Goal: Task Accomplishment & Management: Manage account settings

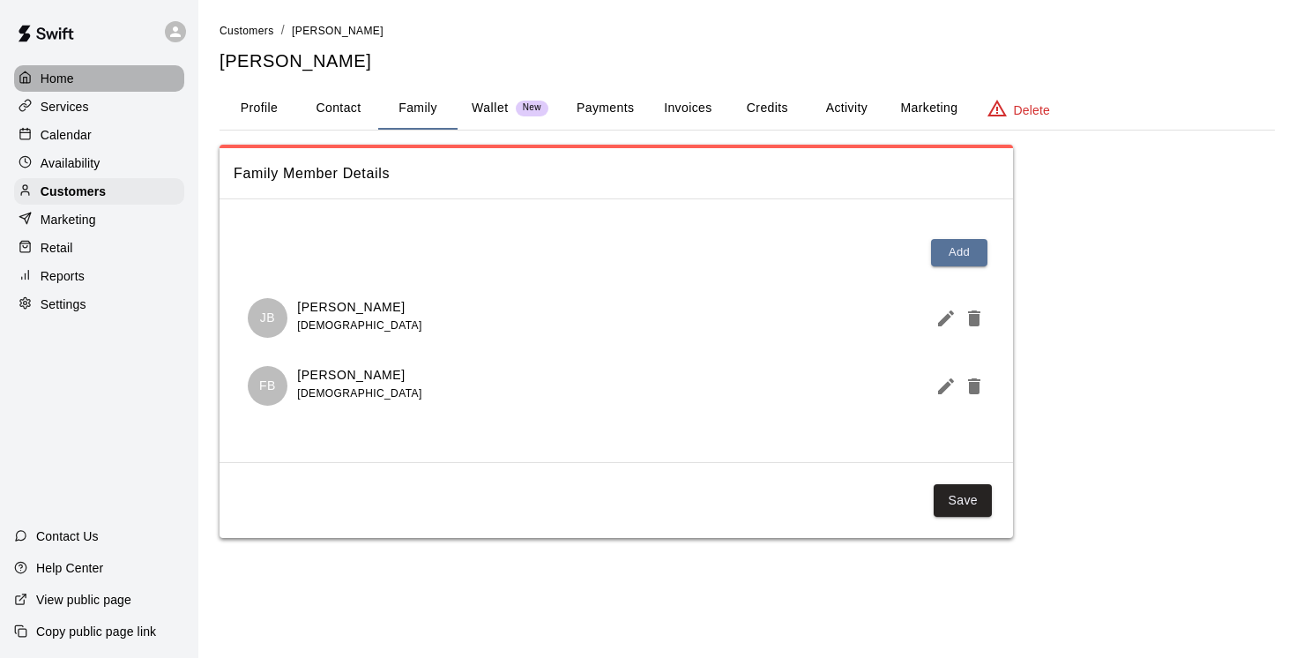
click at [54, 83] on p "Home" at bounding box center [58, 79] width 34 height 18
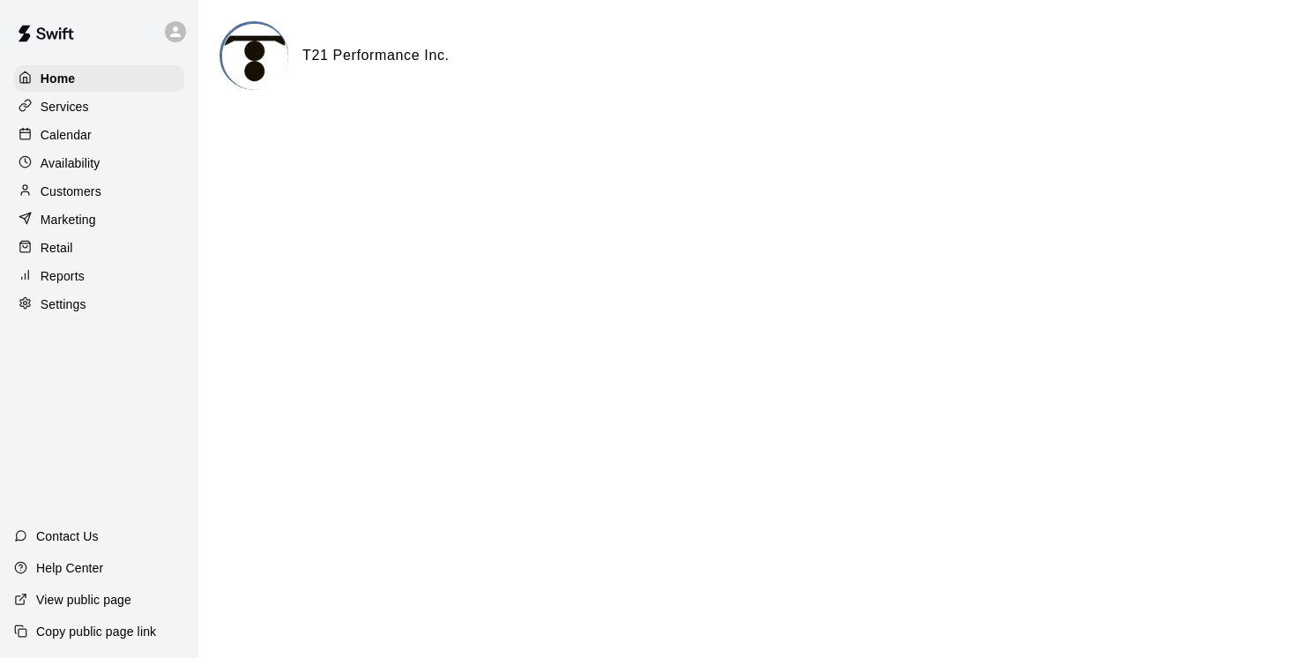
click at [75, 137] on p "Calendar" at bounding box center [66, 135] width 51 height 18
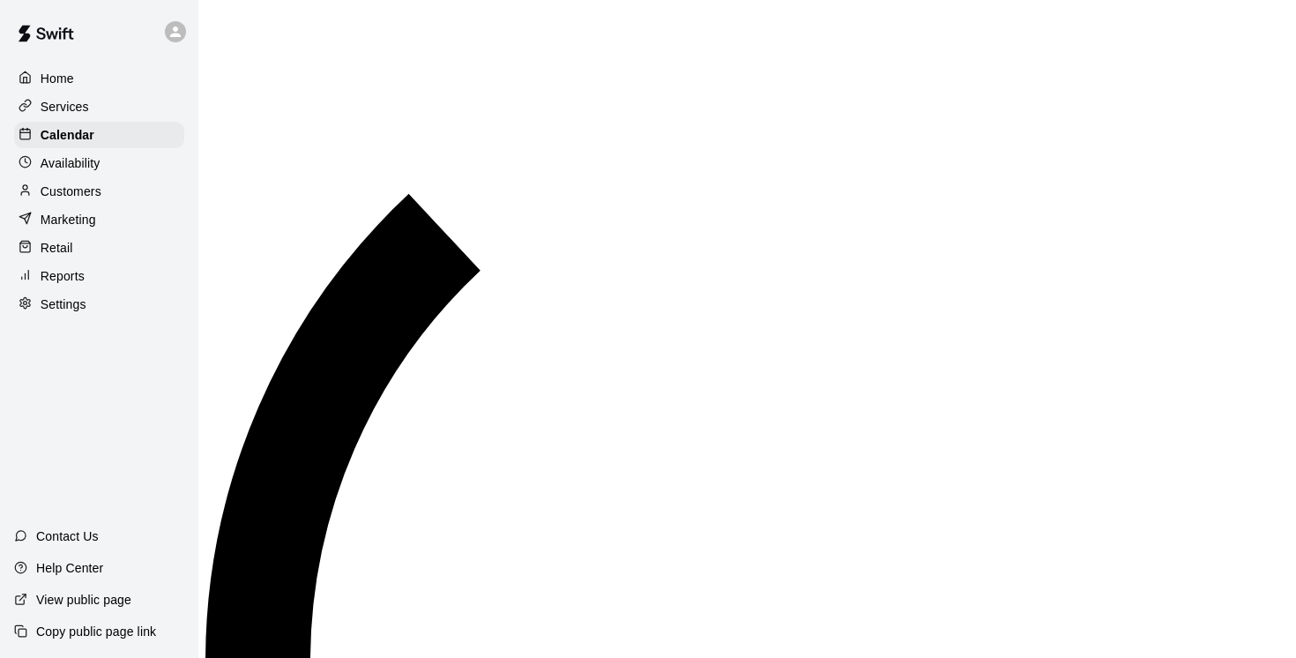
scroll to position [759, 0]
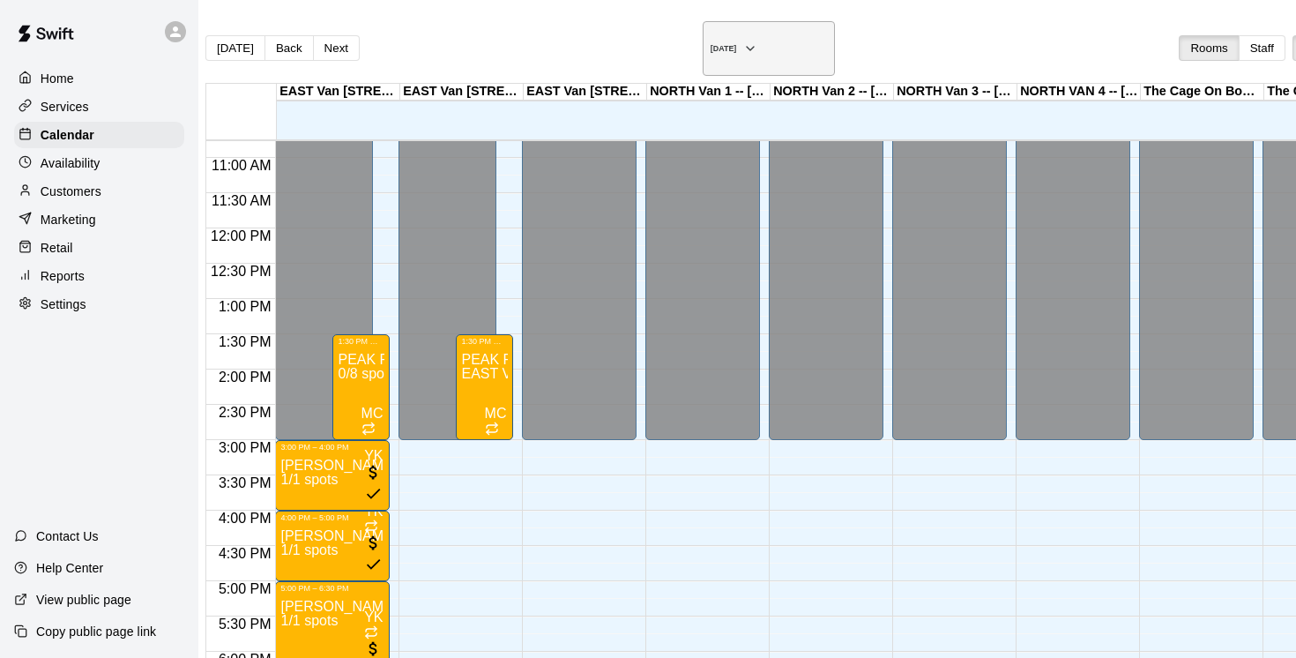
click at [743, 38] on icon "button" at bounding box center [750, 48] width 14 height 21
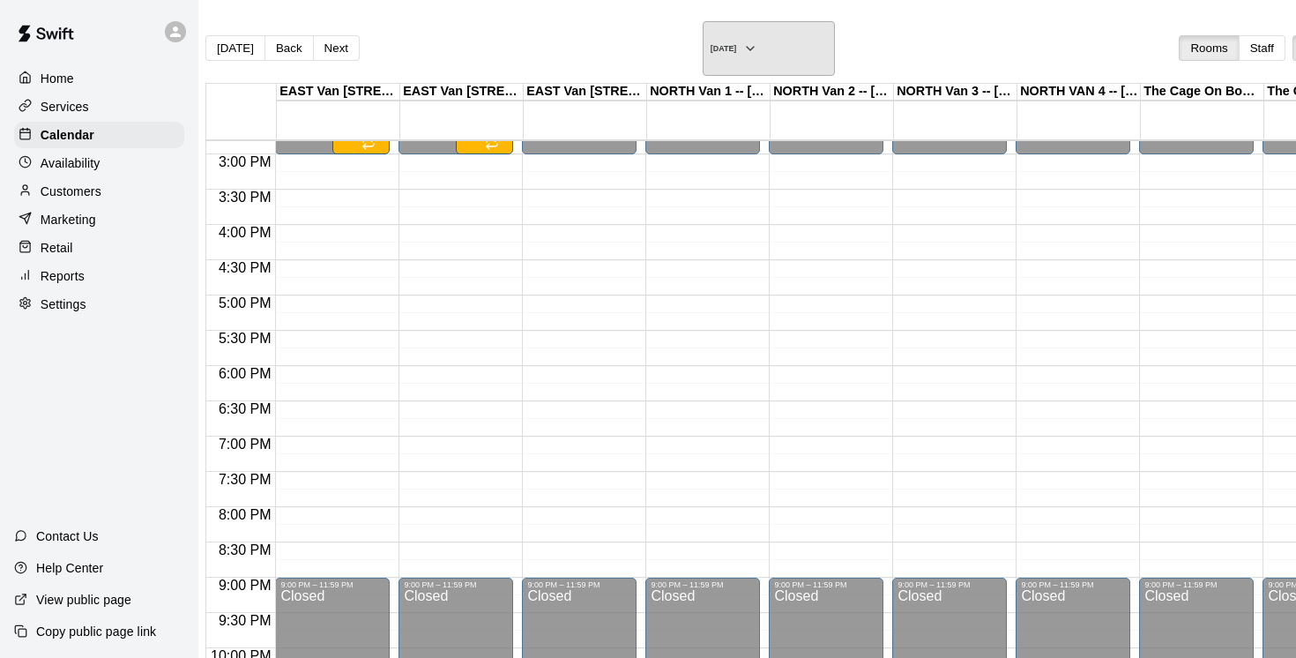
scroll to position [984, 0]
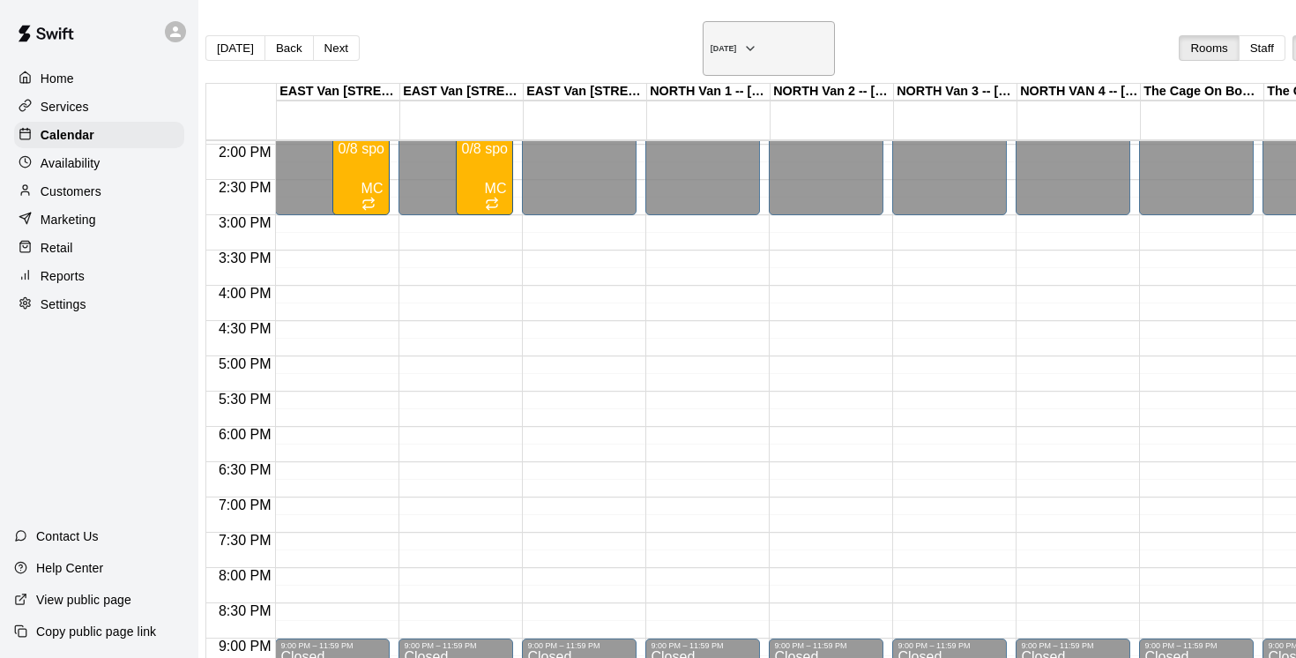
click at [743, 39] on icon "button" at bounding box center [750, 48] width 14 height 21
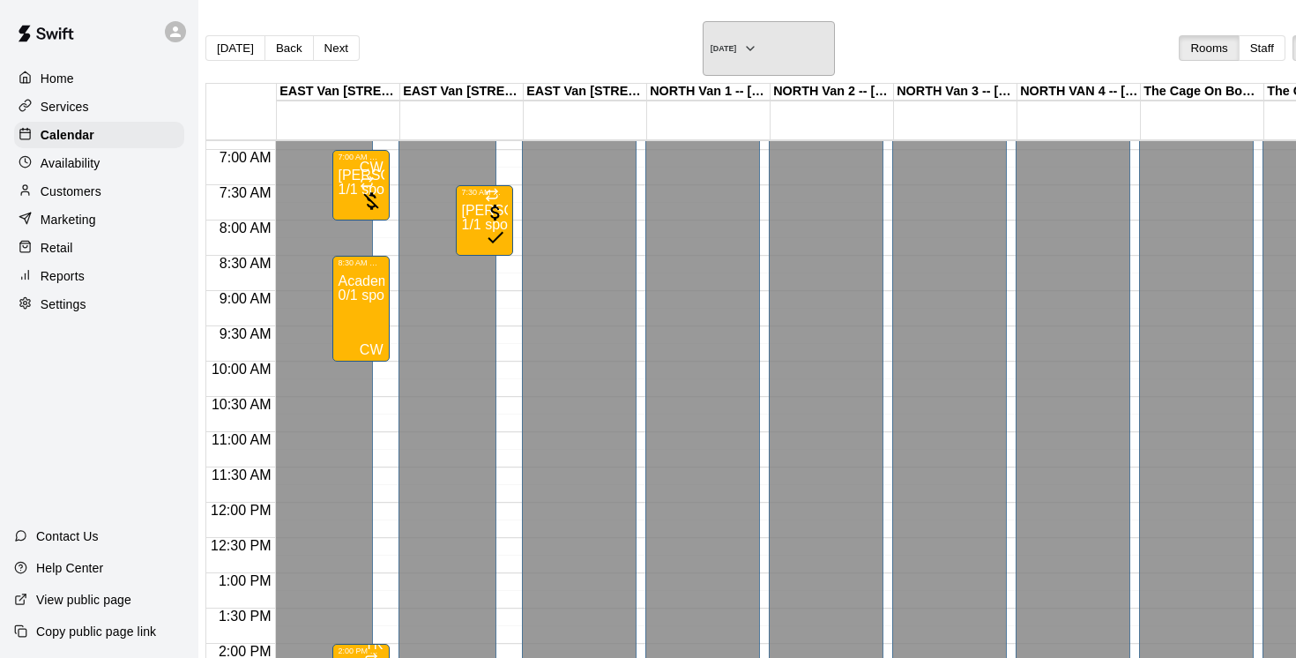
scroll to position [412, 0]
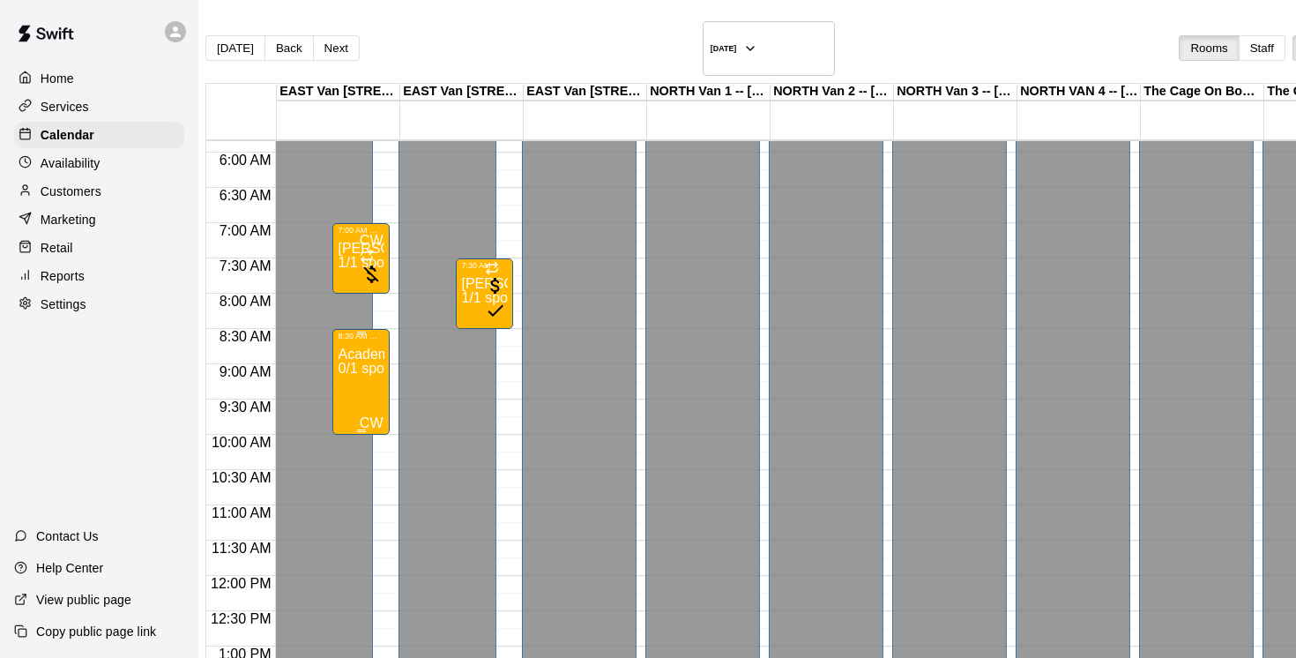
click at [376, 354] on div "Academy 0/1 spots" at bounding box center [361, 669] width 47 height 658
click at [75, 110] on p "Services" at bounding box center [65, 107] width 48 height 18
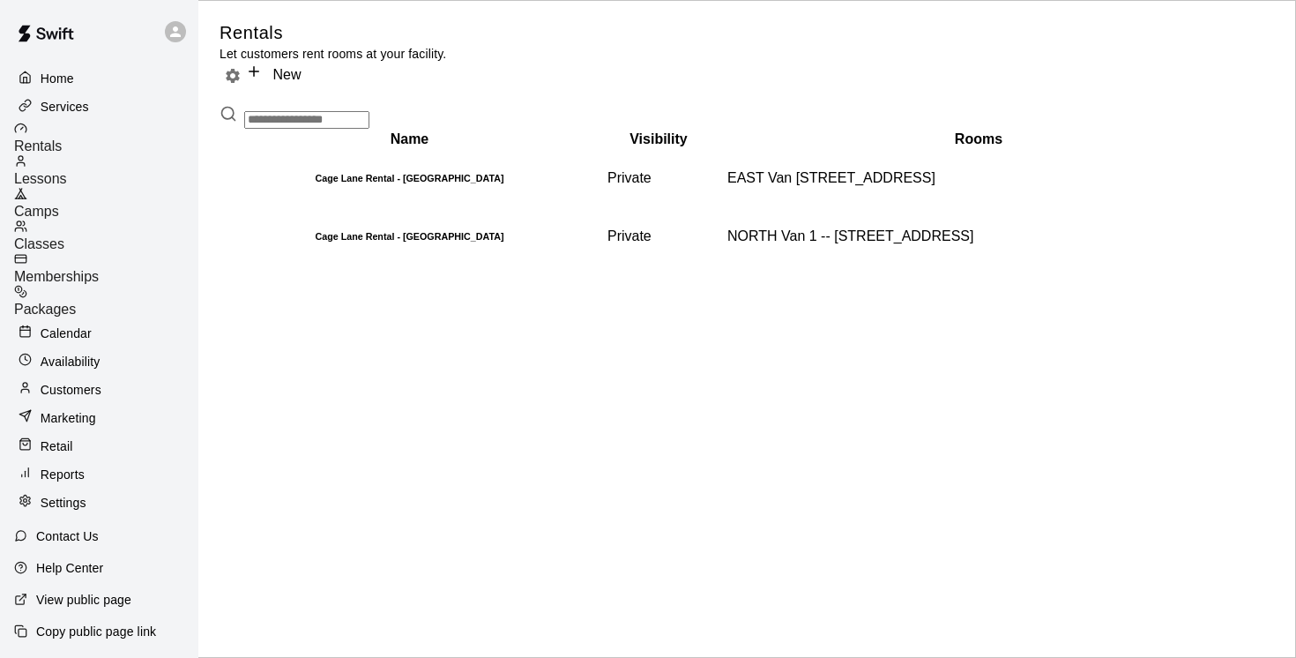
click at [59, 204] on span "Camps" at bounding box center [36, 211] width 45 height 15
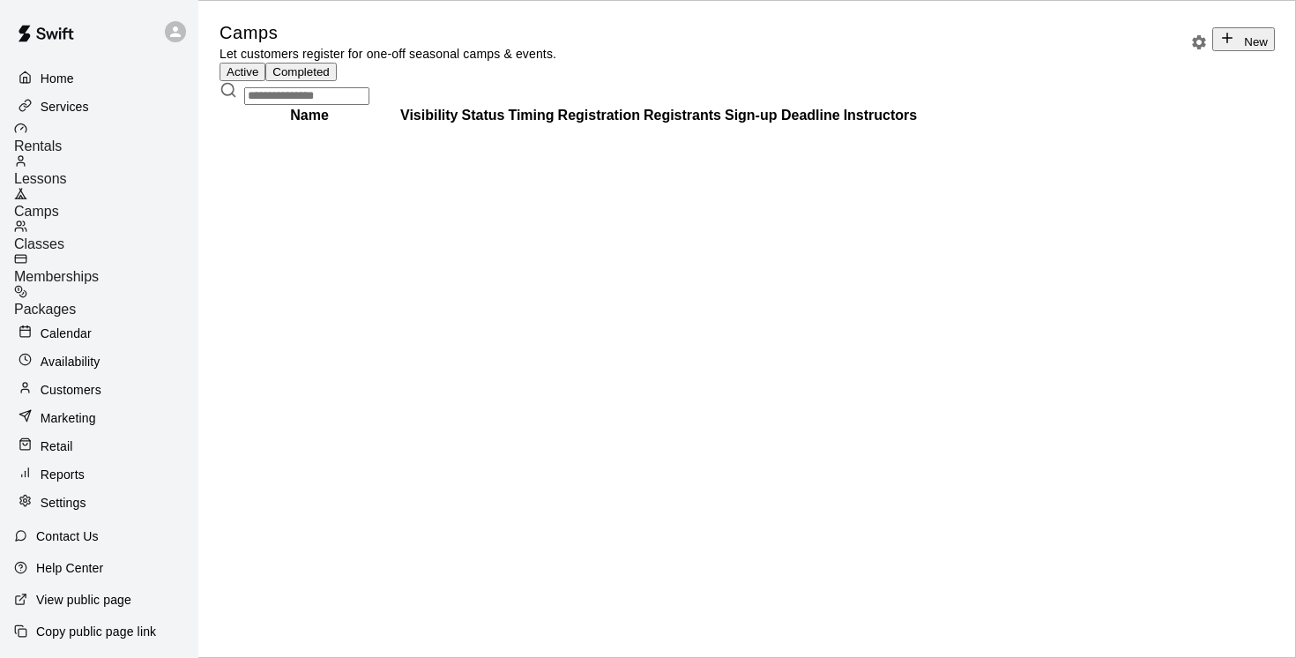
click at [265, 105] on input "text" at bounding box center [306, 96] width 125 height 18
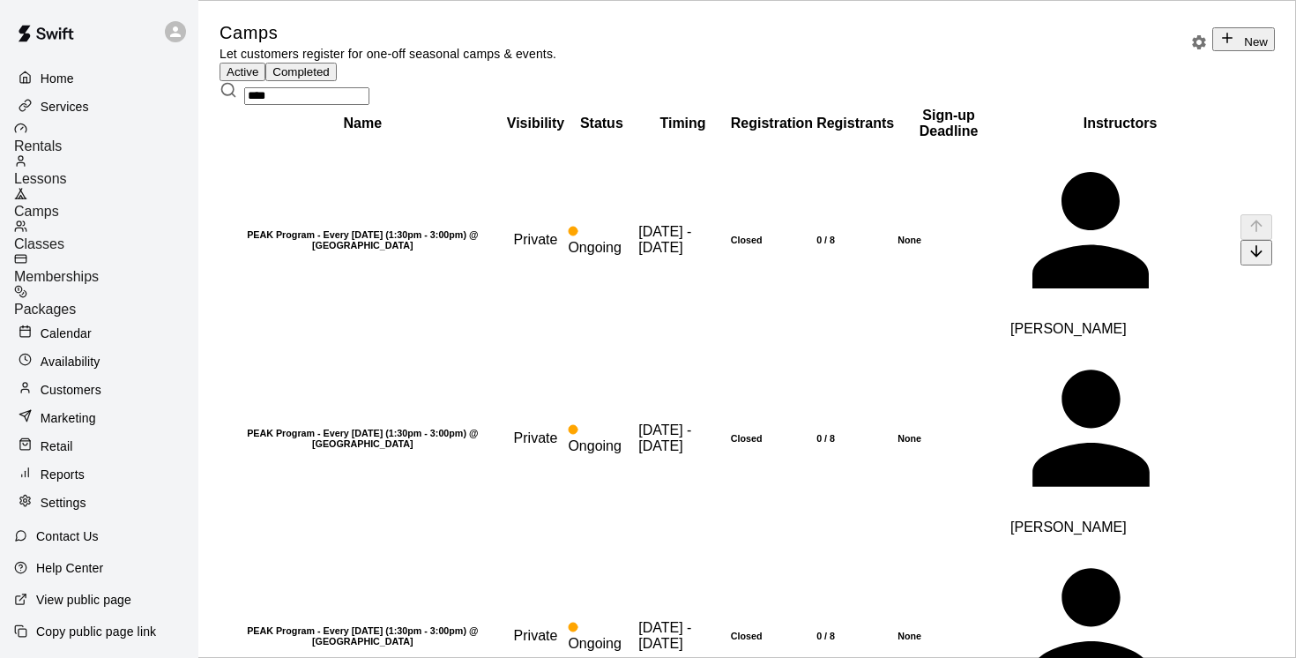
type input "****"
click at [421, 308] on th "PEAK Program - Every Monday (1:30pm - 3:00pm) @ East Van" at bounding box center [362, 240] width 283 height 197
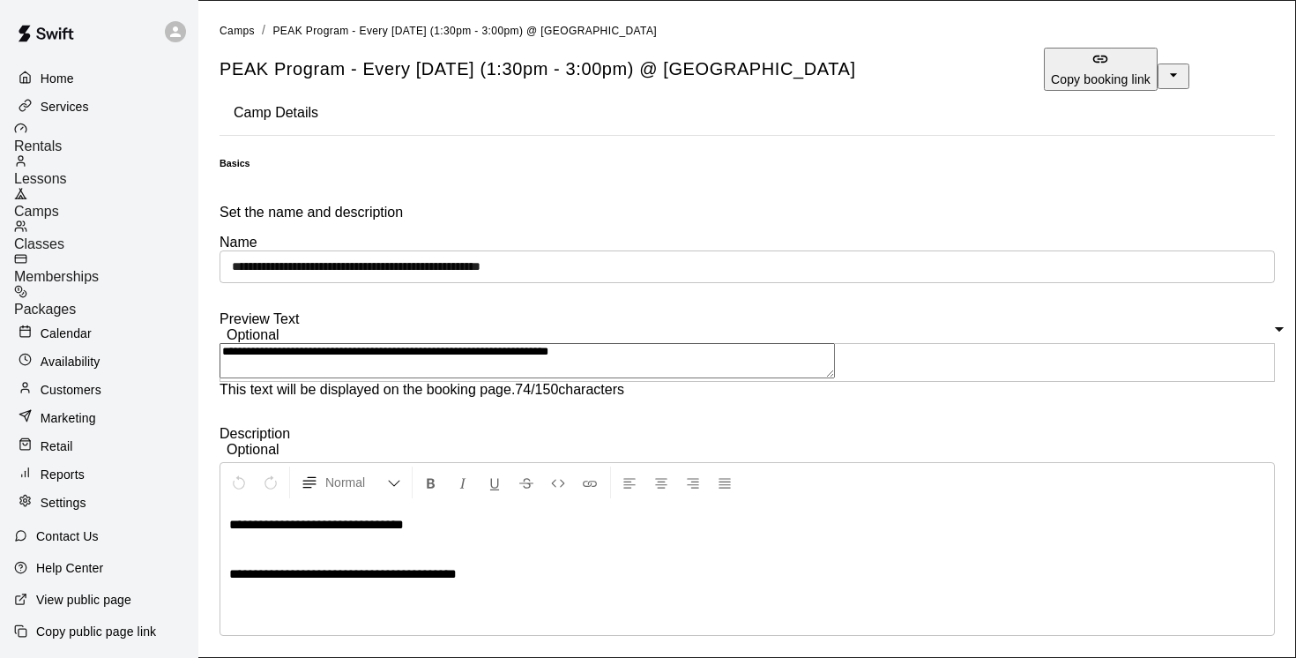
click at [59, 204] on span "Camps" at bounding box center [36, 211] width 45 height 15
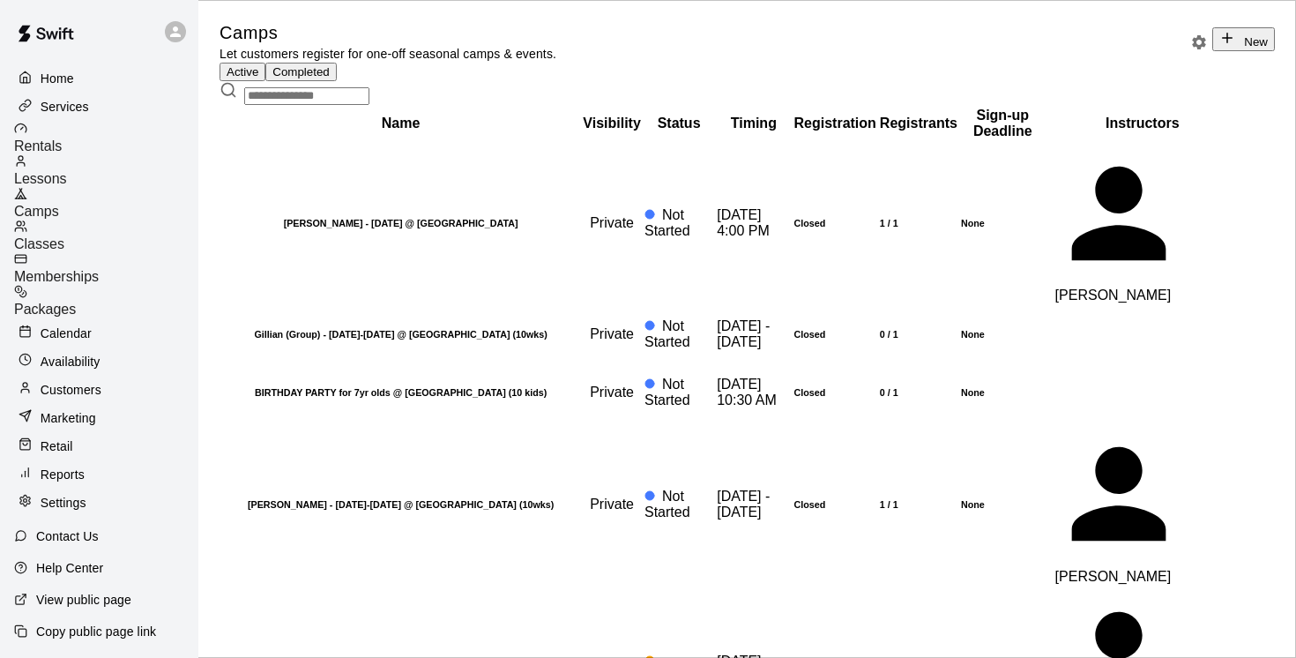
click at [300, 105] on input "text" at bounding box center [306, 96] width 125 height 18
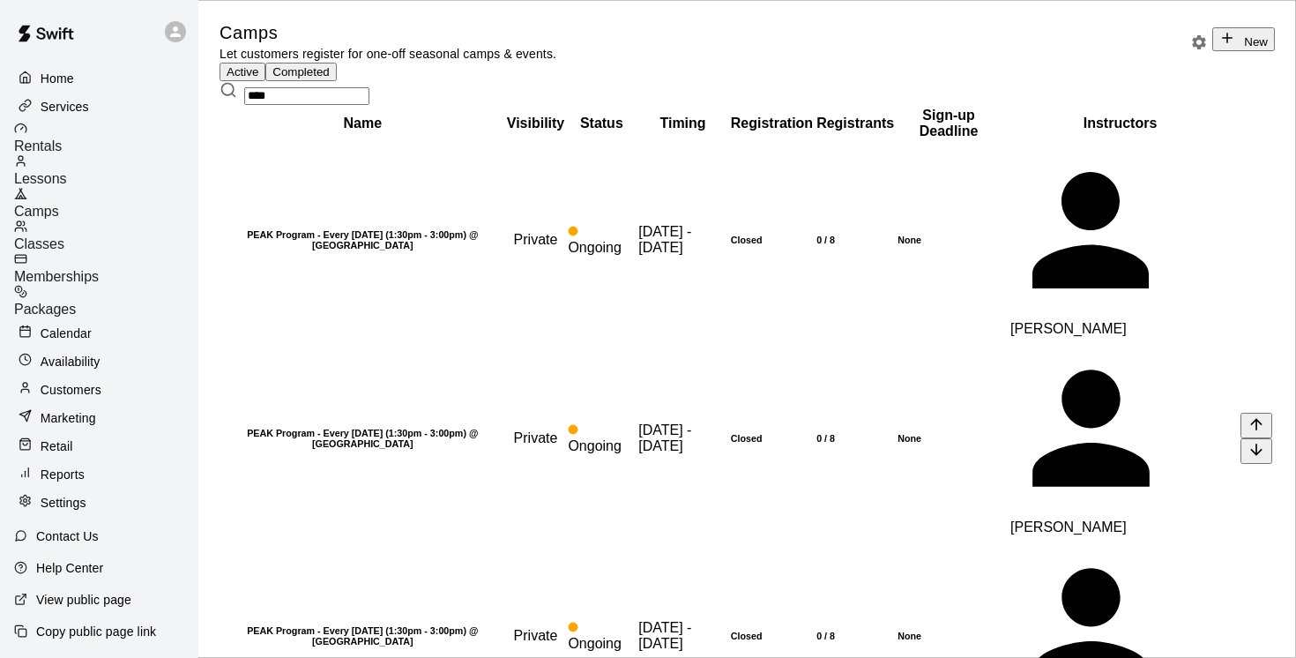
type input "****"
click at [416, 387] on th "PEAK Program - Every Friday (1:30pm - 3:00pm) @ East Van" at bounding box center [362, 437] width 283 height 197
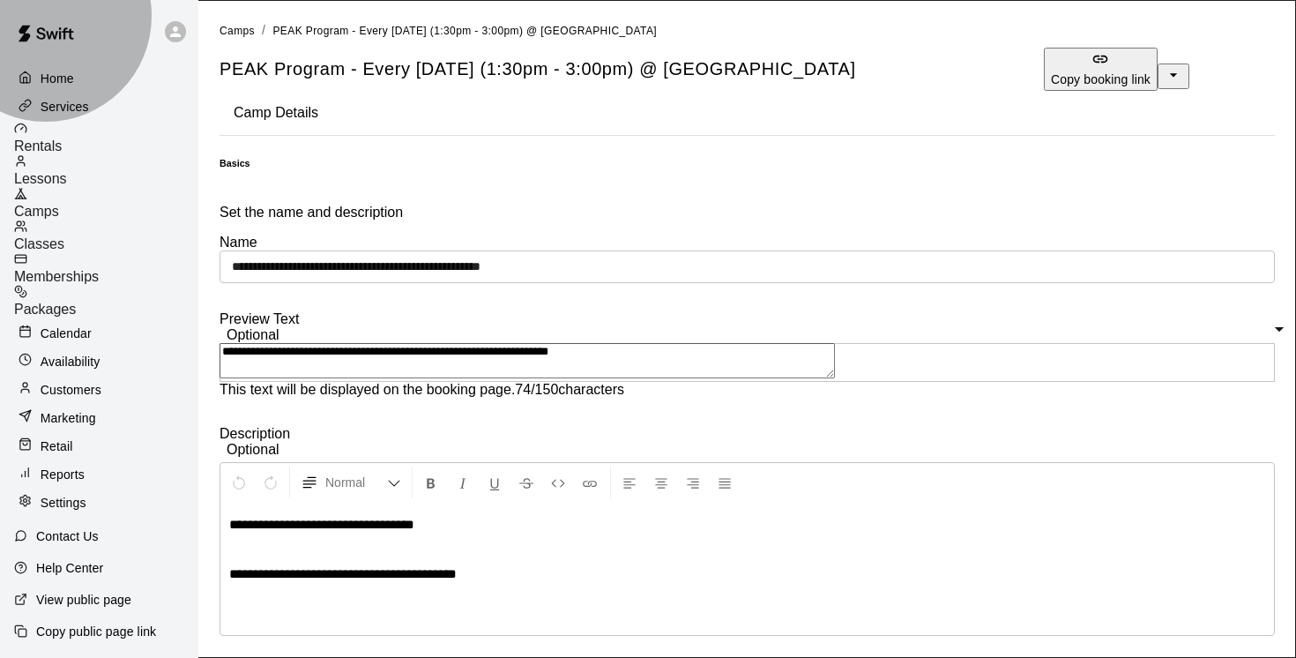
click at [59, 204] on span "Camps" at bounding box center [36, 211] width 45 height 15
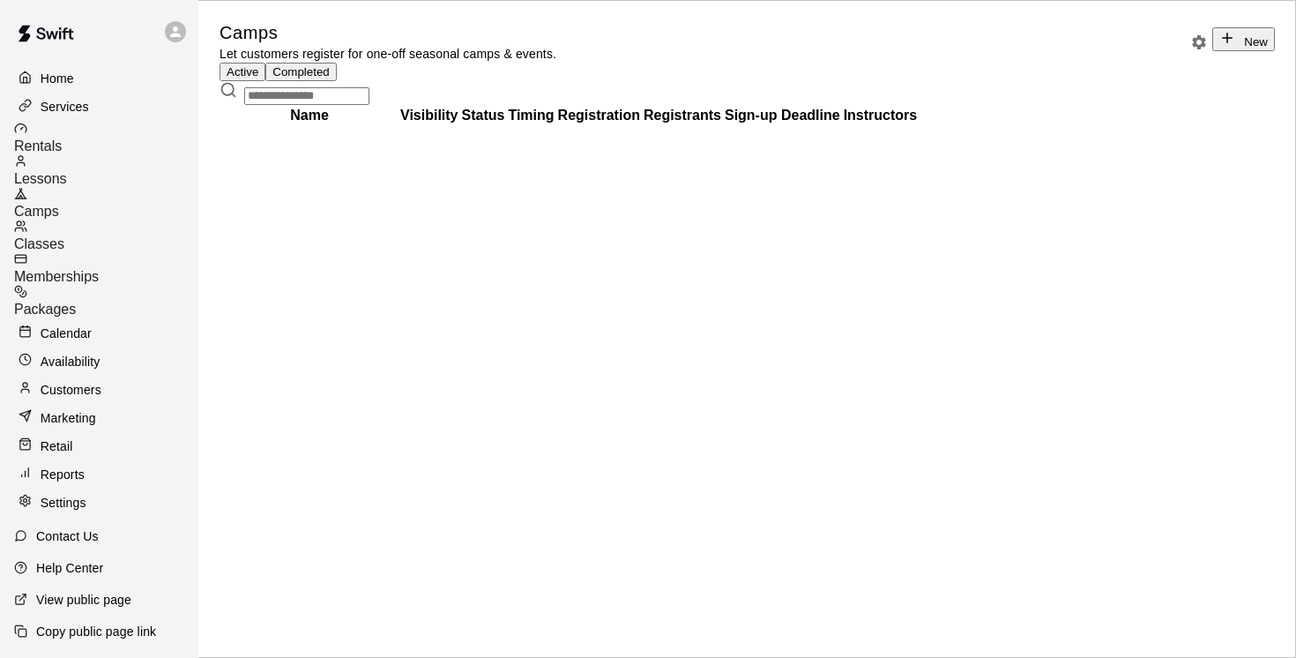
click at [262, 105] on input "text" at bounding box center [306, 96] width 125 height 18
type input "********"
click at [336, 81] on button "Completed" at bounding box center [300, 72] width 71 height 19
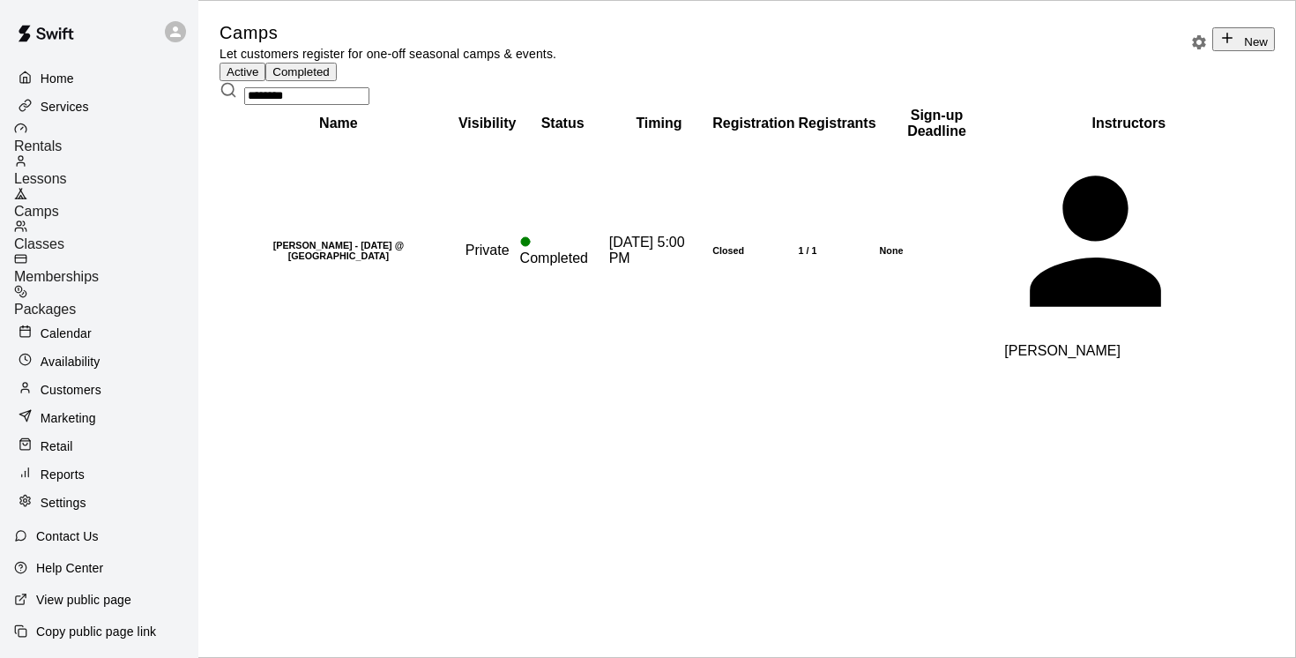
click at [346, 261] on h6 "Rochelle - Tuesday, Sept 9 @ East Van" at bounding box center [338, 250] width 233 height 21
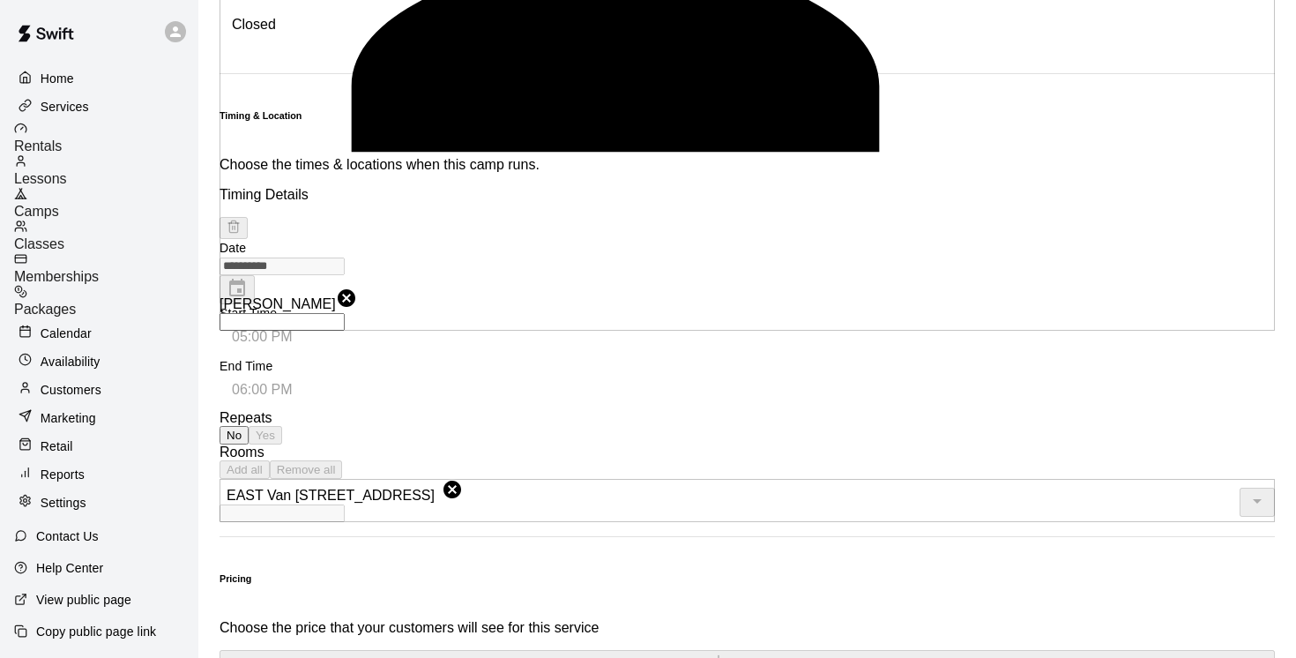
scroll to position [1292, 0]
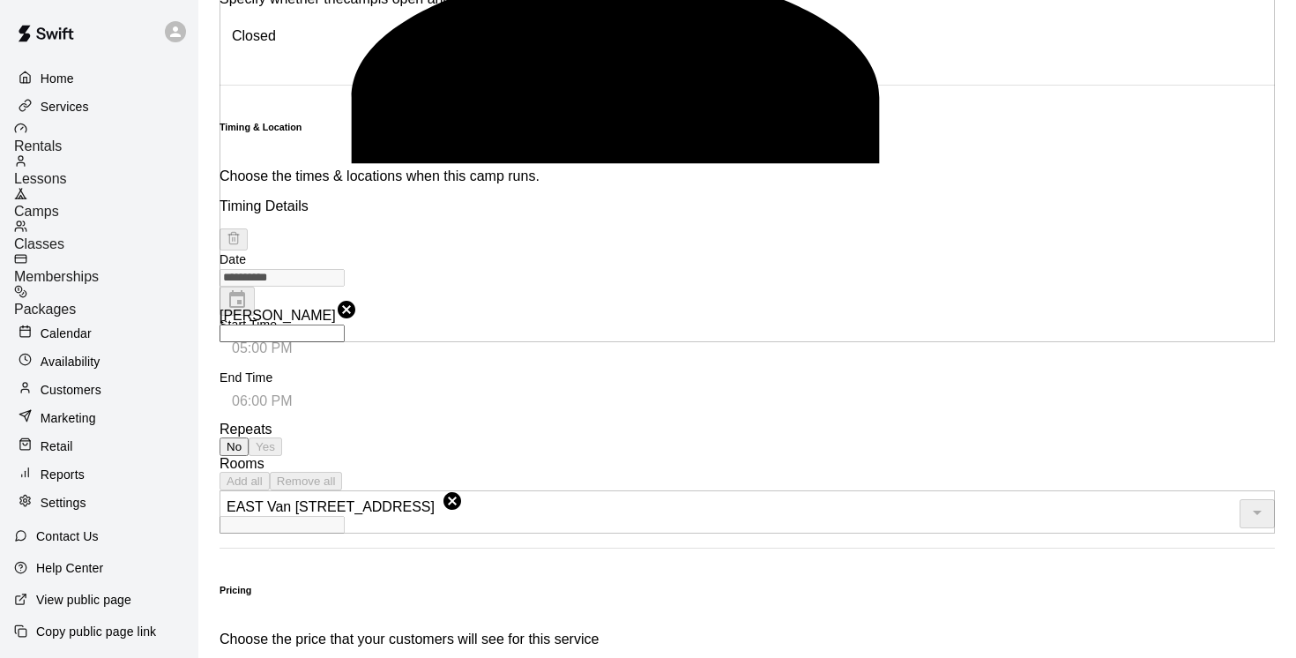
drag, startPoint x: 356, startPoint y: 571, endPoint x: 300, endPoint y: 570, distance: 56.5
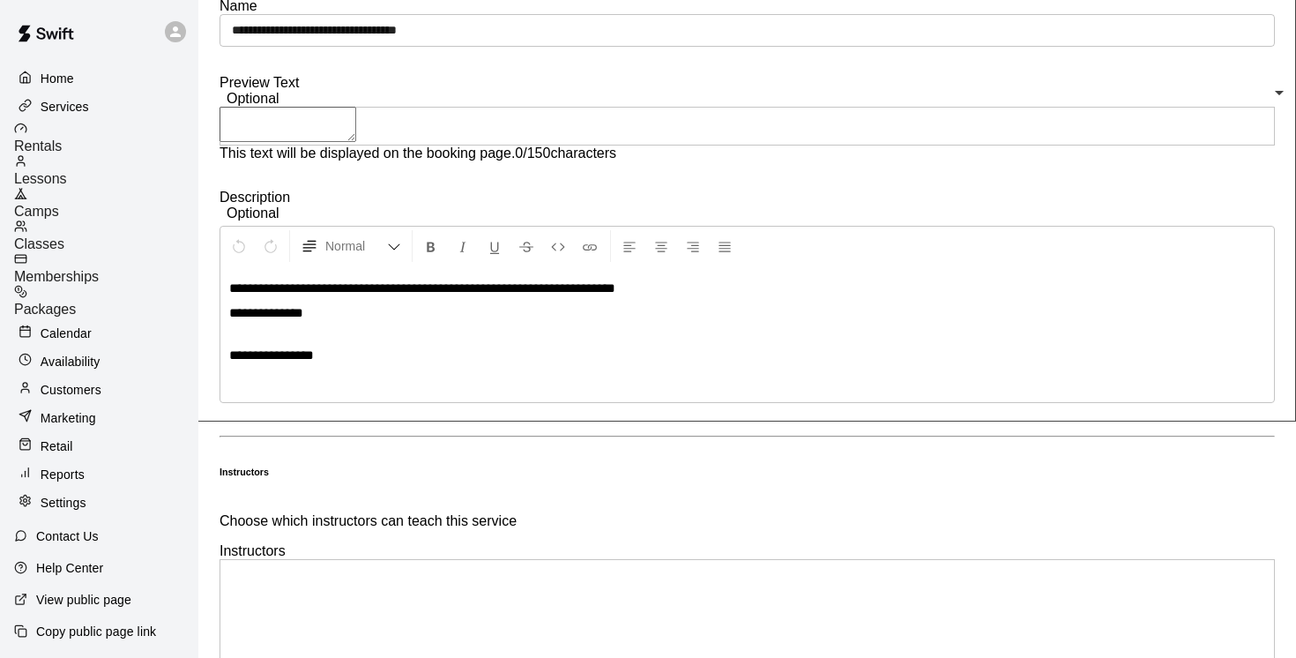
scroll to position [196, 0]
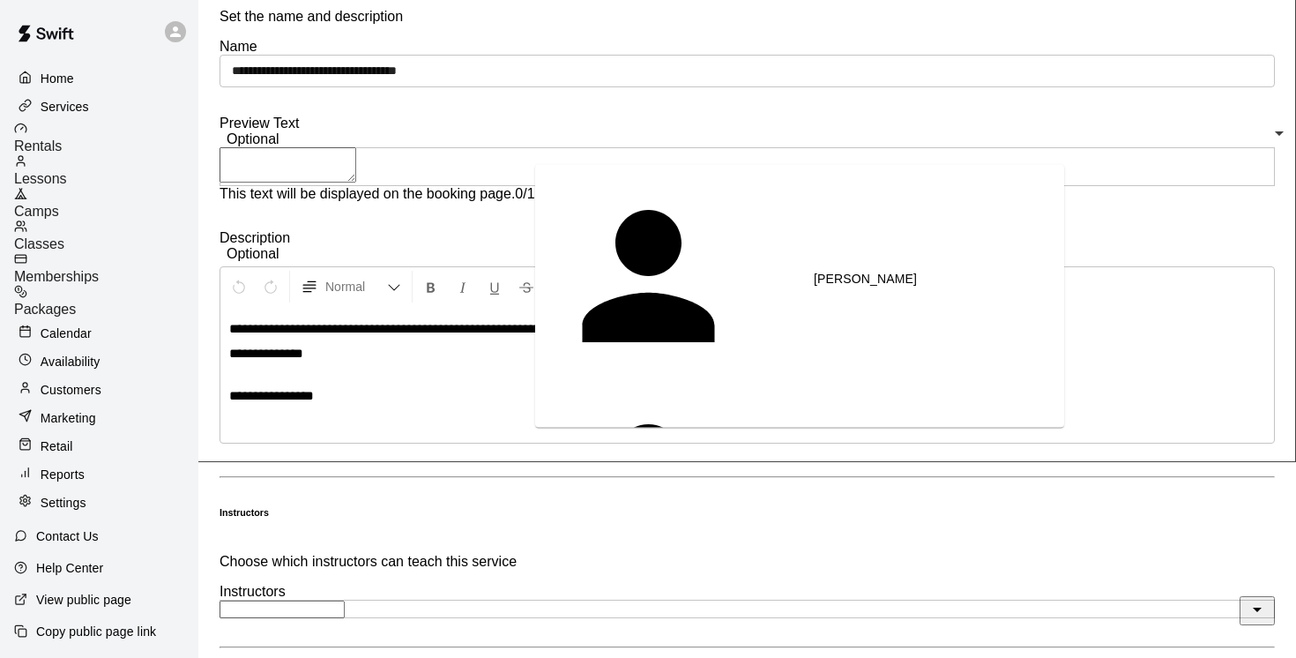
click at [345, 600] on input "text" at bounding box center [282, 609] width 125 height 18
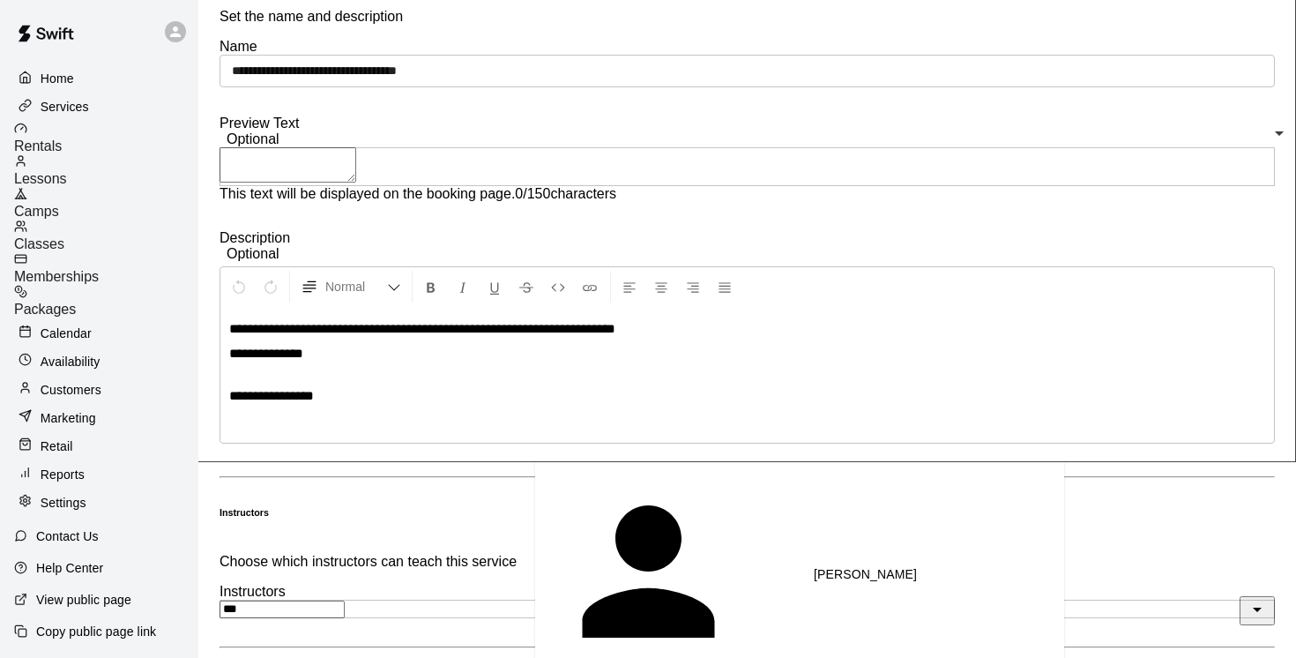
type input "****"
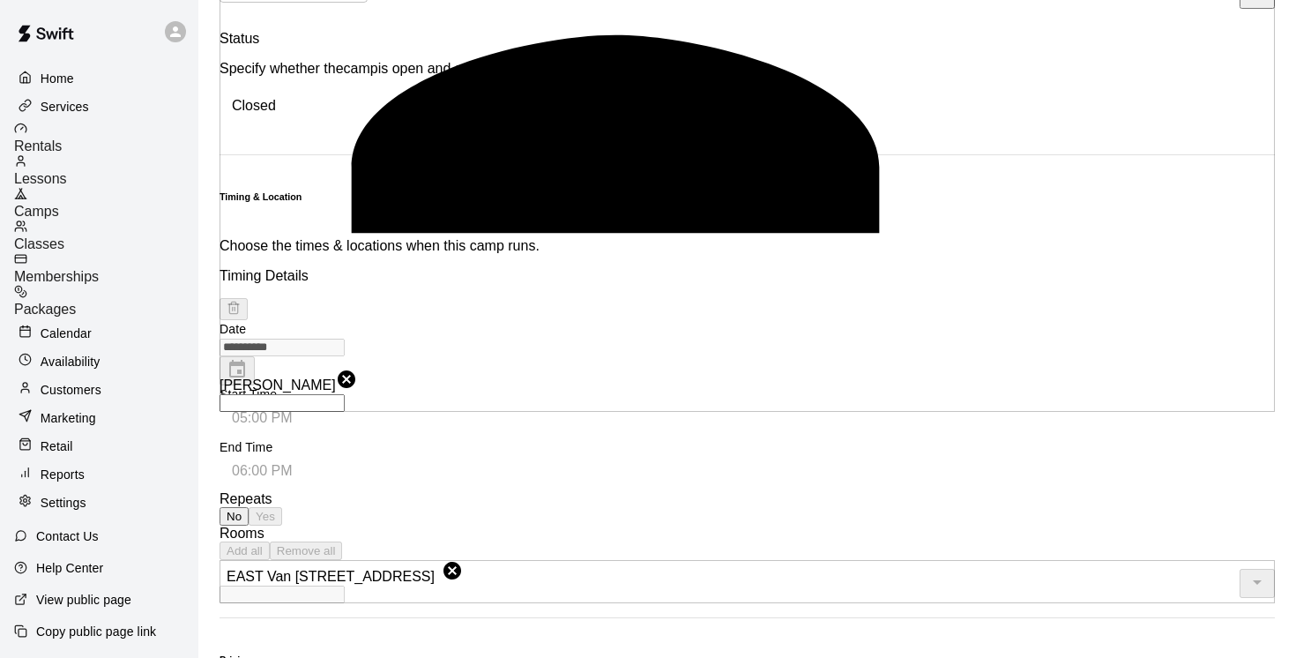
scroll to position [1329, 0]
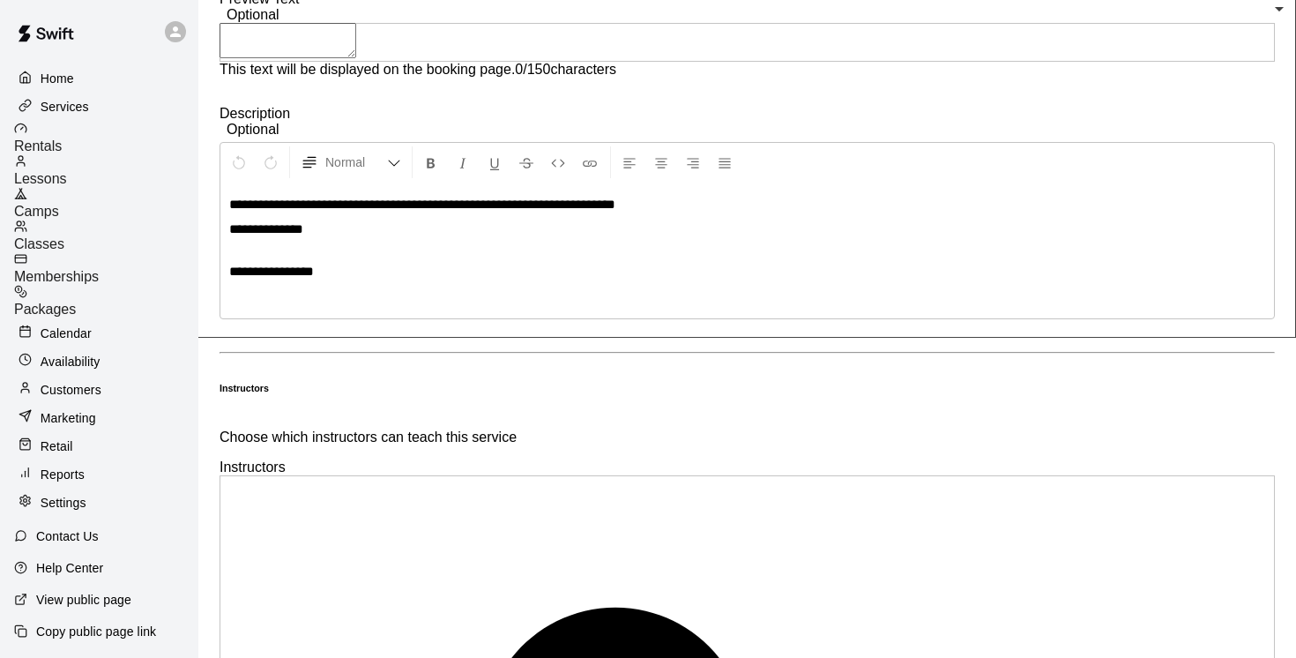
scroll to position [324, 0]
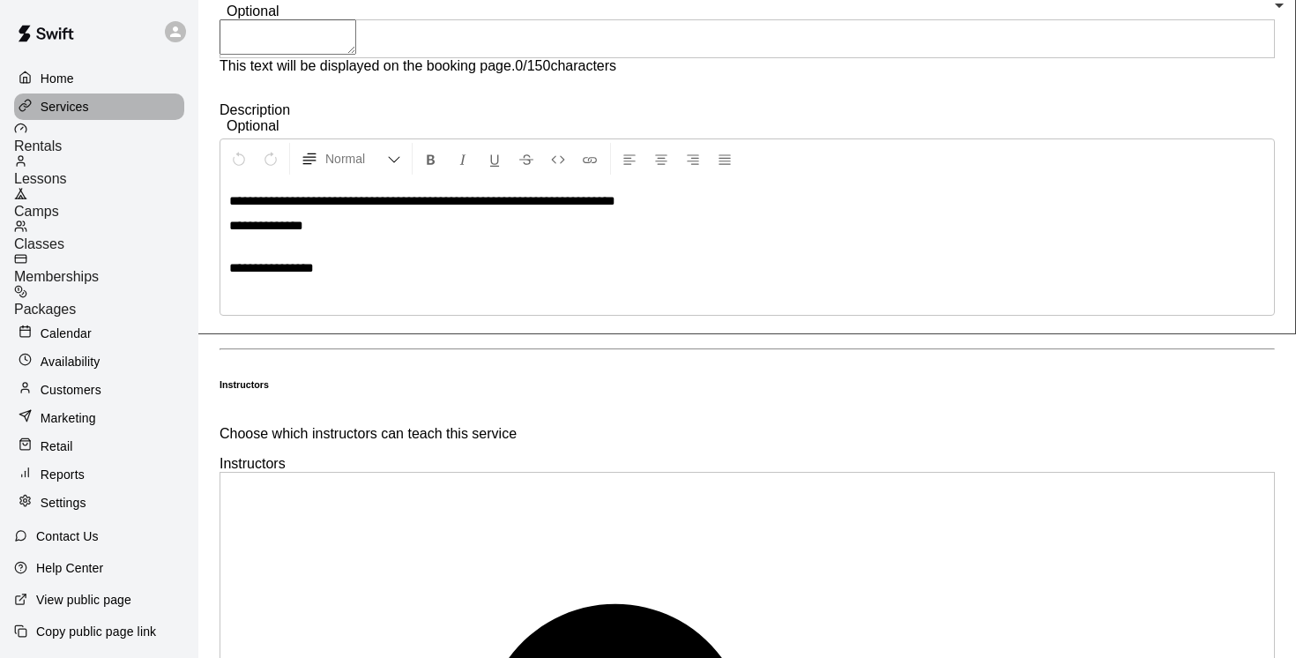
click at [69, 106] on p "Services" at bounding box center [65, 107] width 48 height 18
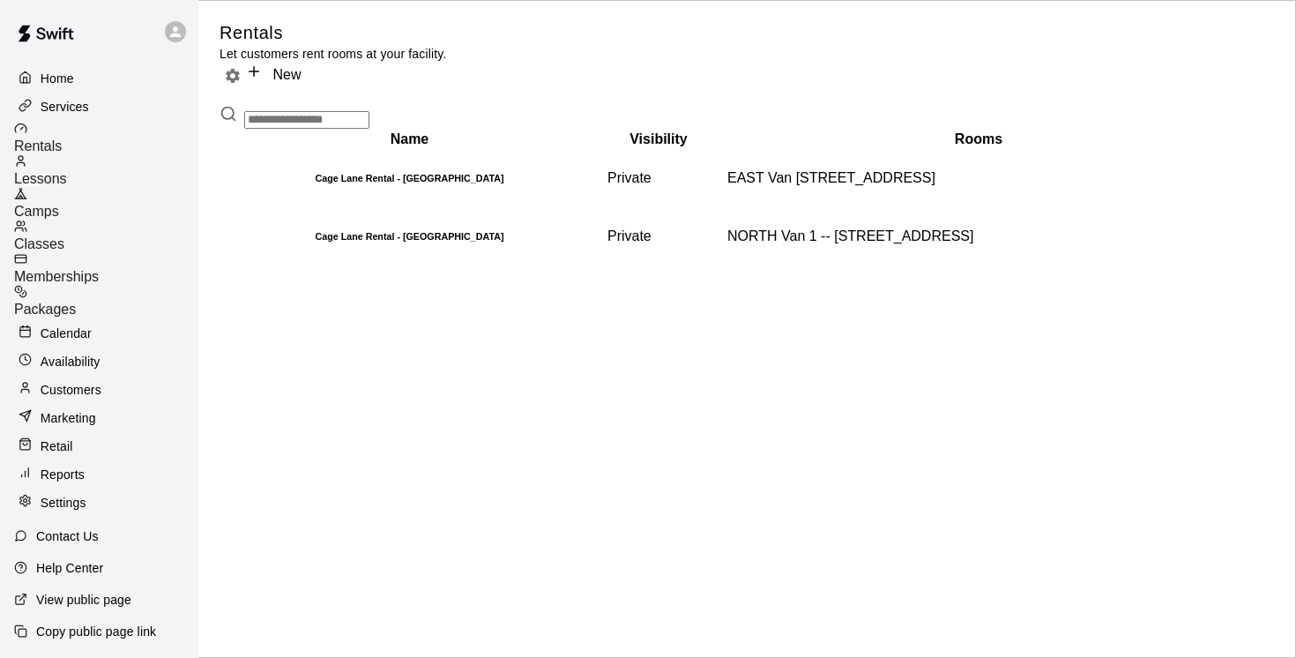
click at [59, 204] on span "Camps" at bounding box center [36, 211] width 45 height 15
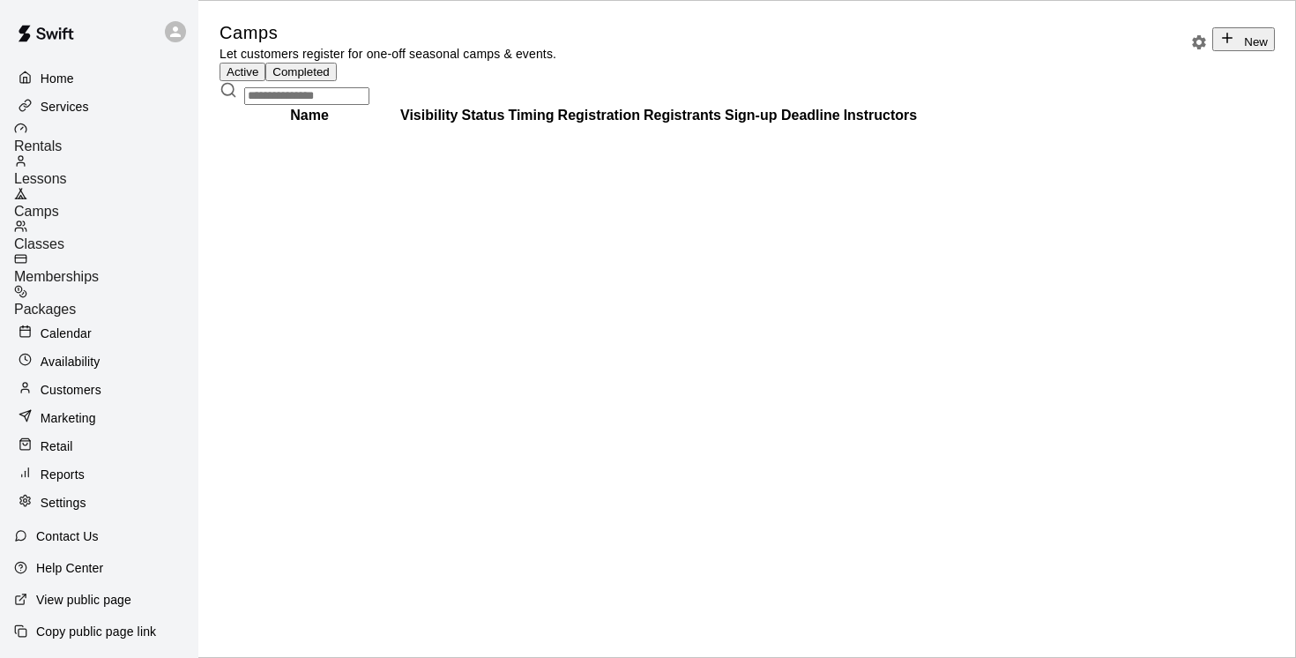
click at [285, 105] on input "text" at bounding box center [306, 96] width 125 height 18
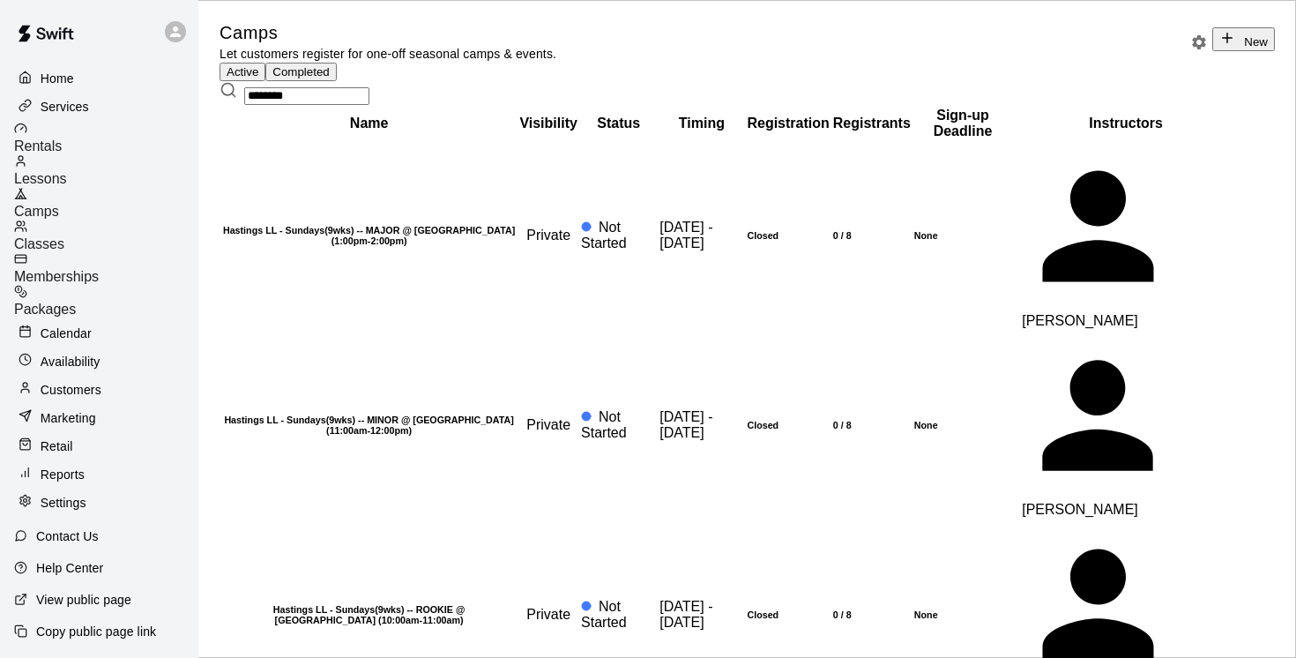
type input "********"
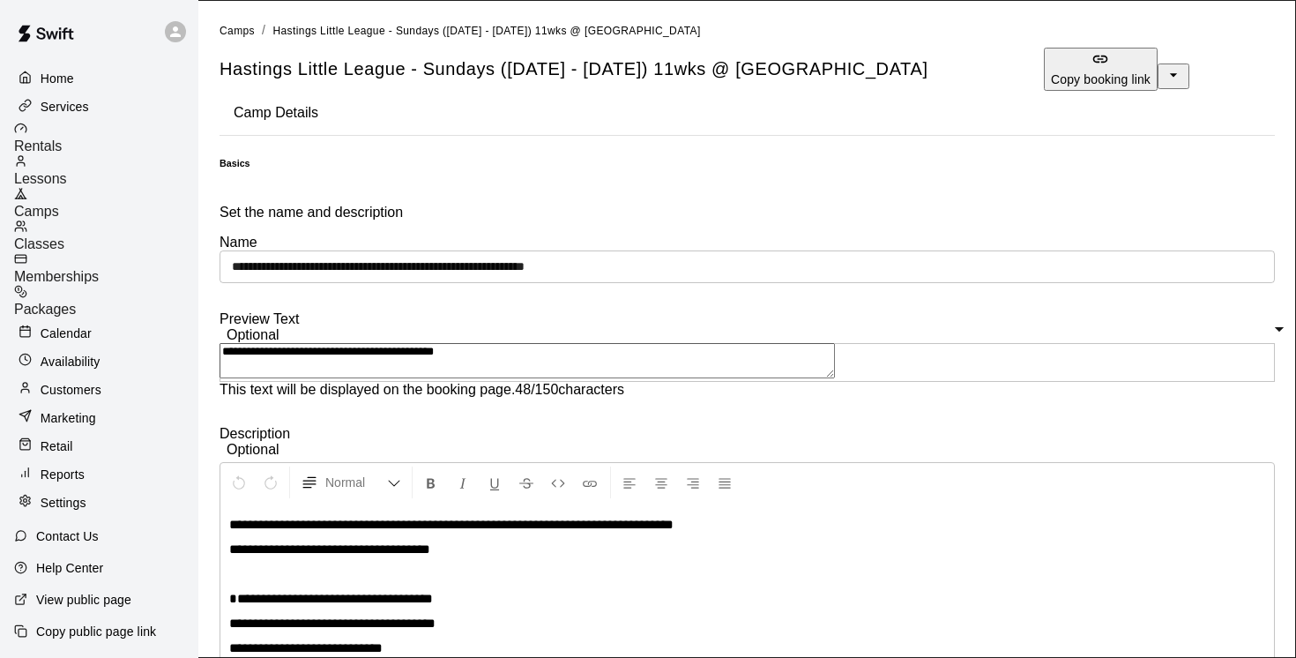
click at [59, 204] on span "Camps" at bounding box center [36, 211] width 45 height 15
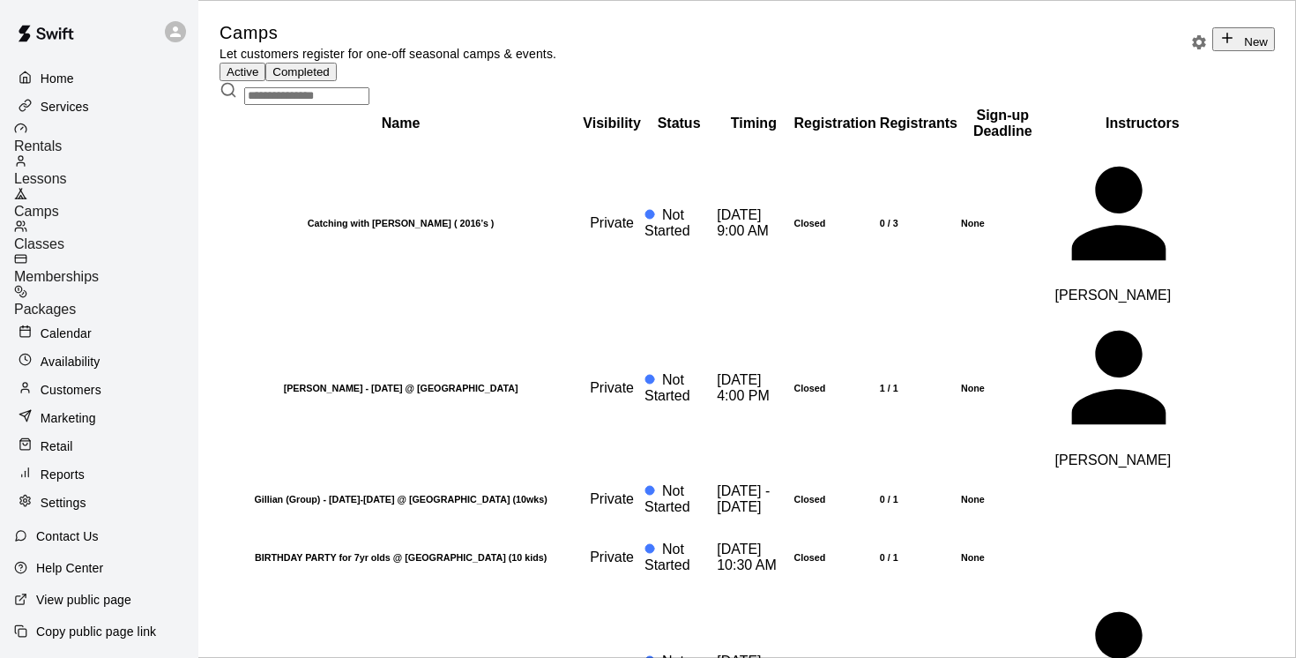
click at [286, 105] on input "text" at bounding box center [306, 96] width 125 height 18
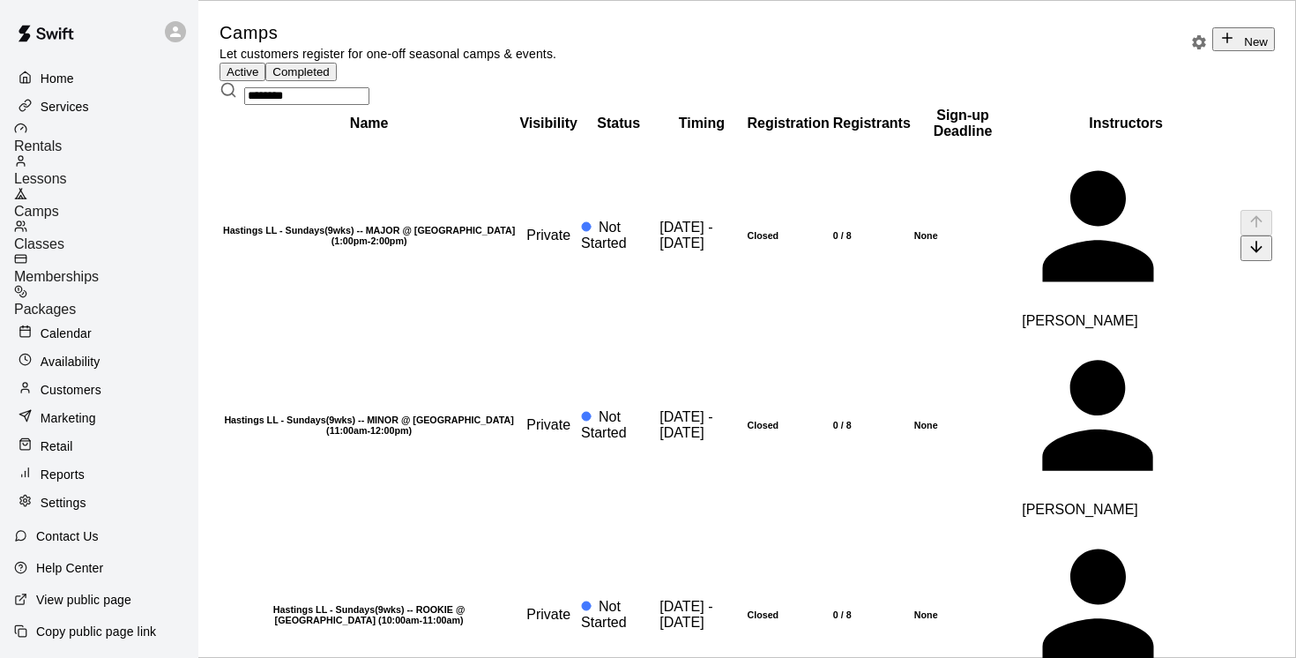
type input "********"
click at [408, 246] on h6 "Hastings LL - Sundays(9wks) -- MAJOR @ East Van (1:00pm-2:00pm)" at bounding box center [369, 235] width 294 height 21
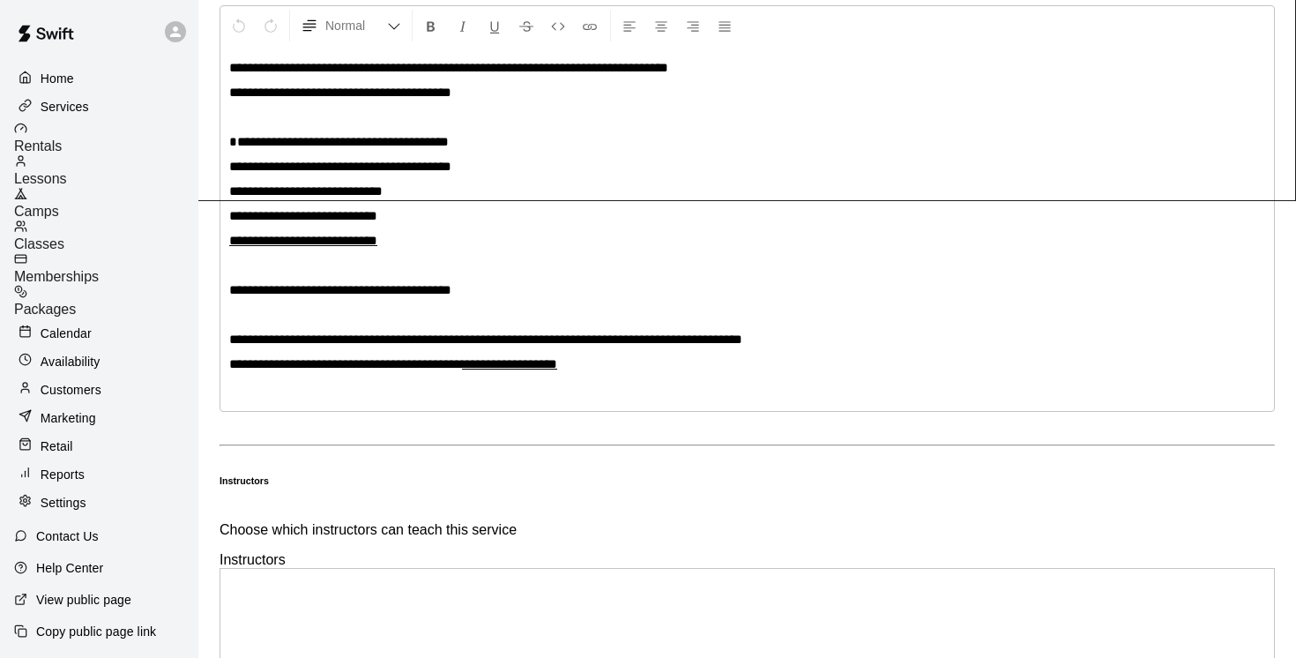
scroll to position [498, 0]
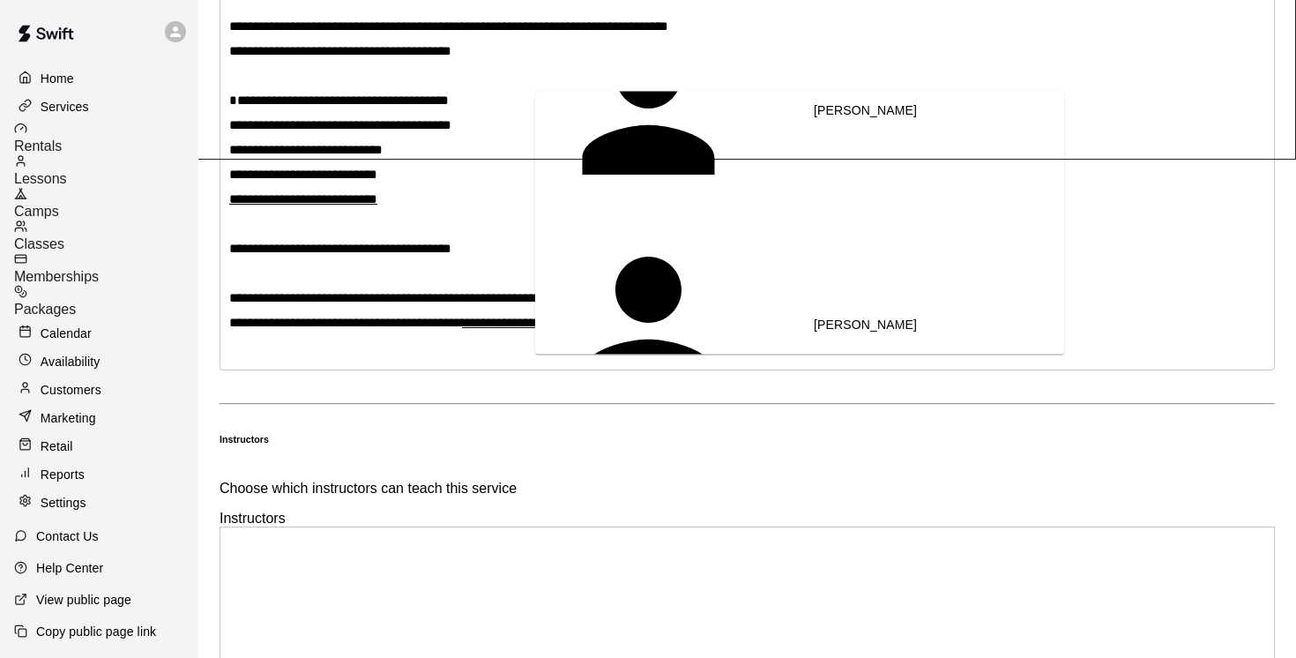
scroll to position [0, 0]
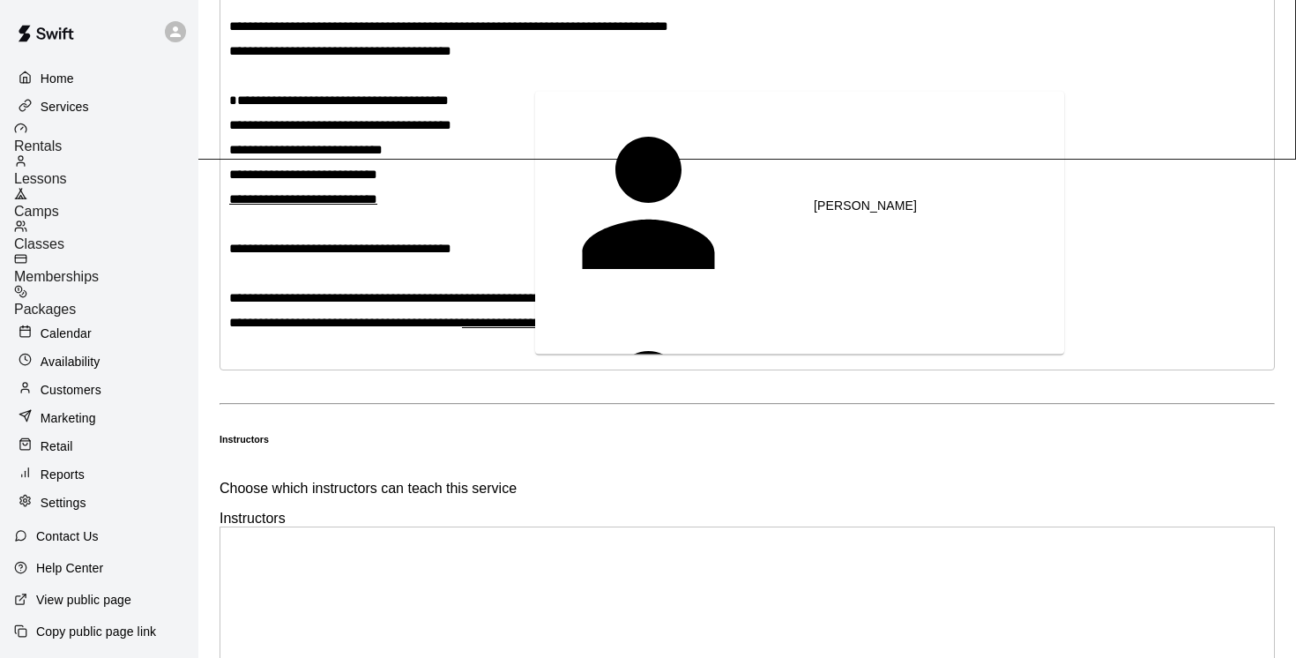
type input "**"
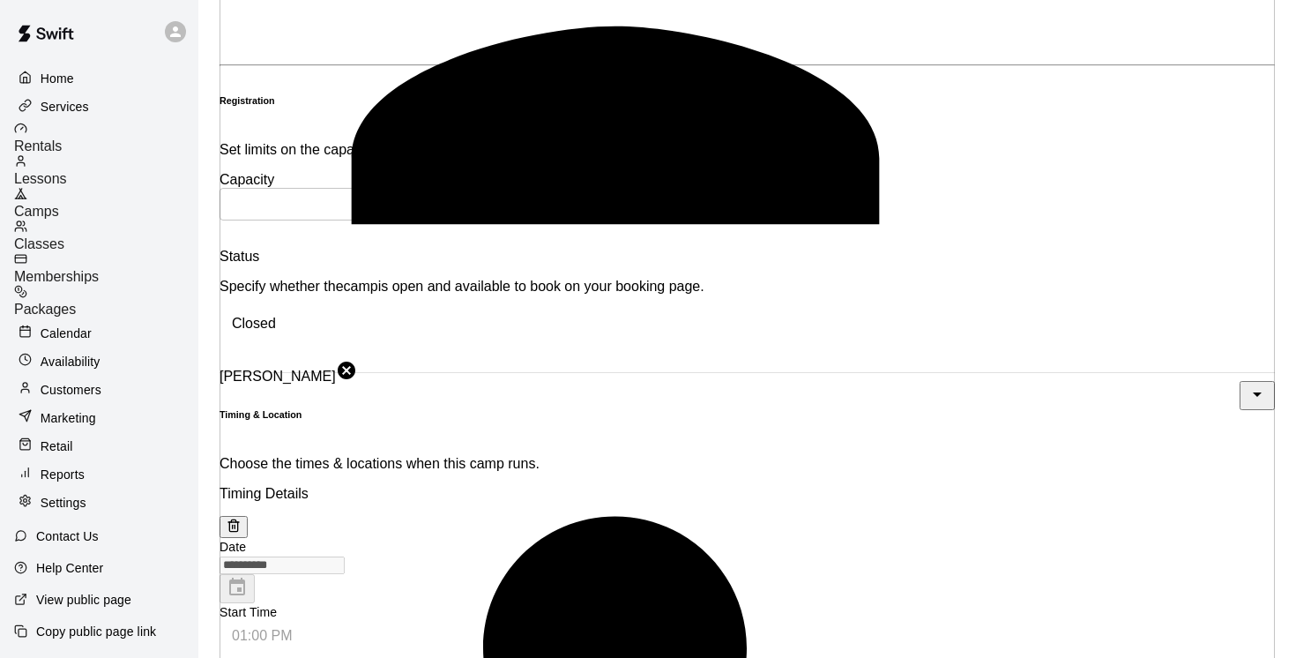
scroll to position [1556, 0]
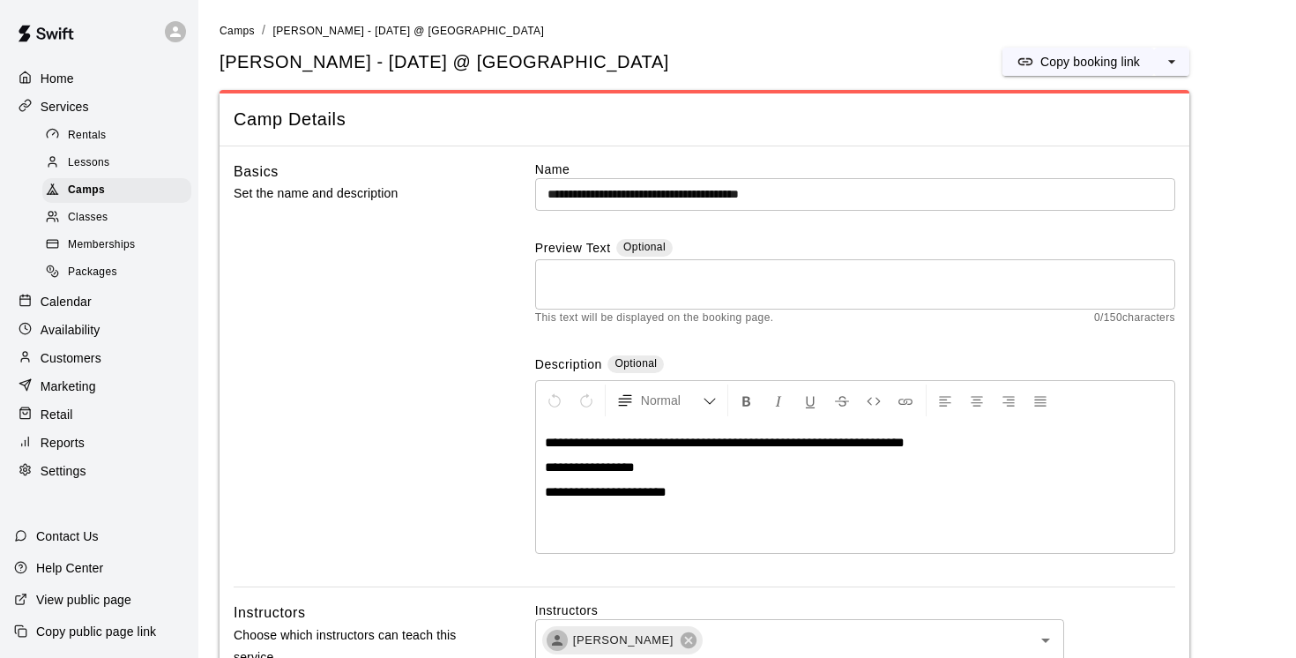
click at [87, 131] on span "Rentals" at bounding box center [87, 136] width 39 height 18
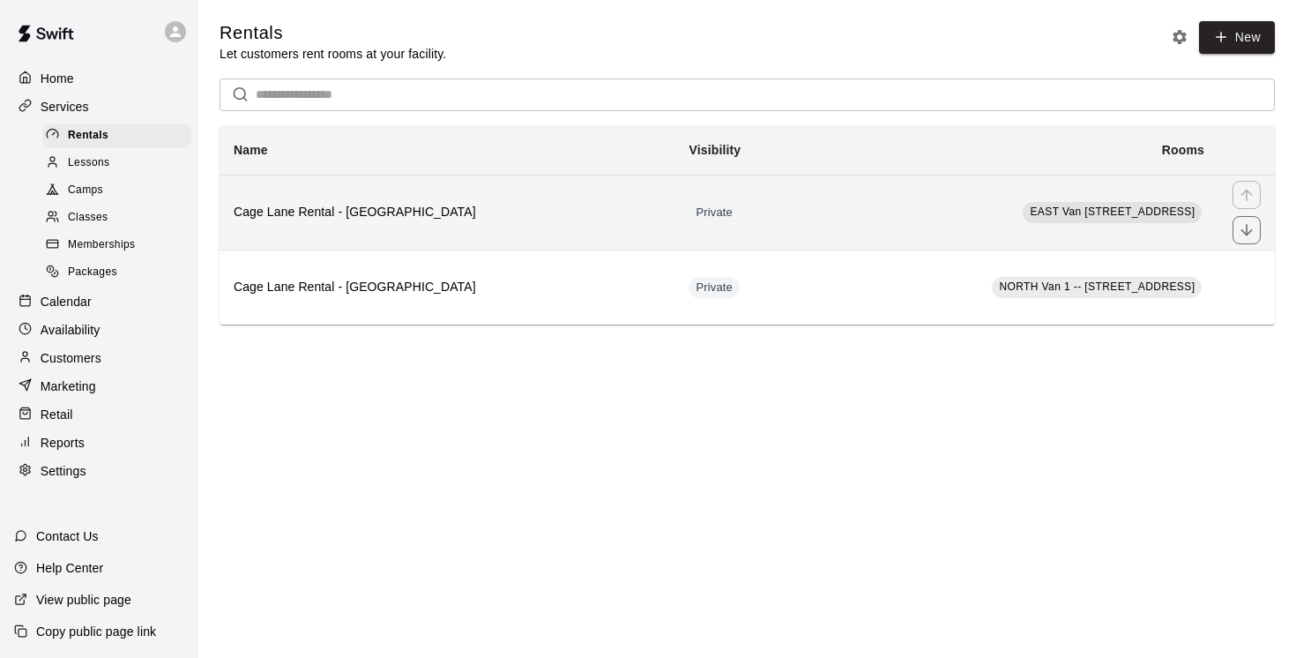
click at [311, 224] on th "Cage Lane Rental - East Van - Nootka St" at bounding box center [447, 212] width 455 height 75
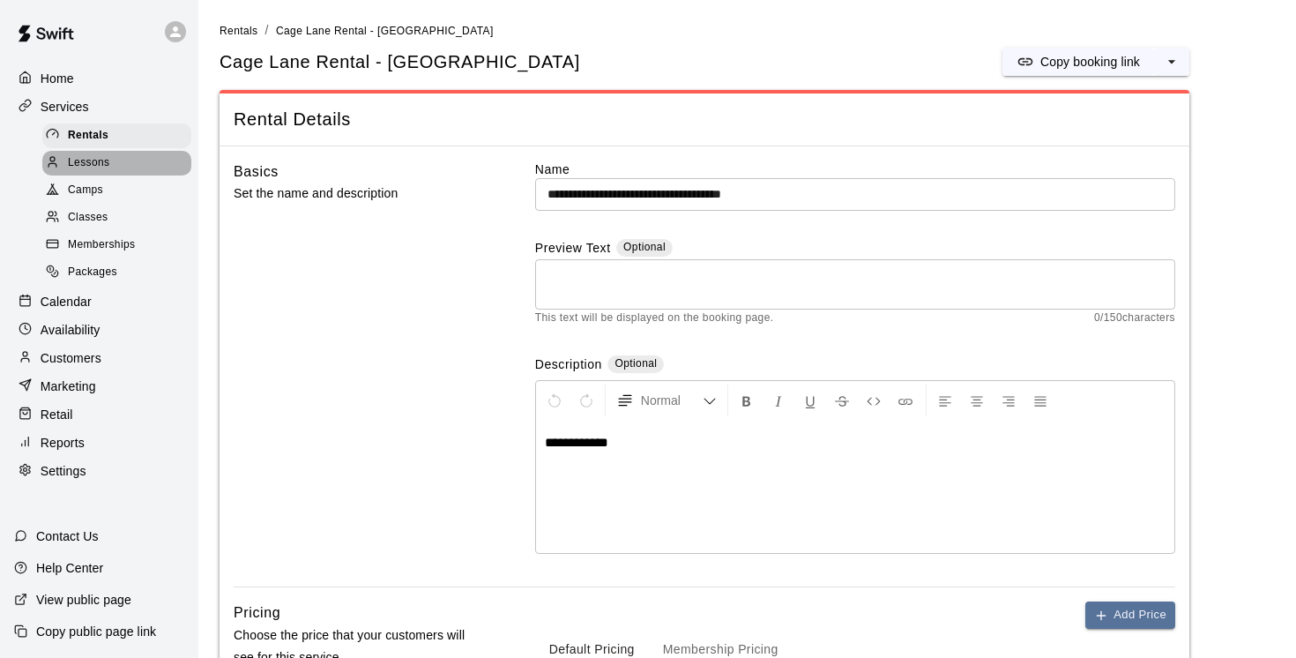
click at [84, 164] on span "Lessons" at bounding box center [89, 163] width 42 height 18
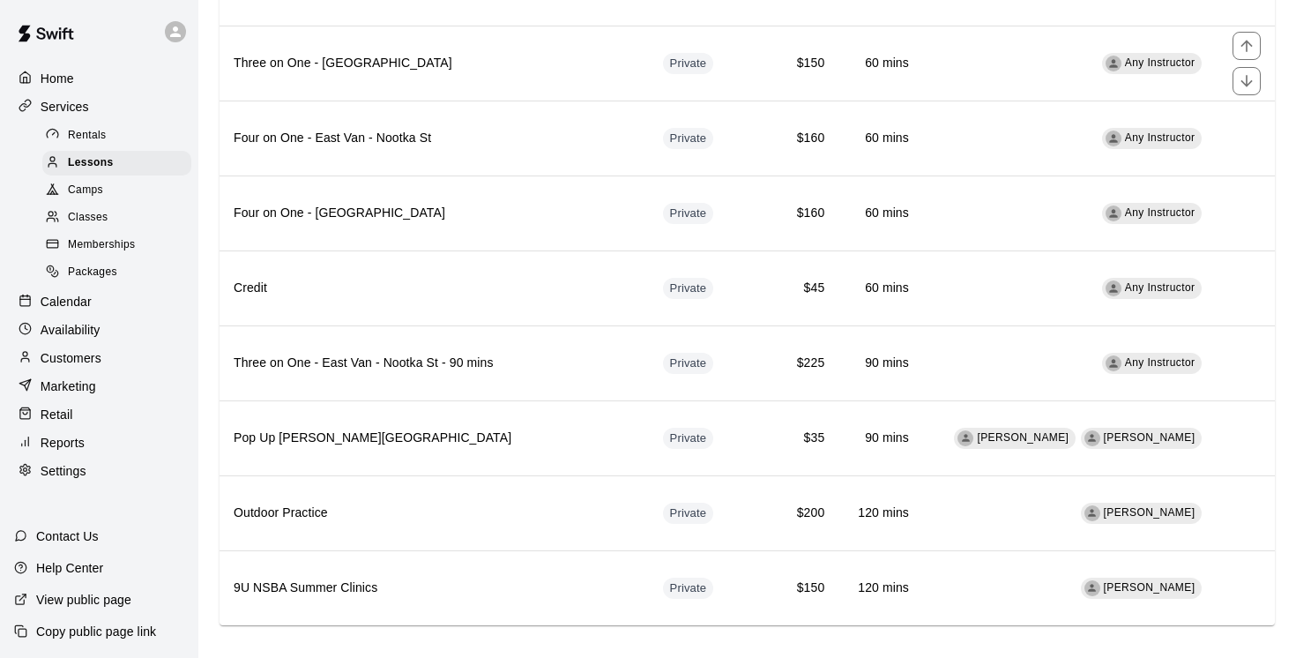
scroll to position [541, 0]
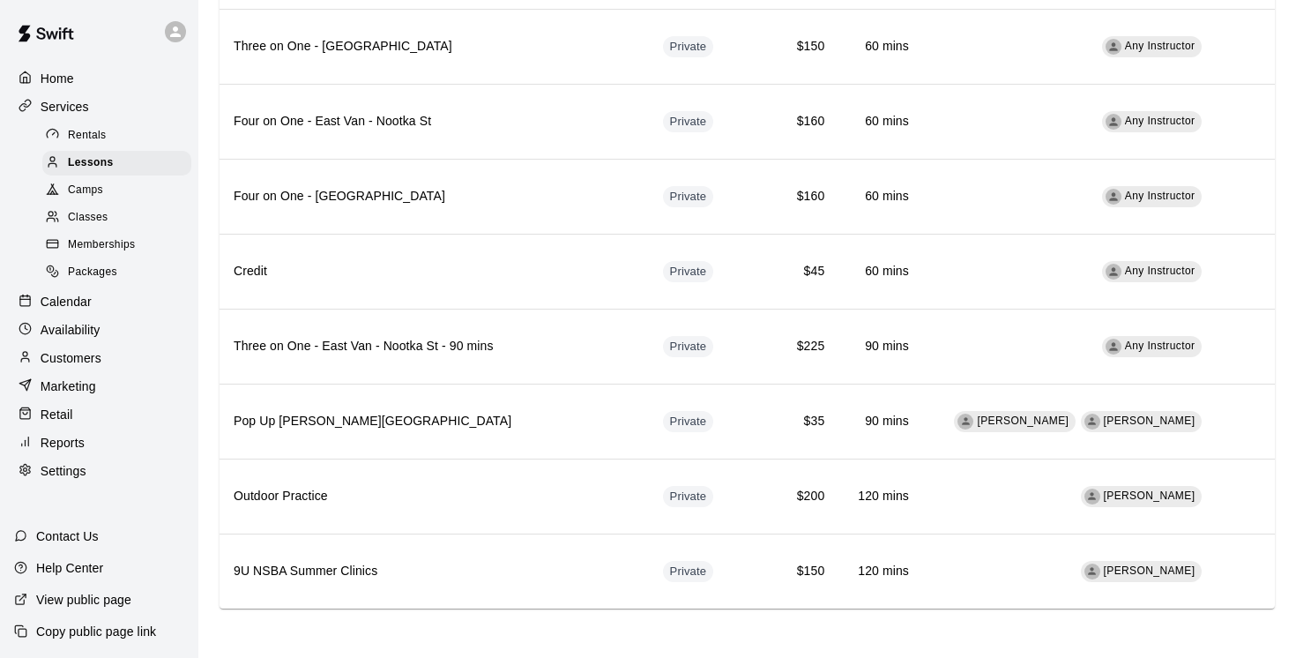
click at [86, 189] on span "Camps" at bounding box center [85, 191] width 35 height 18
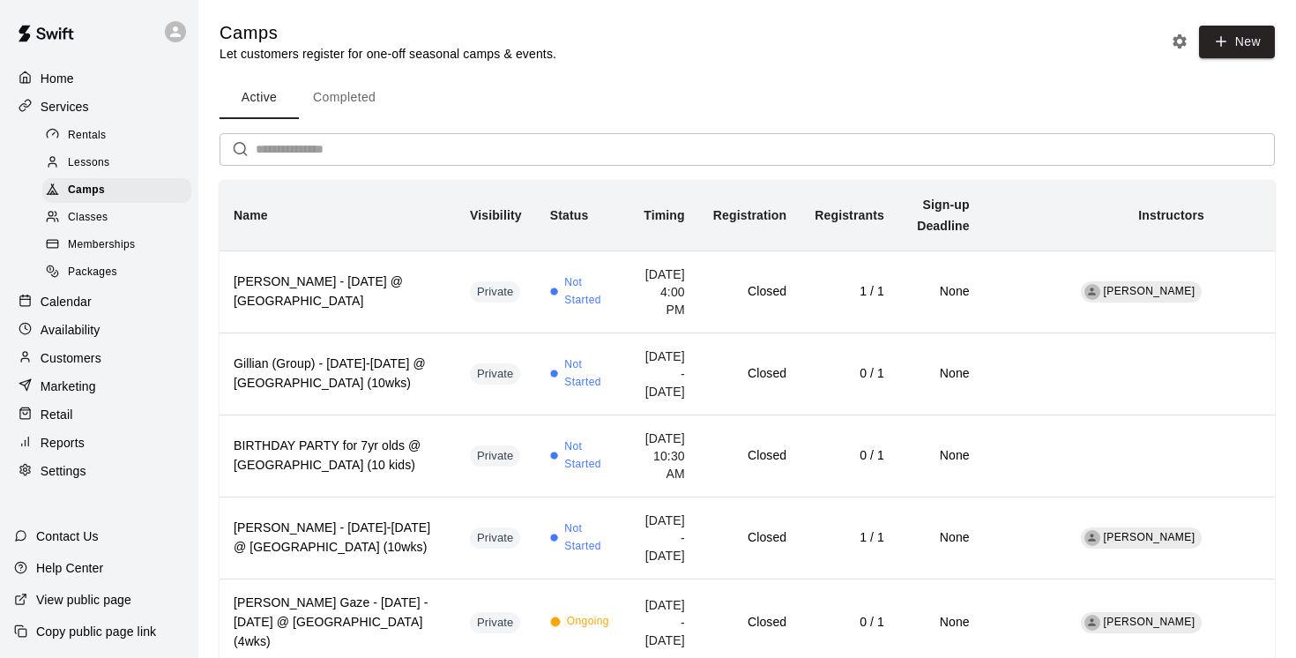
click at [92, 213] on span "Classes" at bounding box center [88, 218] width 40 height 18
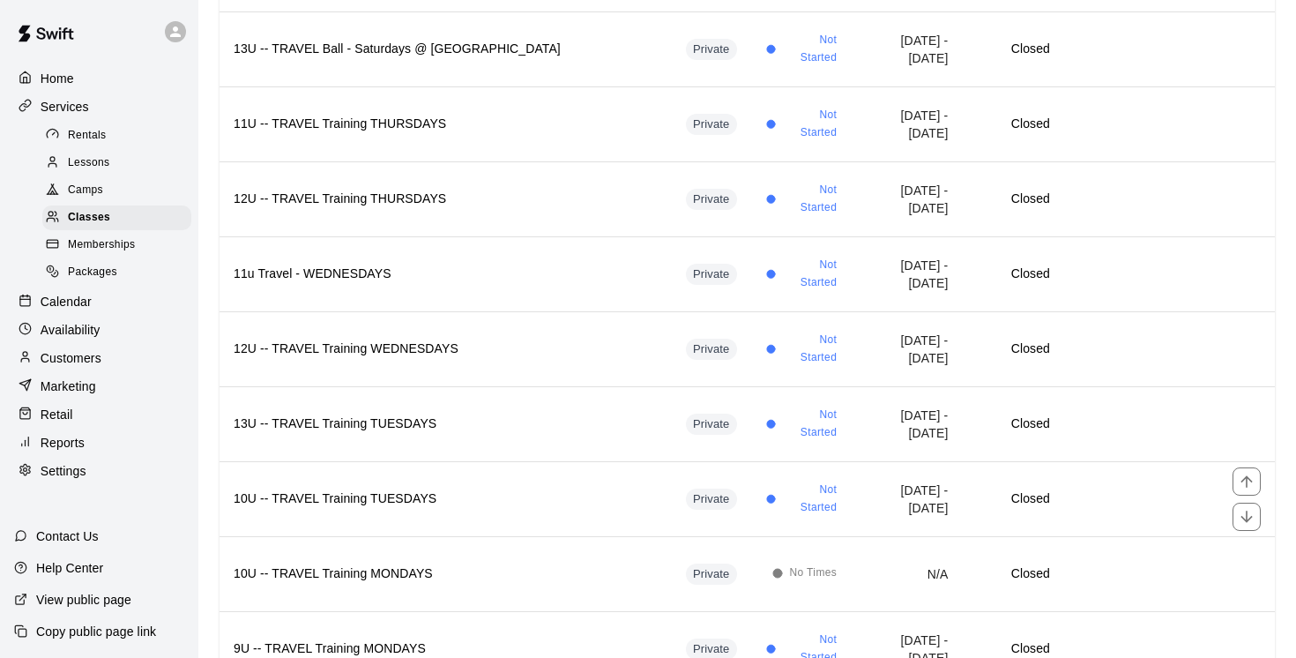
scroll to position [669, 0]
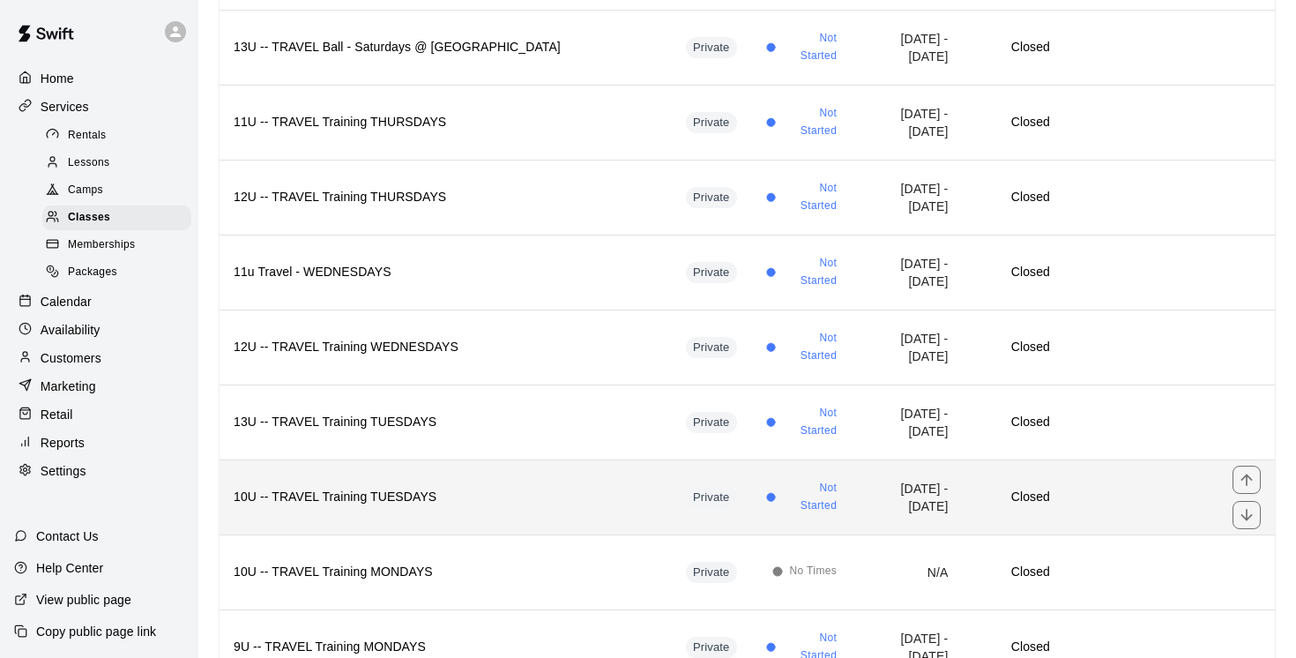
click at [472, 506] on h6 "10U -- TRAVEL Training TUESDAYS" at bounding box center [446, 497] width 424 height 19
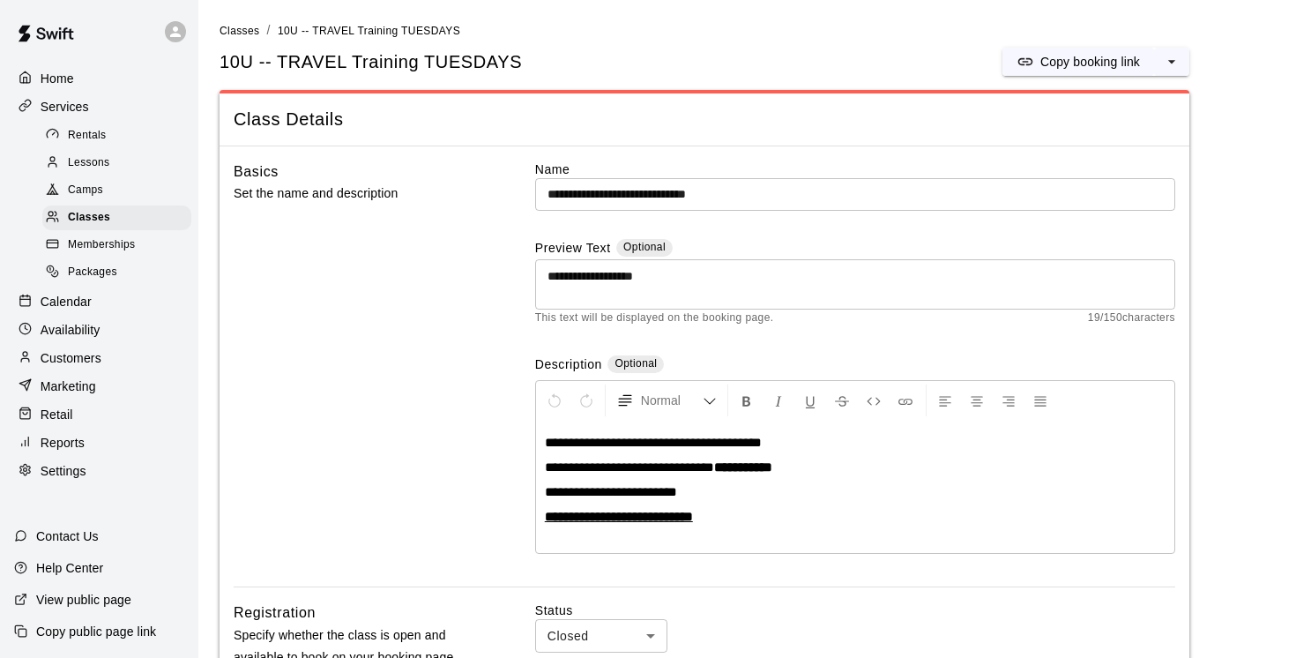
click at [73, 103] on p "Services" at bounding box center [65, 107] width 48 height 18
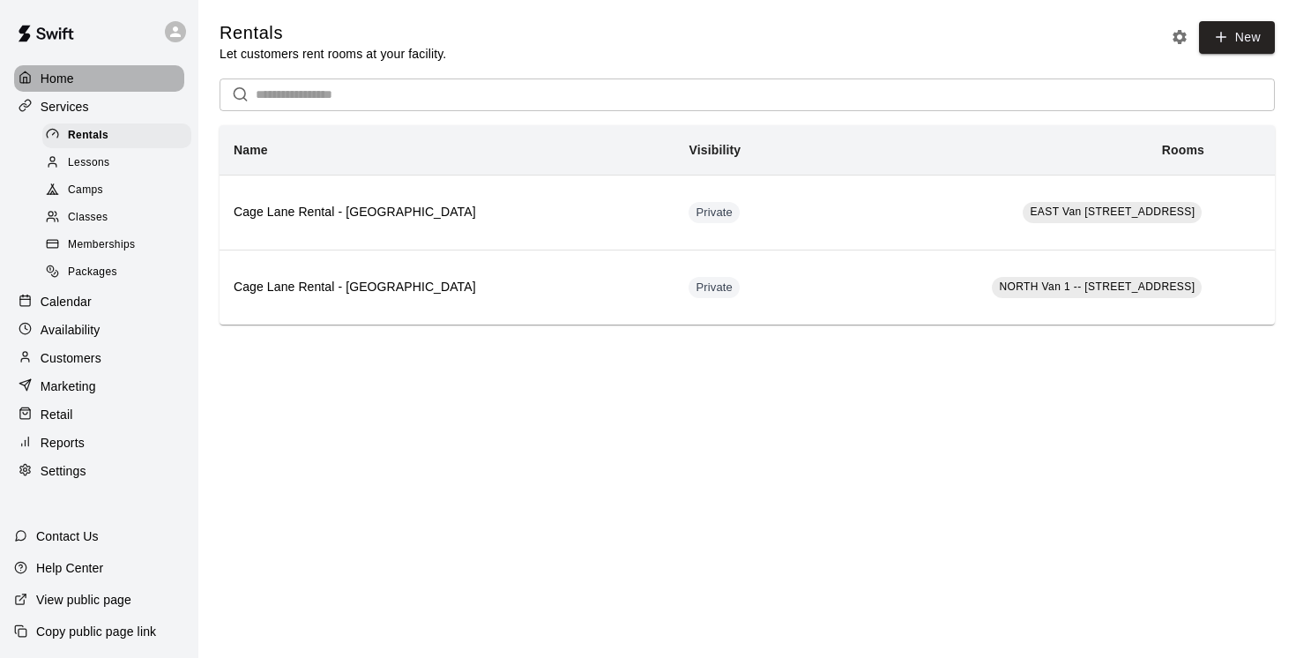
click at [60, 77] on p "Home" at bounding box center [58, 79] width 34 height 18
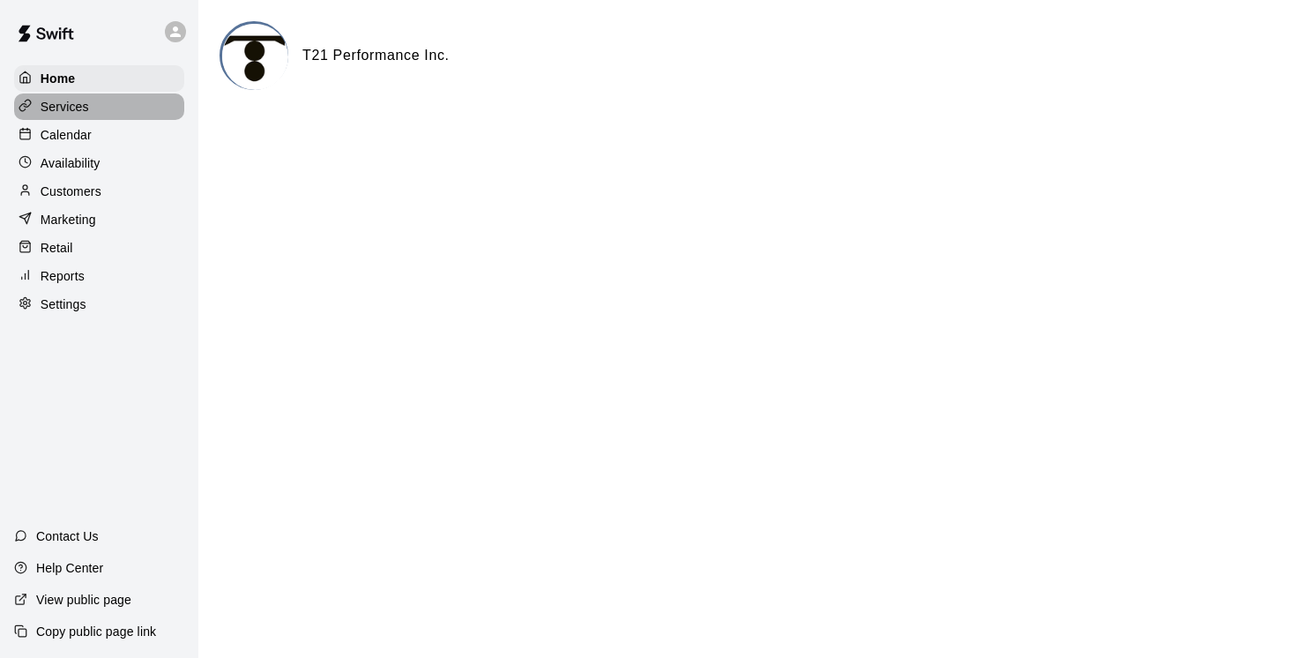
click at [58, 102] on p "Services" at bounding box center [65, 107] width 48 height 18
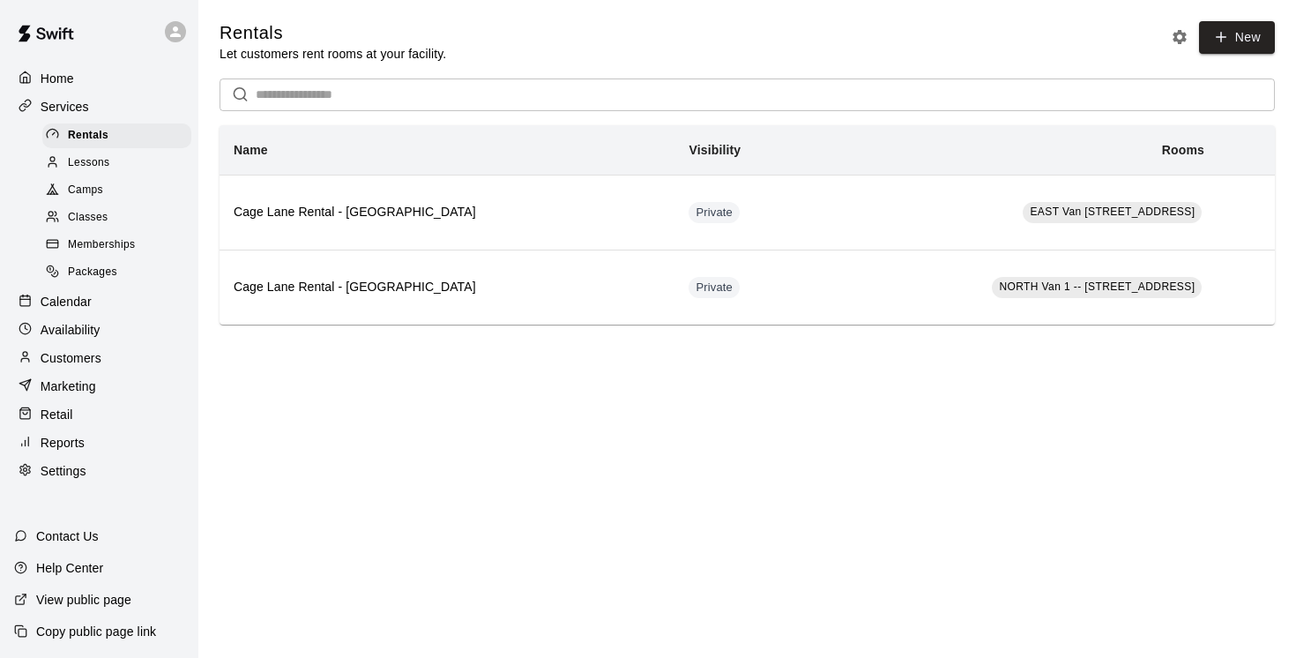
click at [104, 243] on span "Memberships" at bounding box center [101, 245] width 67 height 18
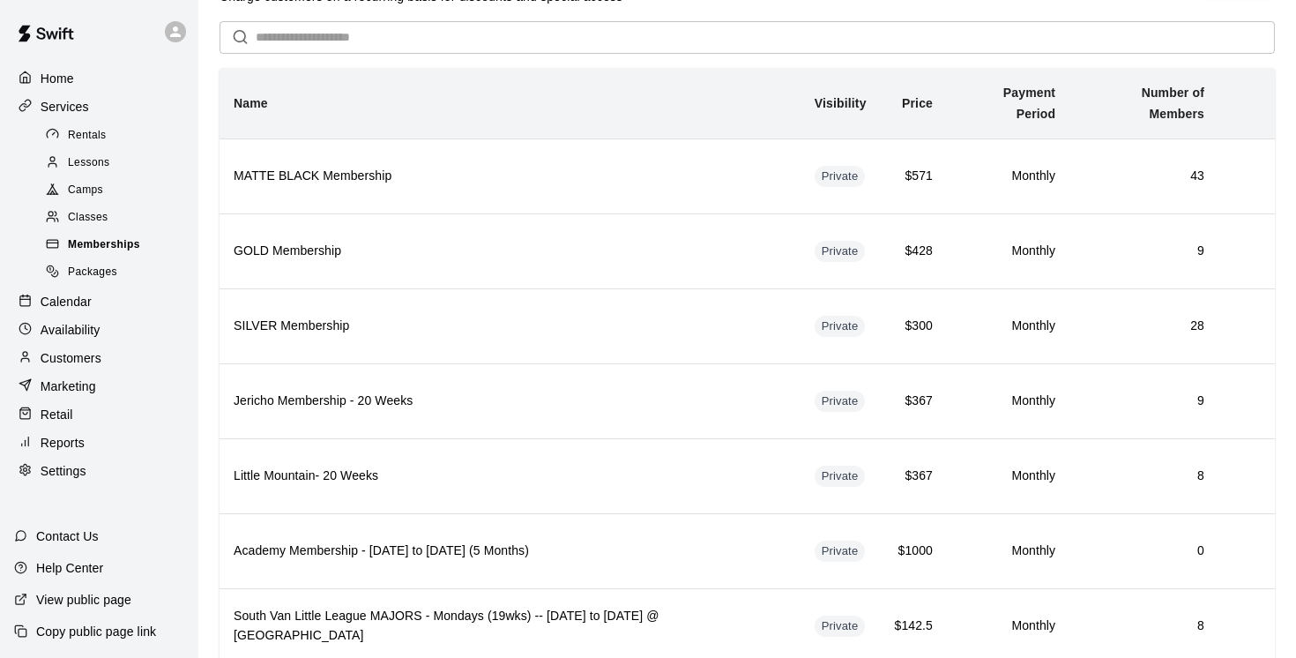
scroll to position [92, 0]
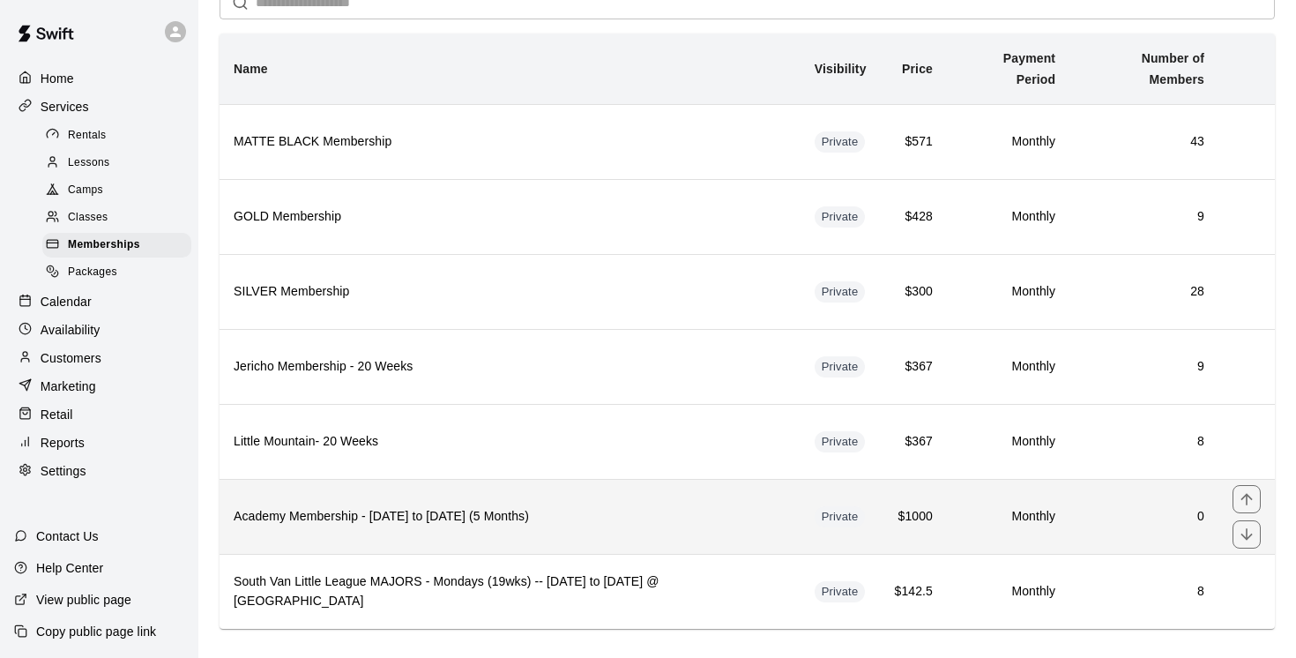
click at [524, 519] on th "Academy Membership - Sept 8 to January 29, 2026 (5 Months)" at bounding box center [510, 516] width 581 height 75
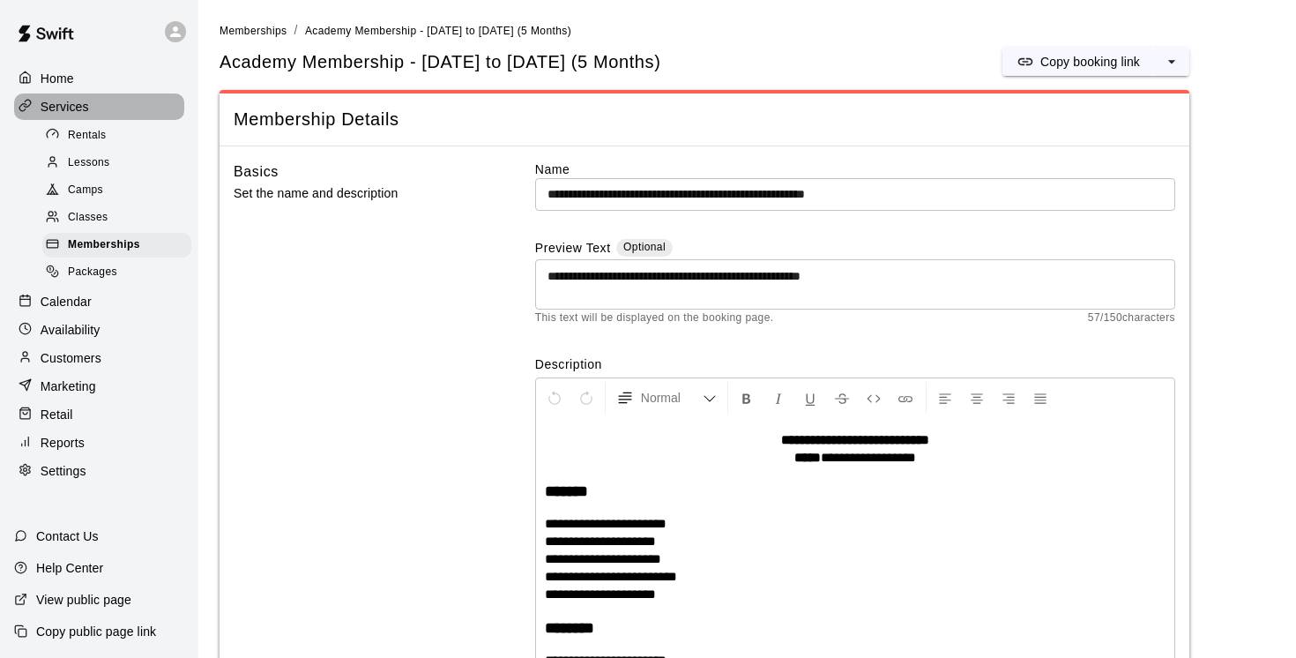
click at [71, 108] on p "Services" at bounding box center [65, 107] width 48 height 18
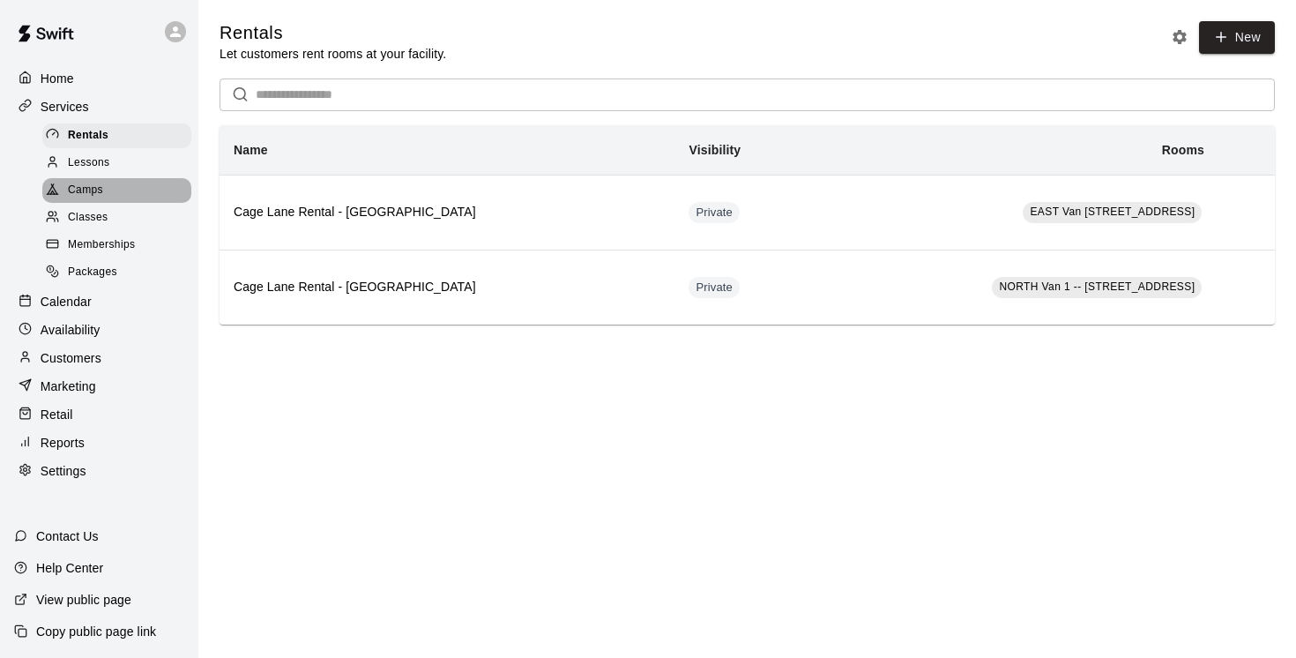
click at [86, 194] on span "Camps" at bounding box center [85, 191] width 35 height 18
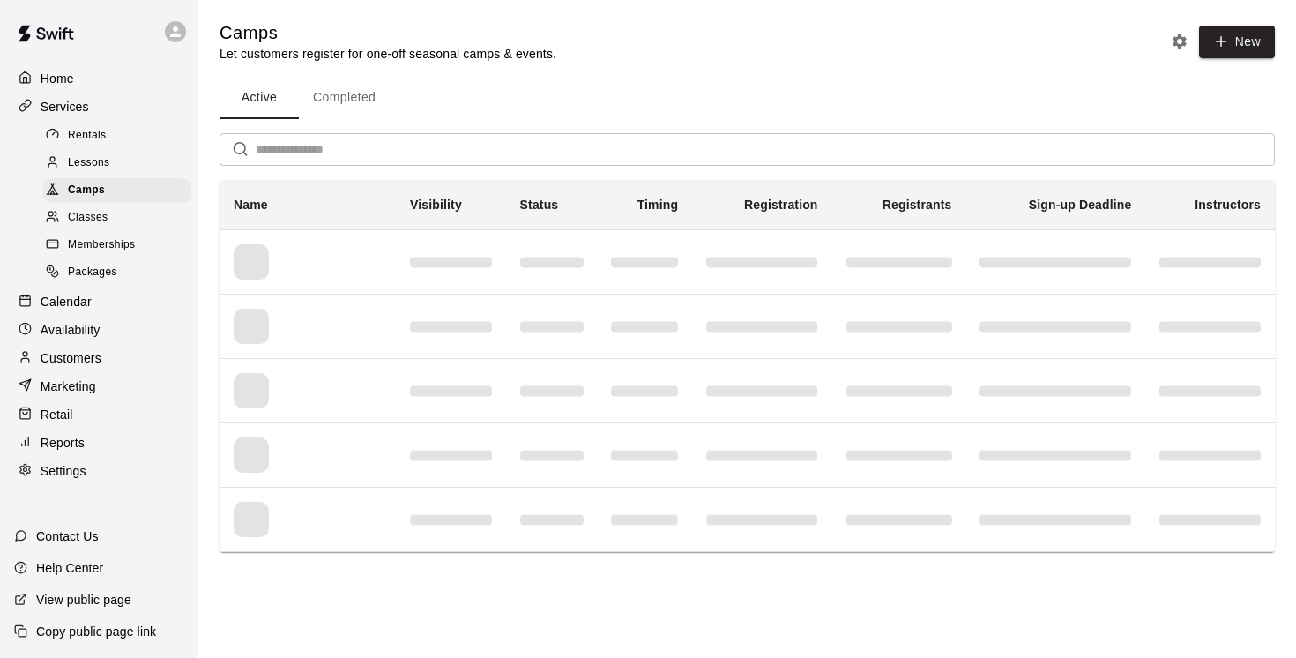
click at [276, 153] on input "text" at bounding box center [765, 149] width 1019 height 33
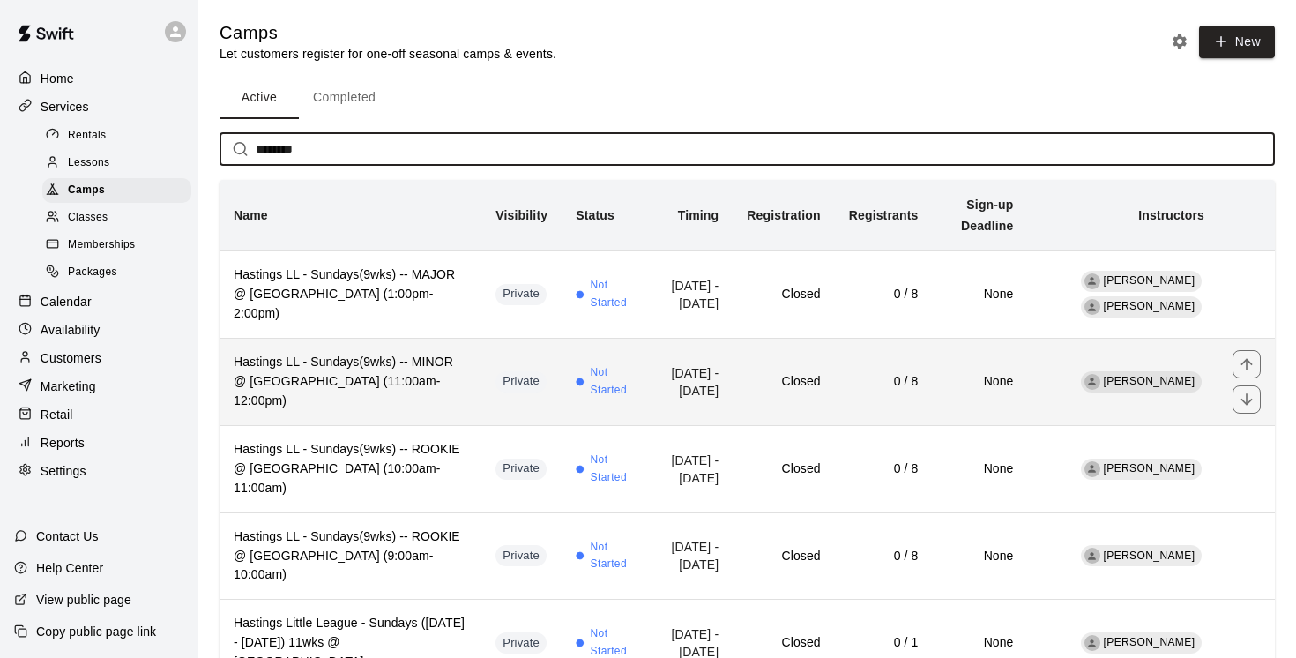
type input "********"
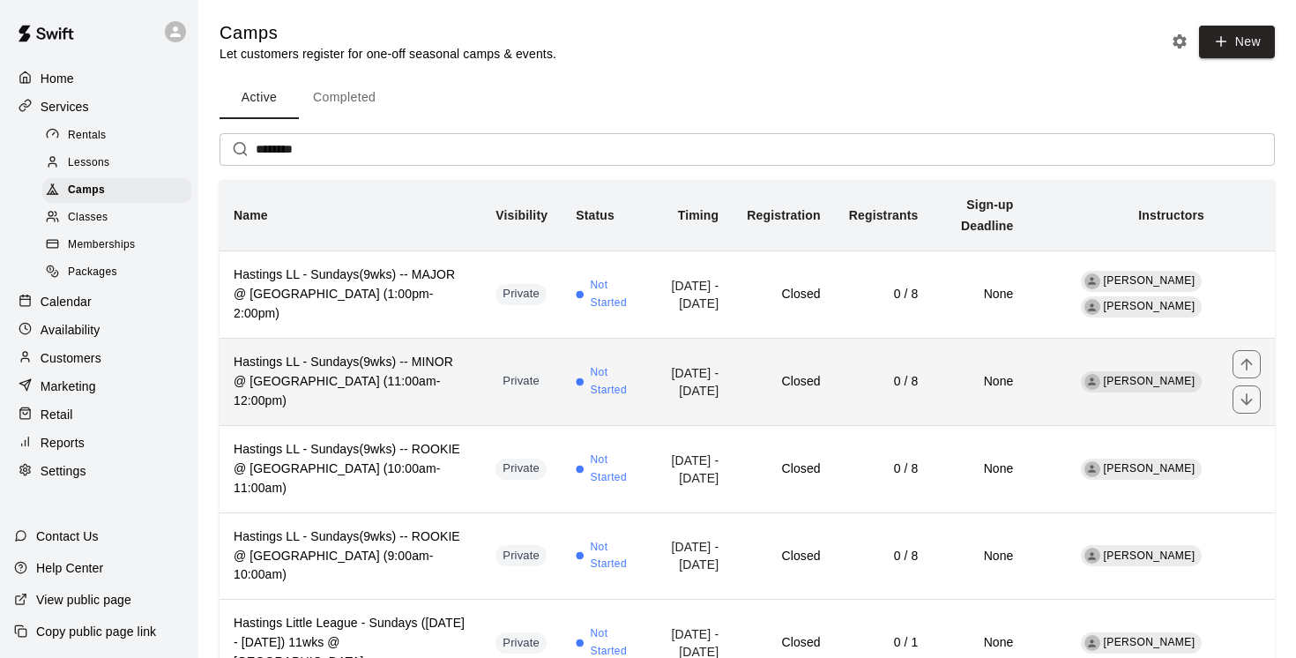
click at [346, 392] on h6 "Hastings LL - Sundays(9wks) -- MINOR @ [GEOGRAPHIC_DATA] (11:00am-12:00pm)" at bounding box center [351, 382] width 234 height 58
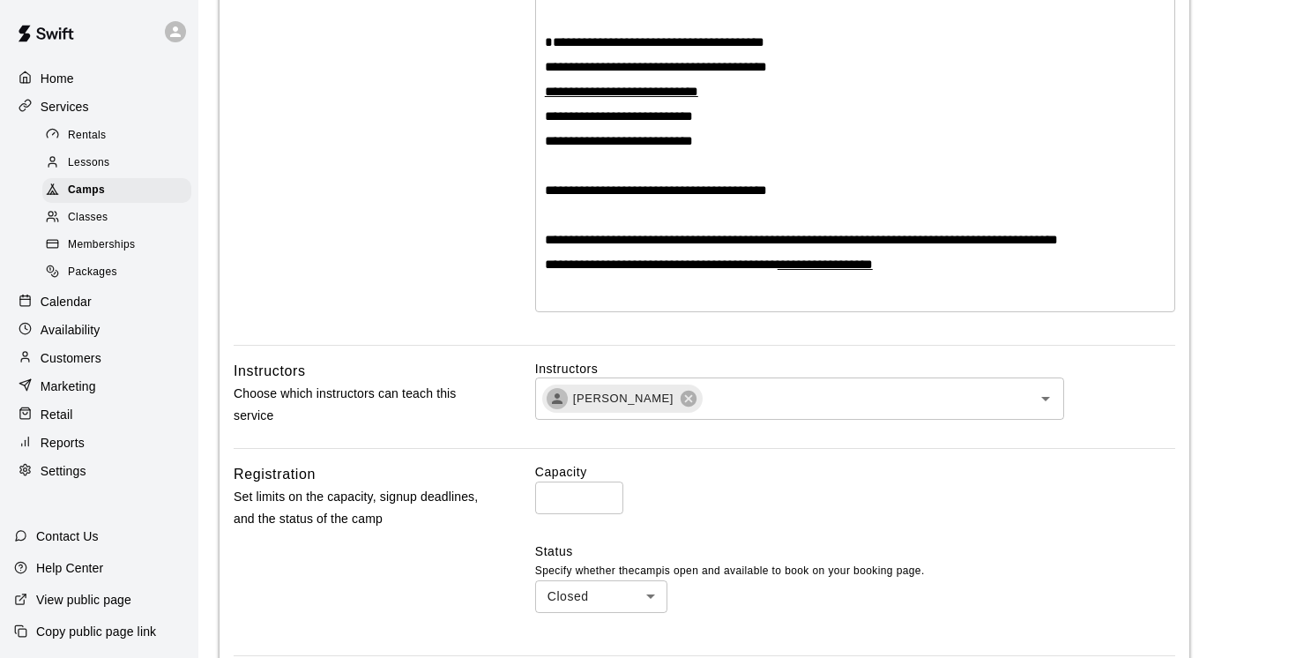
scroll to position [539, 0]
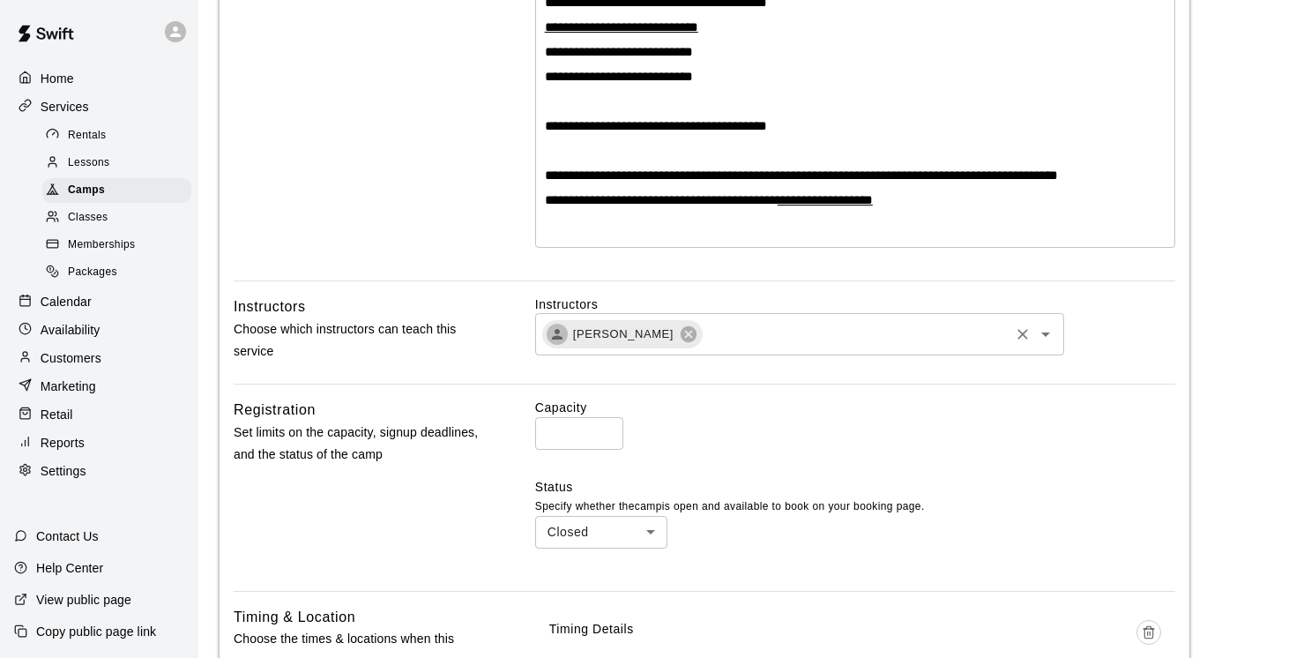
click at [705, 328] on input "text" at bounding box center [856, 335] width 302 height 22
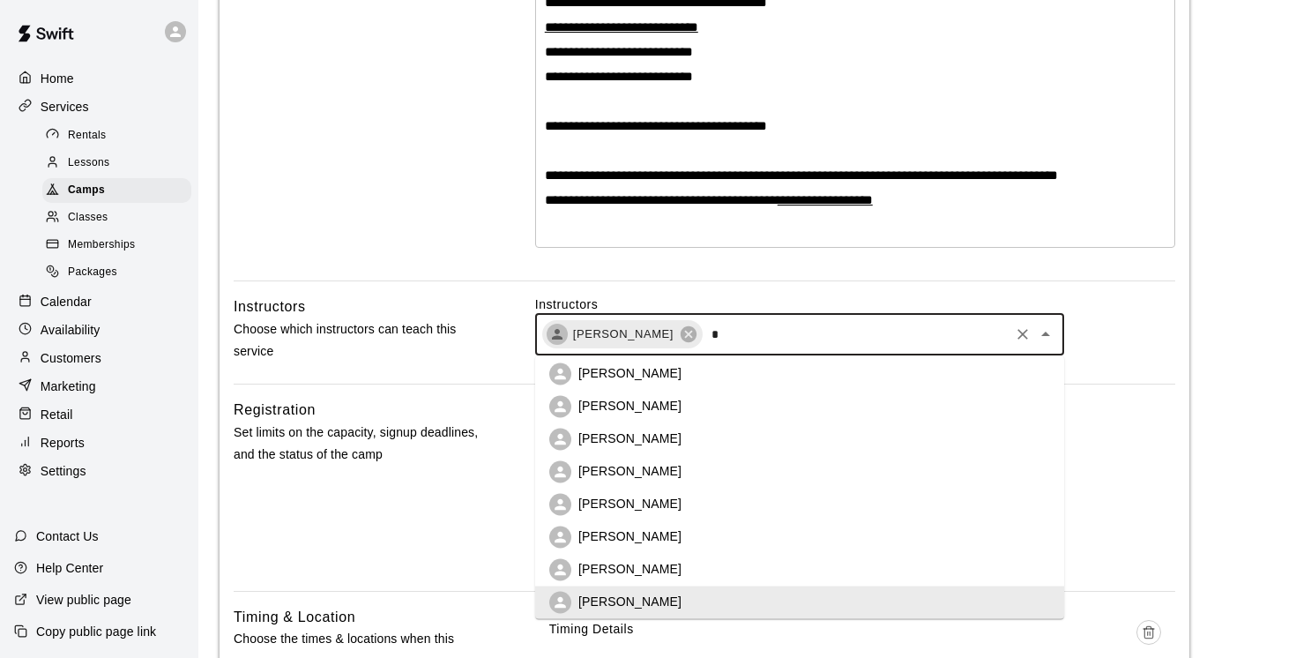
scroll to position [0, 0]
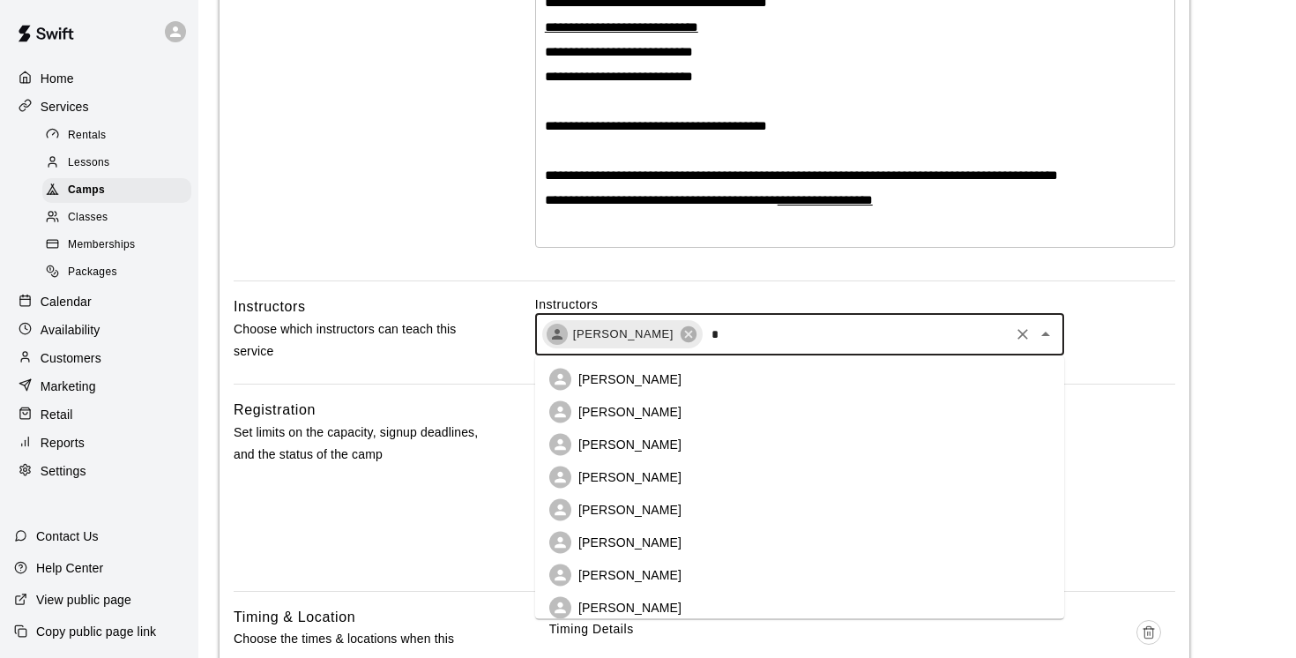
type input "**"
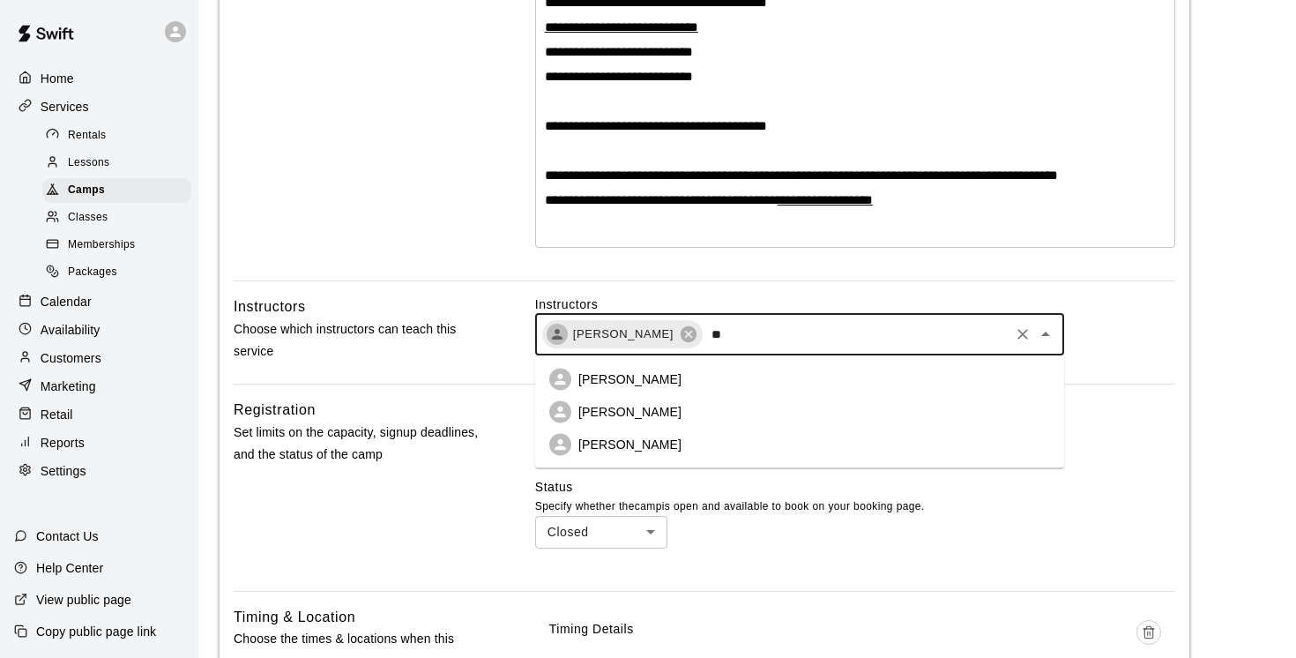
click at [623, 448] on p "Ed Wilde" at bounding box center [629, 445] width 103 height 18
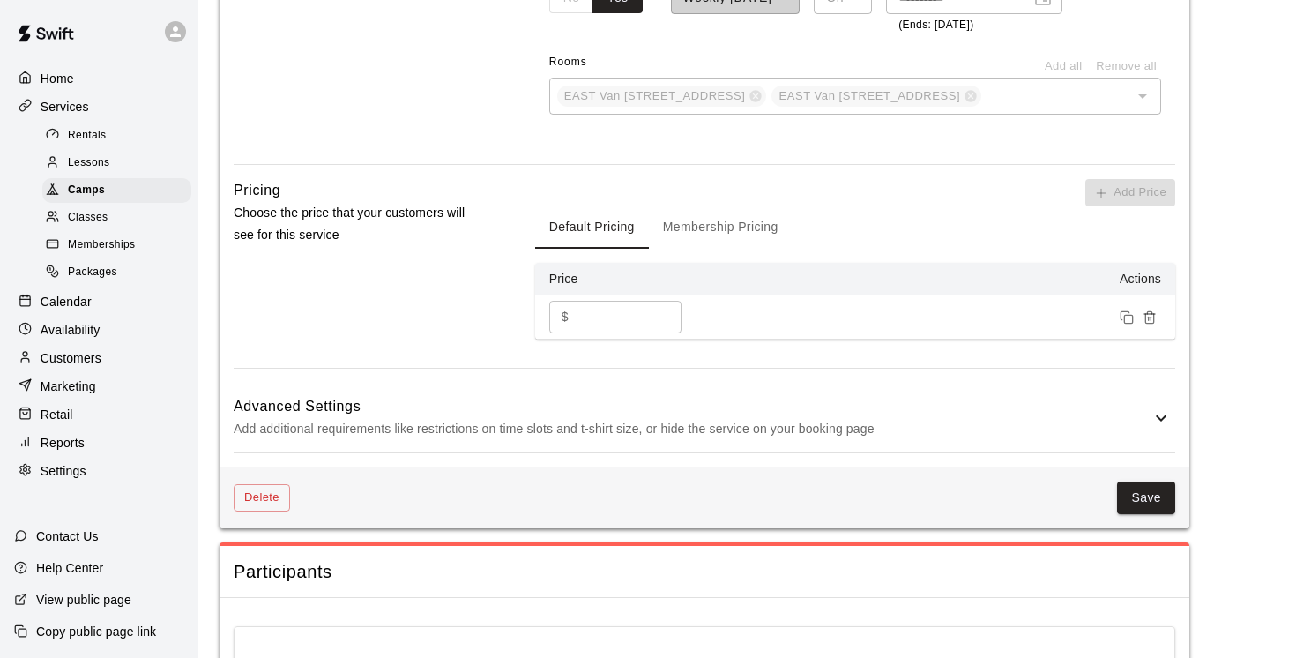
scroll to position [1335, 0]
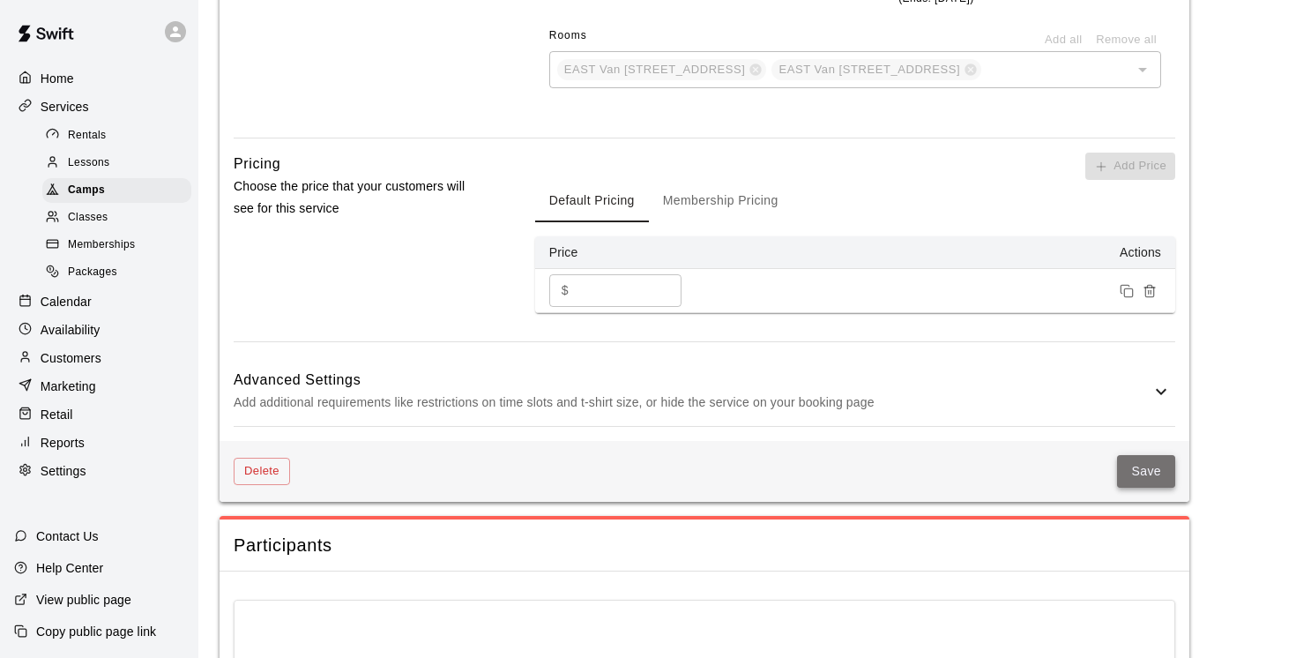
click at [1138, 488] on button "Save" at bounding box center [1146, 471] width 58 height 33
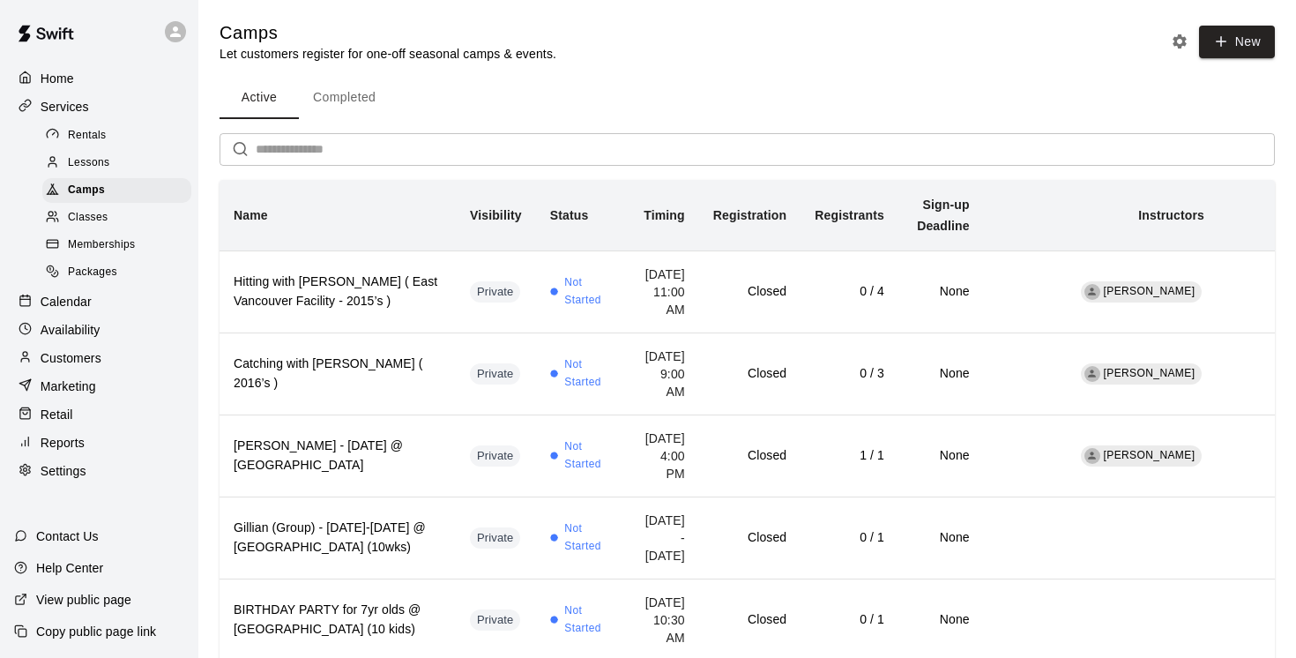
click at [302, 153] on input "text" at bounding box center [765, 149] width 1019 height 33
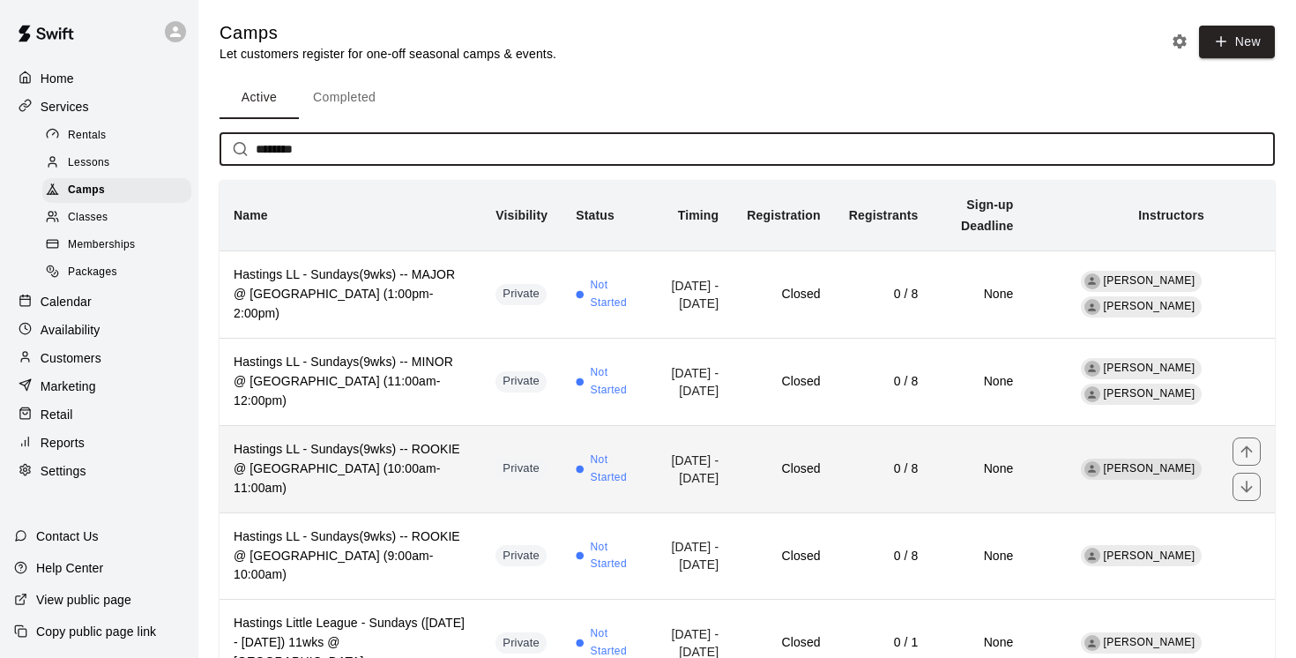
type input "********"
click at [400, 481] on h6 "Hastings LL - Sundays(9wks) -- ROOKIE @ [GEOGRAPHIC_DATA] (10:00am-11:00am)" at bounding box center [351, 469] width 234 height 58
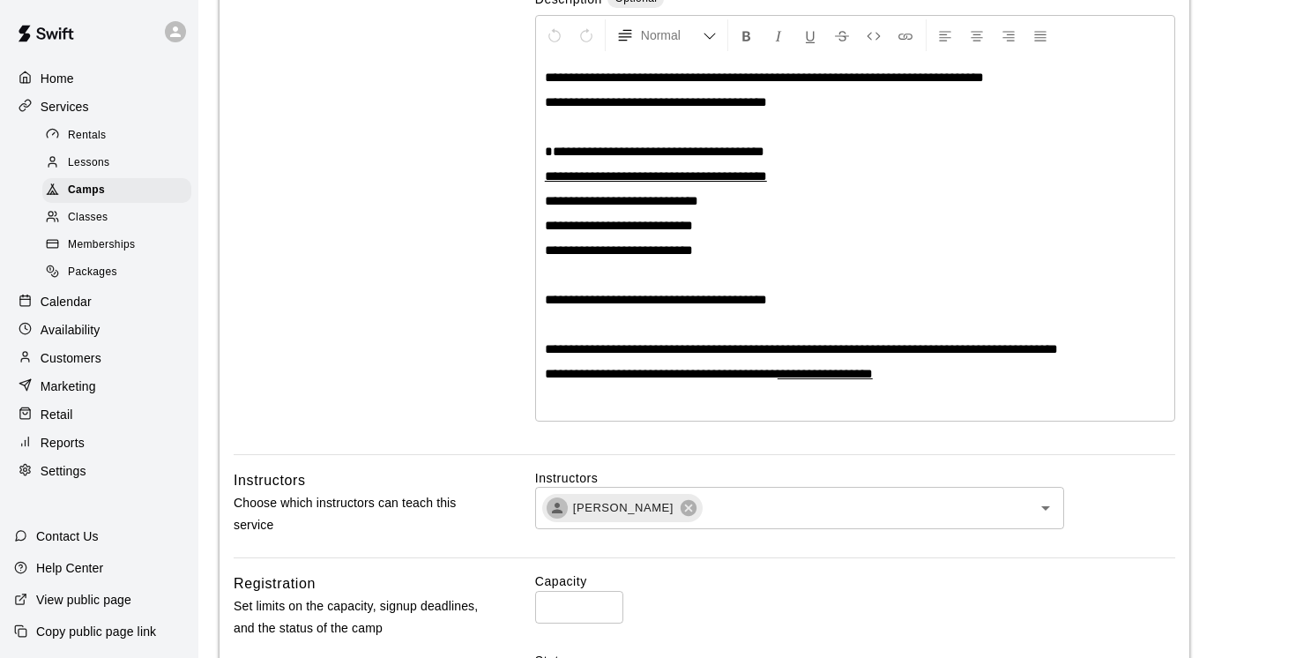
scroll to position [532, 0]
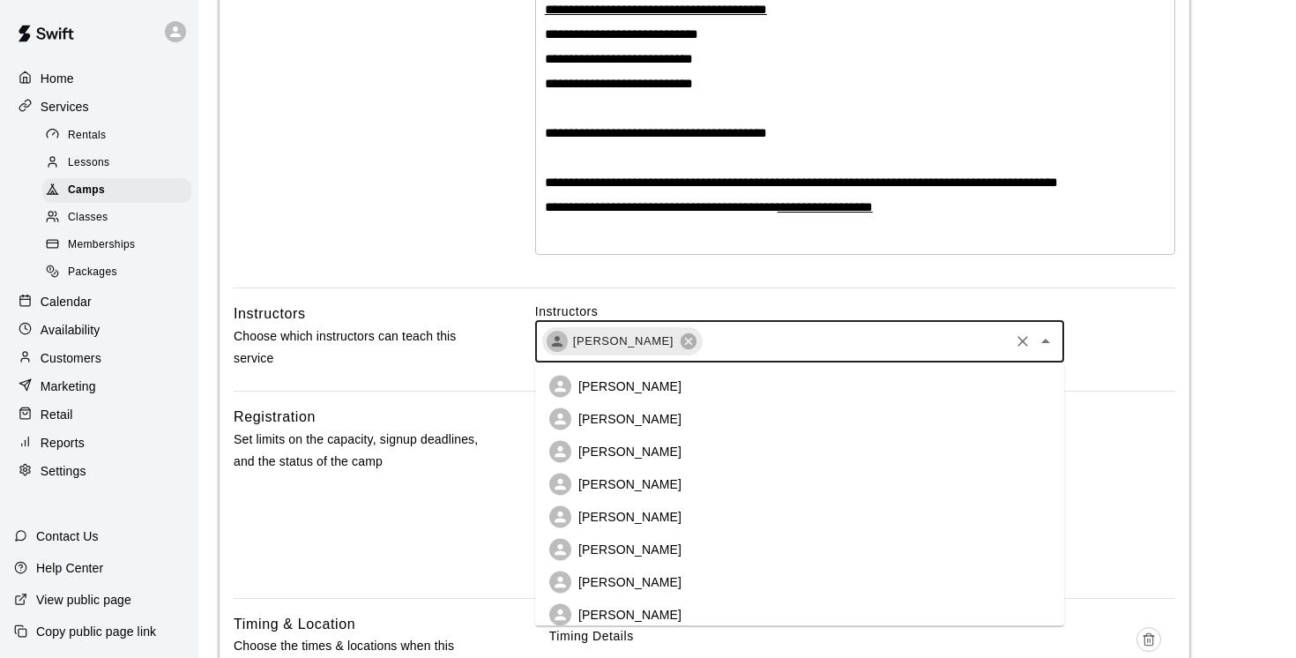
click at [733, 345] on input "text" at bounding box center [856, 342] width 302 height 22
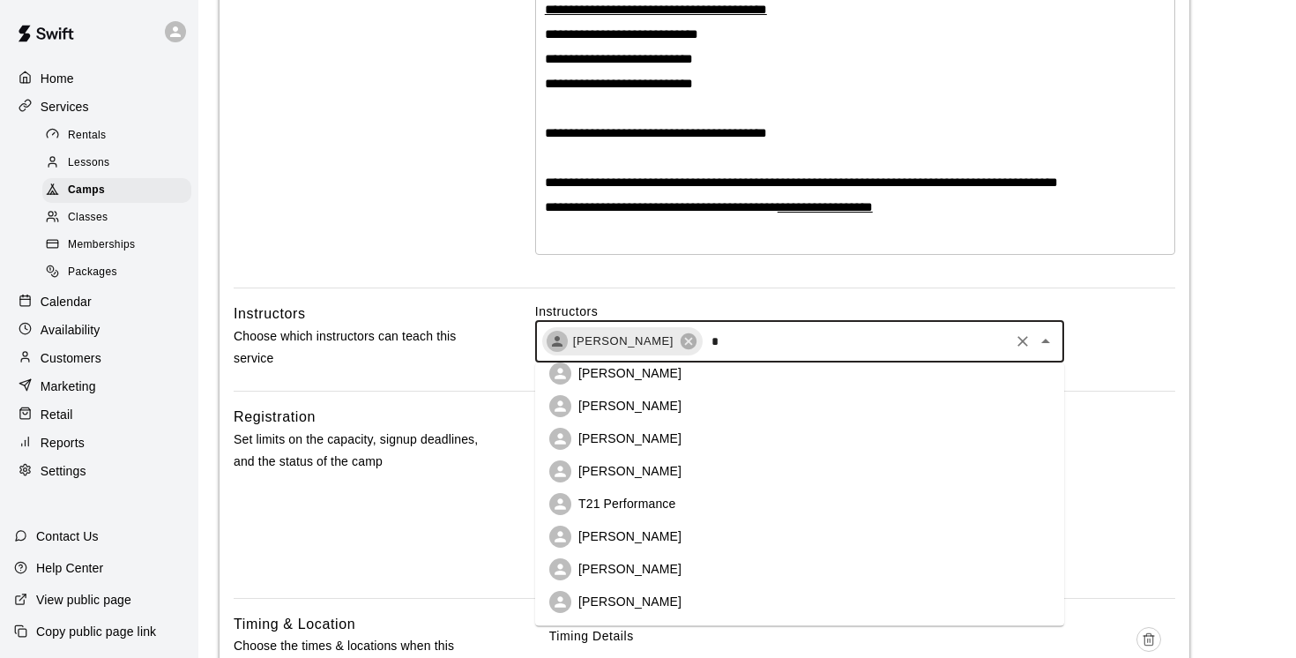
scroll to position [0, 0]
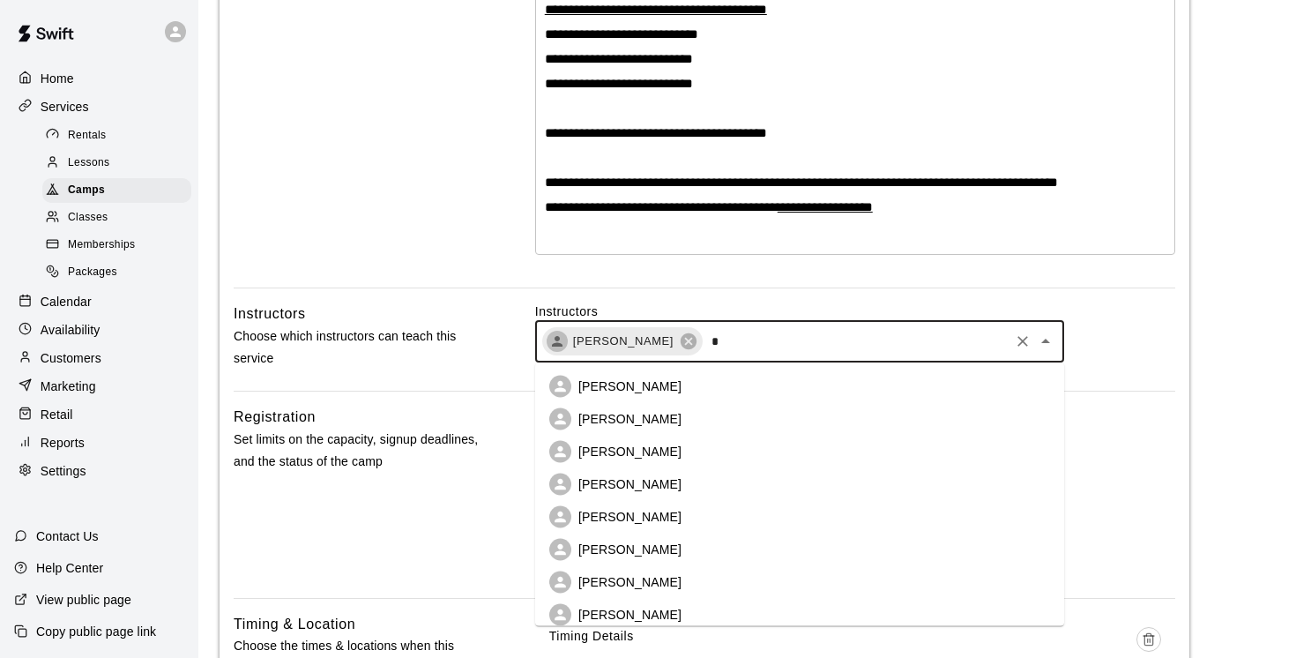
type input "**"
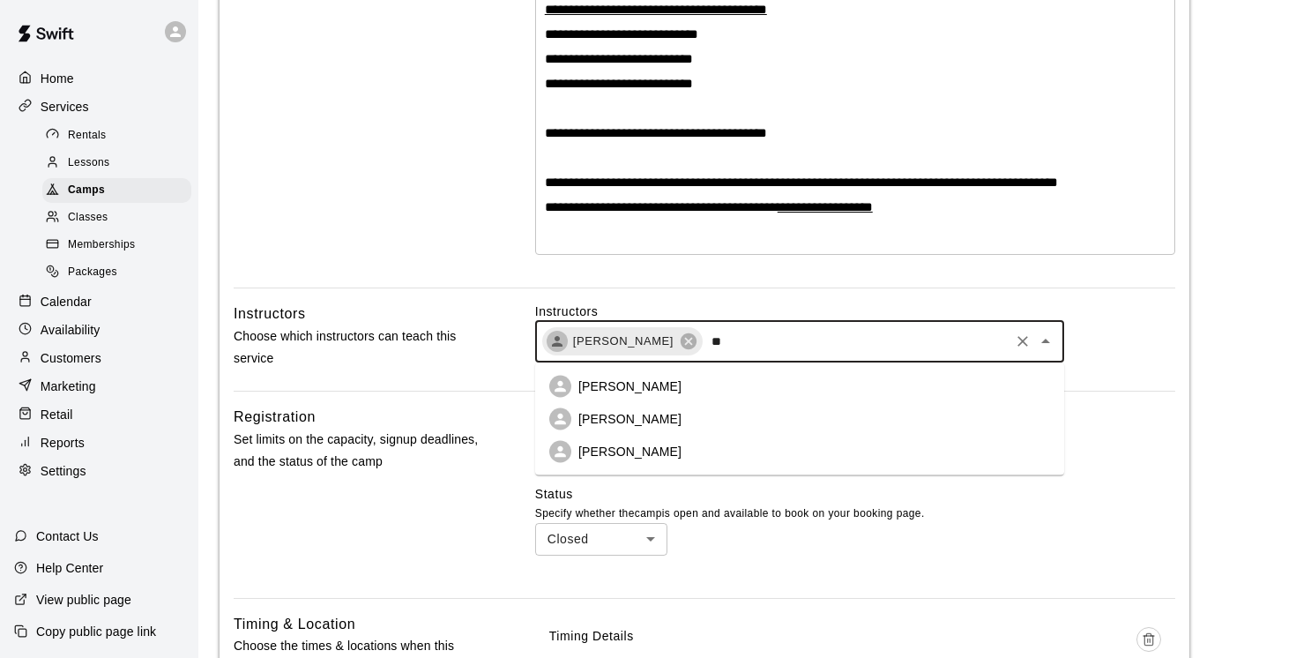
click at [637, 450] on li "Ed Wilde" at bounding box center [799, 452] width 529 height 33
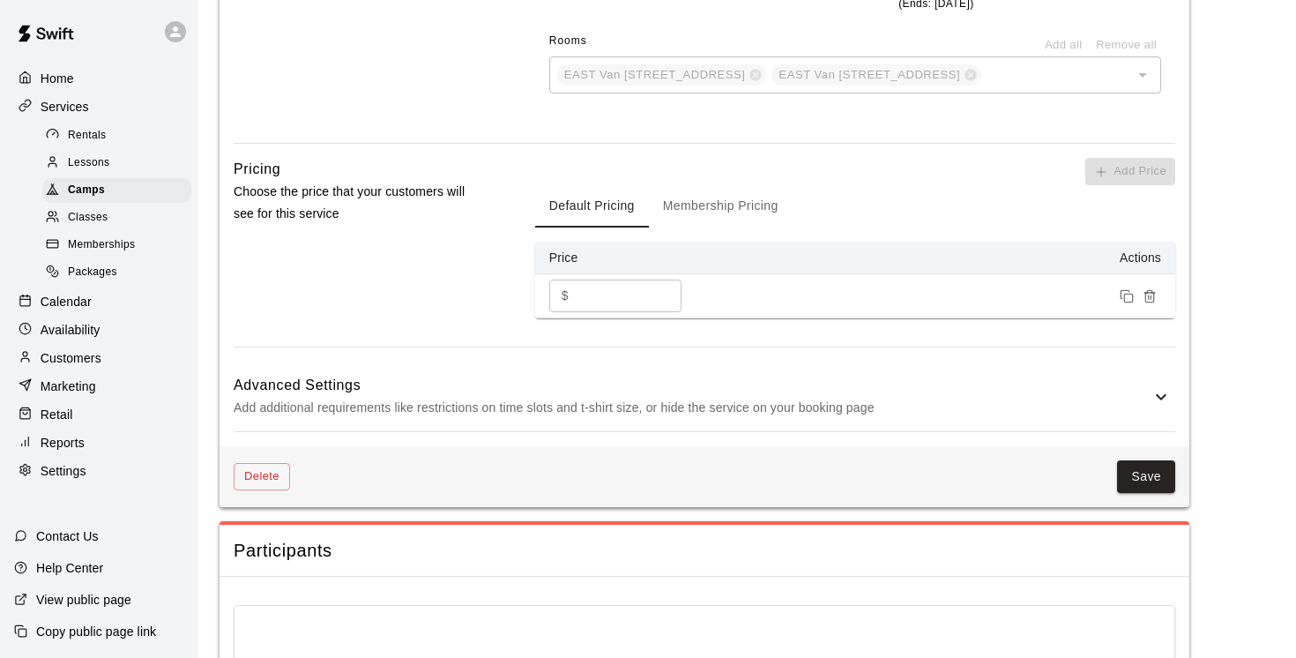
scroll to position [1418, 0]
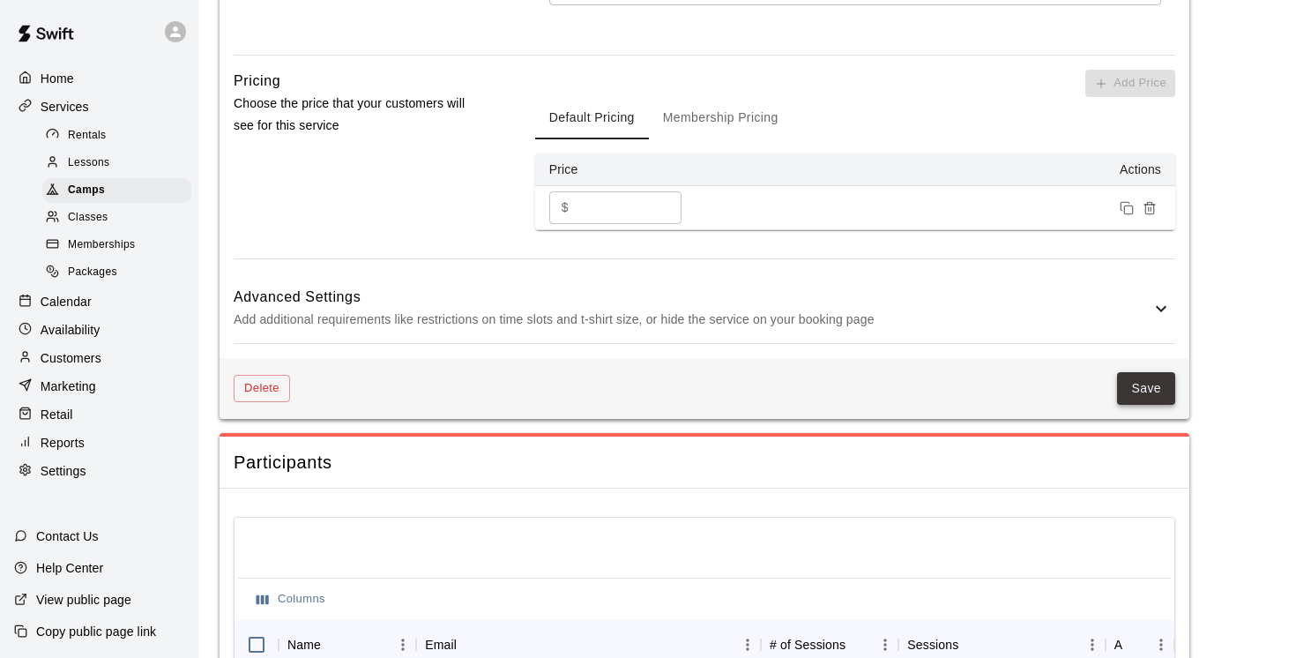
click at [1152, 405] on button "Save" at bounding box center [1146, 388] width 58 height 33
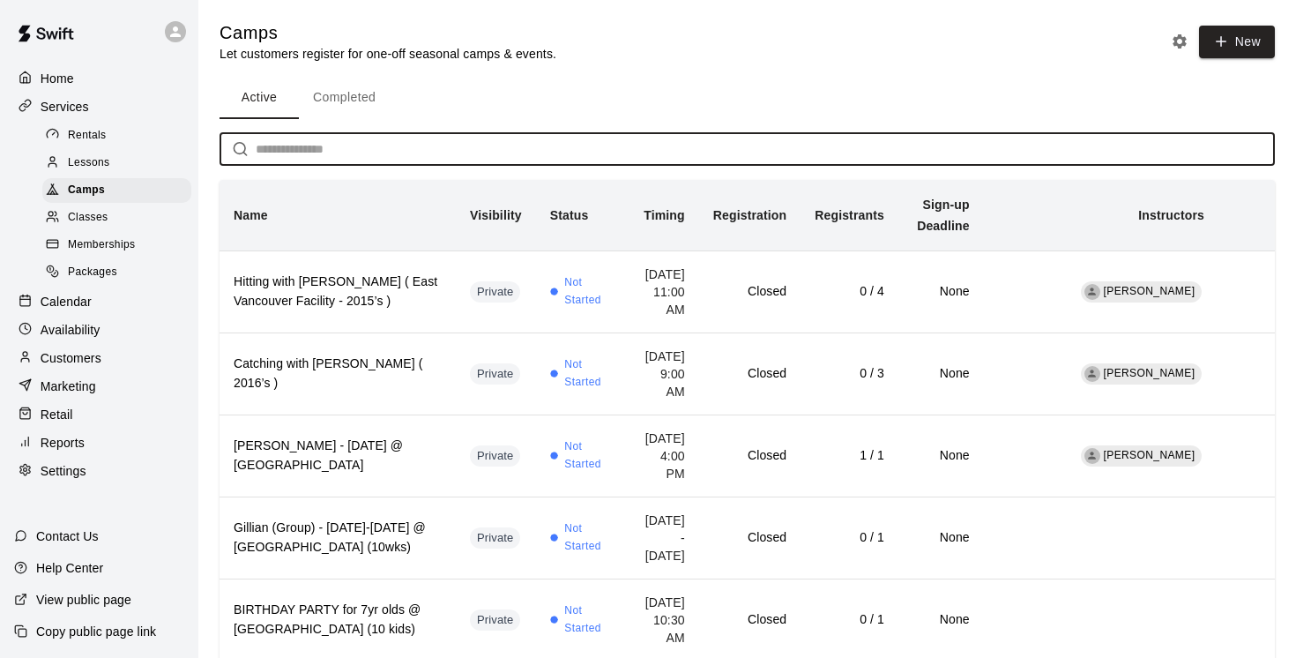
click at [310, 147] on input "text" at bounding box center [765, 149] width 1019 height 33
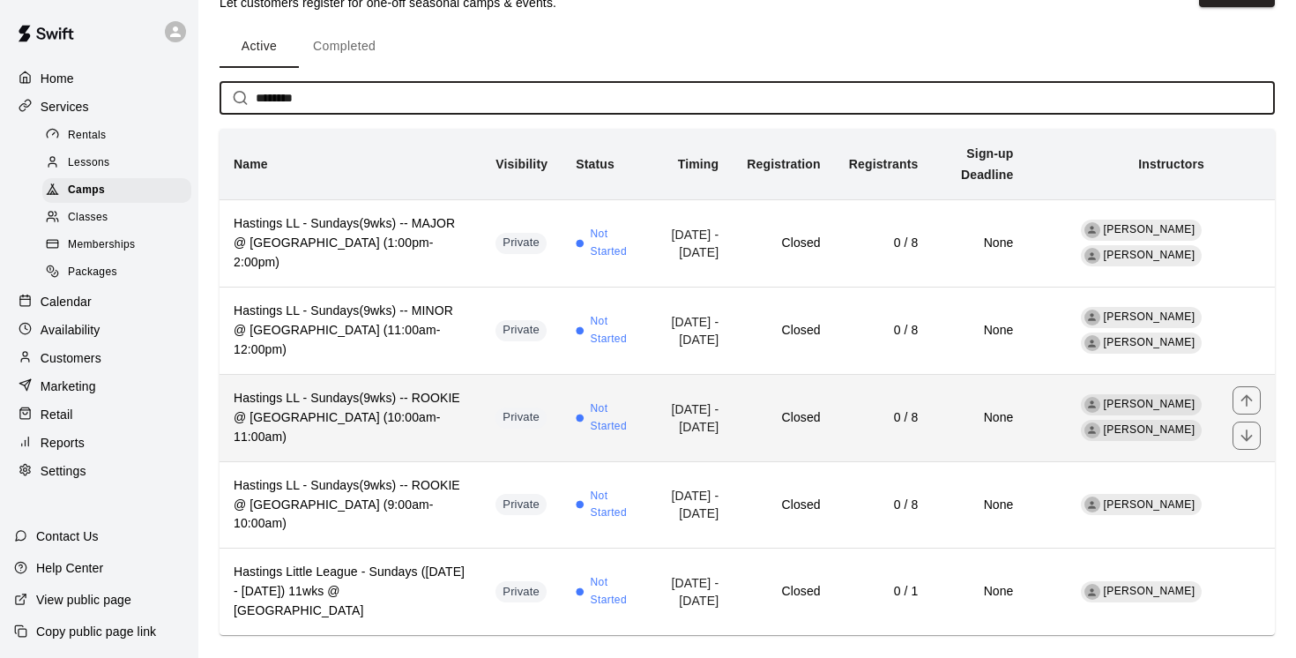
scroll to position [57, 0]
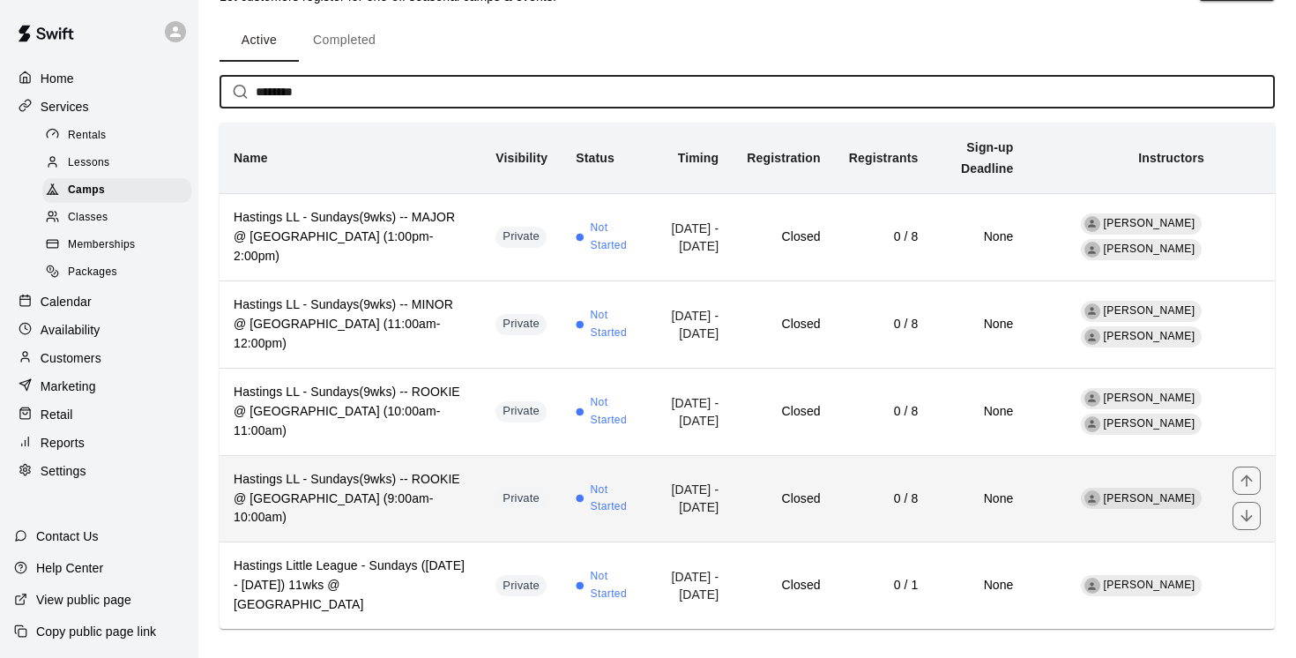
type input "********"
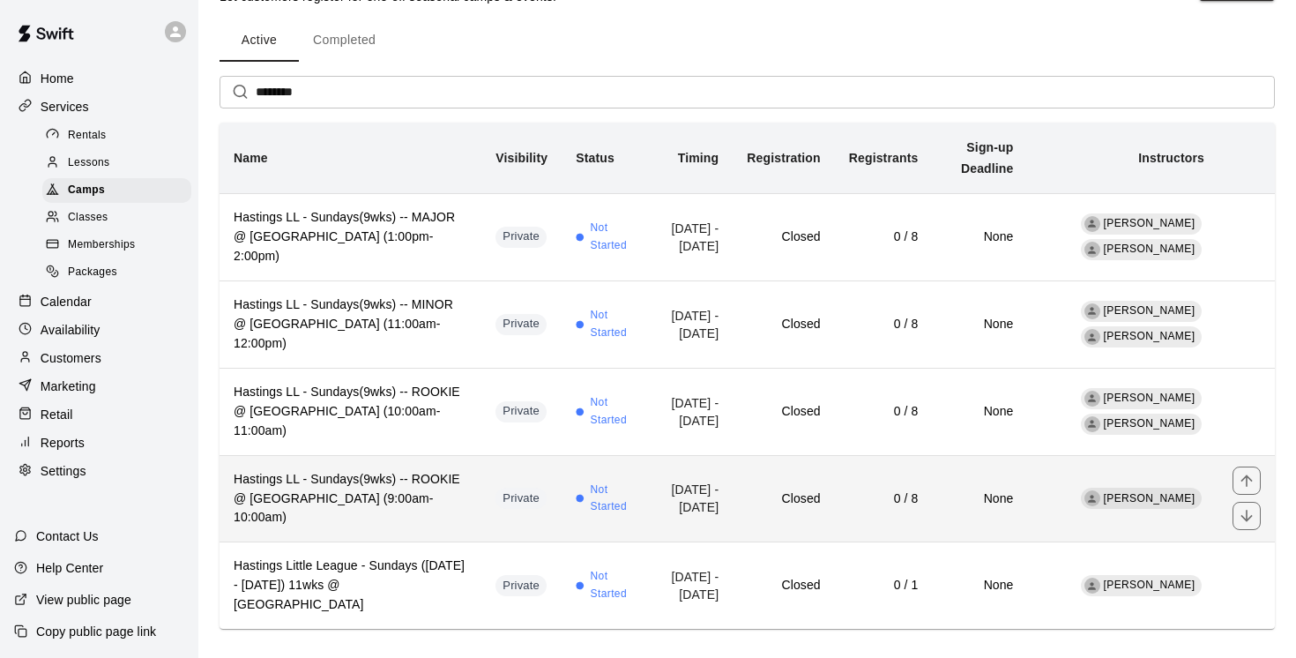
click at [387, 508] on h6 "Hastings LL - Sundays(9wks) -- ROOKIE @ [GEOGRAPHIC_DATA] (9:00am-10:00am)" at bounding box center [351, 499] width 234 height 58
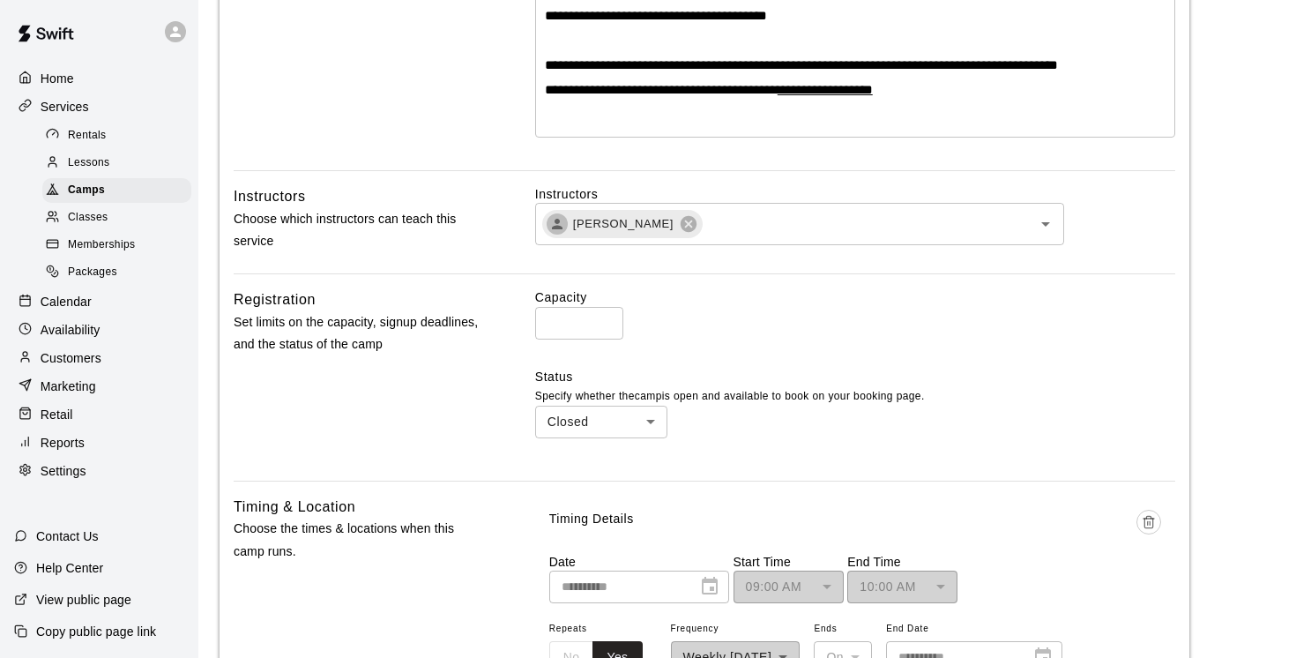
scroll to position [603, 0]
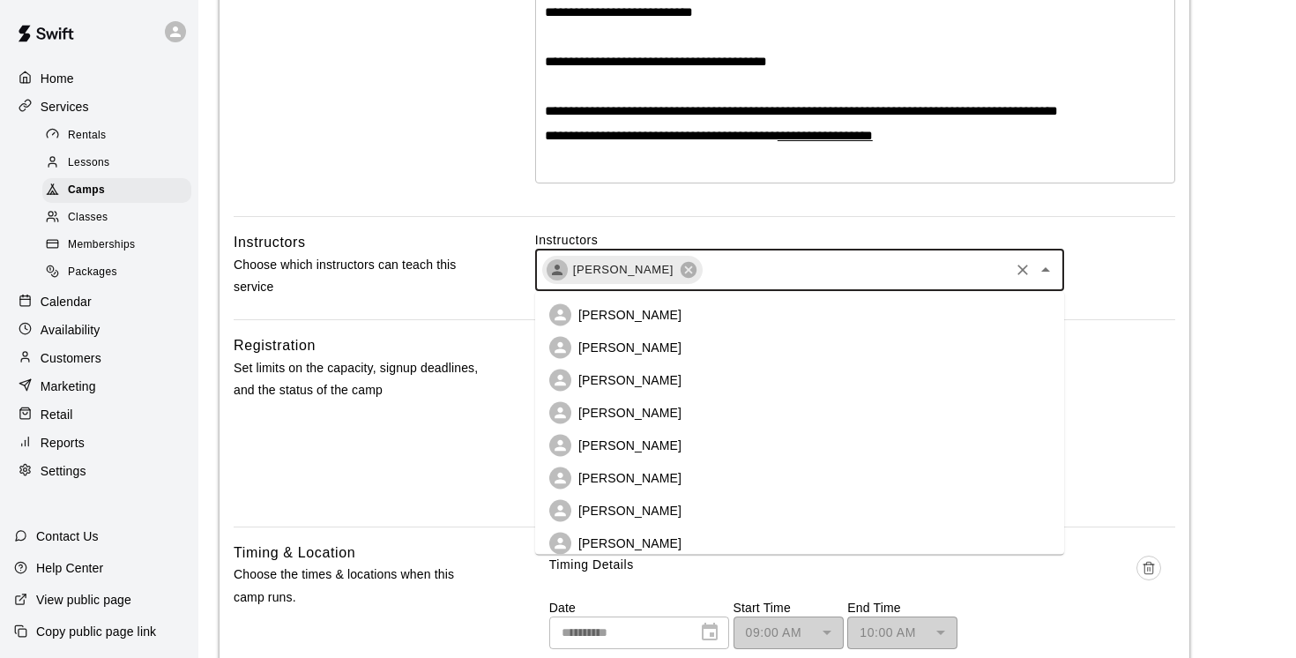
click at [734, 267] on input "text" at bounding box center [856, 270] width 302 height 22
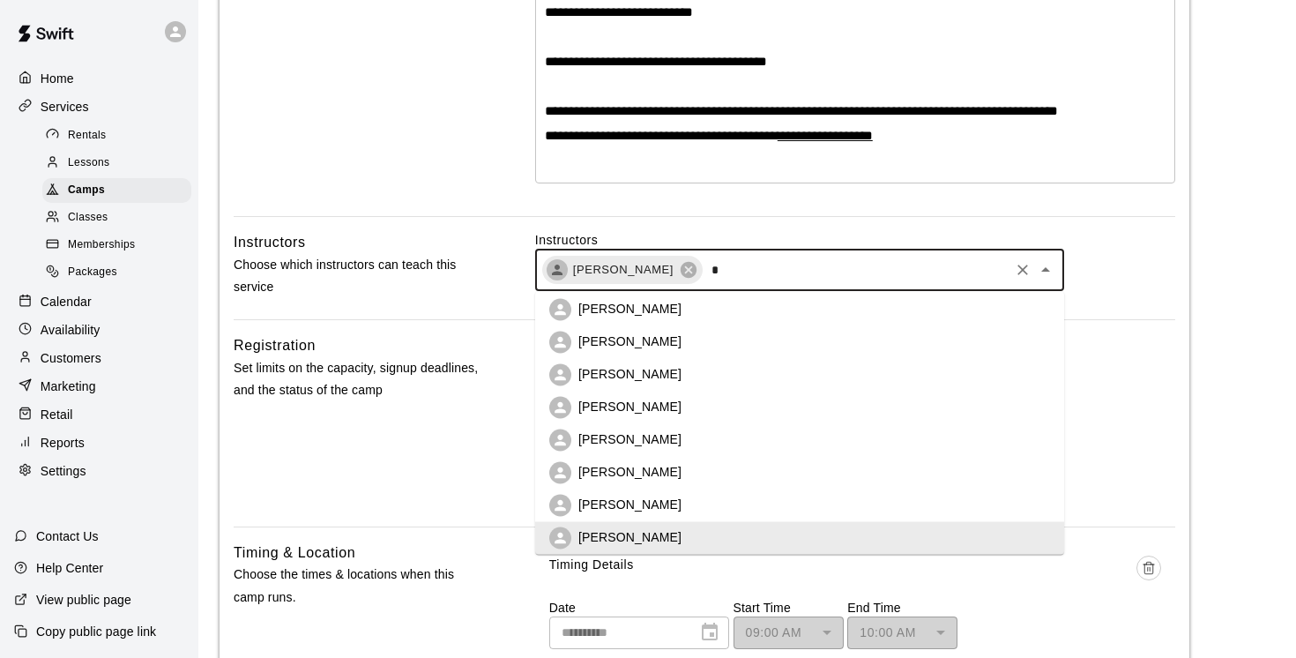
scroll to position [0, 0]
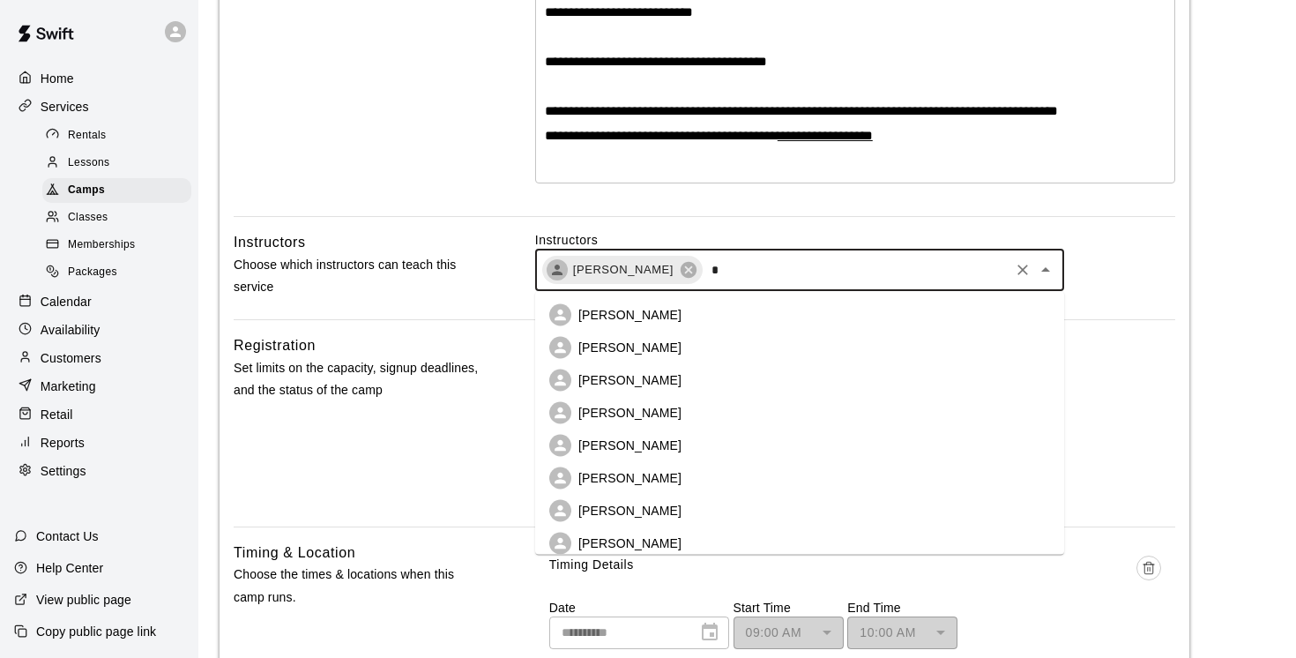
type input "**"
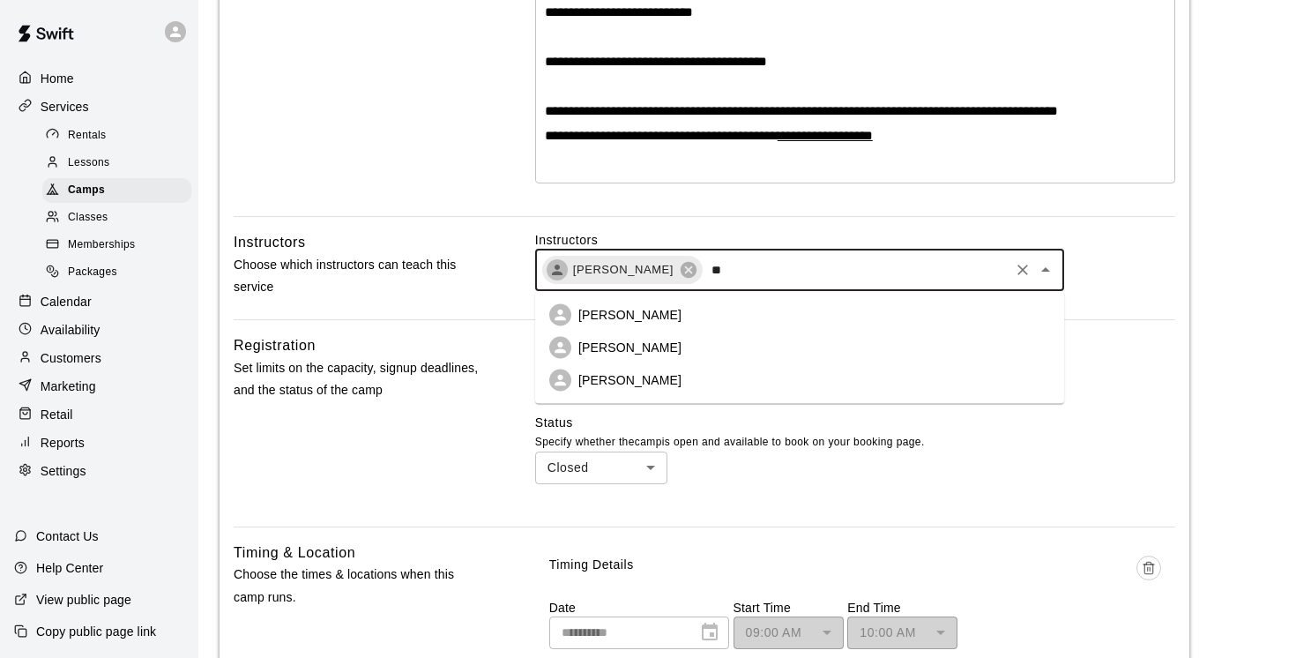
click at [614, 386] on p "Ed Wilde" at bounding box center [629, 380] width 103 height 18
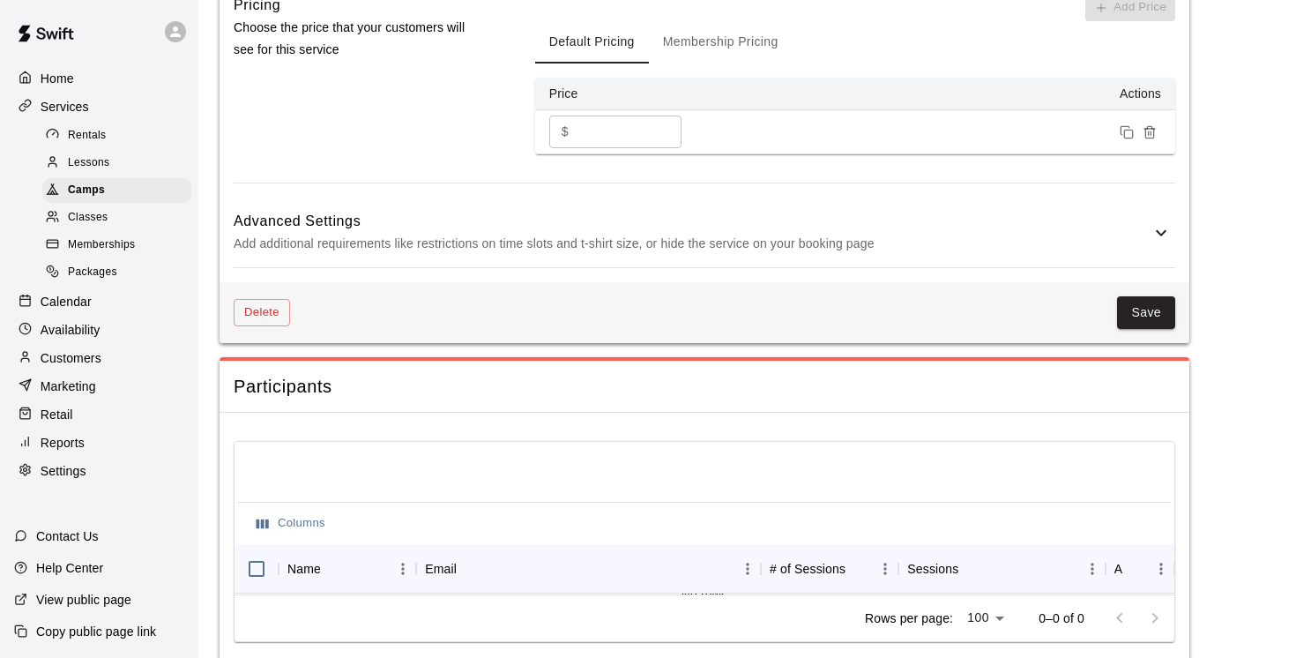
scroll to position [1548, 0]
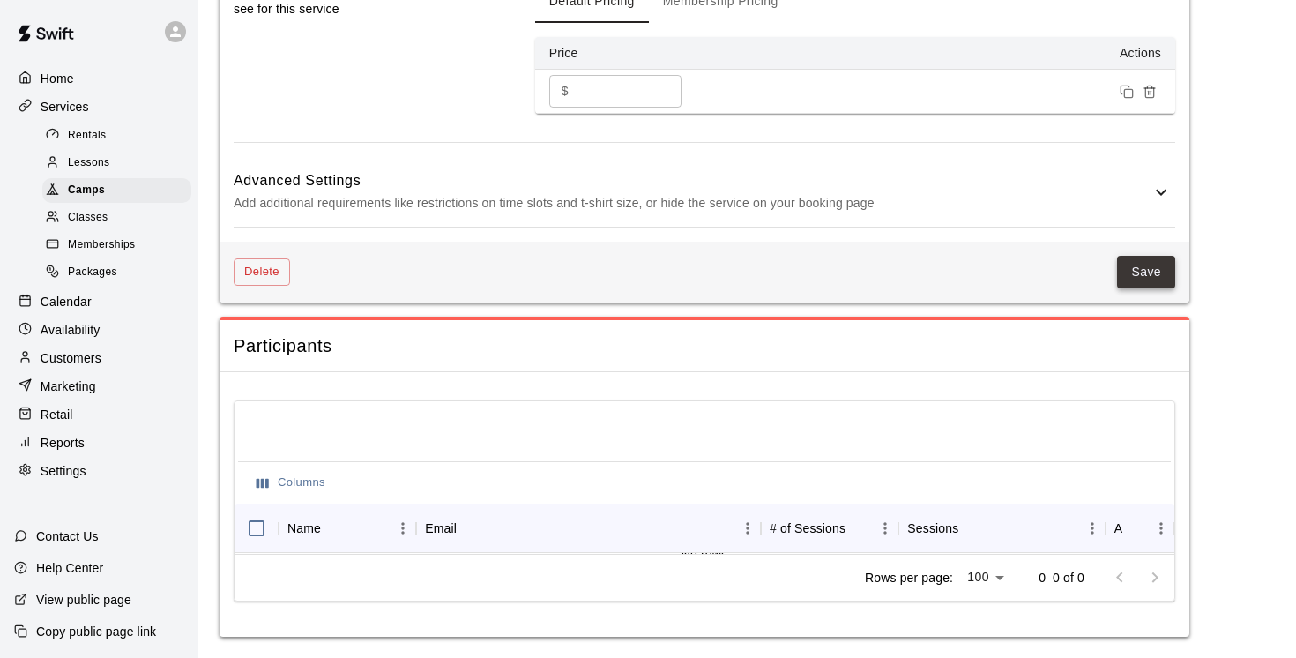
click at [1157, 277] on button "Save" at bounding box center [1146, 272] width 58 height 33
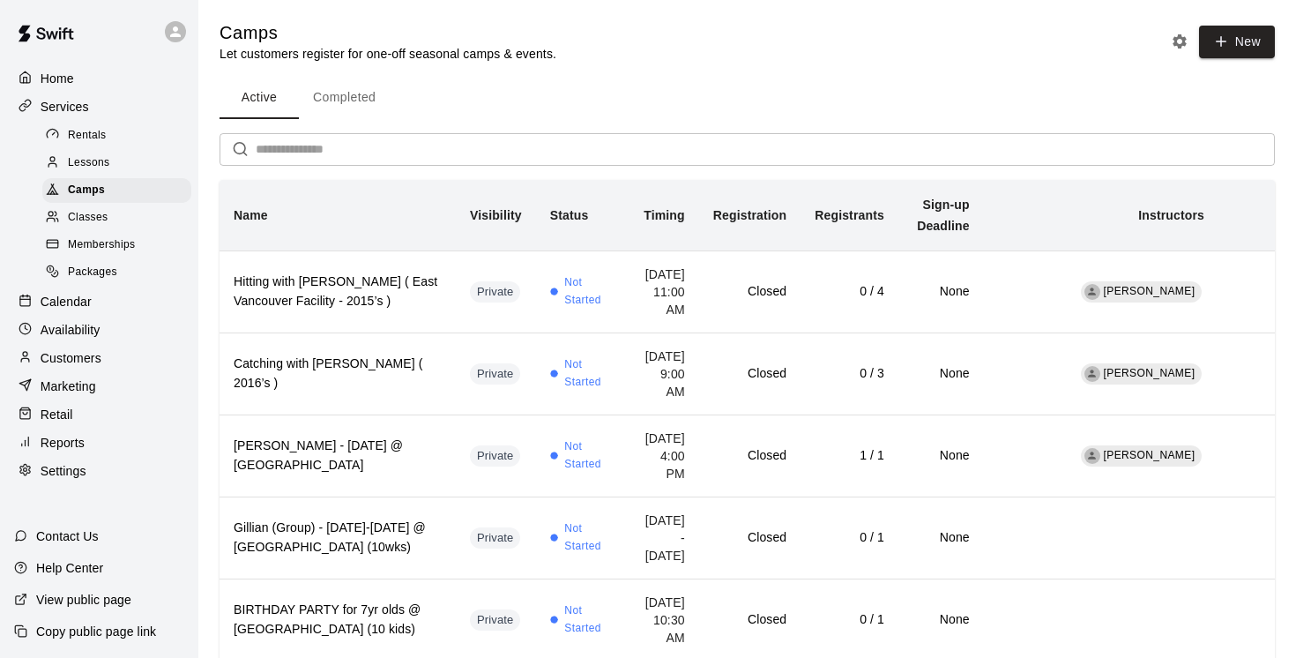
click at [340, 101] on button "Completed" at bounding box center [344, 98] width 91 height 42
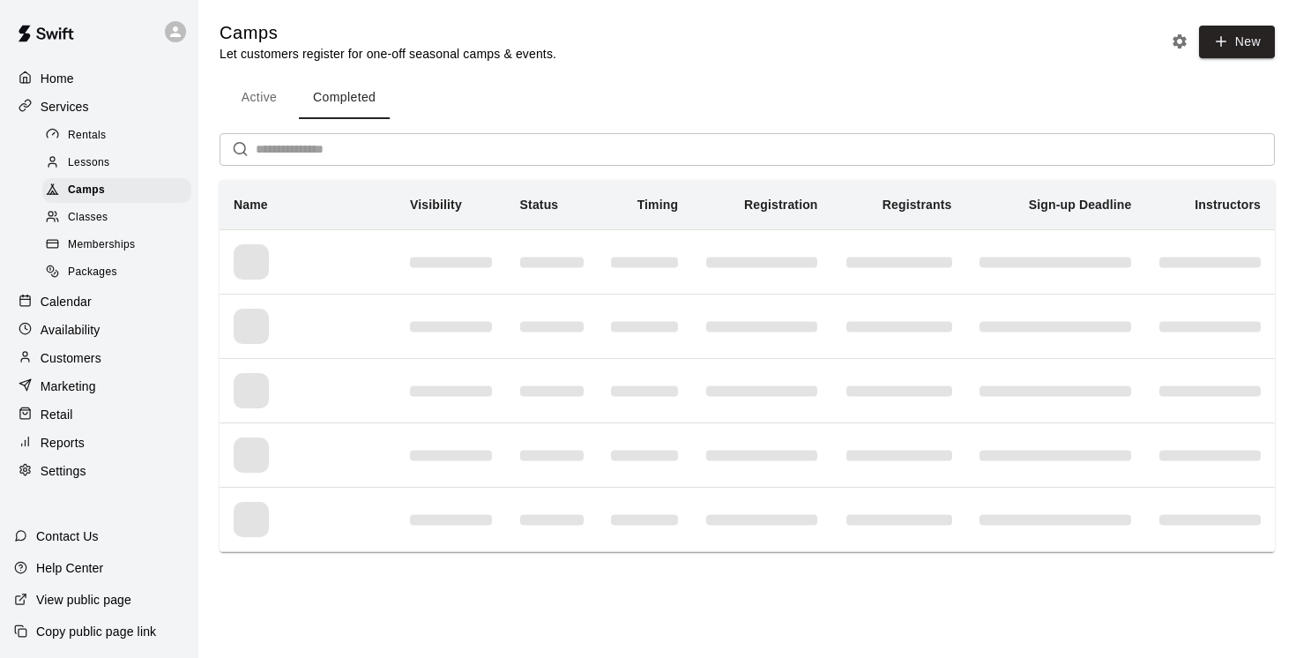
click at [287, 139] on input "text" at bounding box center [765, 149] width 1019 height 33
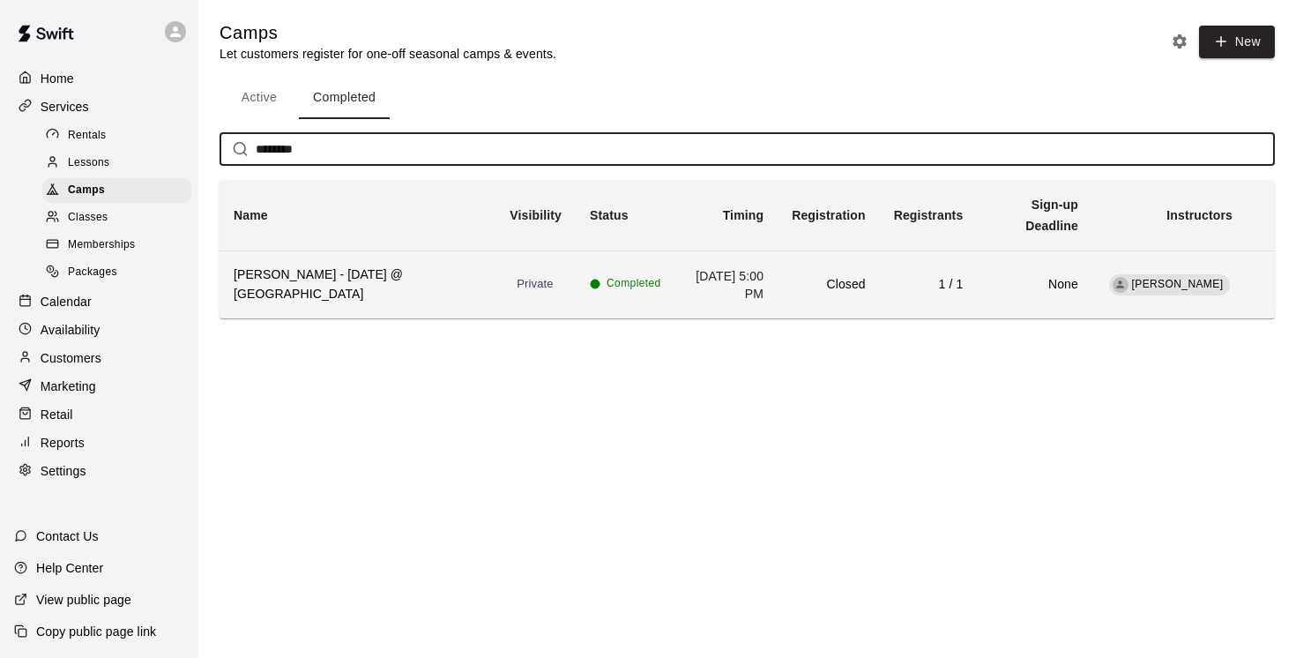
type input "********"
click at [325, 289] on h6 "[PERSON_NAME] - [DATE] @ [GEOGRAPHIC_DATA]" at bounding box center [358, 284] width 248 height 39
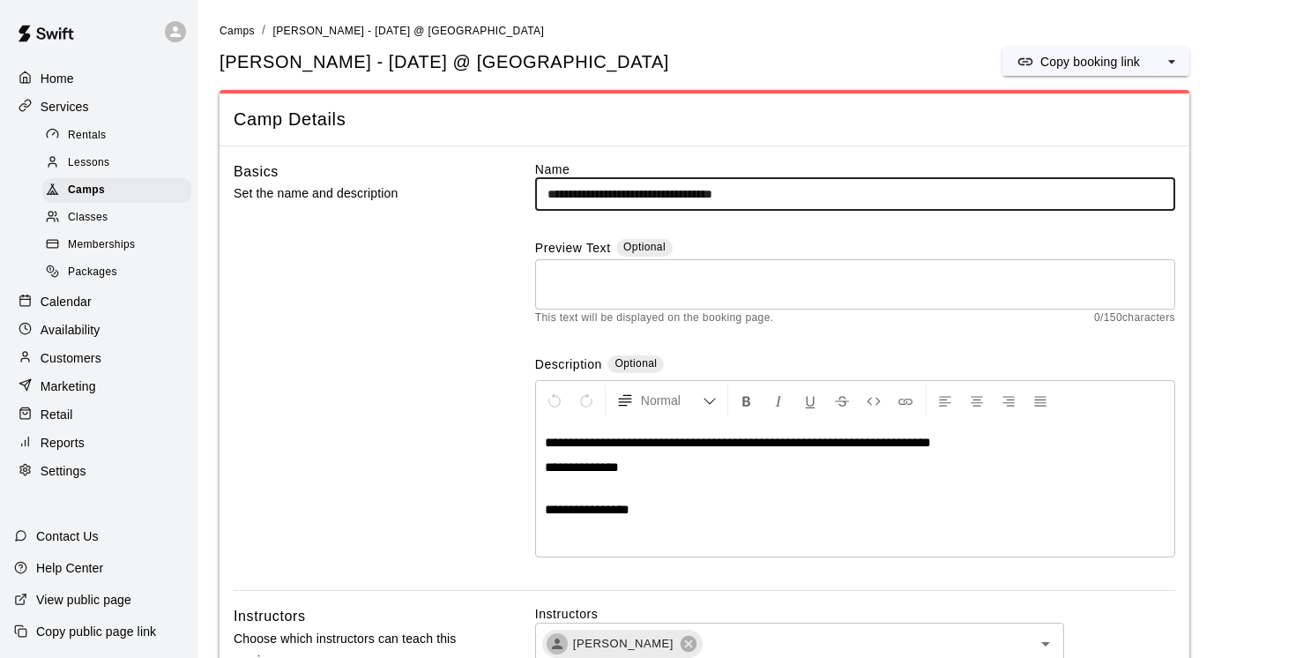
drag, startPoint x: 599, startPoint y: 191, endPoint x: 488, endPoint y: 179, distance: 111.8
click at [488, 179] on div "**********" at bounding box center [705, 375] width 942 height 430
paste input "**********"
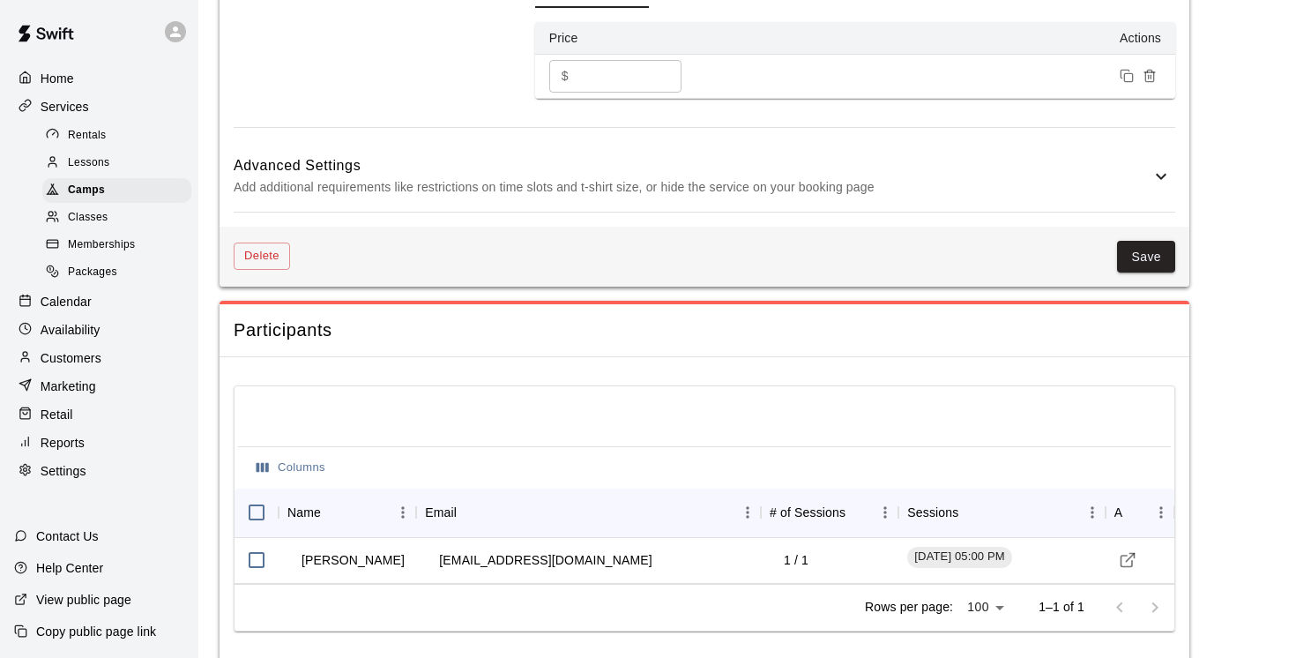
scroll to position [1329, 0]
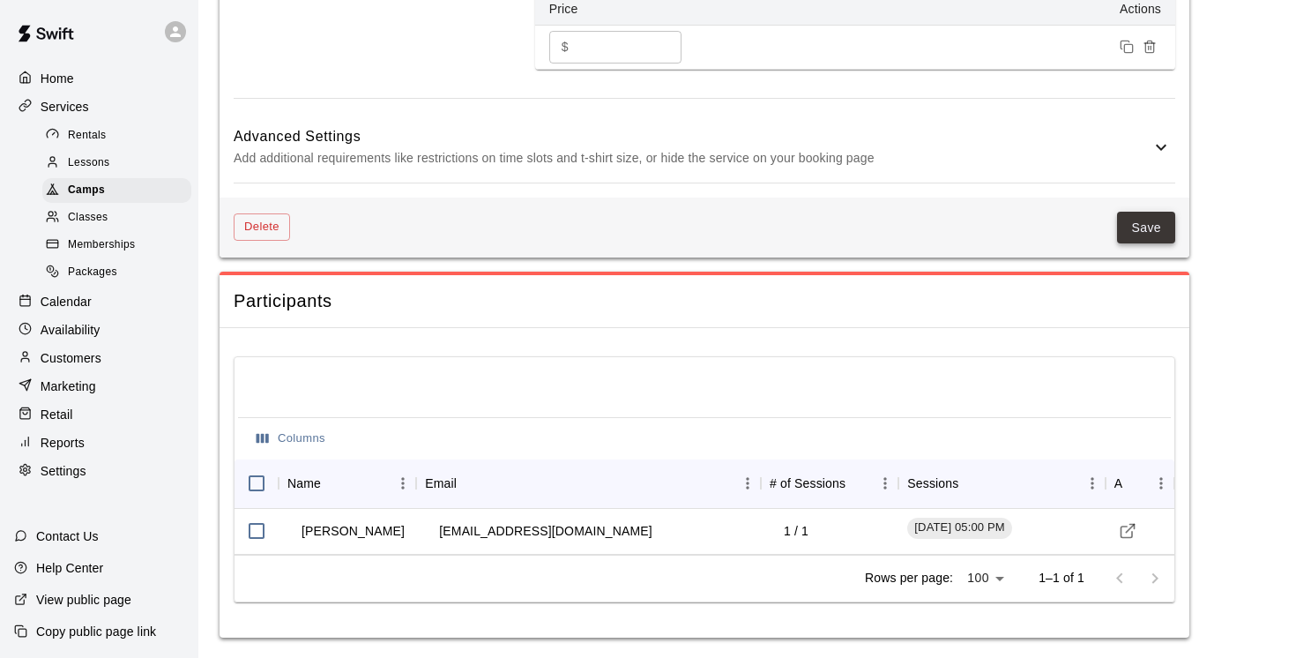
type input "**********"
click at [1144, 228] on button "Save" at bounding box center [1146, 228] width 58 height 33
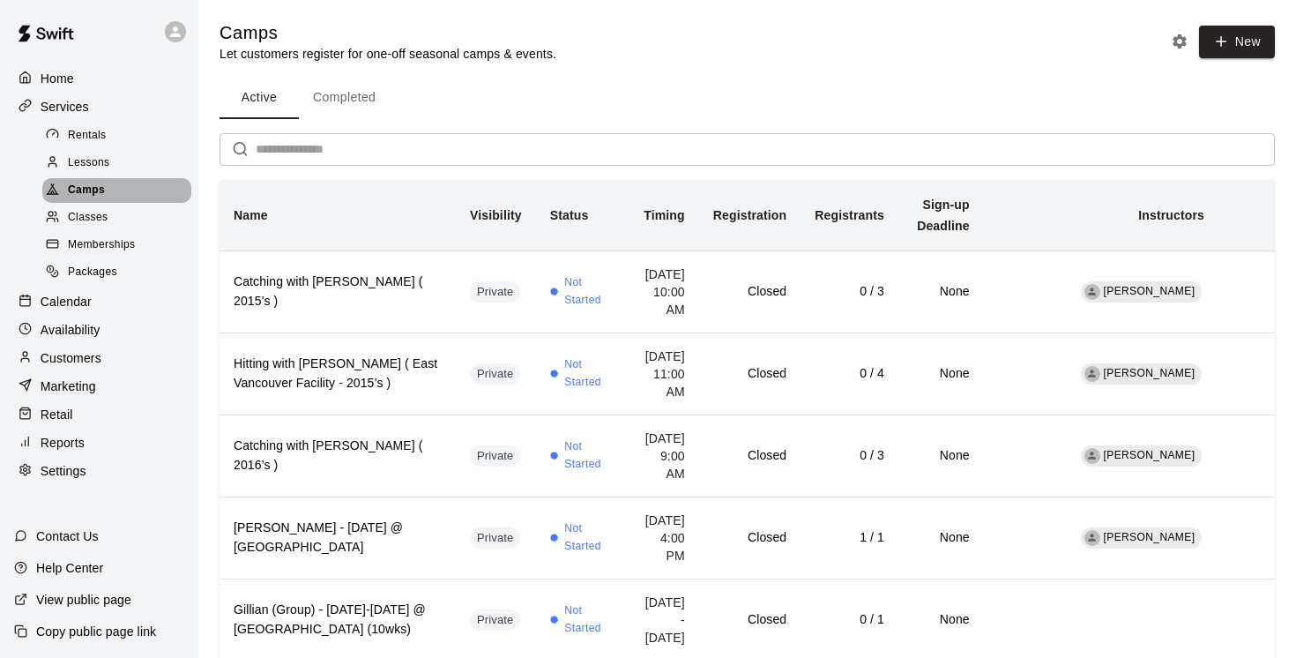
click at [108, 189] on div "Camps" at bounding box center [116, 190] width 149 height 25
click at [265, 150] on input "text" at bounding box center [765, 149] width 1019 height 33
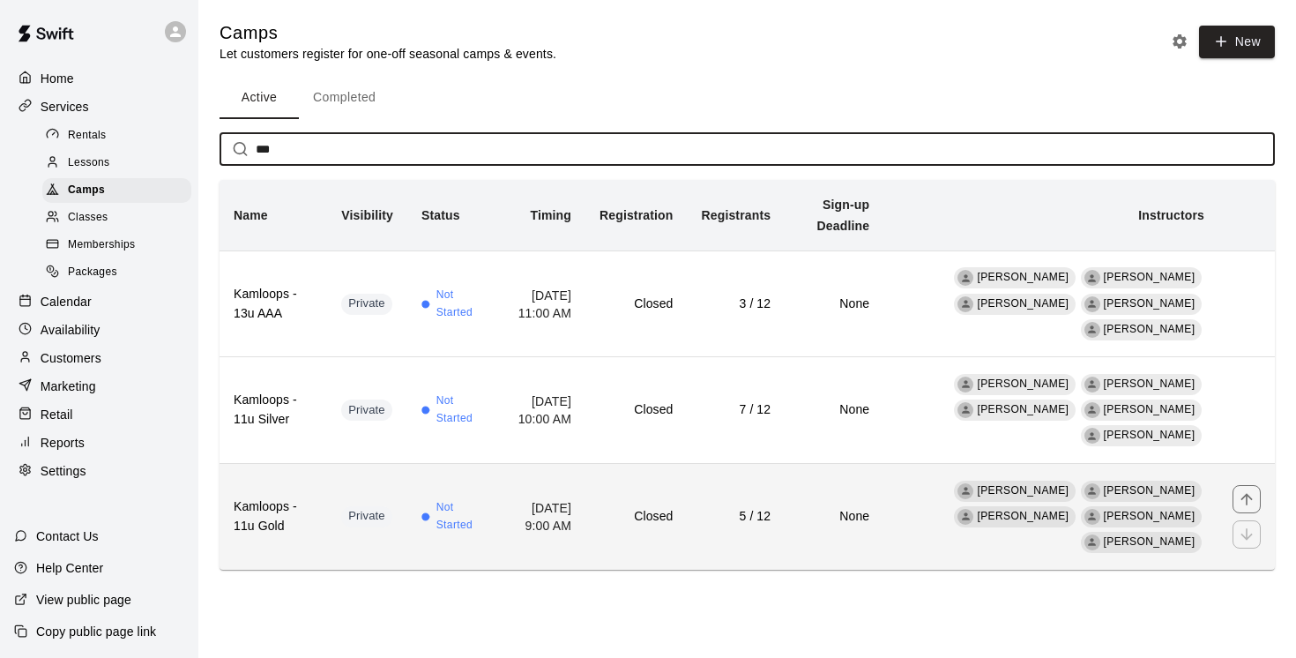
type input "***"
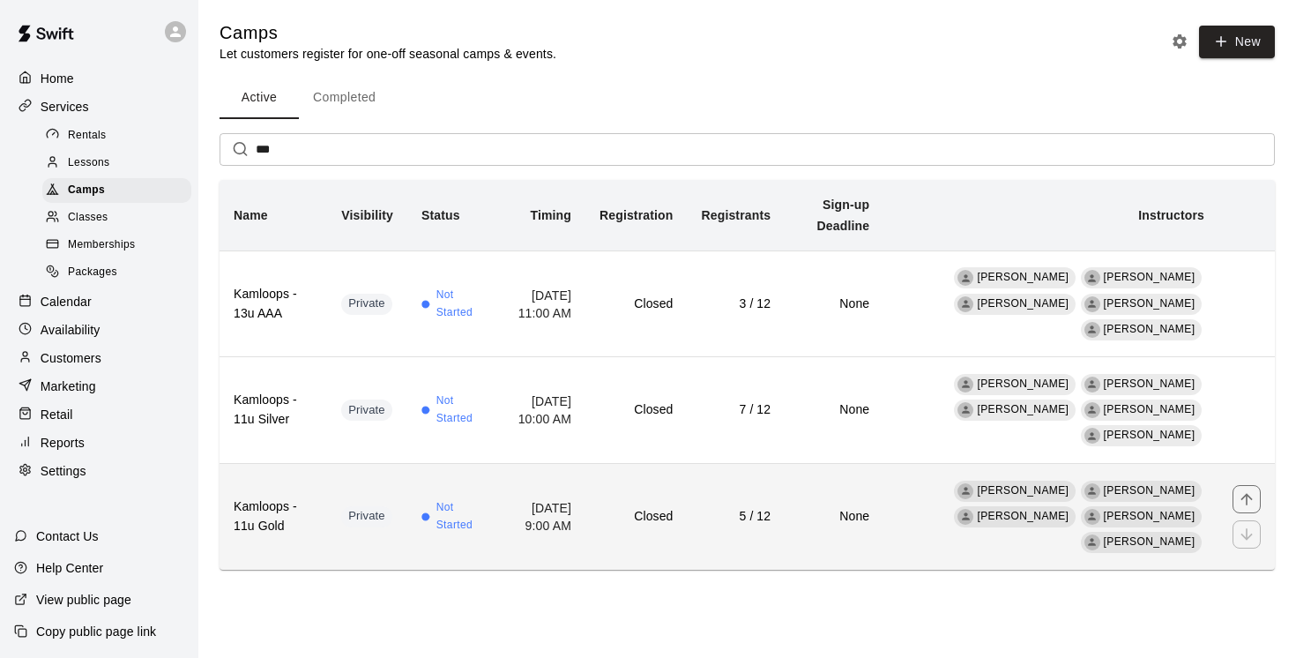
click at [272, 547] on th "Kamloops - 11u Gold" at bounding box center [274, 516] width 108 height 106
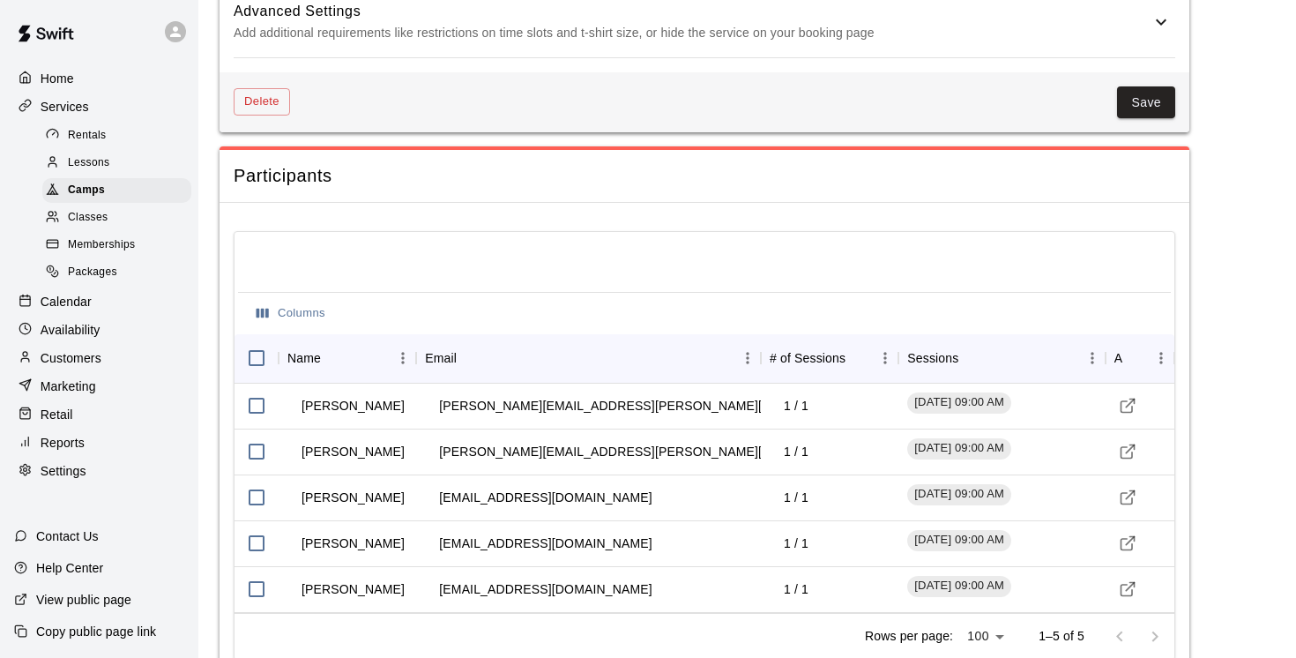
scroll to position [1540, 0]
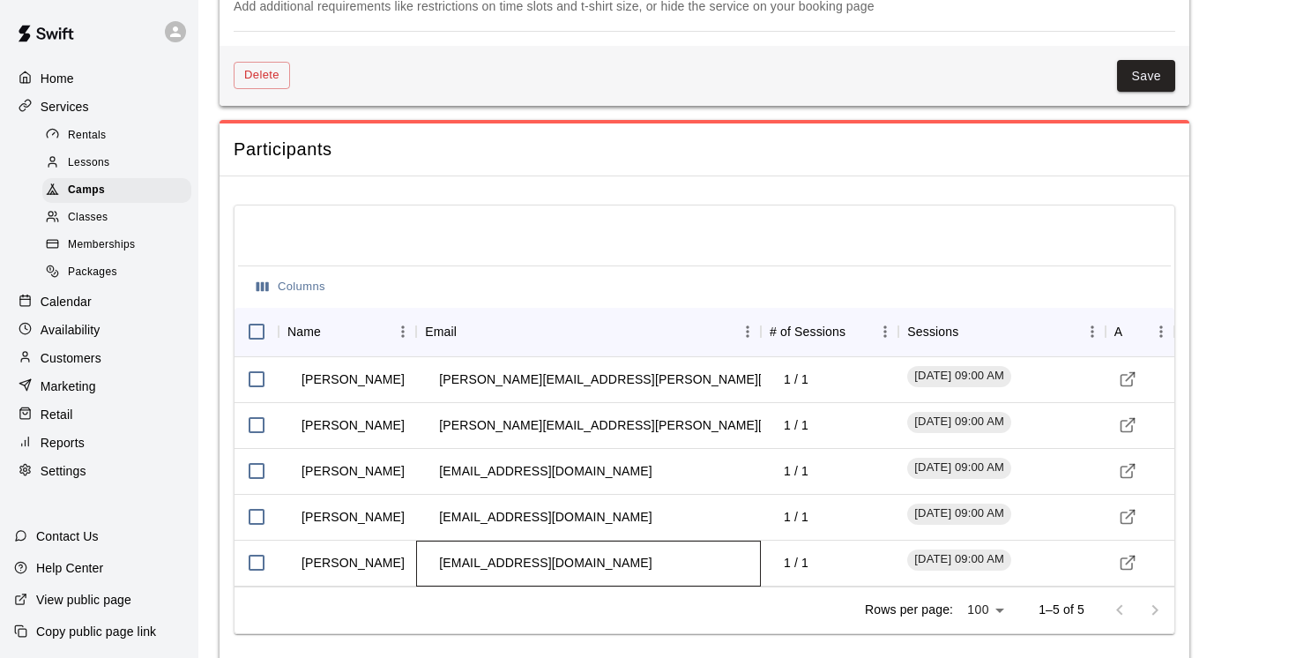
click at [592, 541] on div "remus-ma@hotmail.com" at bounding box center [588, 564] width 345 height 46
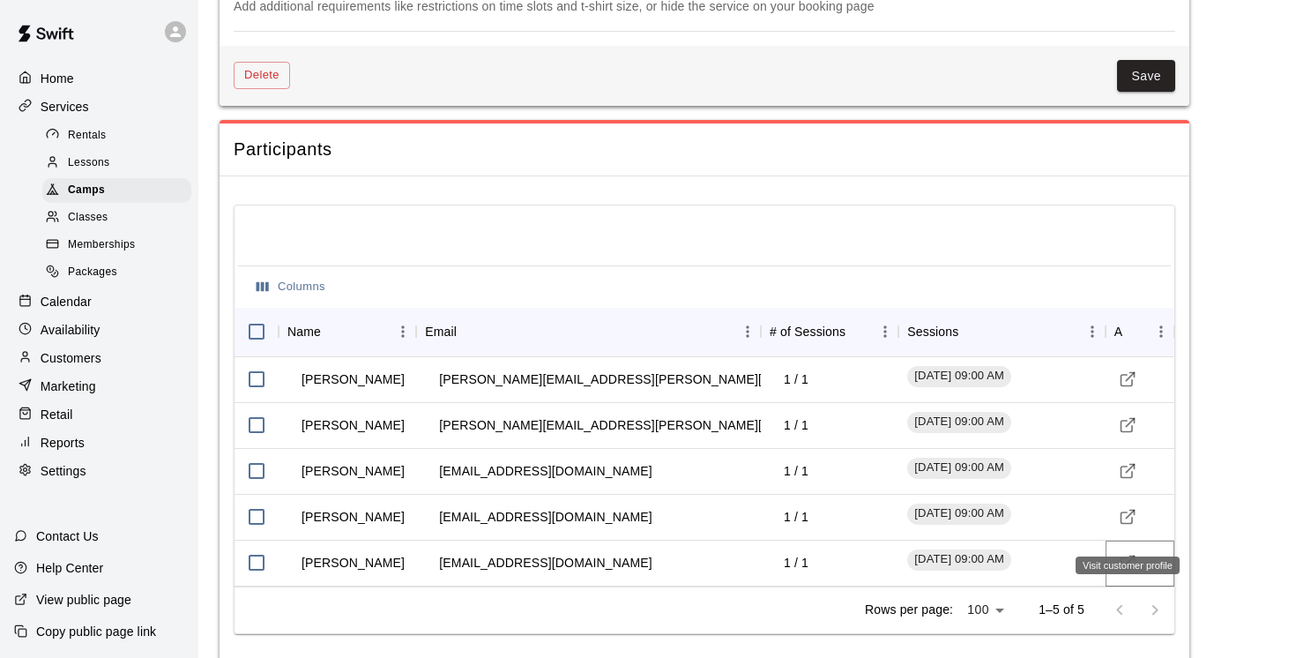
click at [1127, 554] on icon "Visit customer profile" at bounding box center [1128, 563] width 18 height 18
click at [1129, 508] on icon "Visit customer profile" at bounding box center [1128, 517] width 18 height 18
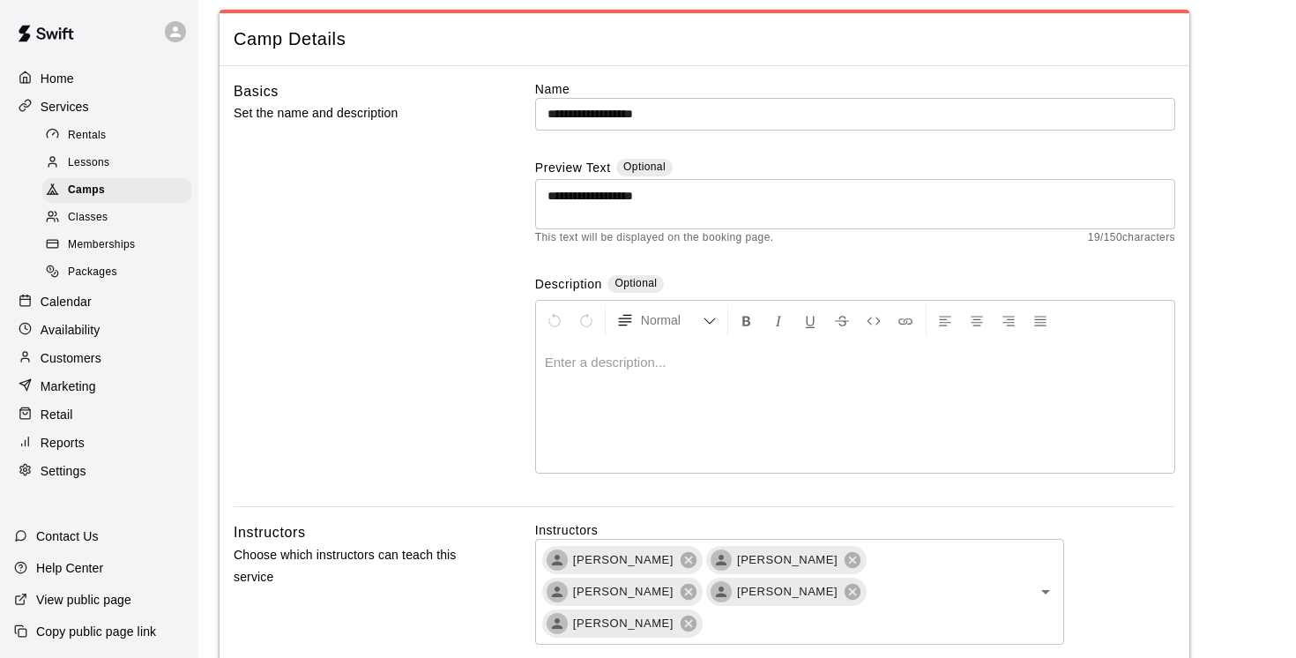
scroll to position [0, 0]
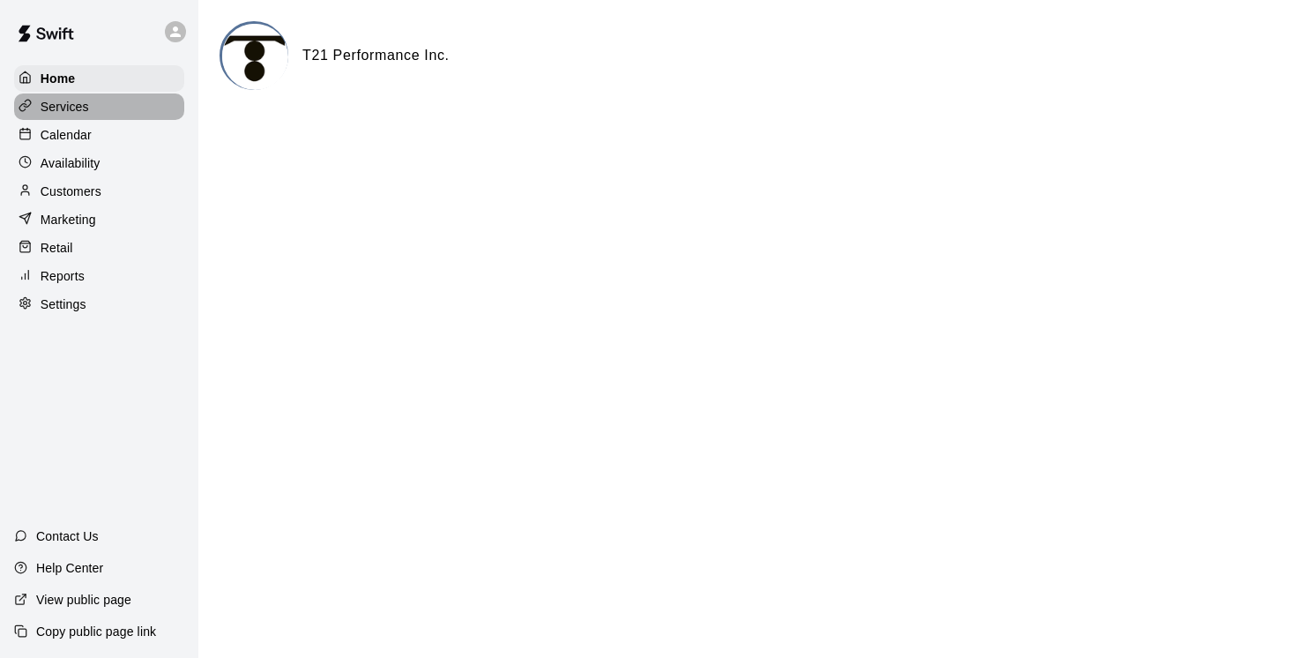
click at [83, 107] on p "Services" at bounding box center [65, 107] width 48 height 18
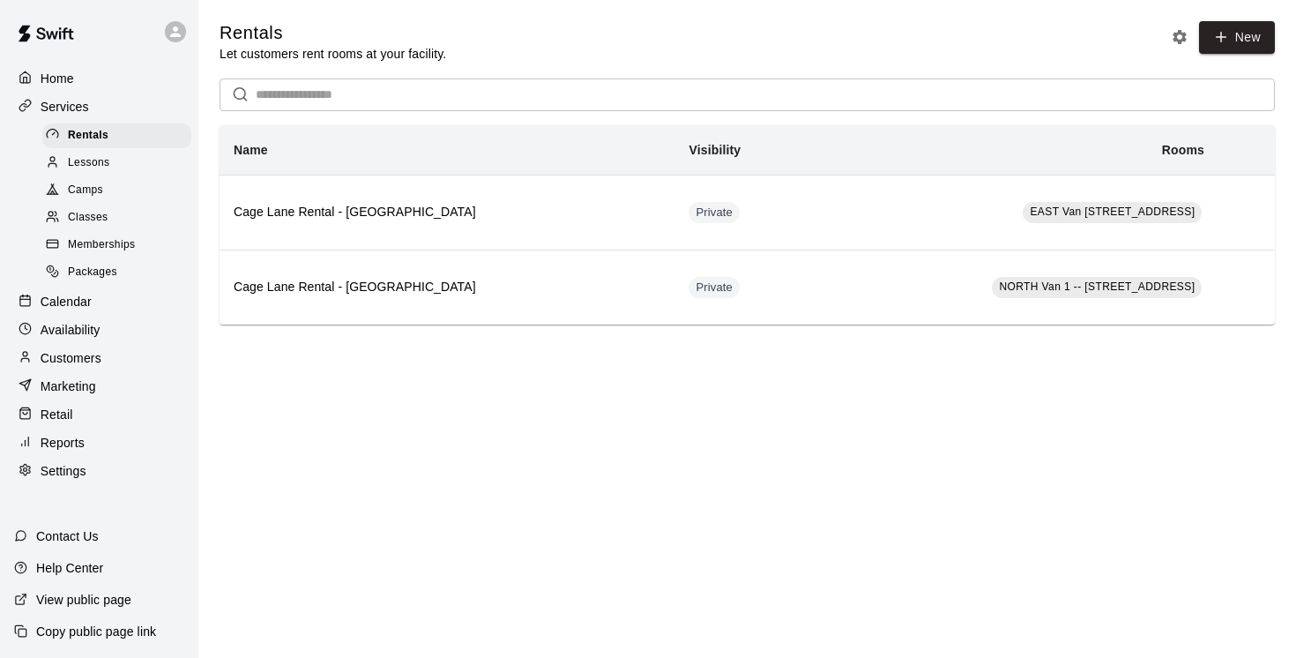
click at [88, 192] on span "Camps" at bounding box center [85, 191] width 35 height 18
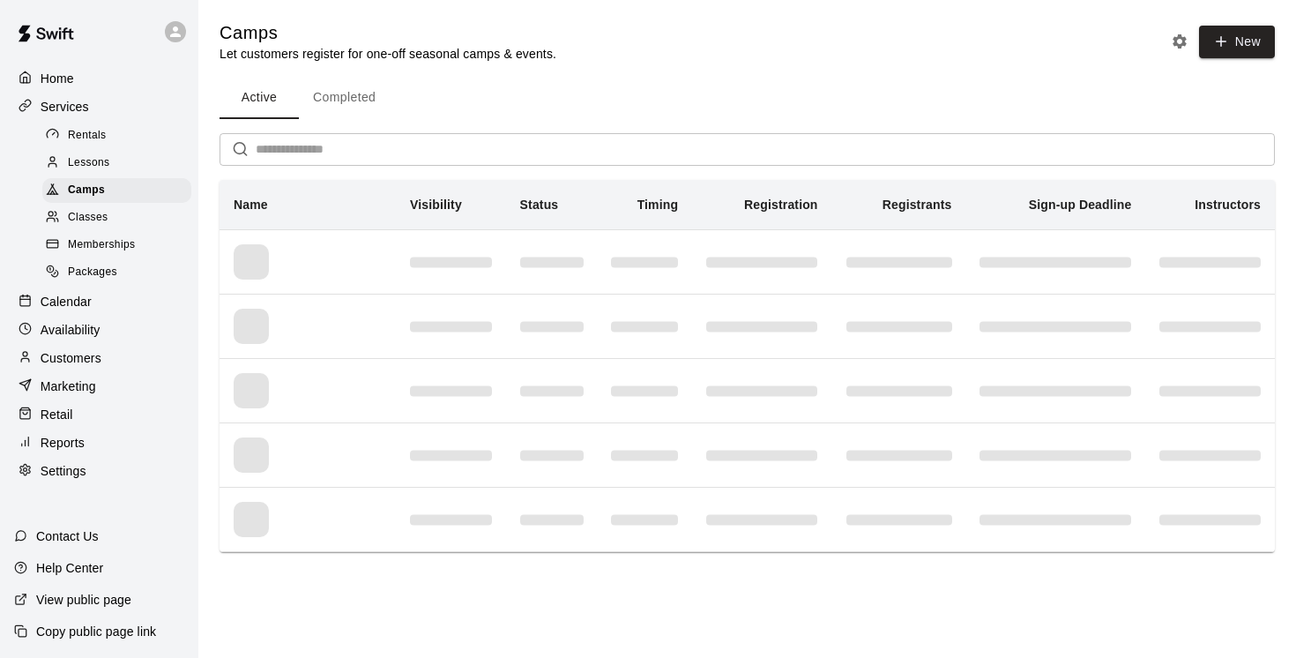
click at [279, 149] on input "text" at bounding box center [765, 149] width 1019 height 33
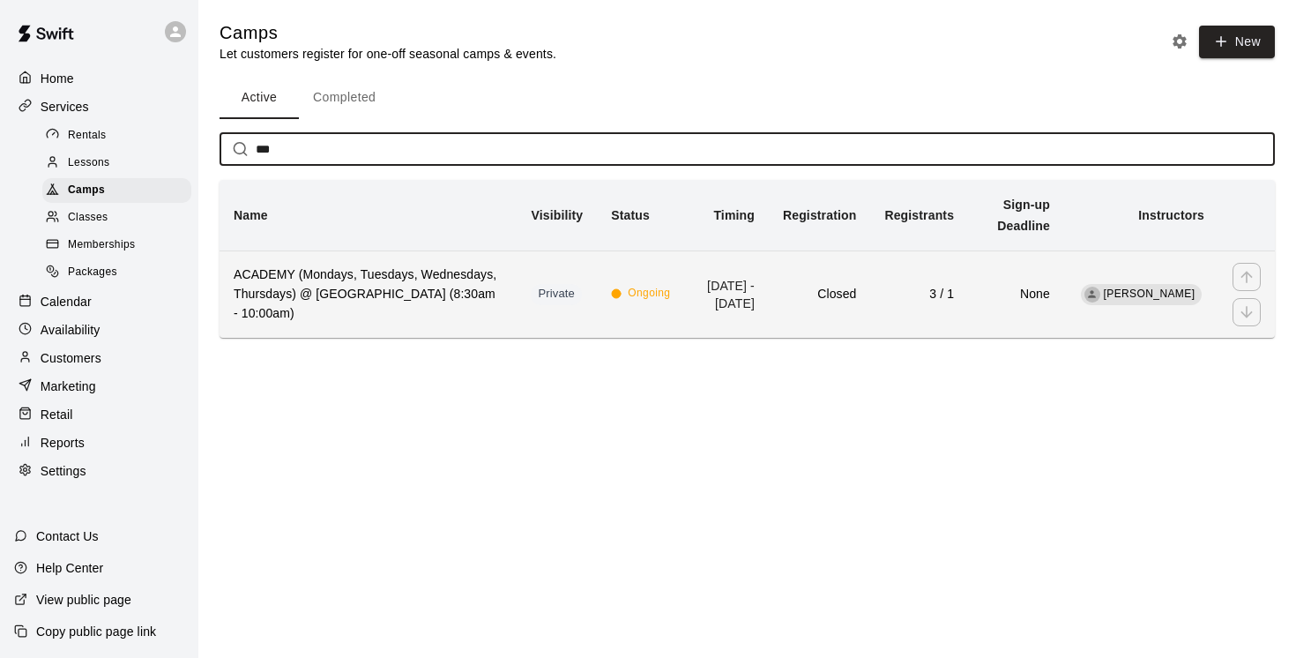
type input "***"
click at [386, 315] on h6 "ACADEMY (Mondays, Tuesdays, Wednesdays, Thursdays) @ [GEOGRAPHIC_DATA] (8:30am …" at bounding box center [368, 294] width 269 height 58
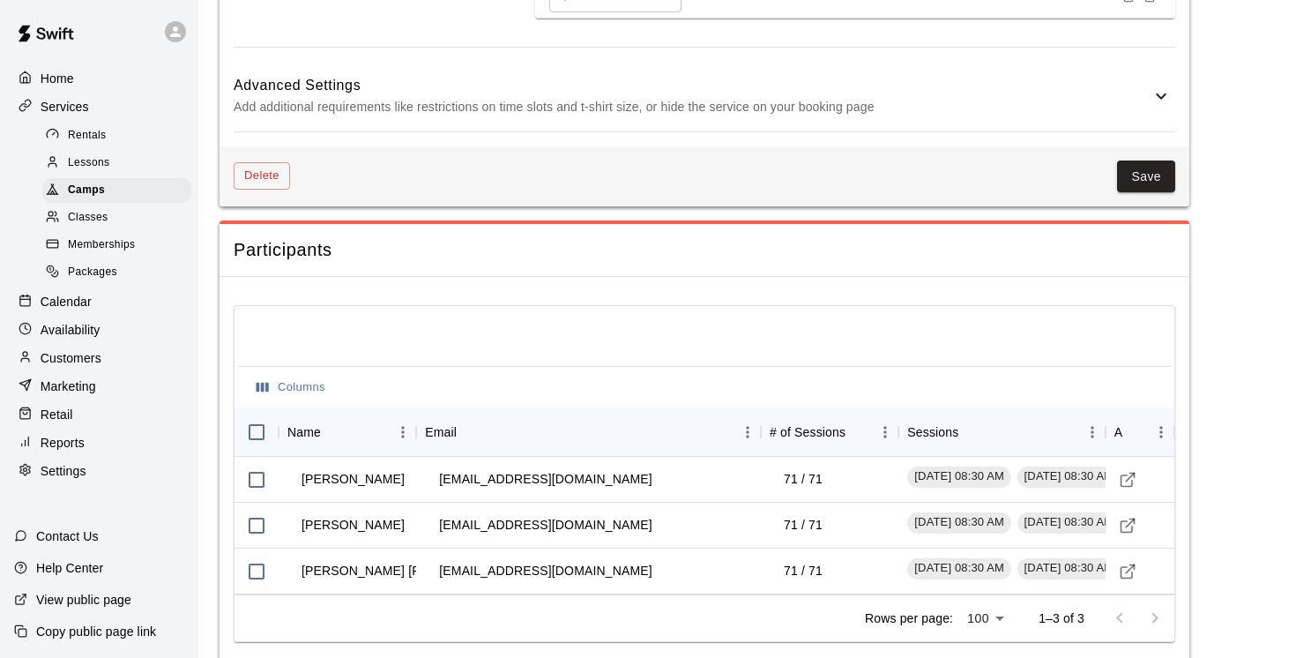
scroll to position [2108, 0]
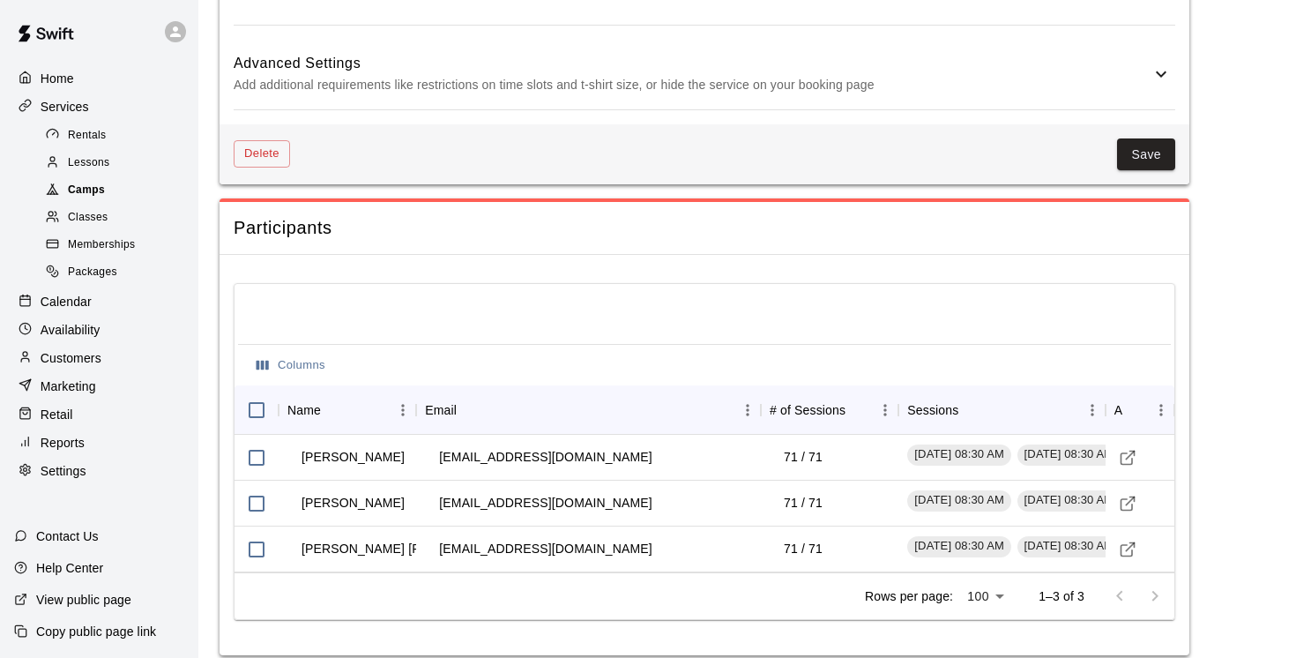
click at [88, 193] on span "Camps" at bounding box center [86, 191] width 37 height 18
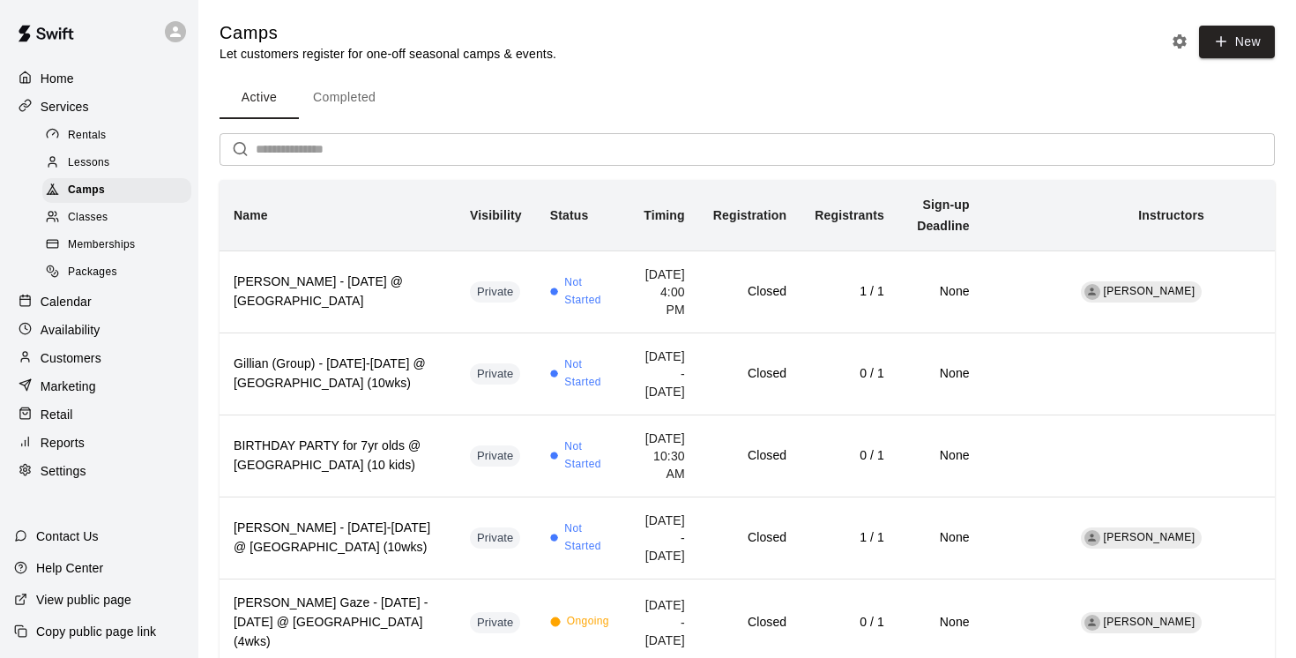
click at [78, 356] on p "Customers" at bounding box center [71, 358] width 61 height 18
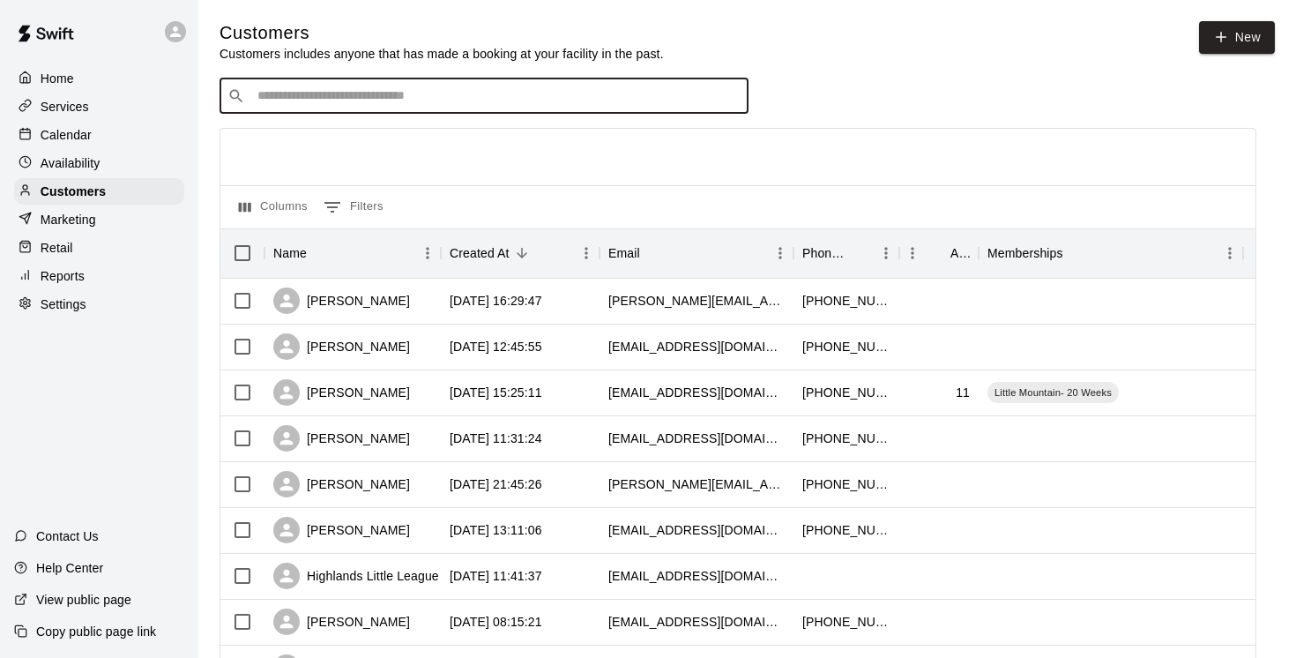
click at [322, 90] on input "Search customers by name or email" at bounding box center [496, 96] width 489 height 18
paste input "**********"
click at [283, 93] on input "**********" at bounding box center [483, 96] width 462 height 18
click at [474, 90] on input "**********" at bounding box center [483, 96] width 462 height 18
drag, startPoint x: 450, startPoint y: 101, endPoint x: 233, endPoint y: 98, distance: 216.9
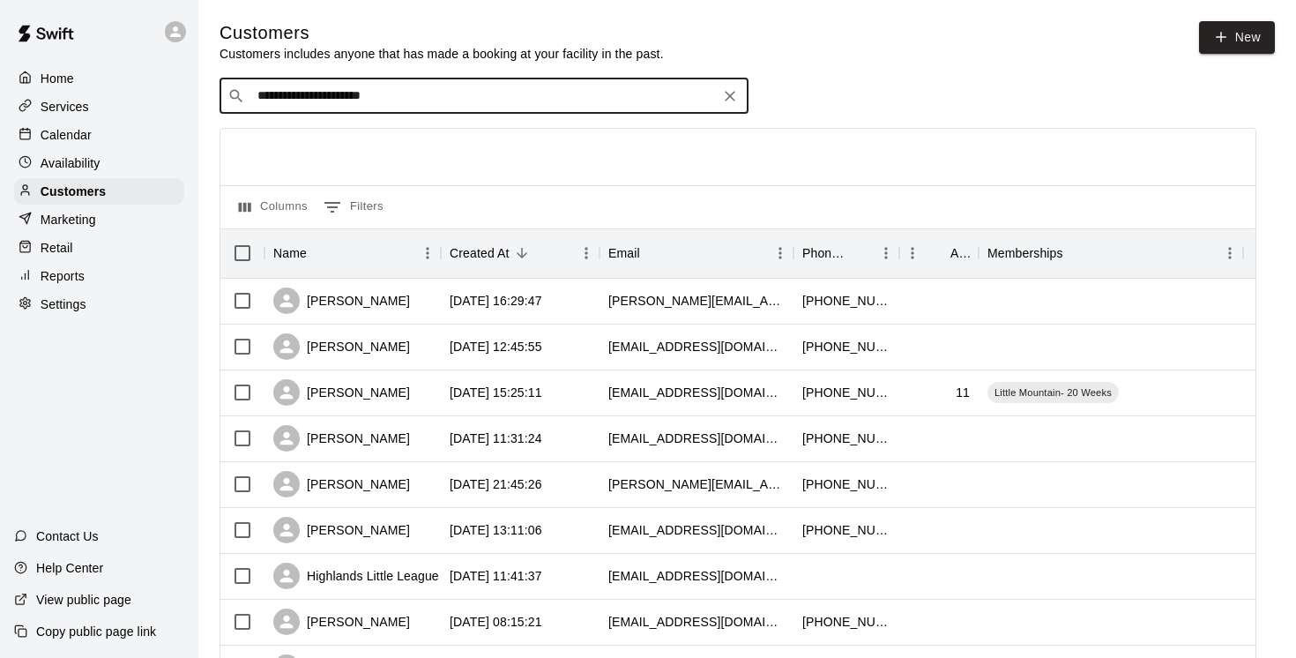
click at [236, 98] on div "**********" at bounding box center [484, 95] width 529 height 35
type input "*"
type input "****"
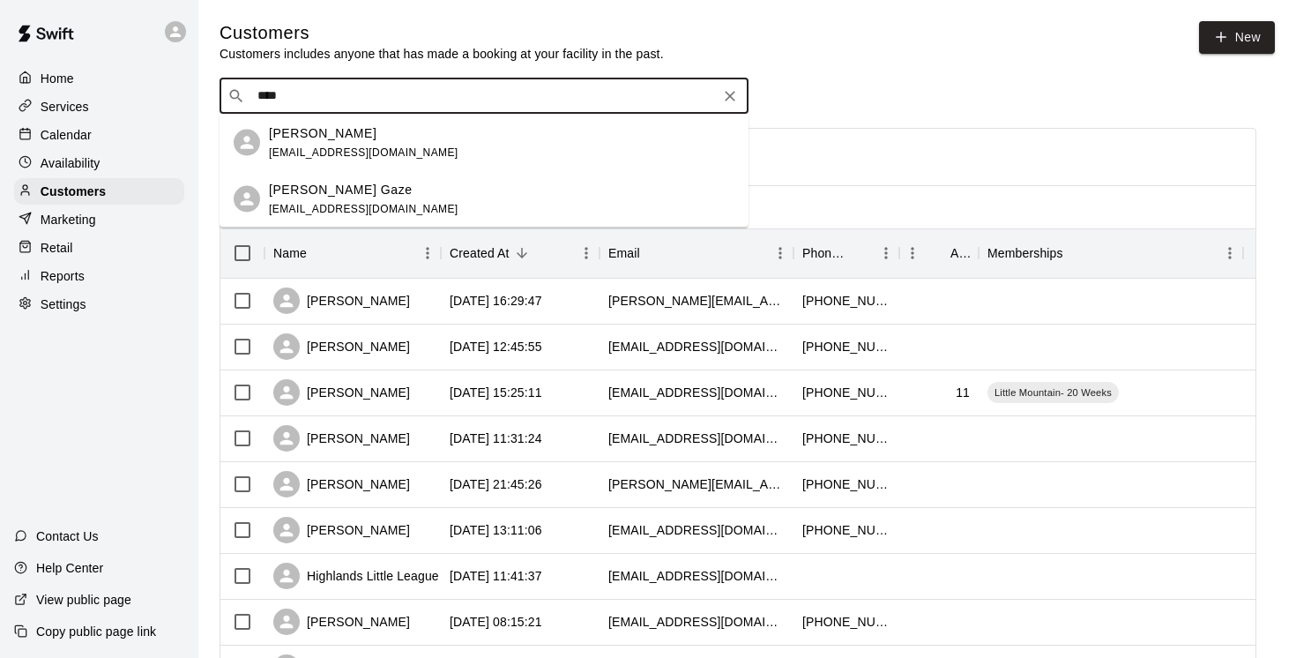
click at [320, 133] on p "Josh Gaze" at bounding box center [323, 132] width 108 height 19
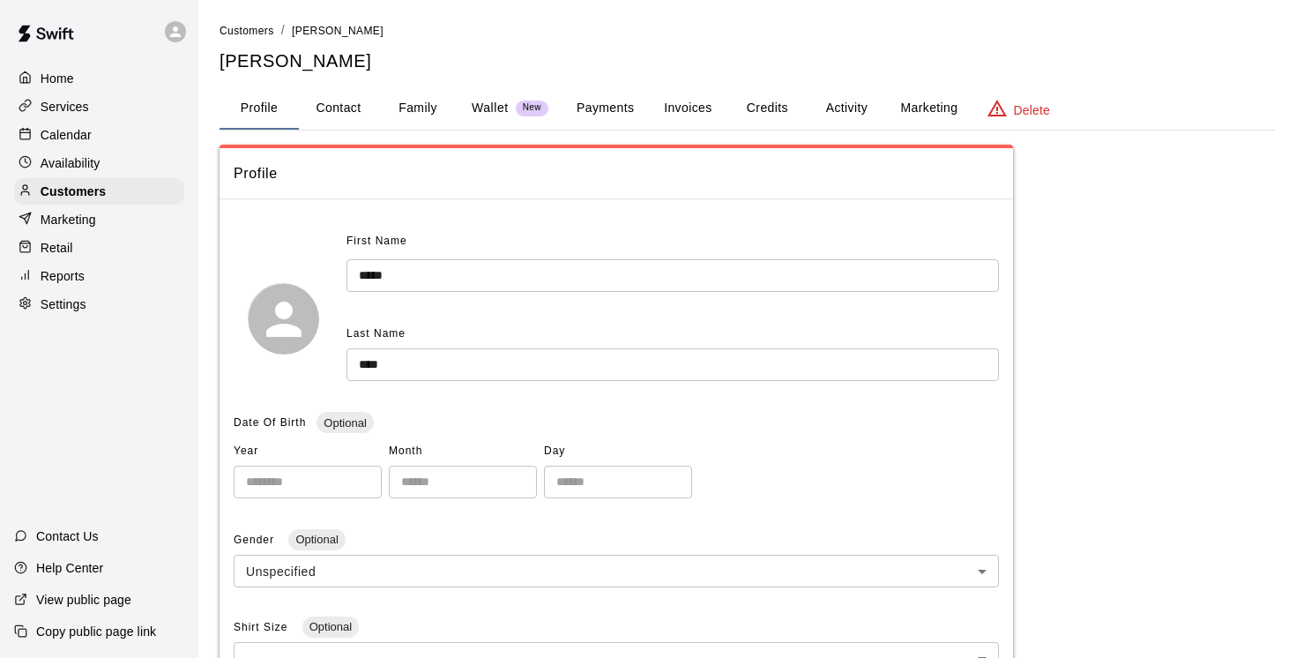
click at [602, 103] on button "Payments" at bounding box center [606, 108] width 86 height 42
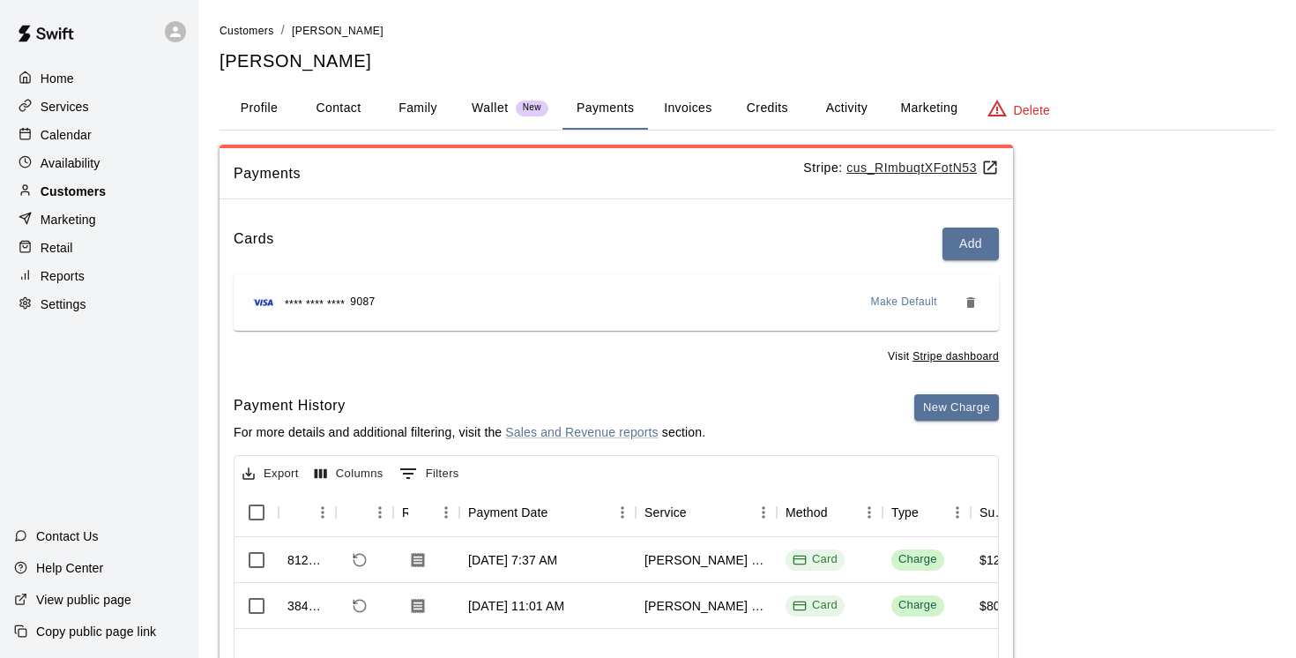
click at [101, 192] on p "Customers" at bounding box center [73, 192] width 65 height 18
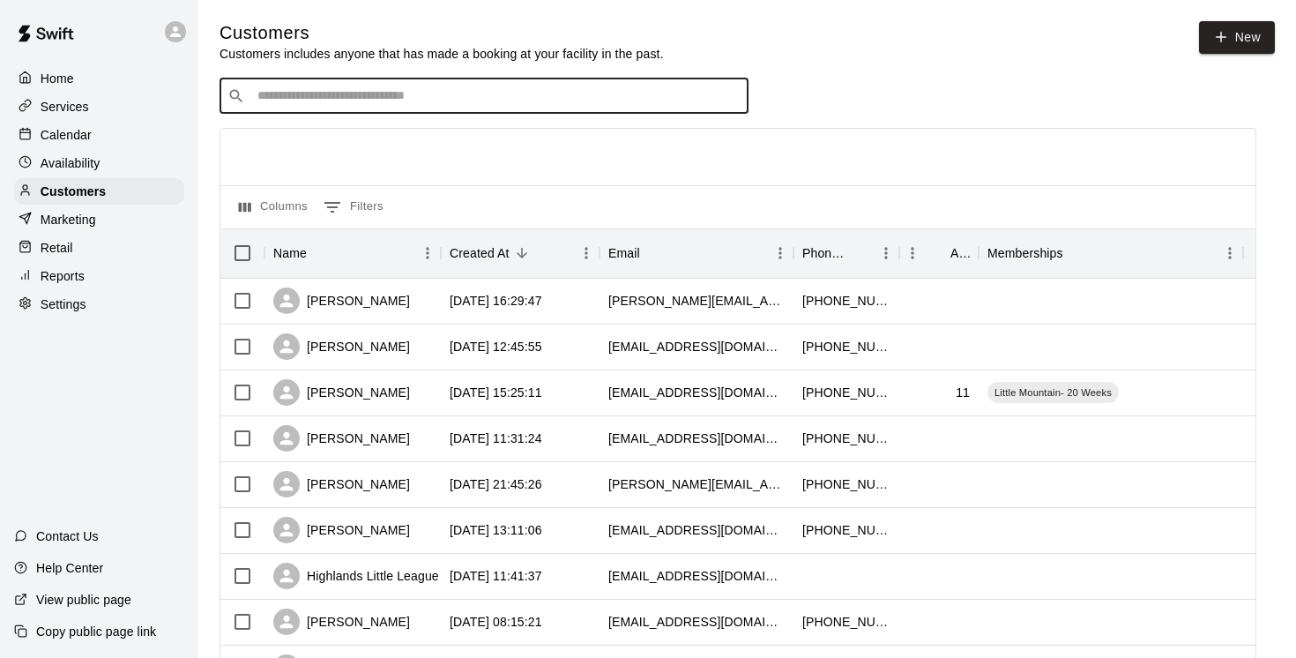
click at [317, 101] on input "Search customers by name or email" at bounding box center [496, 96] width 489 height 18
type input "**********"
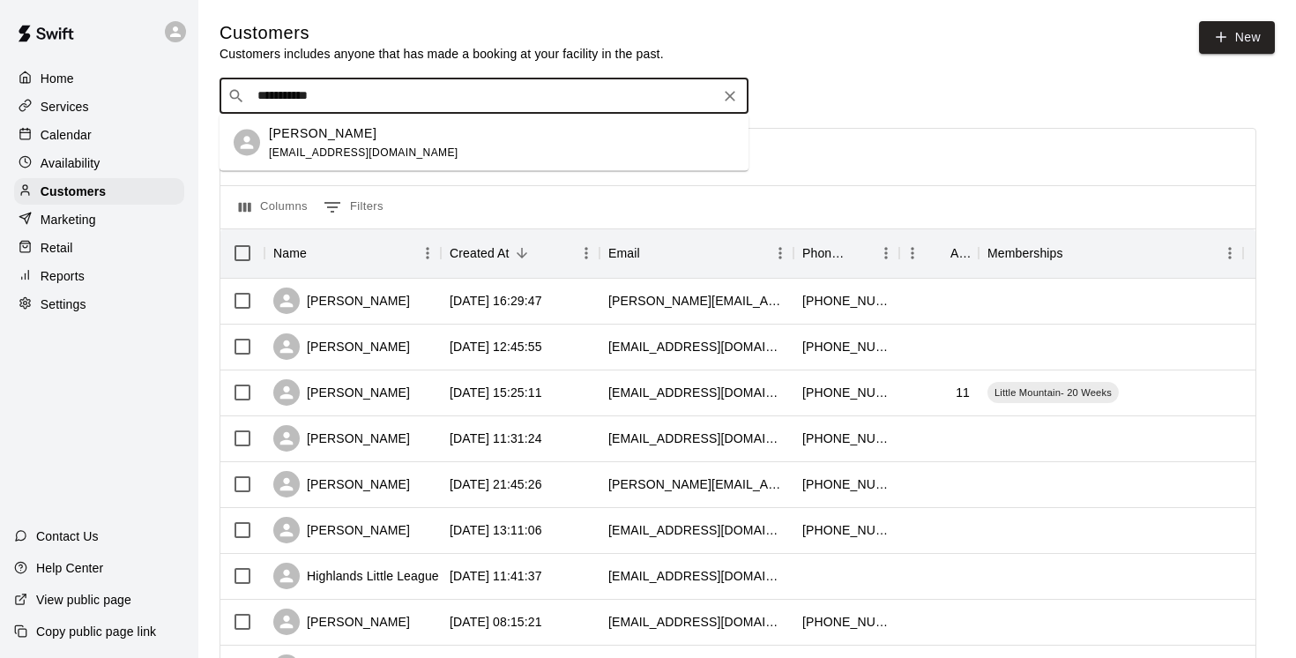
click at [316, 132] on p "Beth Taylor" at bounding box center [323, 132] width 108 height 19
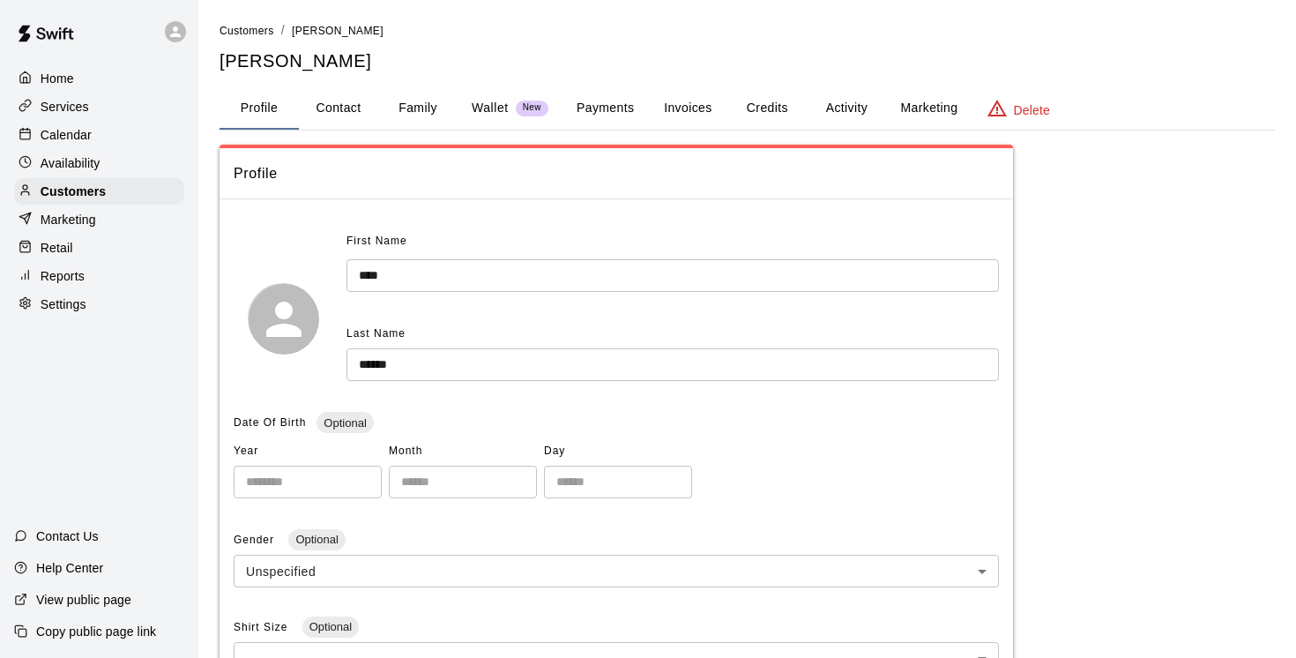
click at [494, 107] on p "Wallet" at bounding box center [490, 108] width 37 height 19
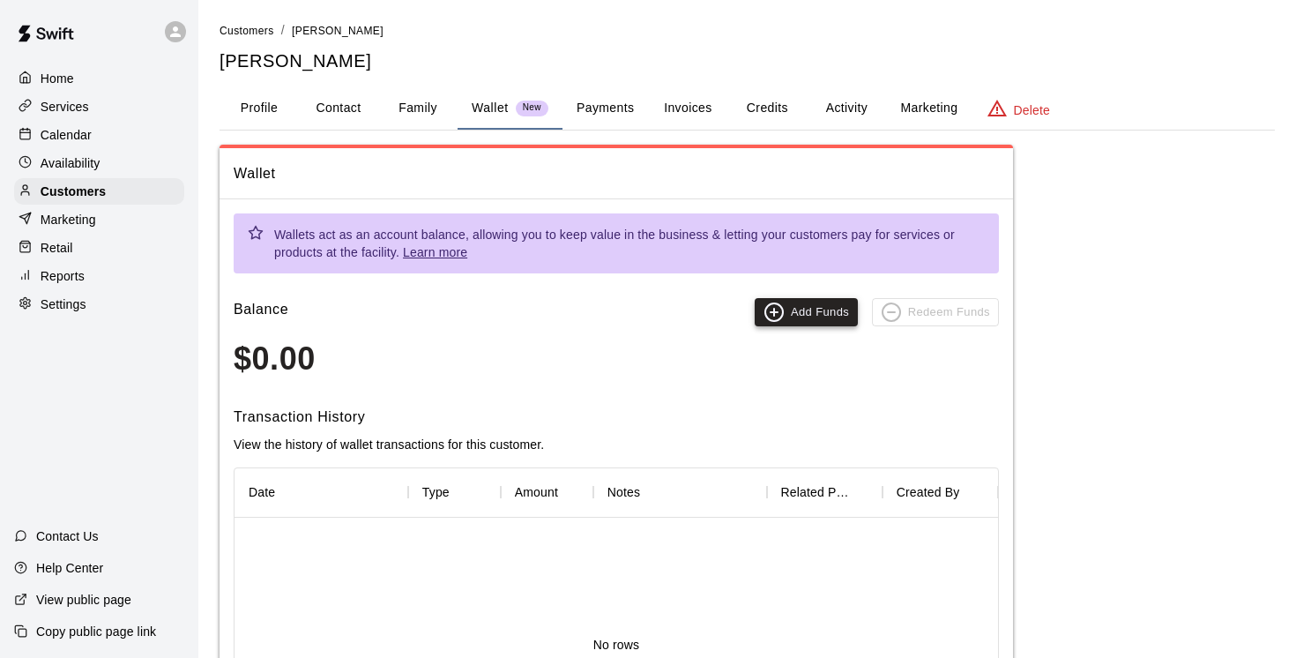
click at [818, 315] on button "Add Funds" at bounding box center [806, 312] width 103 height 28
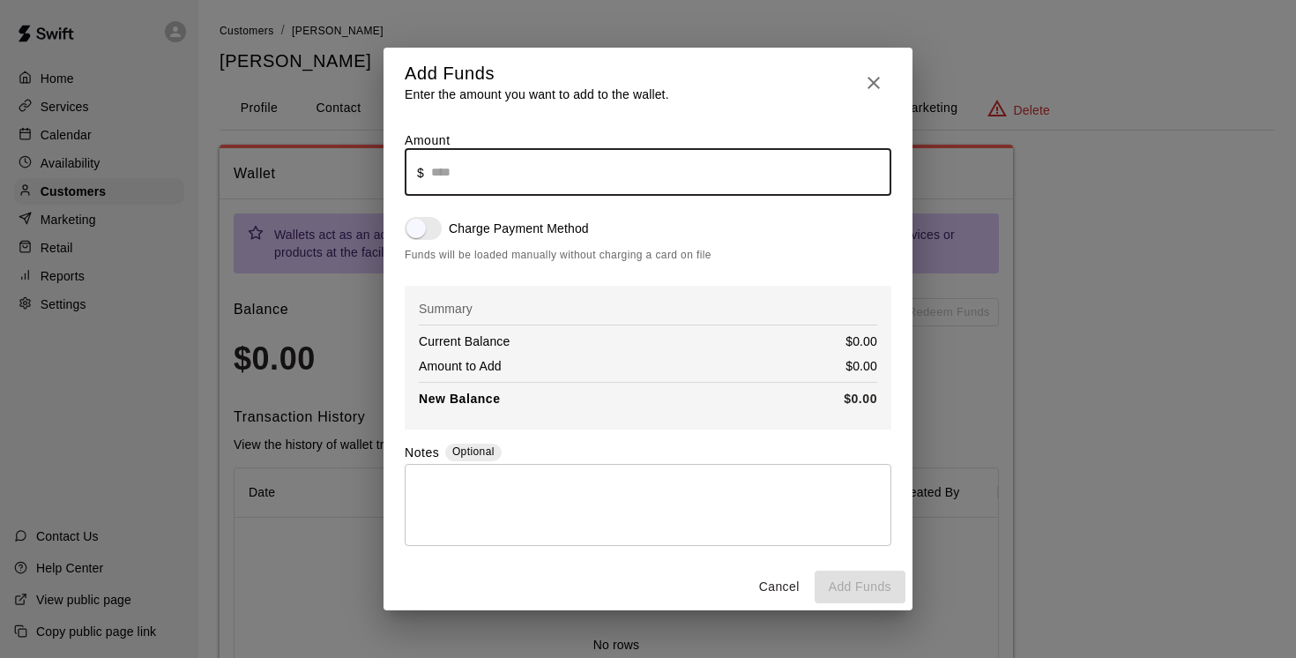
click at [479, 175] on input "text" at bounding box center [661, 172] width 460 height 47
type input "******"
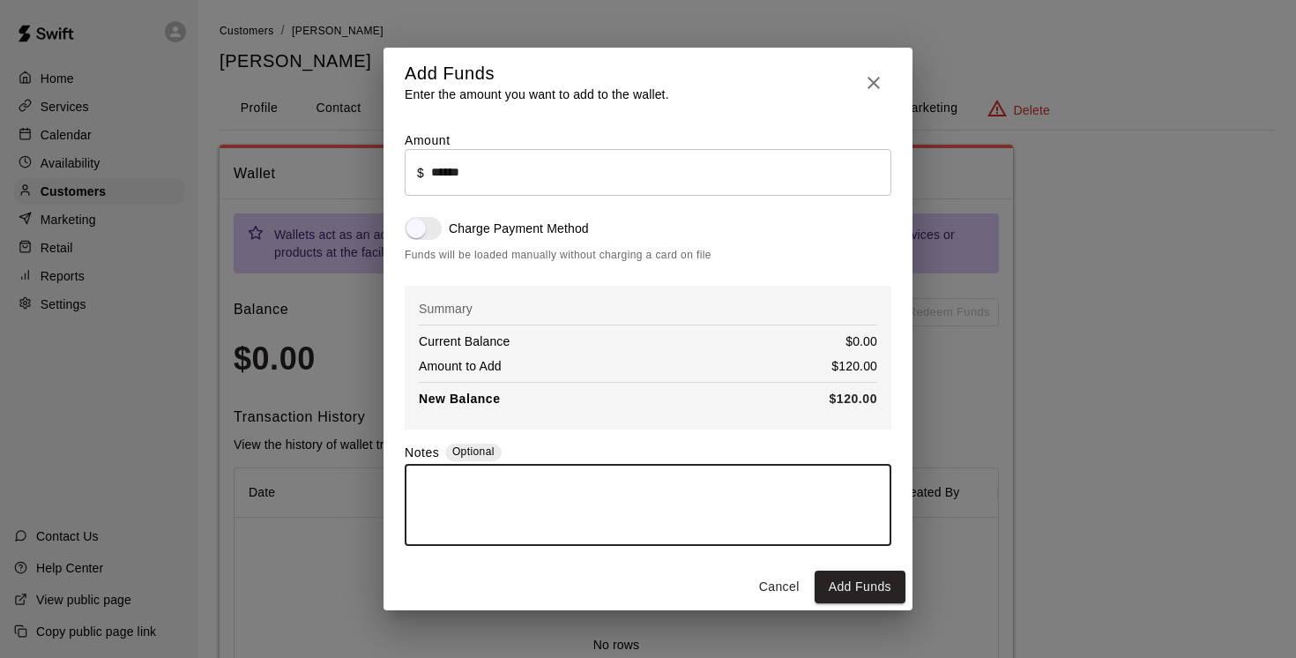
click at [442, 490] on textarea at bounding box center [648, 505] width 462 height 53
type textarea "**********"
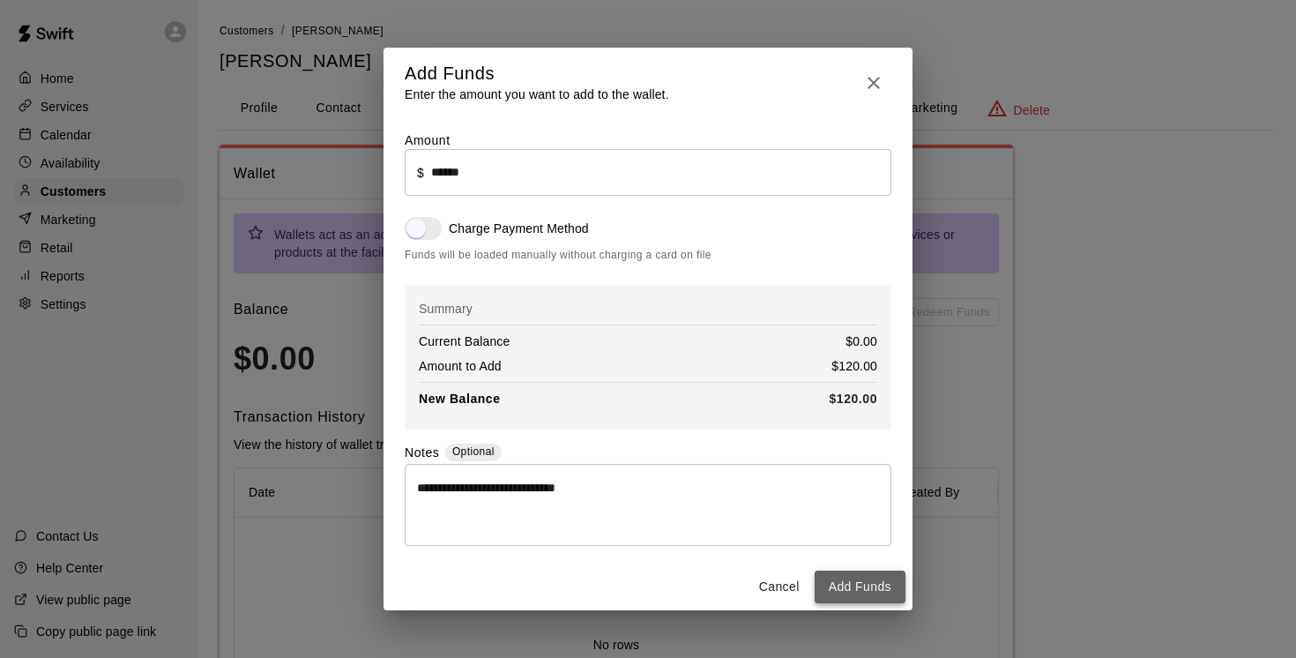
click at [851, 586] on button "Add Funds" at bounding box center [860, 587] width 91 height 33
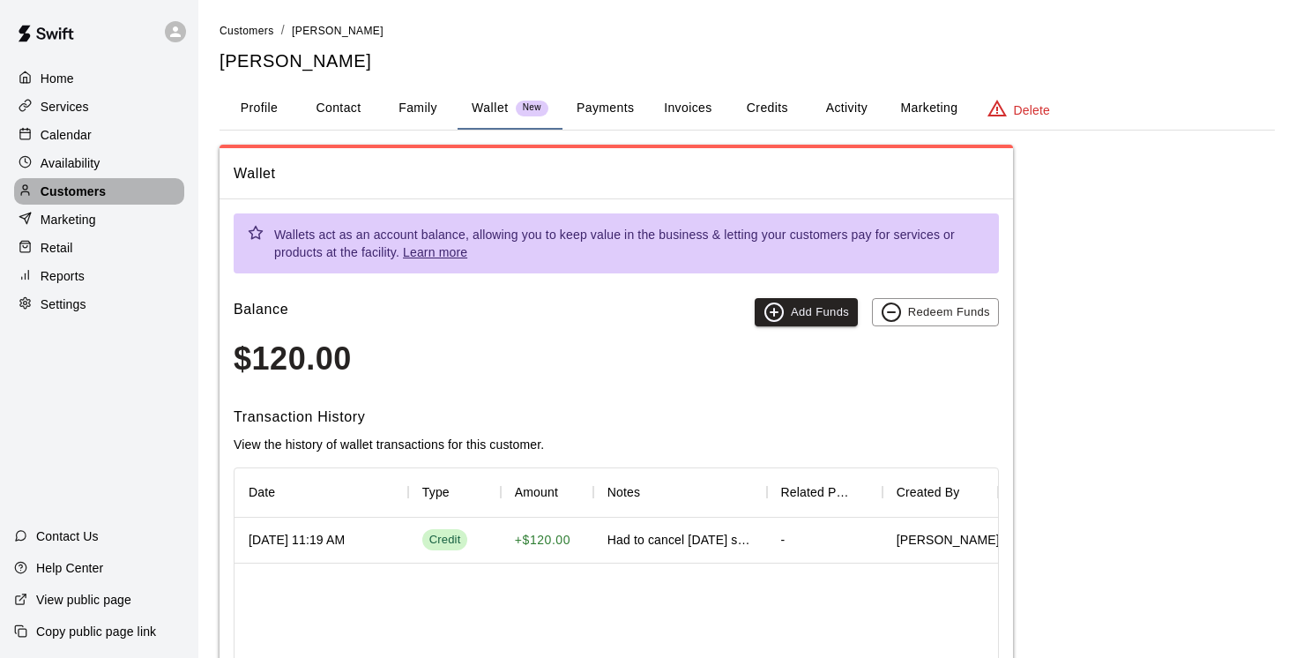
click at [78, 194] on p "Customers" at bounding box center [73, 192] width 65 height 18
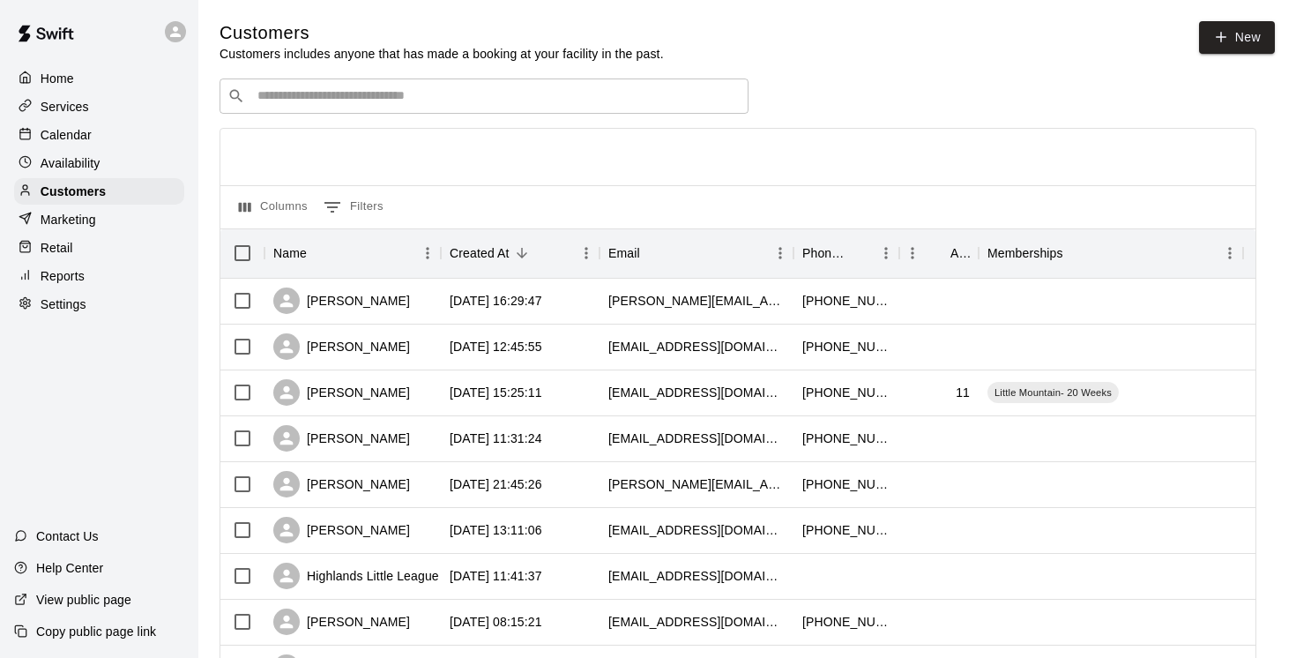
click at [328, 98] on input "Search customers by name or email" at bounding box center [496, 96] width 489 height 18
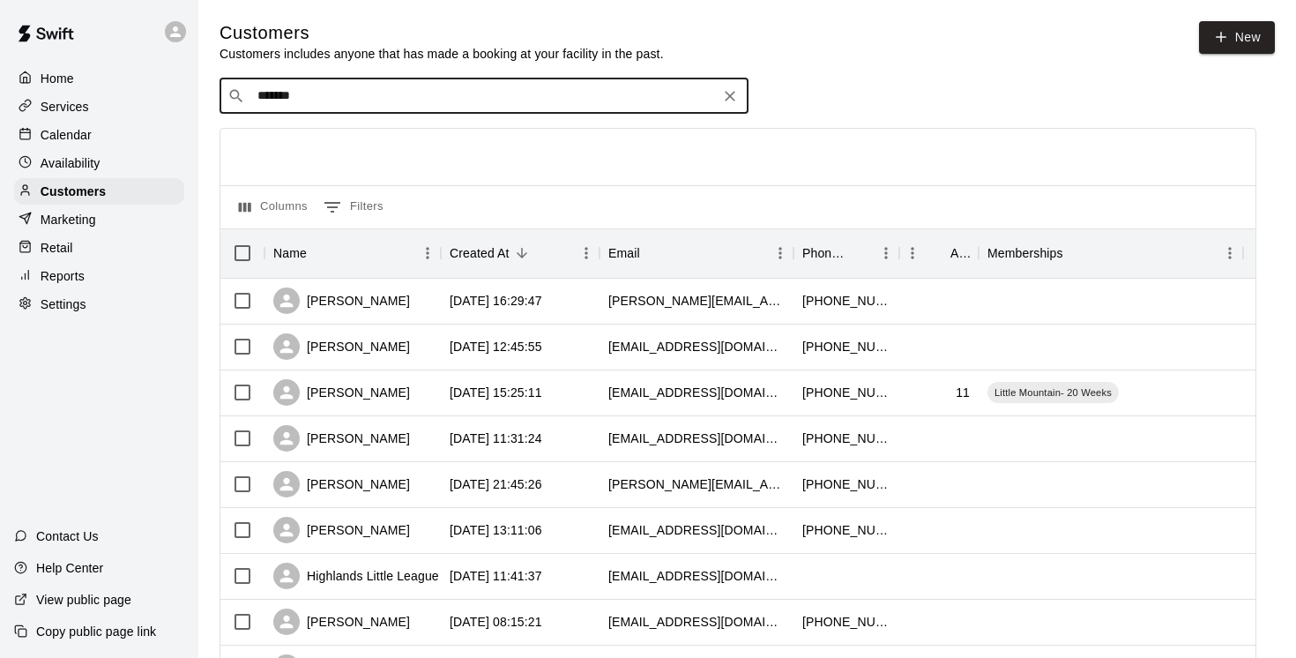
type input "********"
click at [339, 134] on p "Rochelle Lee" at bounding box center [323, 132] width 108 height 19
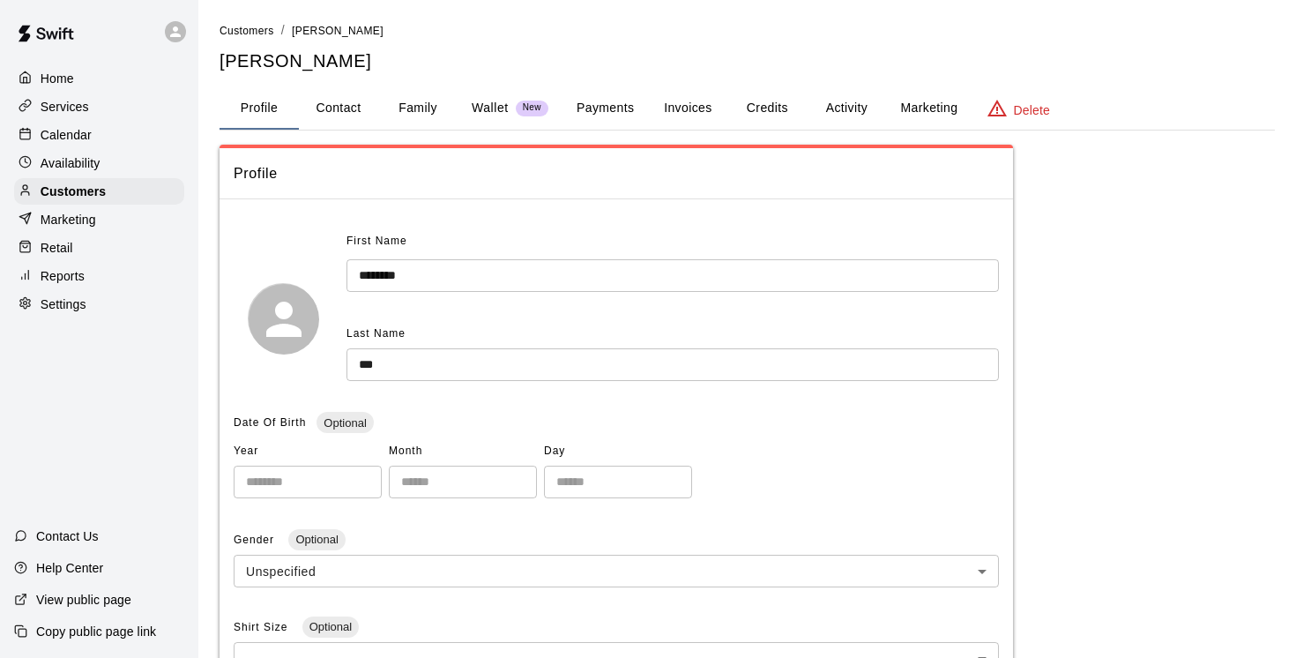
click at [423, 109] on button "Family" at bounding box center [417, 108] width 79 height 42
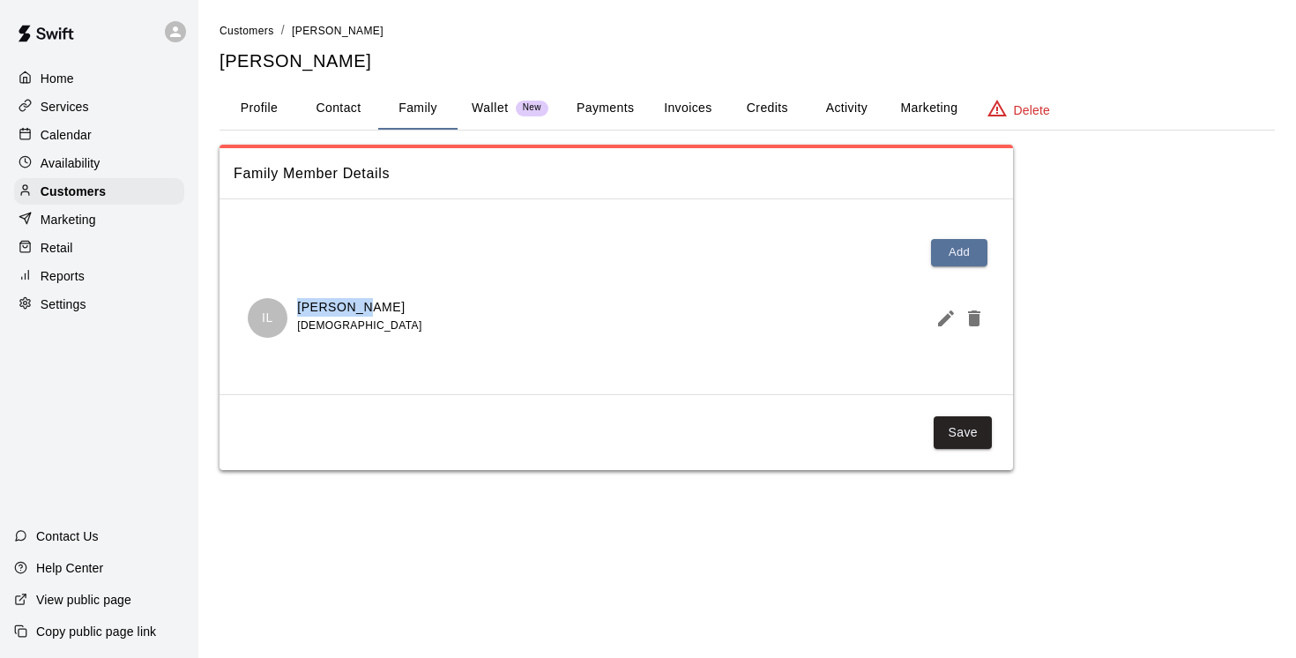
drag, startPoint x: 360, startPoint y: 309, endPoint x: 295, endPoint y: 309, distance: 65.3
click at [294, 309] on div "IL Isaac Lee 10 years old" at bounding box center [616, 318] width 737 height 40
copy p "Isaac Lee"
click at [601, 104] on button "Payments" at bounding box center [606, 108] width 86 height 42
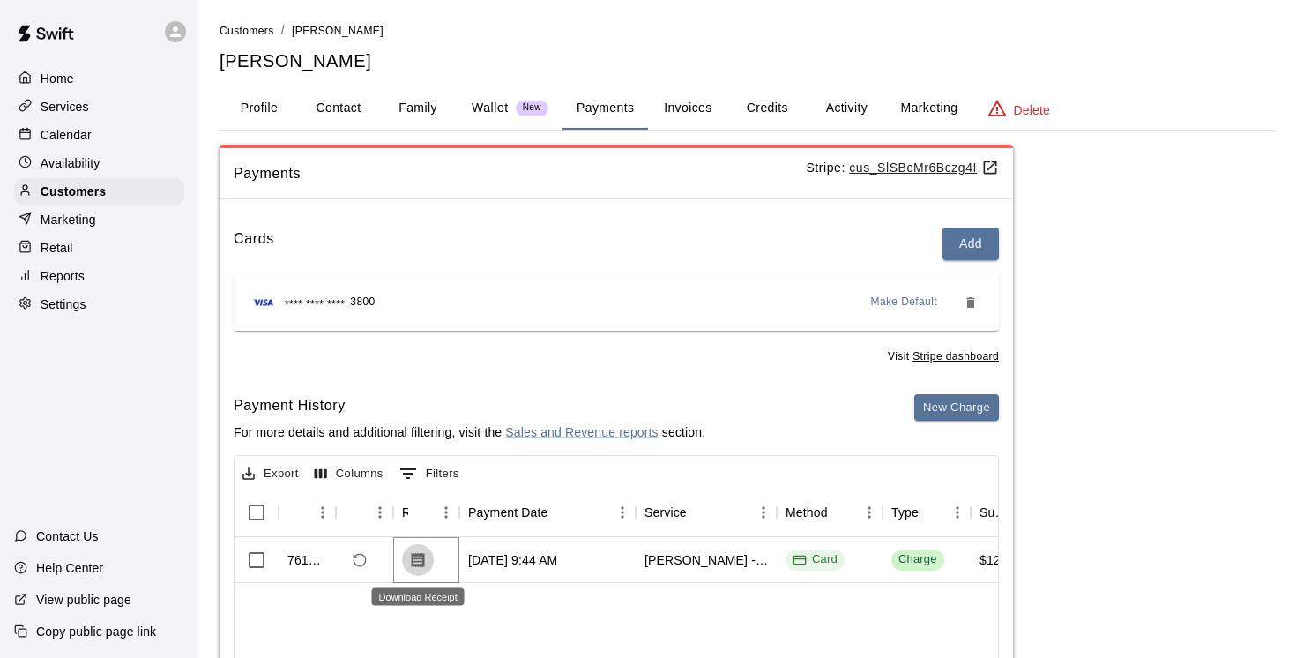
click at [418, 558] on icon "Download Receipt" at bounding box center [418, 559] width 13 height 15
click at [95, 189] on p "Customers" at bounding box center [73, 192] width 65 height 18
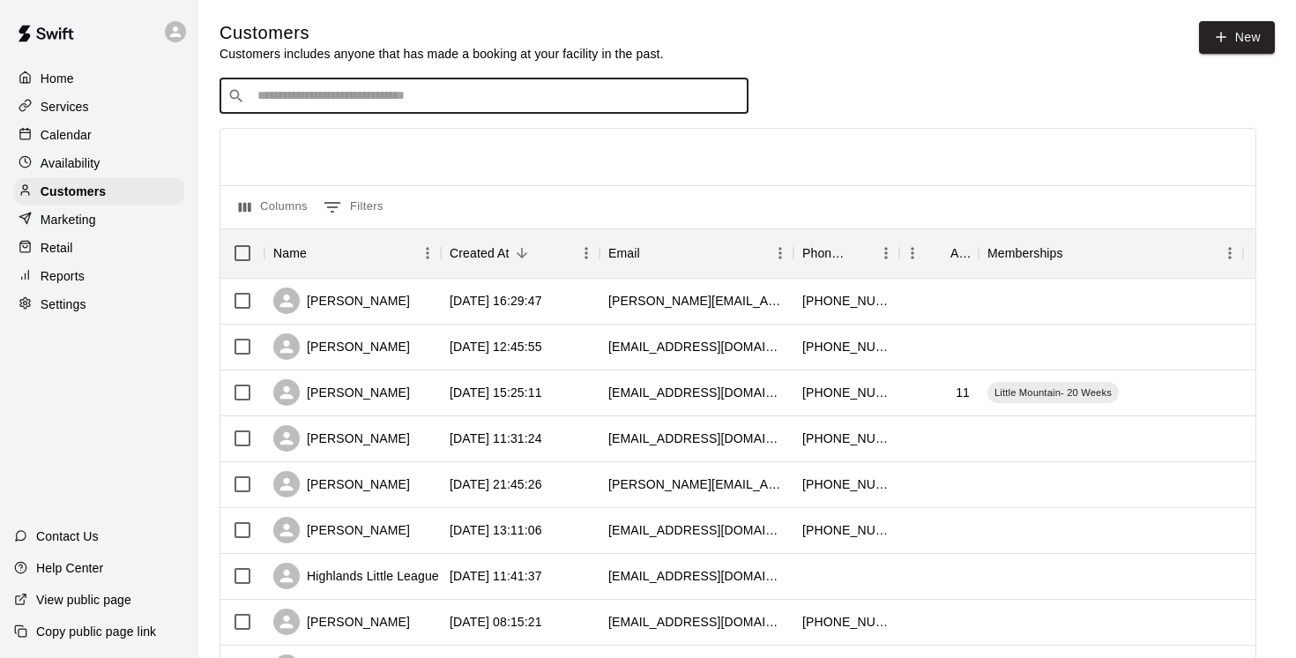
click at [301, 90] on input "Search customers by name or email" at bounding box center [496, 96] width 489 height 18
type input "****"
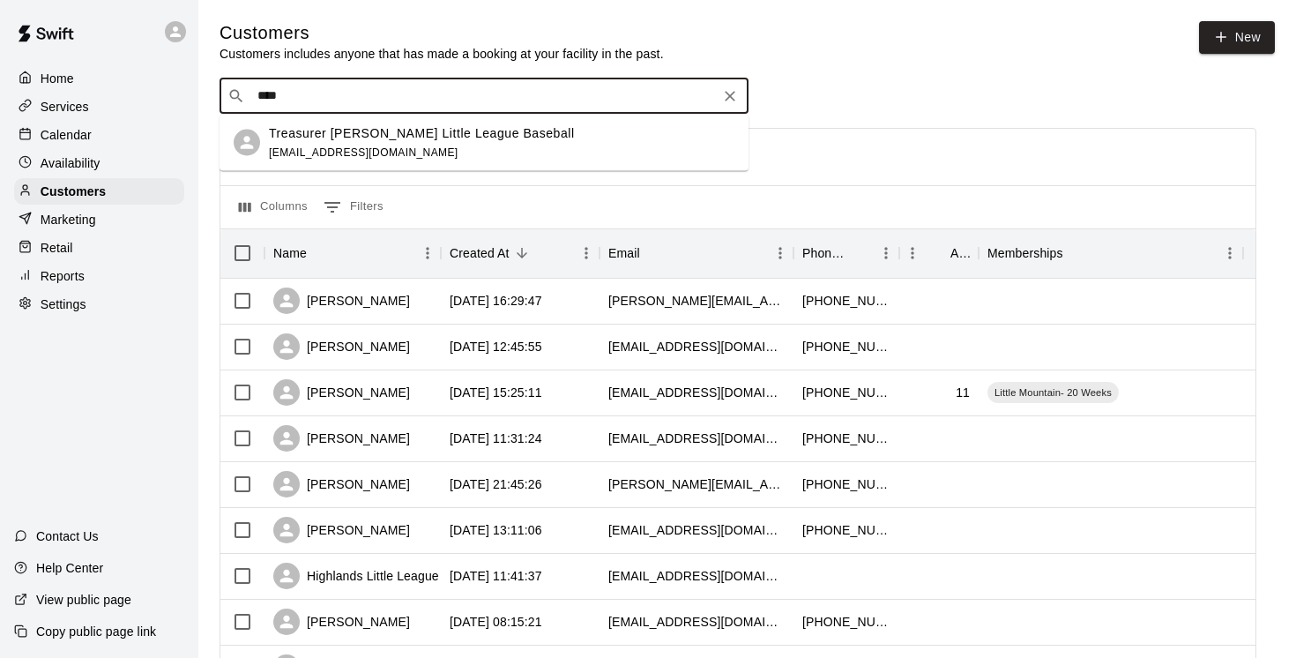
click at [362, 138] on p "Treasurer Dunbar Little League Baseball" at bounding box center [422, 132] width 306 height 19
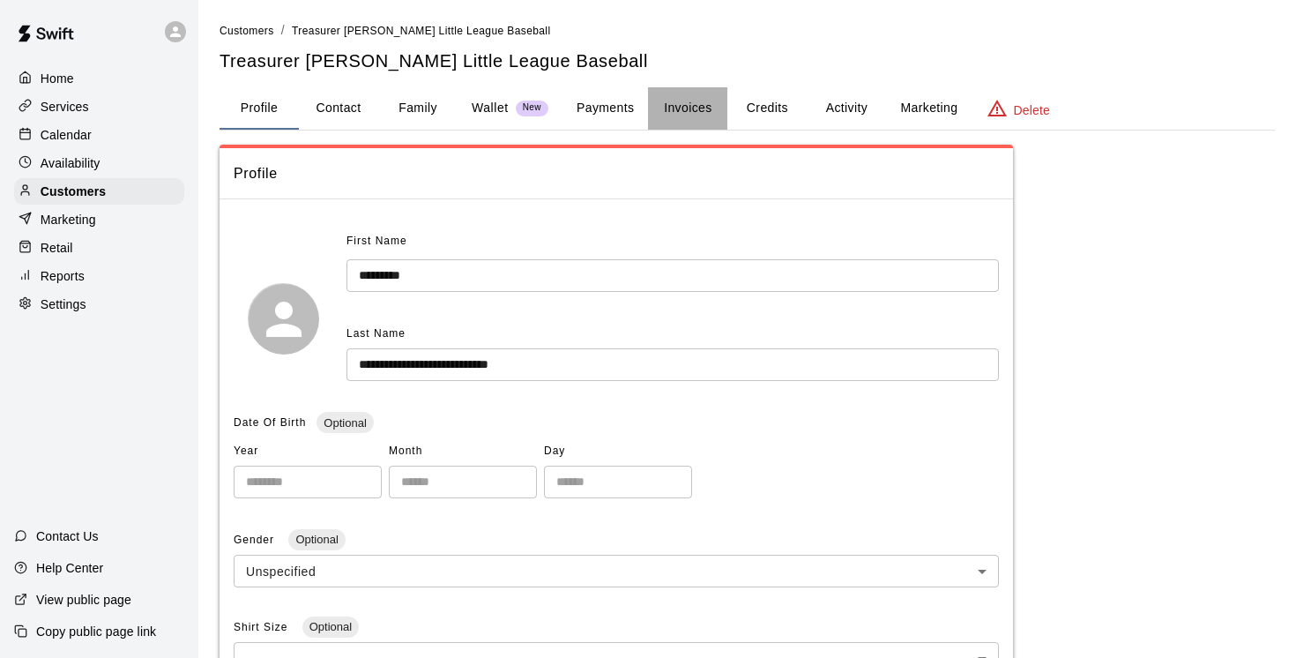
click at [684, 112] on button "Invoices" at bounding box center [687, 108] width 79 height 42
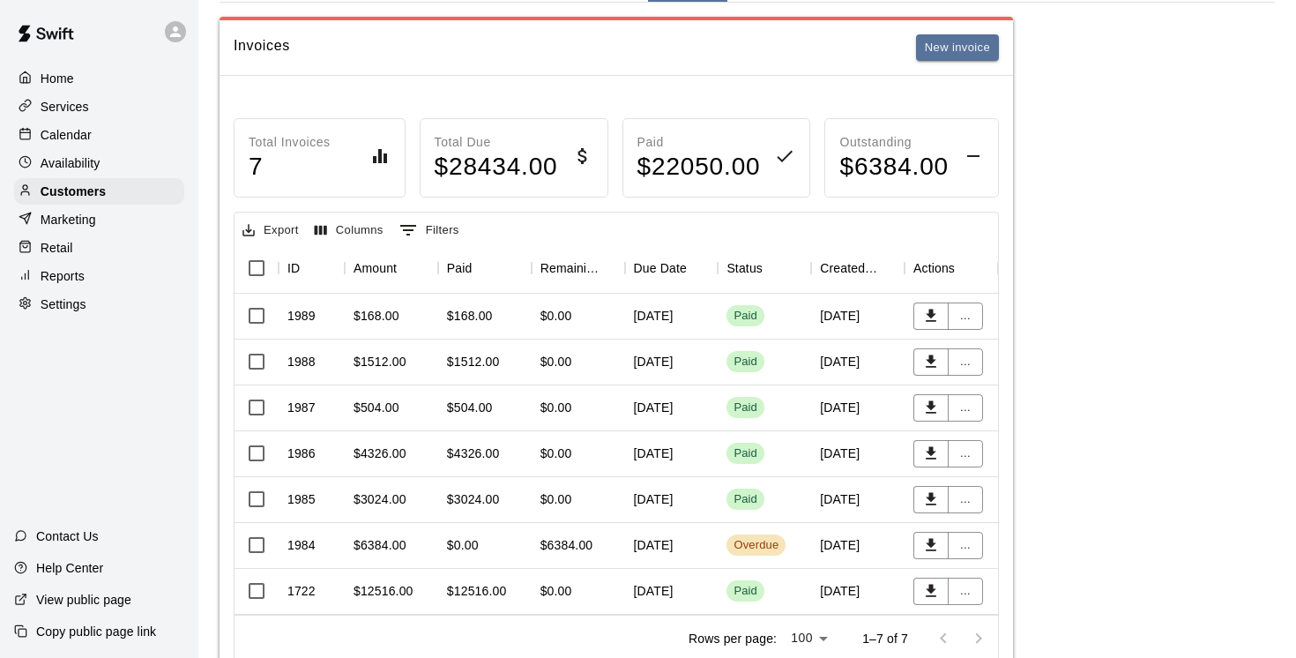
scroll to position [189, 0]
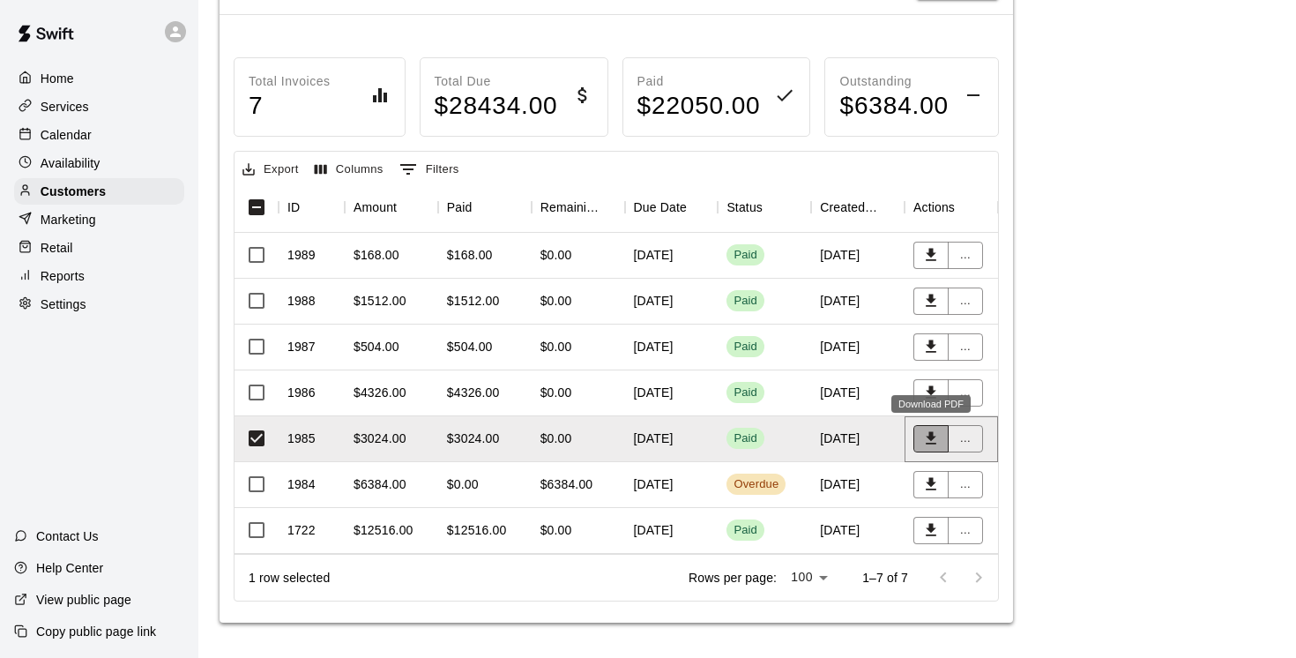
click at [936, 436] on icon "Download PDF" at bounding box center [931, 438] width 18 height 18
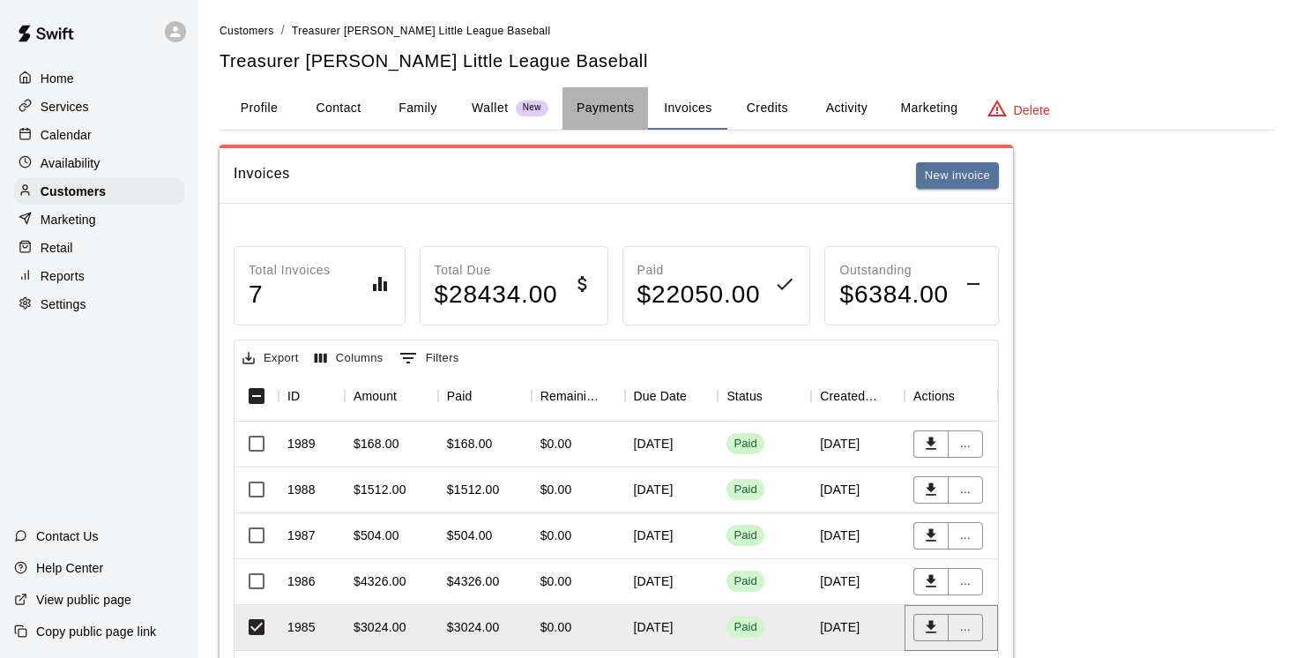
click at [605, 107] on button "Payments" at bounding box center [606, 108] width 86 height 42
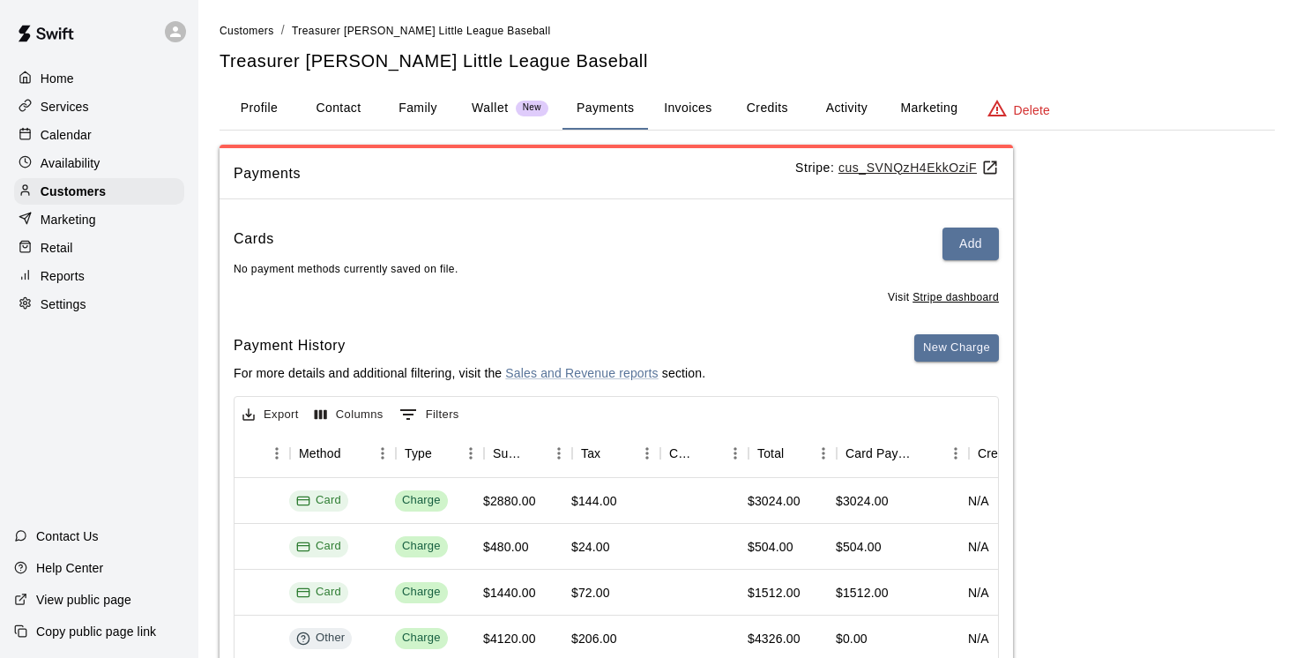
scroll to position [0, 456]
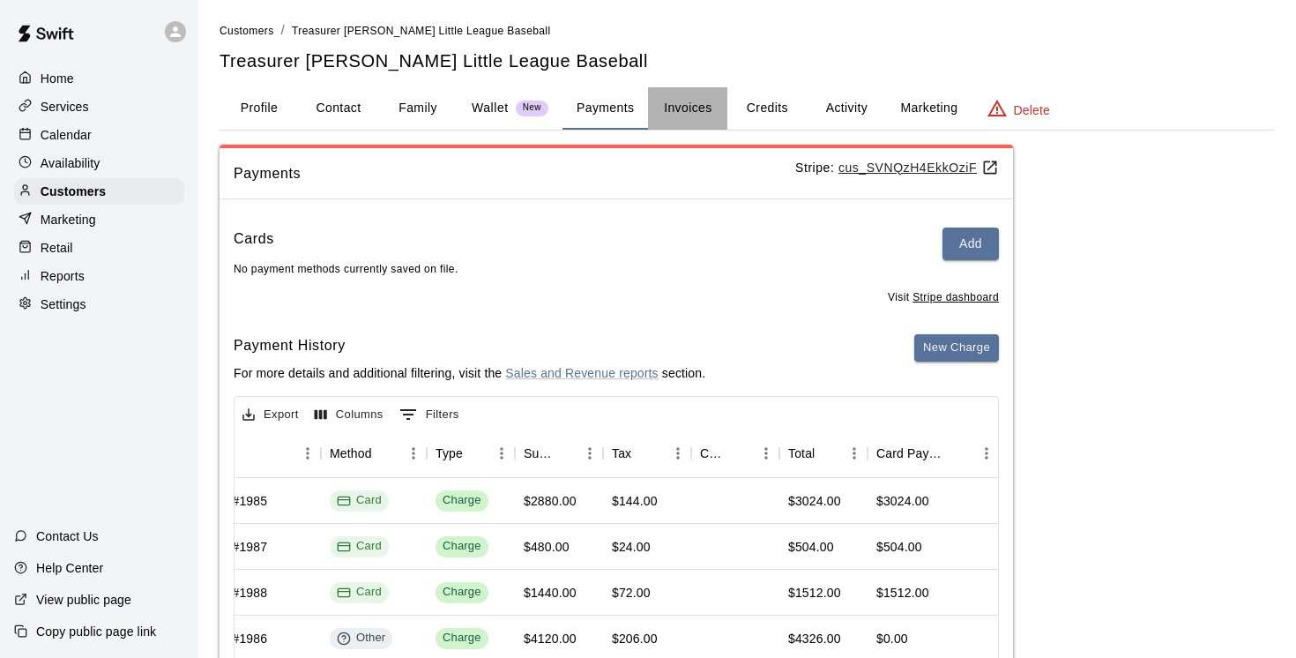
click at [690, 107] on button "Invoices" at bounding box center [687, 108] width 79 height 42
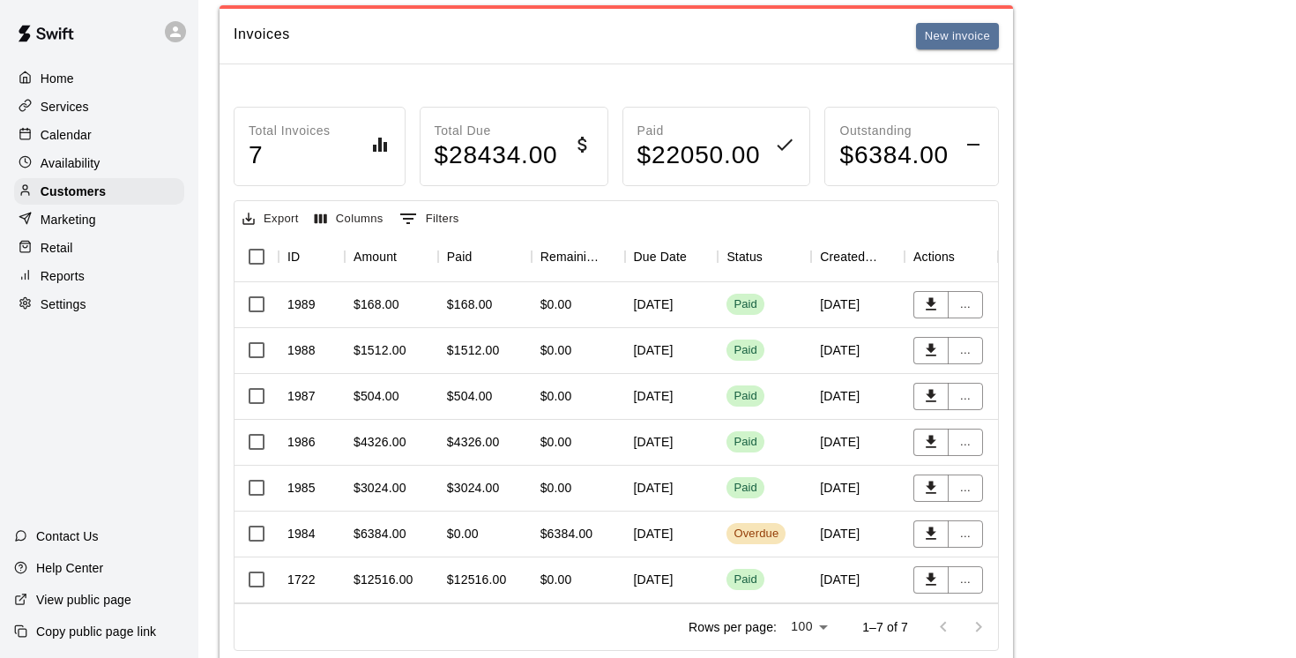
scroll to position [164, 0]
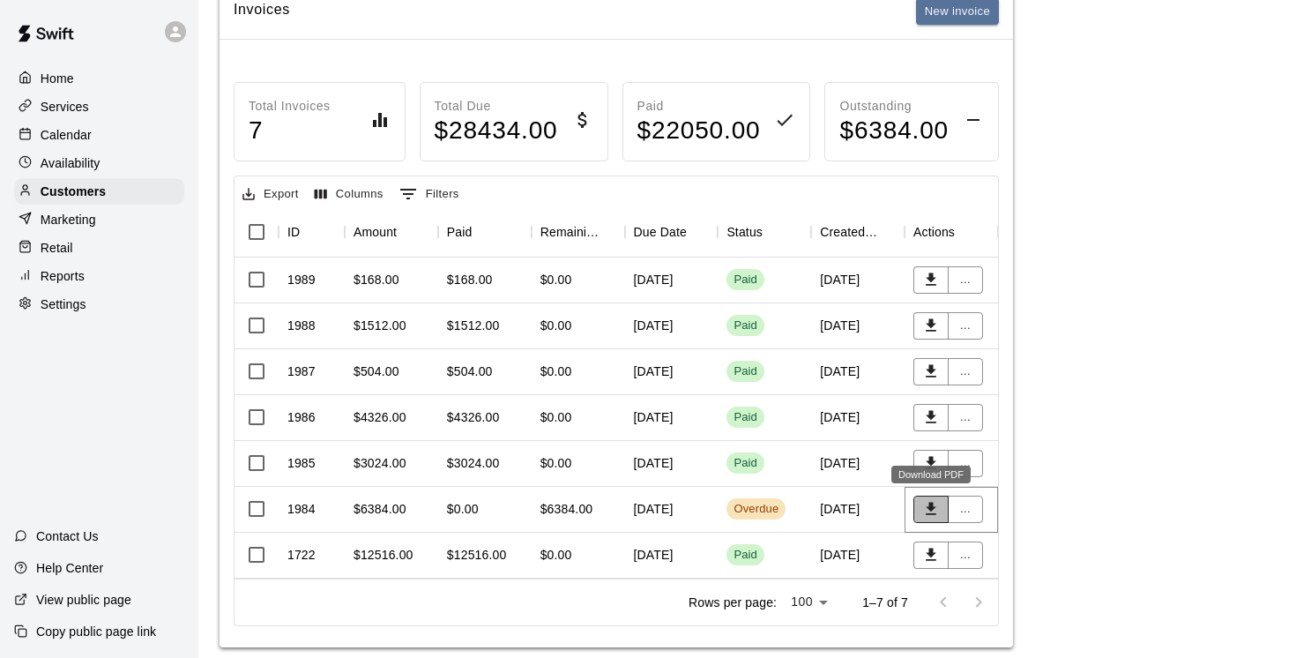
click at [930, 514] on icon "Download PDF" at bounding box center [931, 509] width 11 height 12
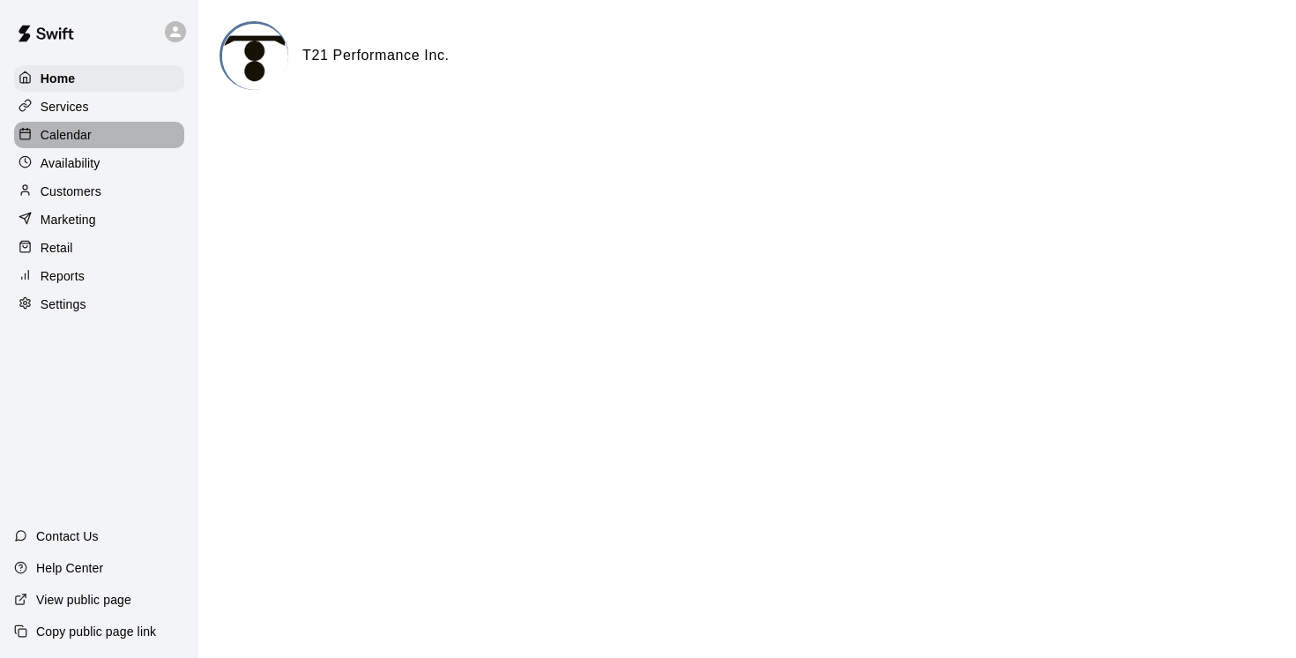
click at [71, 135] on p "Calendar" at bounding box center [66, 135] width 51 height 18
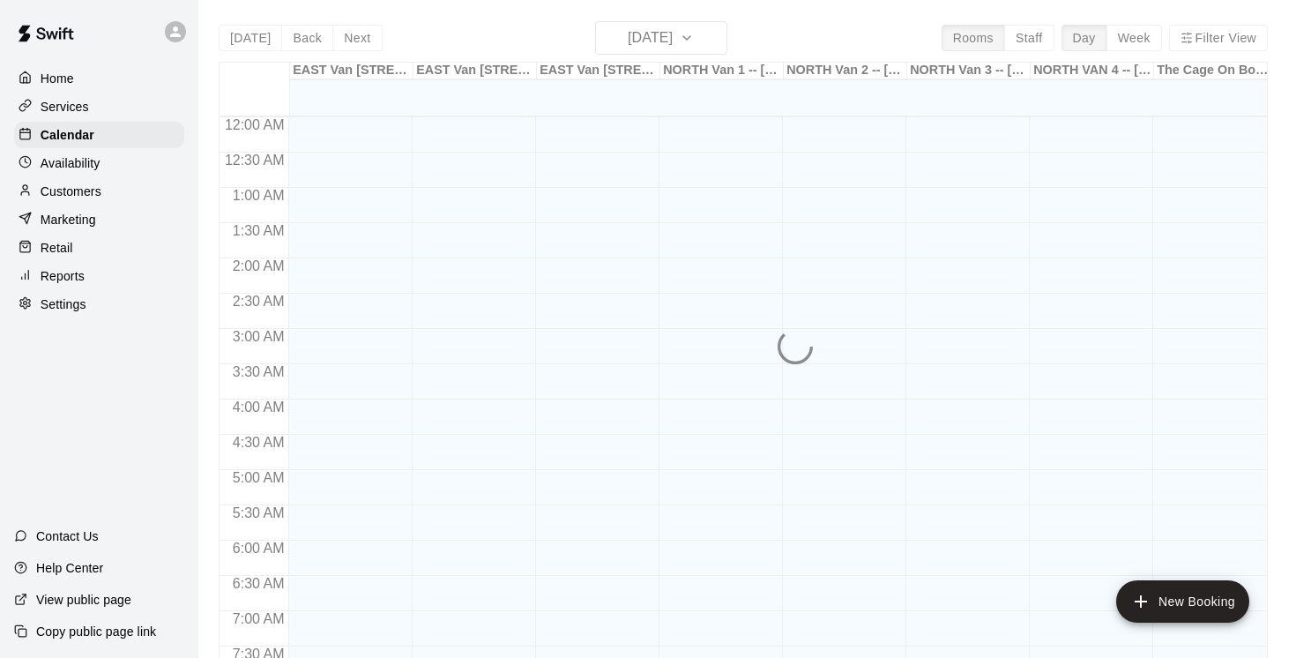
scroll to position [778, 0]
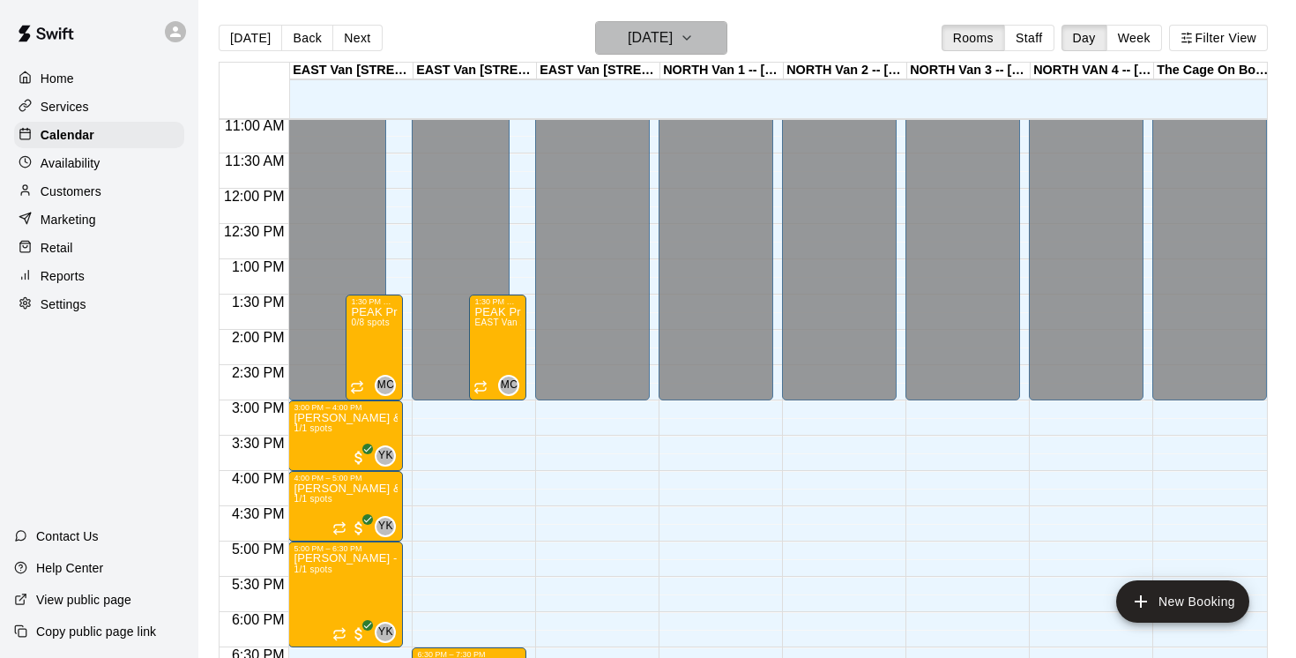
click at [694, 41] on icon "button" at bounding box center [687, 37] width 14 height 21
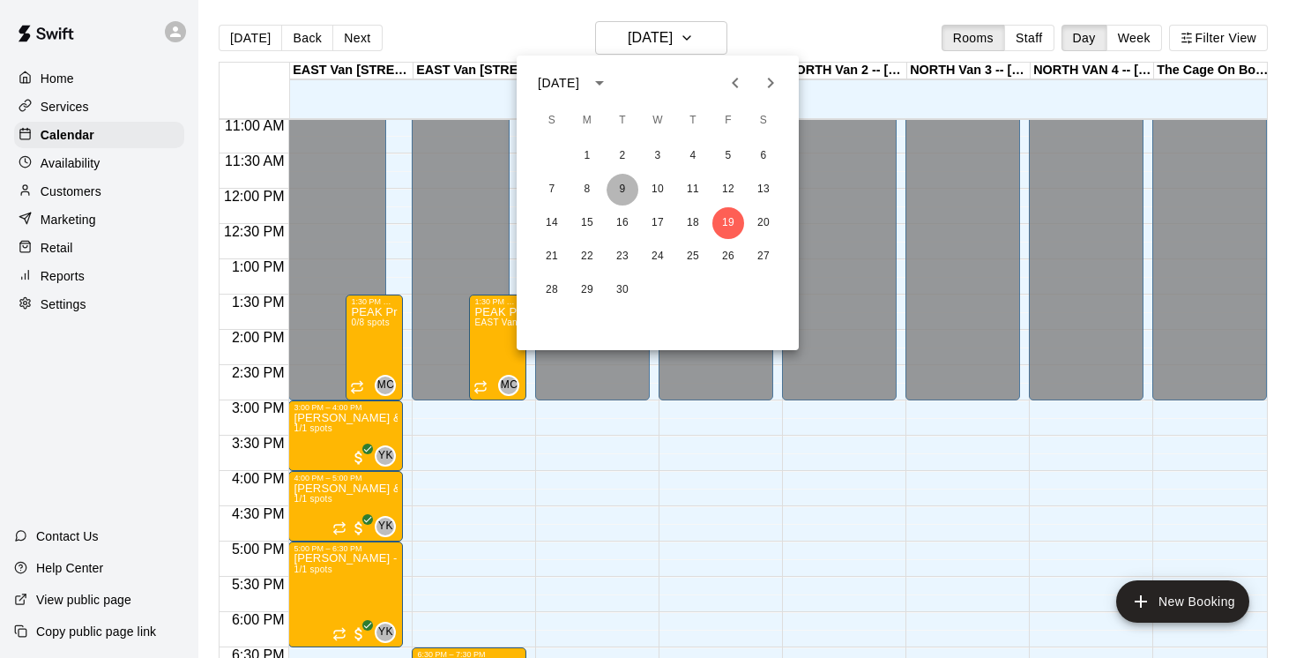
click at [621, 190] on button "9" at bounding box center [623, 190] width 32 height 32
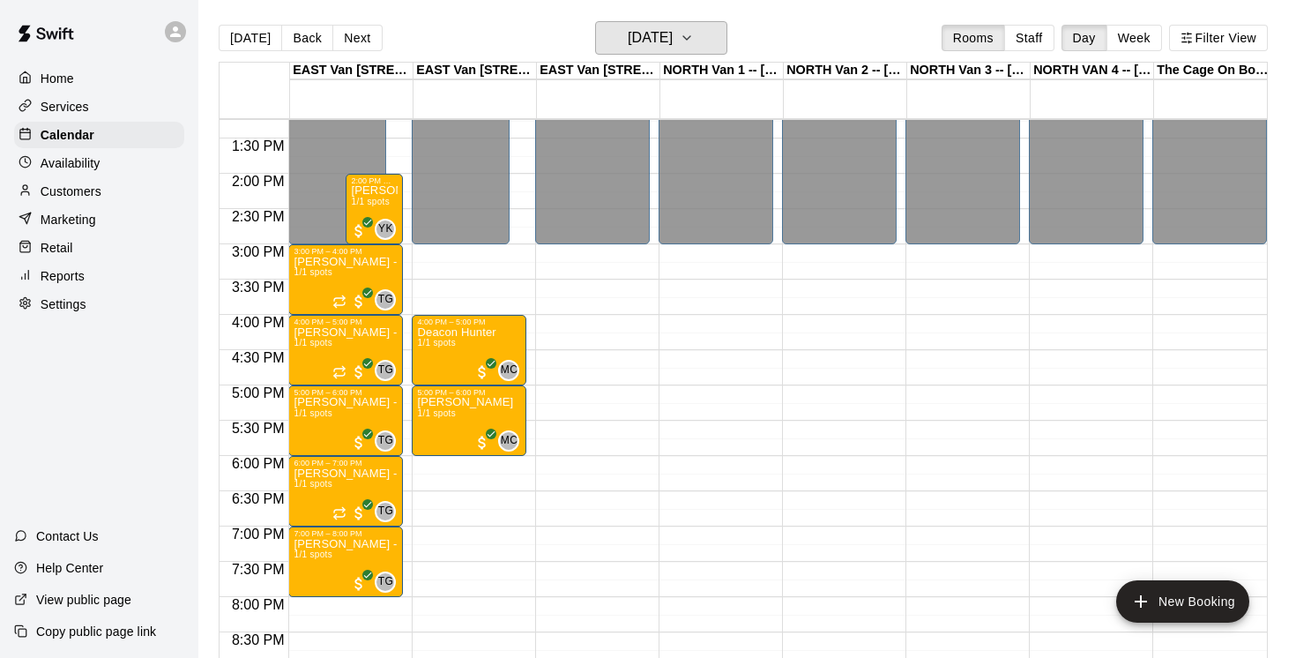
scroll to position [950, 0]
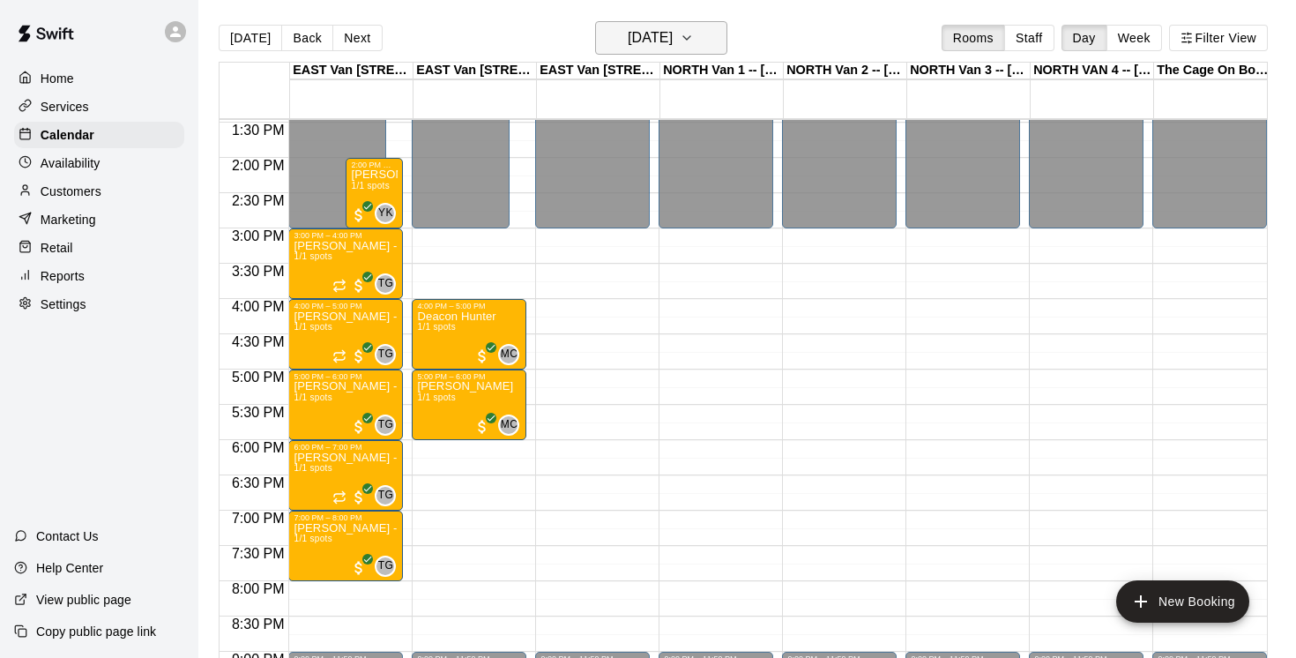
click at [694, 36] on icon "button" at bounding box center [687, 37] width 14 height 21
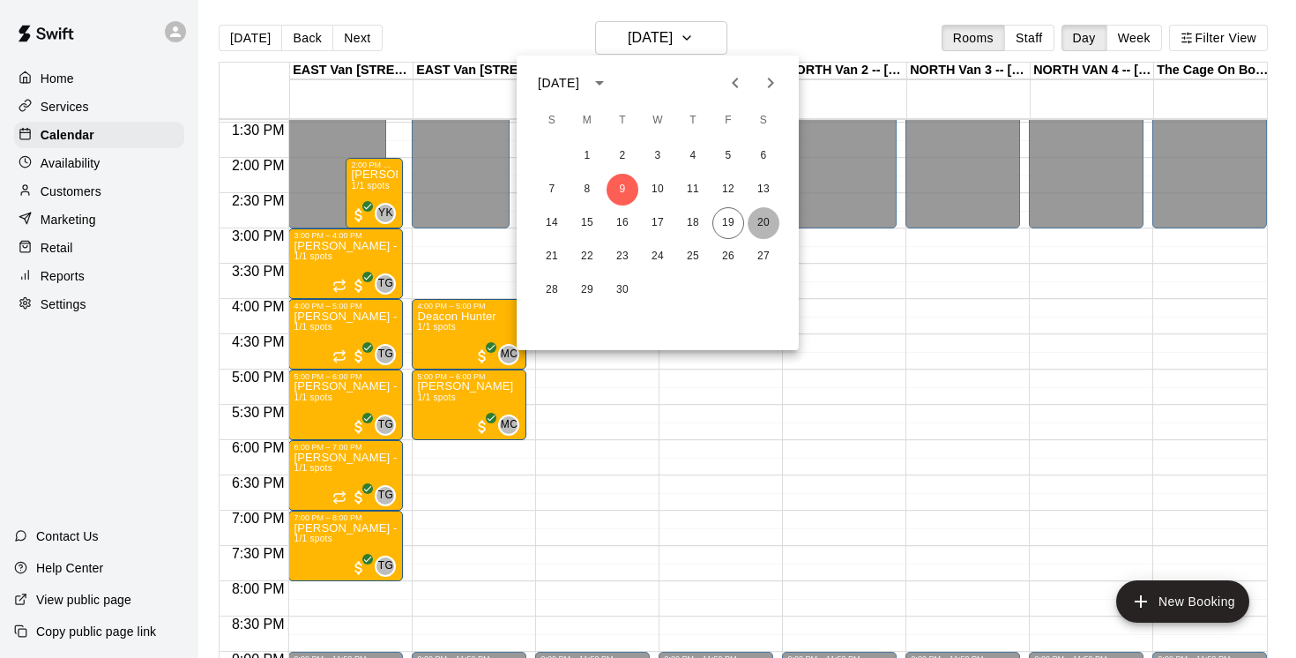
click at [766, 222] on button "20" at bounding box center [764, 223] width 32 height 32
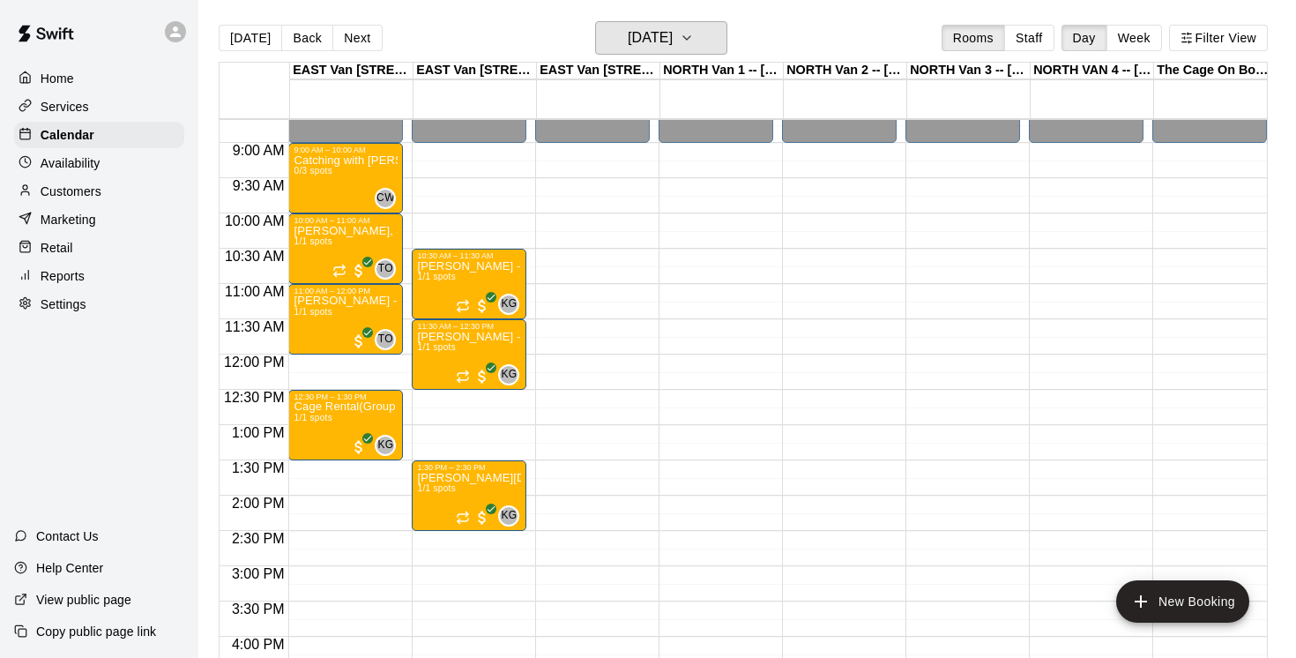
scroll to position [594, 0]
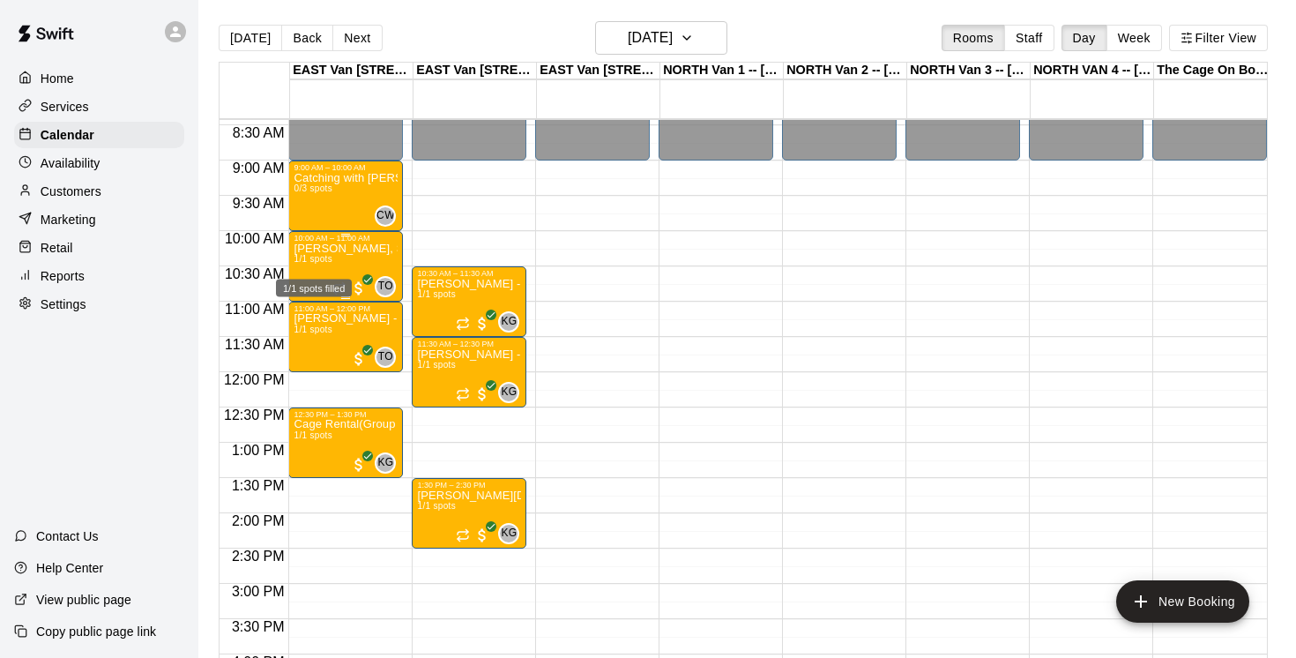
click at [317, 264] on span "1/1 spots" at bounding box center [313, 259] width 39 height 10
click at [314, 358] on icon "delete" at bounding box center [312, 358] width 12 height 16
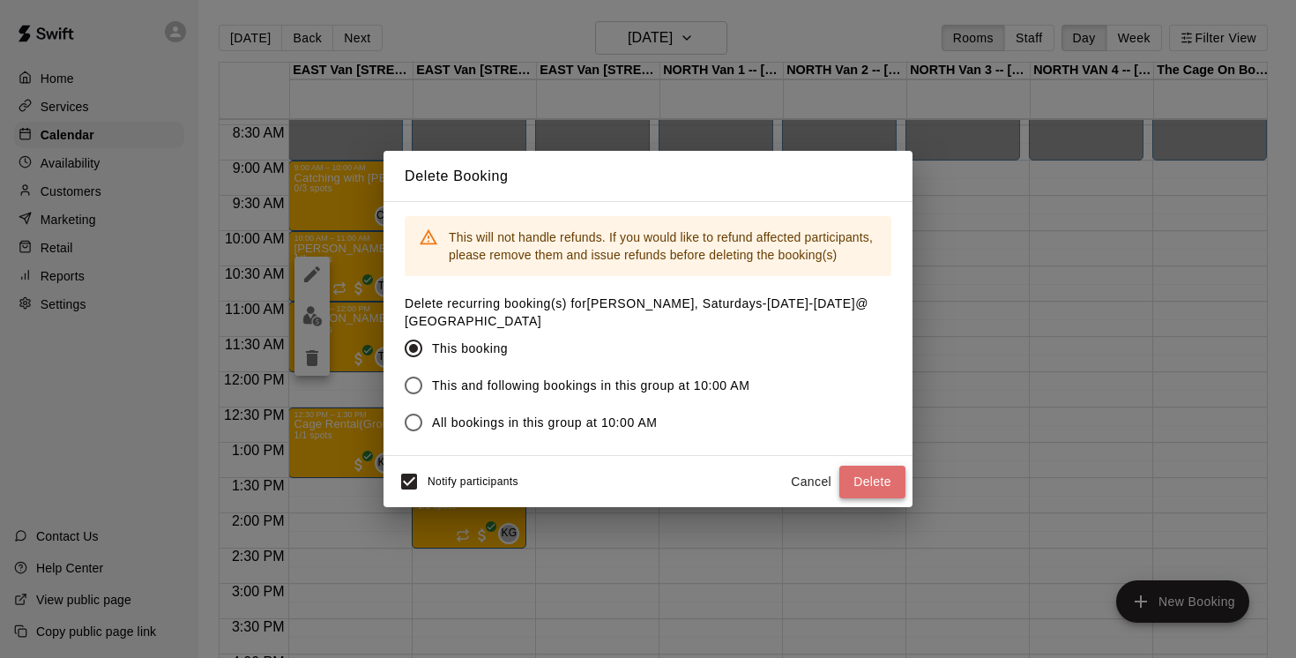
click at [868, 484] on button "Delete" at bounding box center [872, 482] width 66 height 33
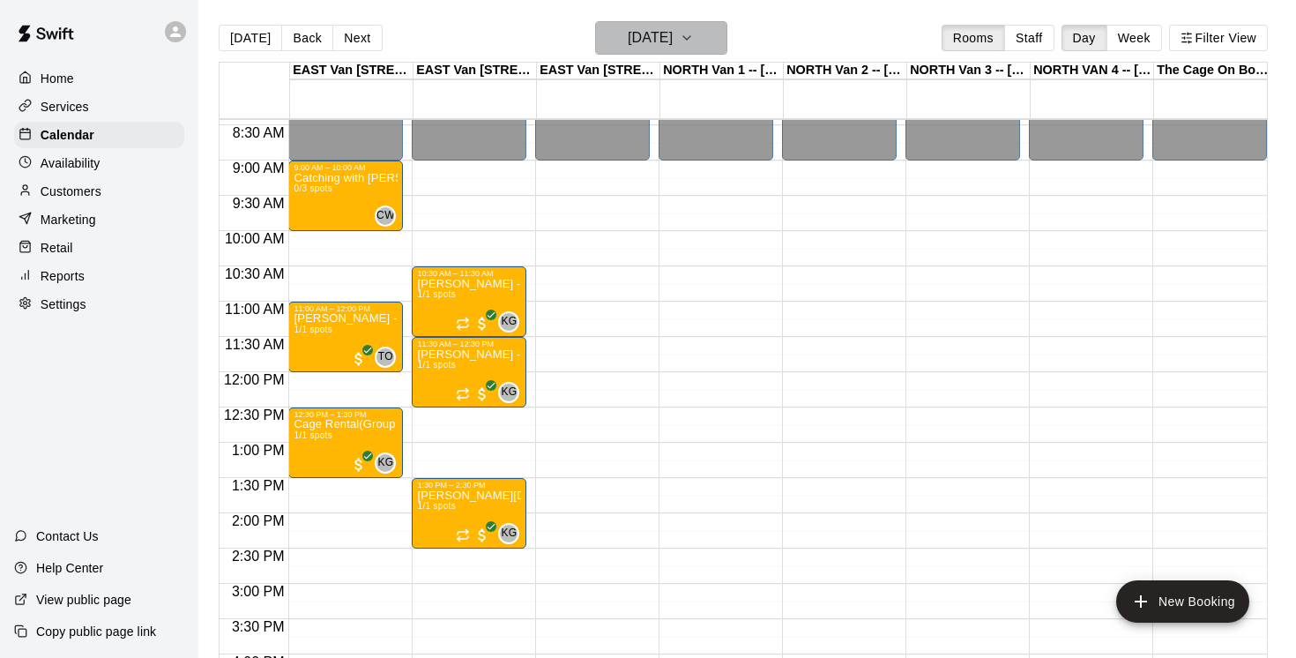
click at [725, 34] on button "Saturday Sep 20" at bounding box center [661, 38] width 132 height 34
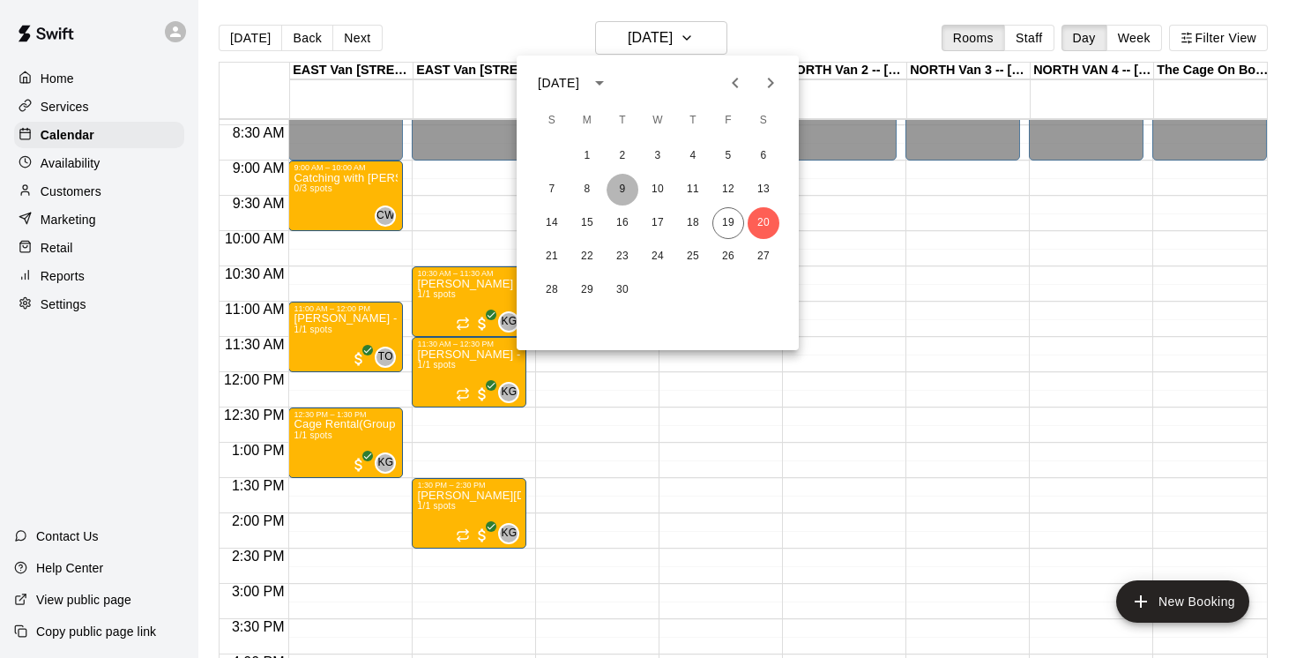
click at [622, 190] on button "9" at bounding box center [623, 190] width 32 height 32
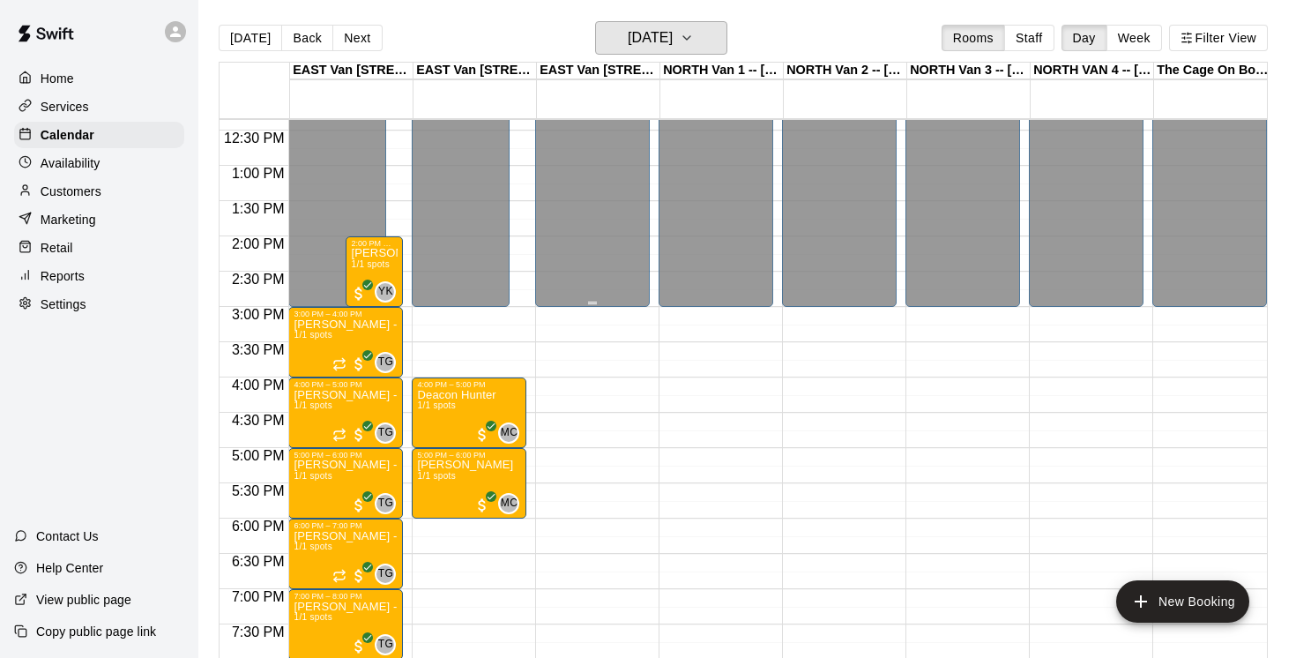
scroll to position [869, 0]
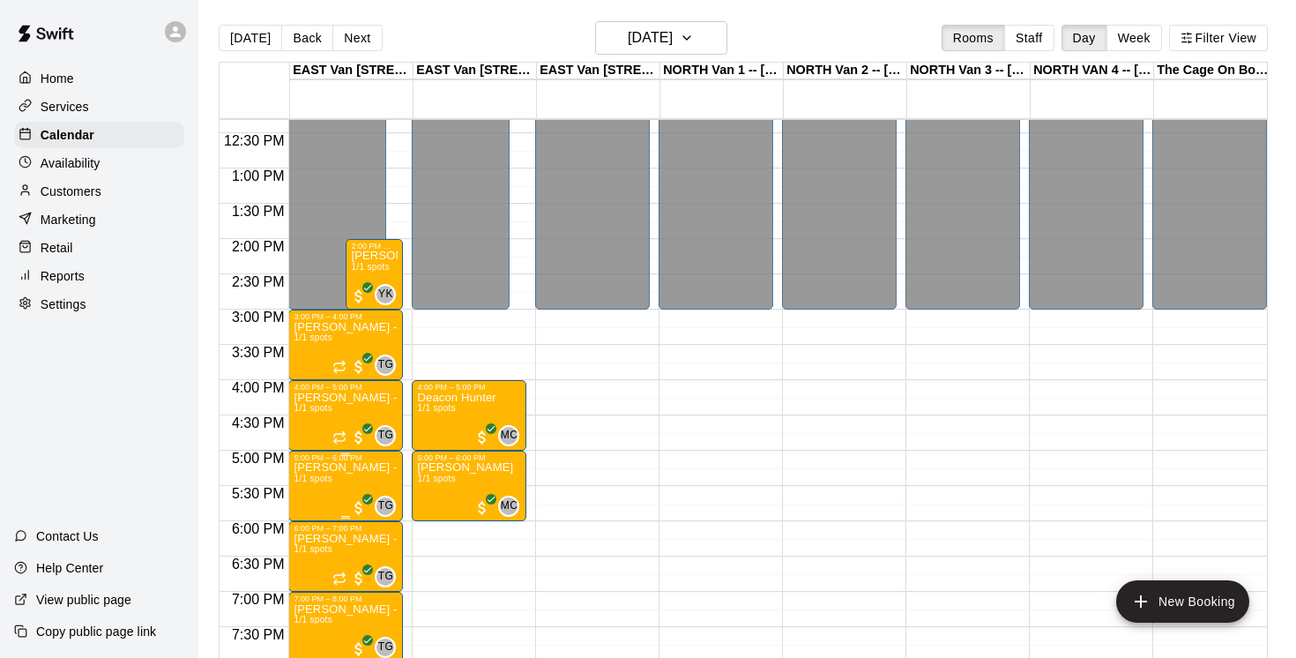
click at [314, 485] on icon "edit" at bounding box center [312, 482] width 21 height 21
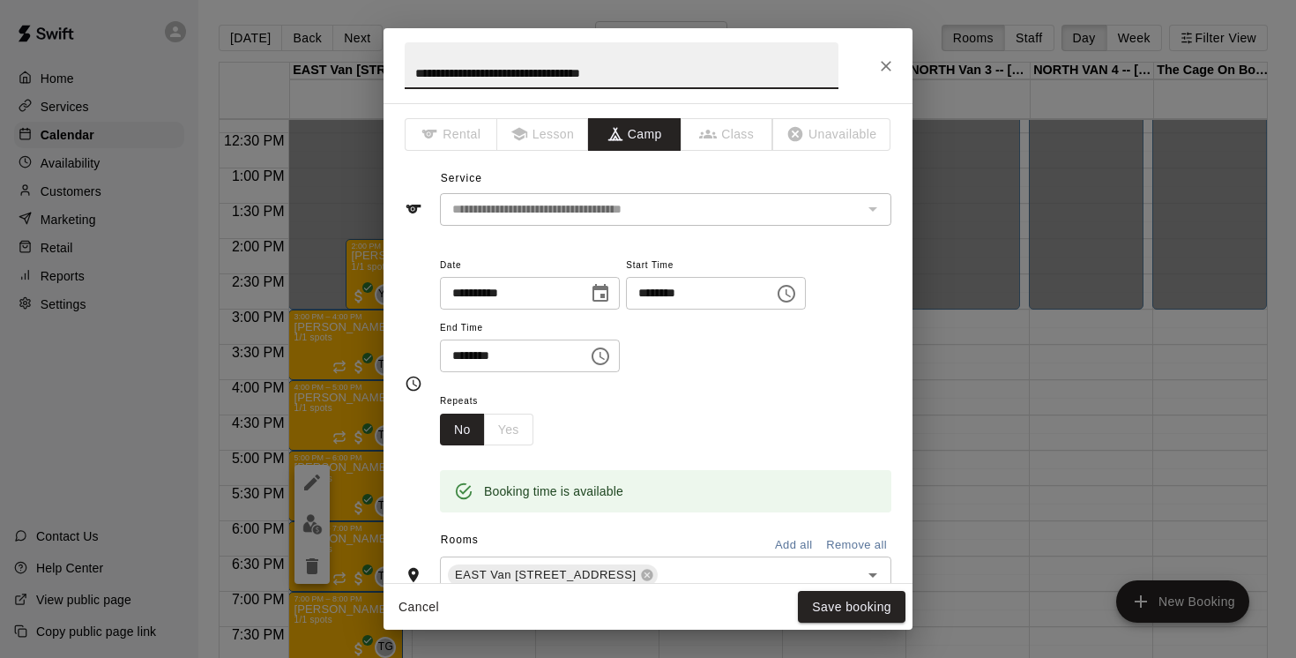
drag, startPoint x: 468, startPoint y: 69, endPoint x: 361, endPoint y: 59, distance: 108.0
click at [361, 59] on div "**********" at bounding box center [648, 329] width 1296 height 658
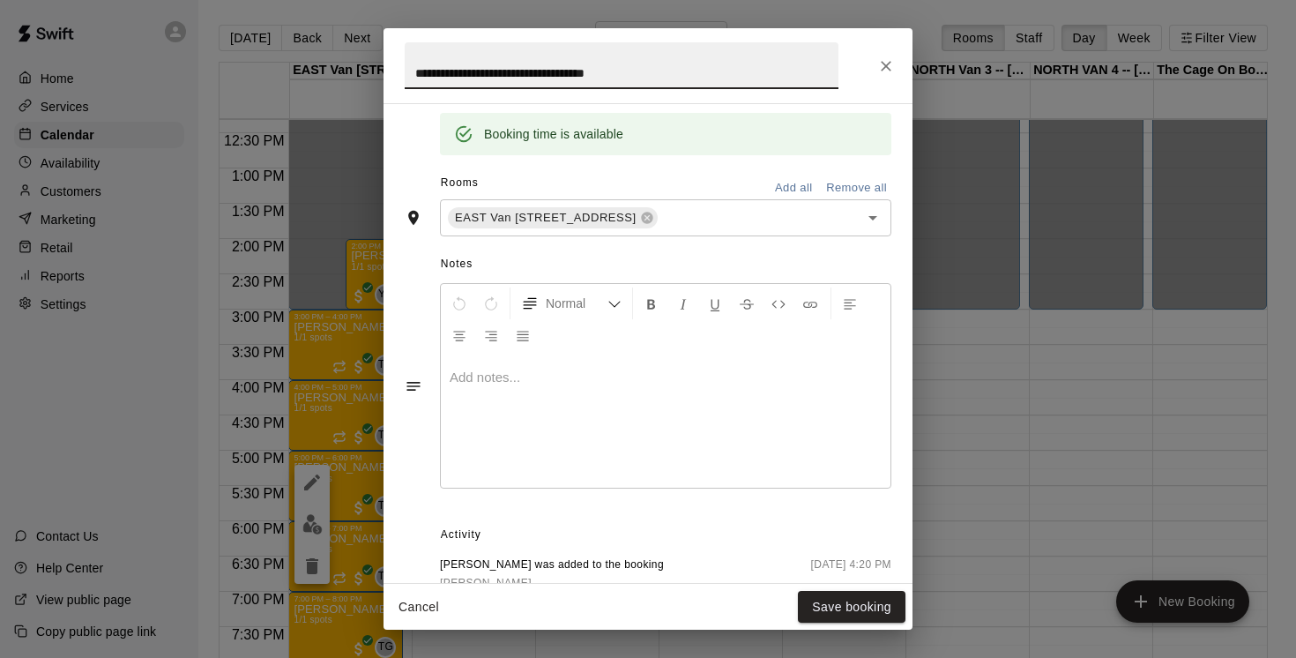
scroll to position [512, 0]
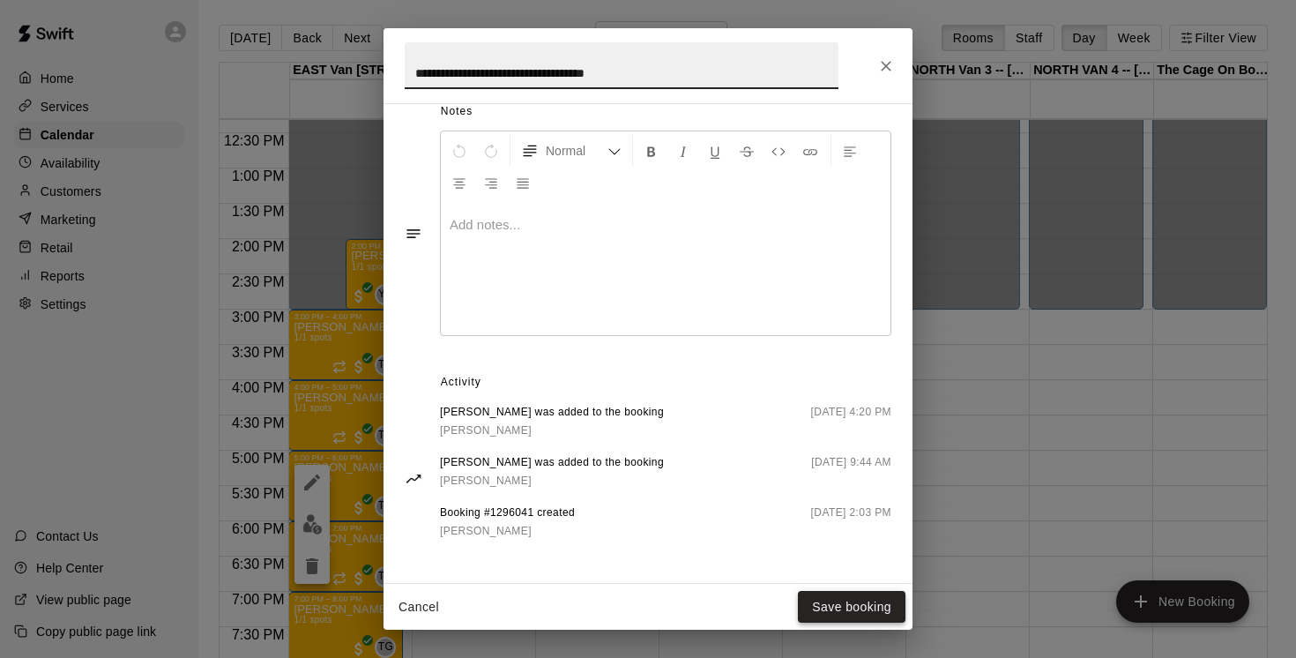
type input "**********"
click at [819, 604] on button "Save booking" at bounding box center [852, 607] width 108 height 33
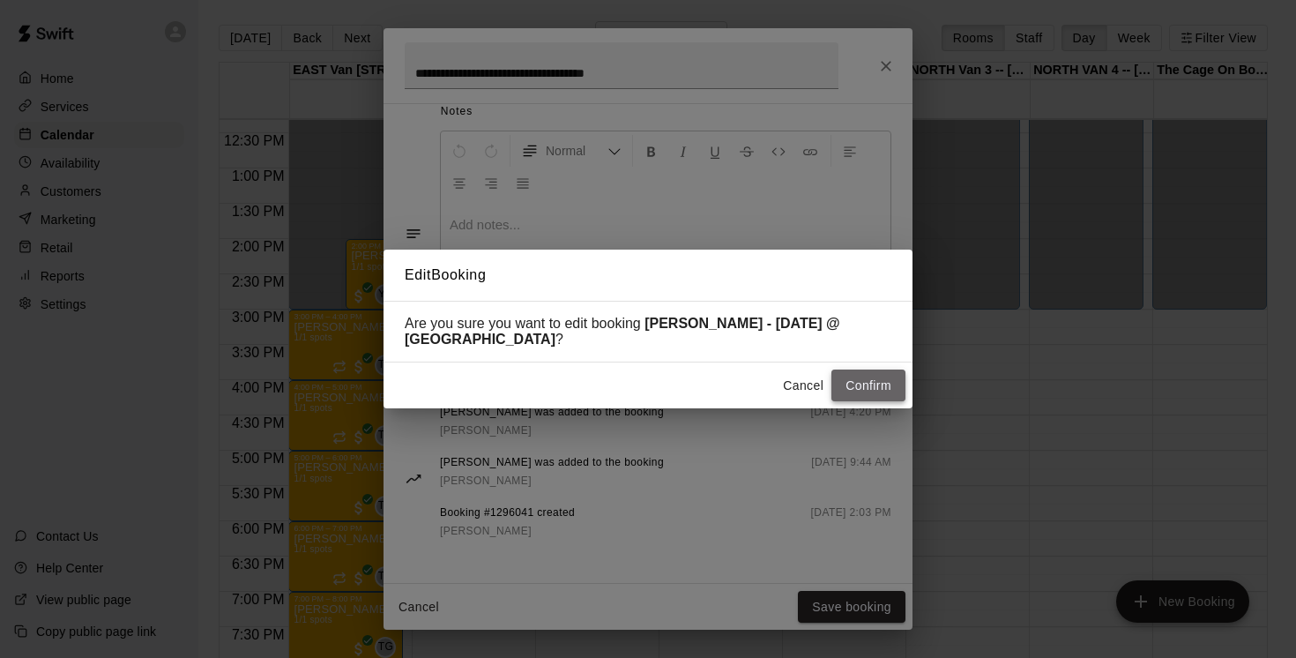
click at [872, 391] on button "Confirm" at bounding box center [869, 385] width 74 height 33
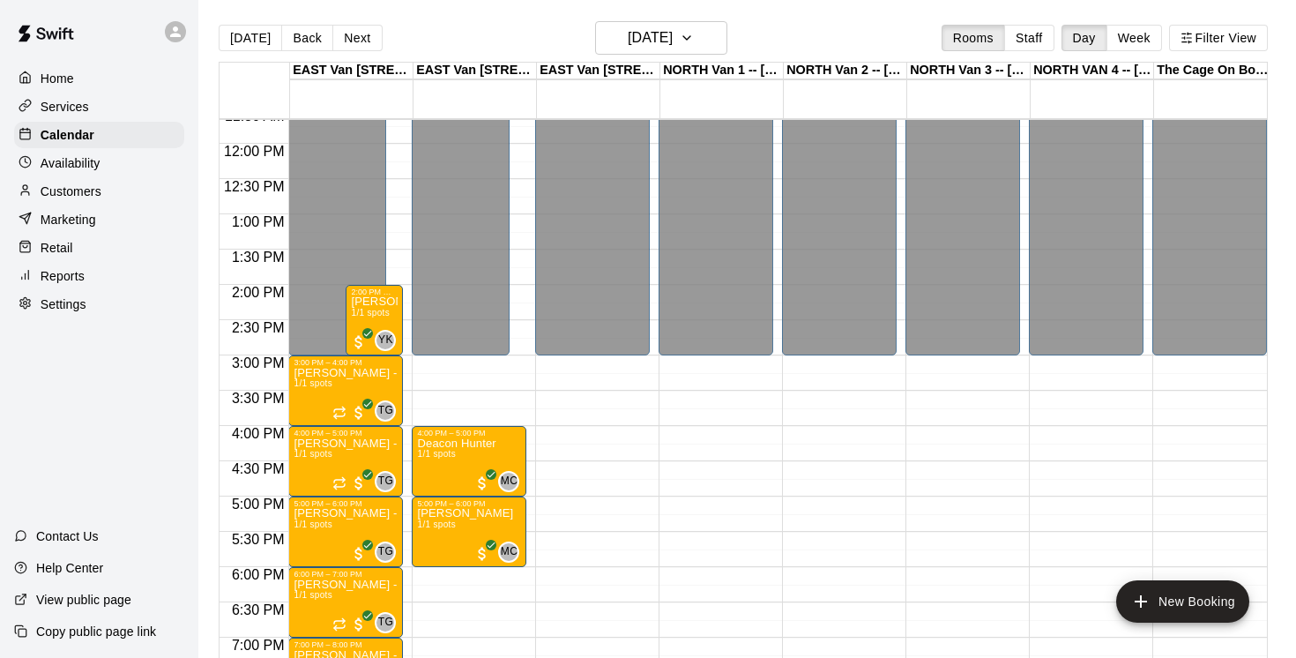
scroll to position [829, 0]
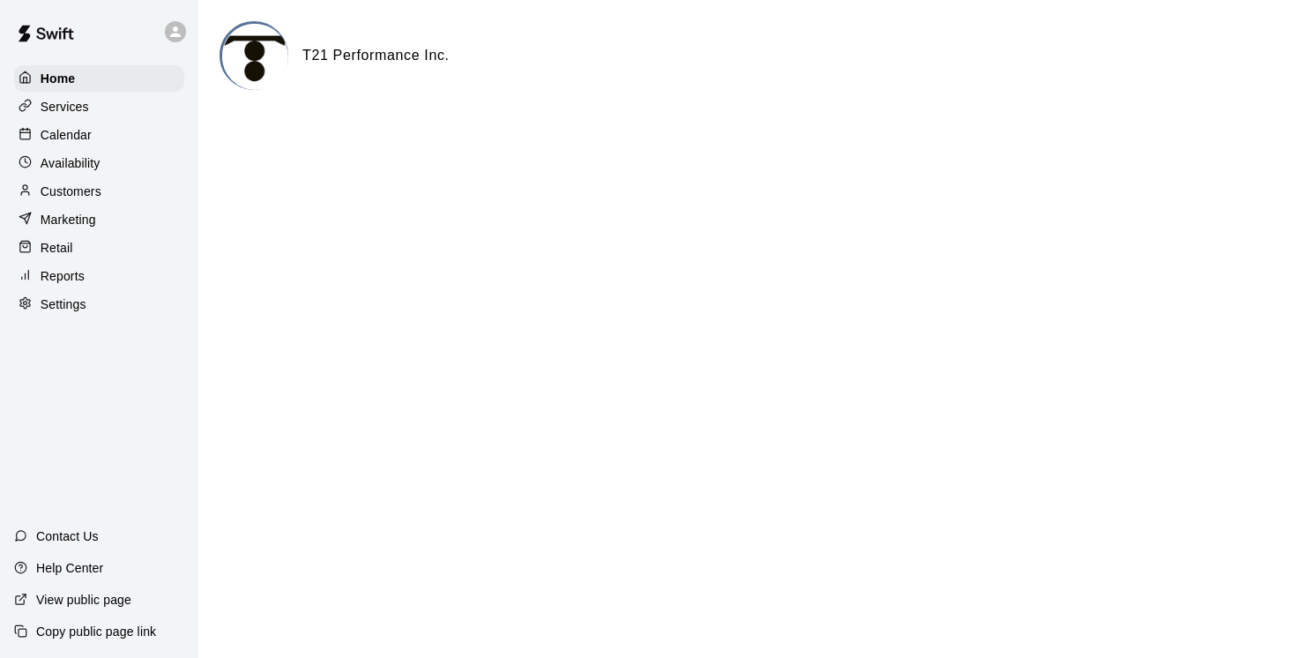
click at [86, 140] on p "Calendar" at bounding box center [66, 135] width 51 height 18
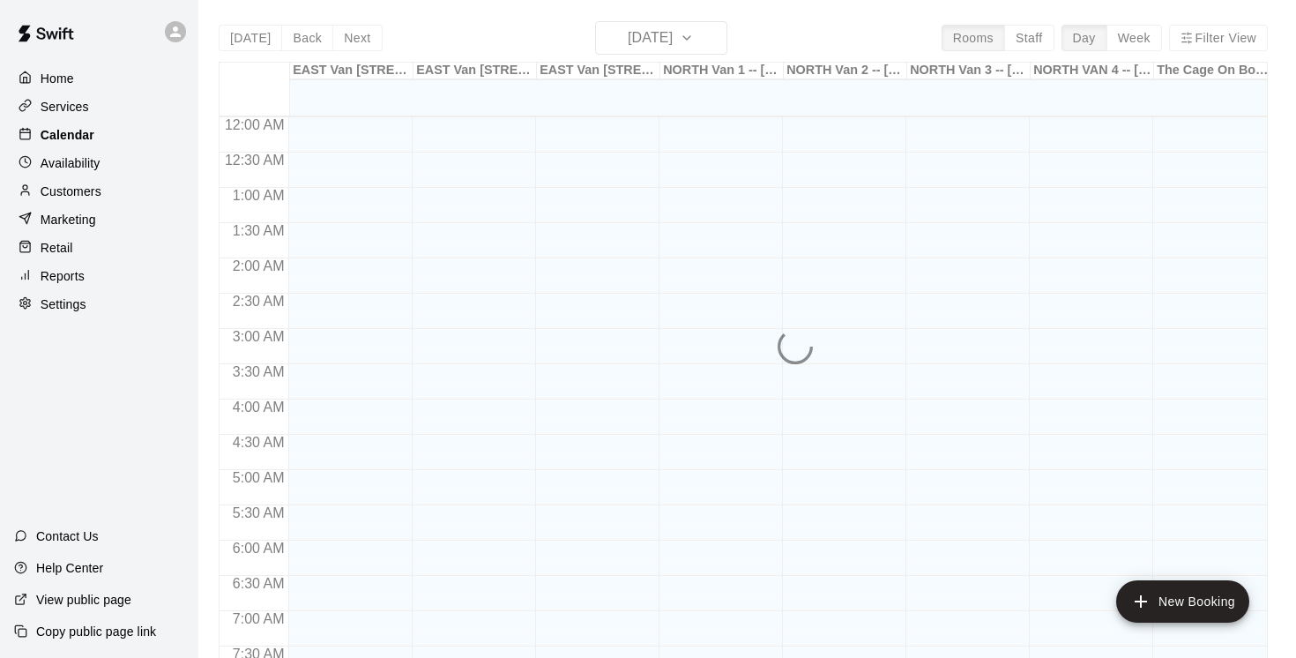
scroll to position [817, 0]
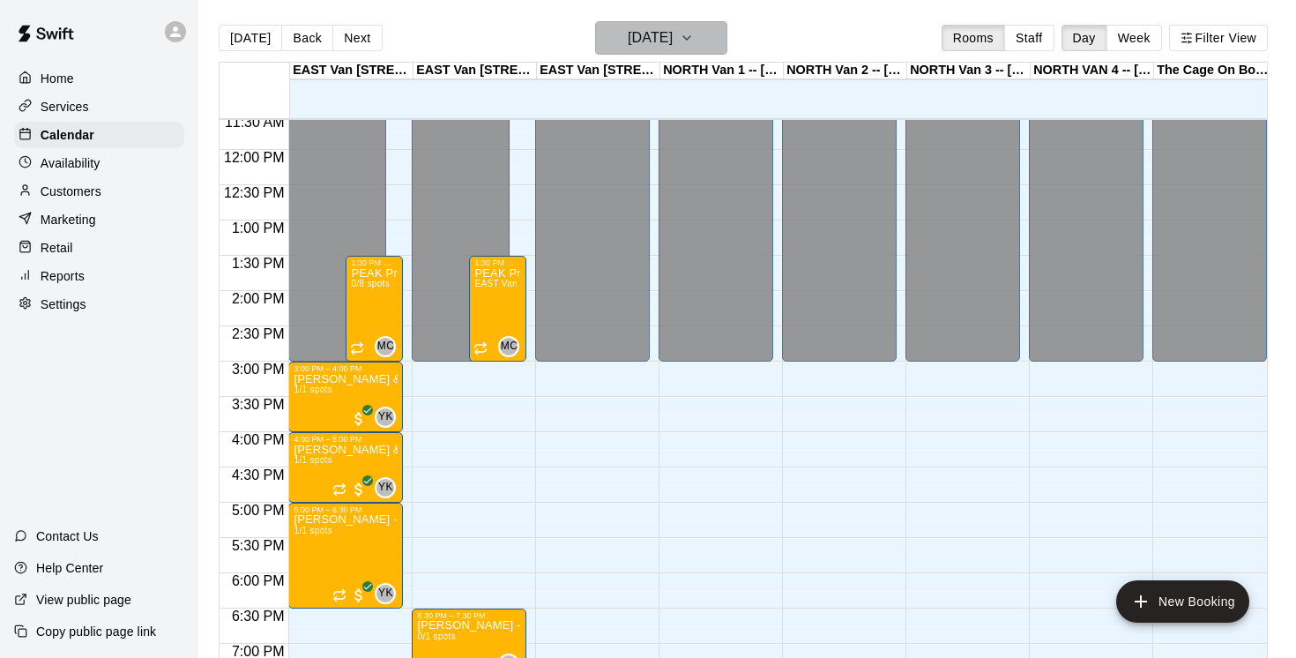
click at [690, 37] on icon "button" at bounding box center [686, 38] width 7 height 4
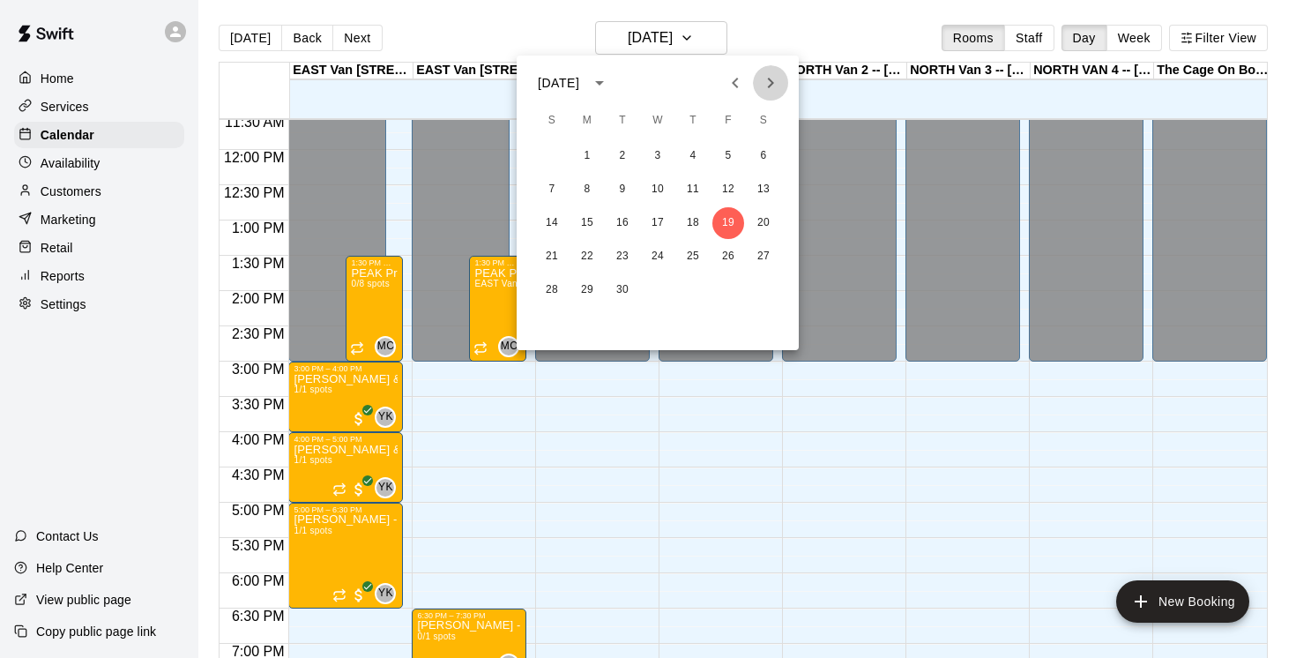
click at [772, 74] on icon "Next month" at bounding box center [770, 82] width 21 height 21
click at [554, 257] on button "19" at bounding box center [552, 257] width 32 height 32
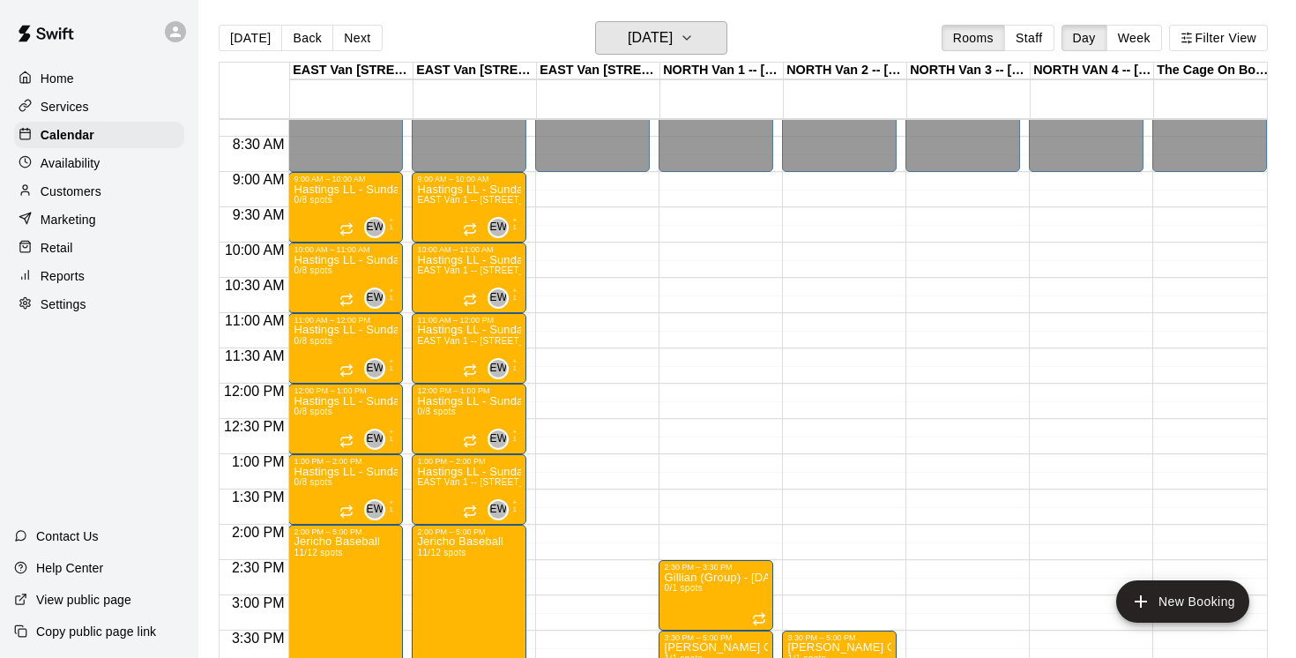
scroll to position [582, 0]
click at [694, 34] on icon "button" at bounding box center [687, 37] width 14 height 21
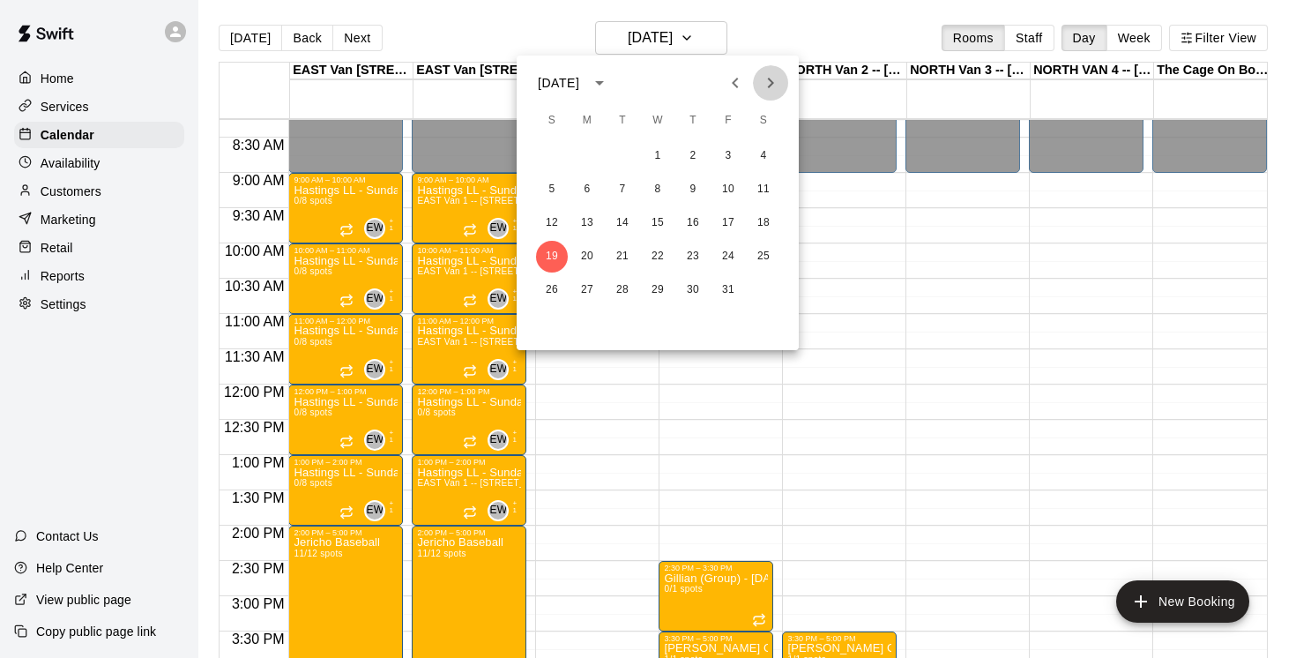
click at [775, 81] on icon "Next month" at bounding box center [770, 82] width 21 height 21
click at [554, 193] on button "4" at bounding box center [552, 190] width 32 height 32
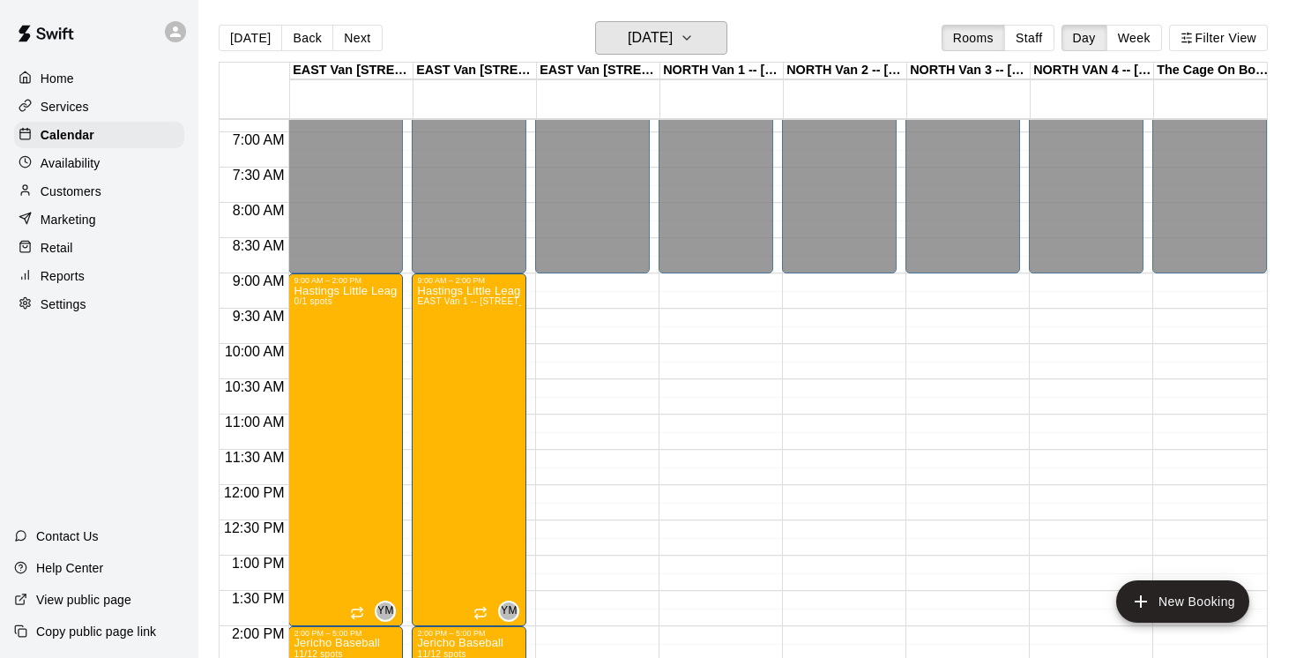
scroll to position [484, 0]
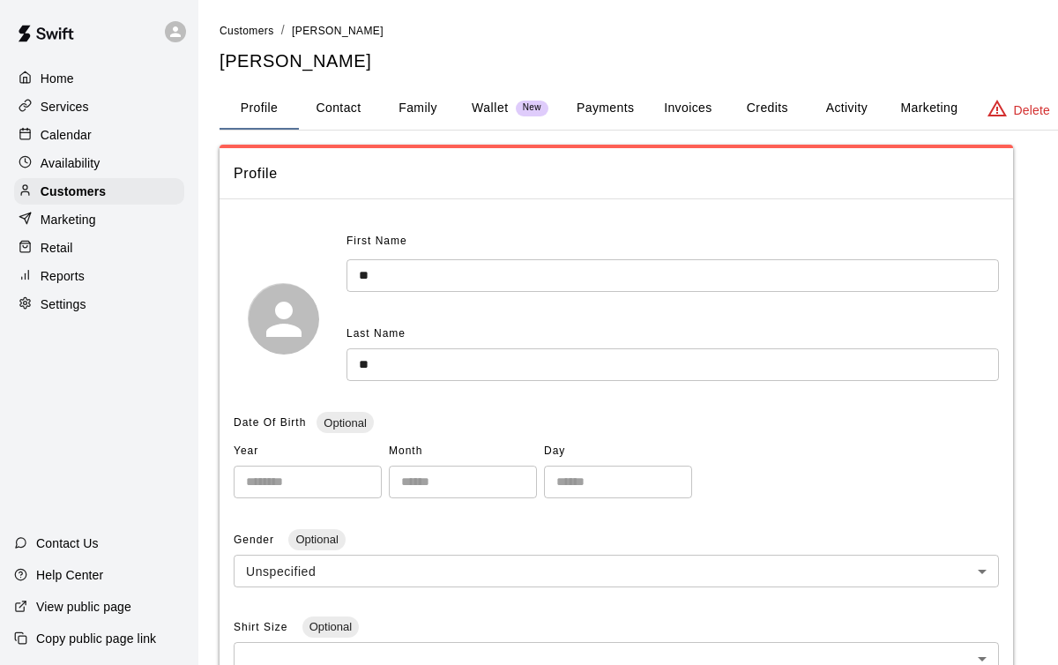
click at [608, 110] on button "Payments" at bounding box center [606, 108] width 86 height 42
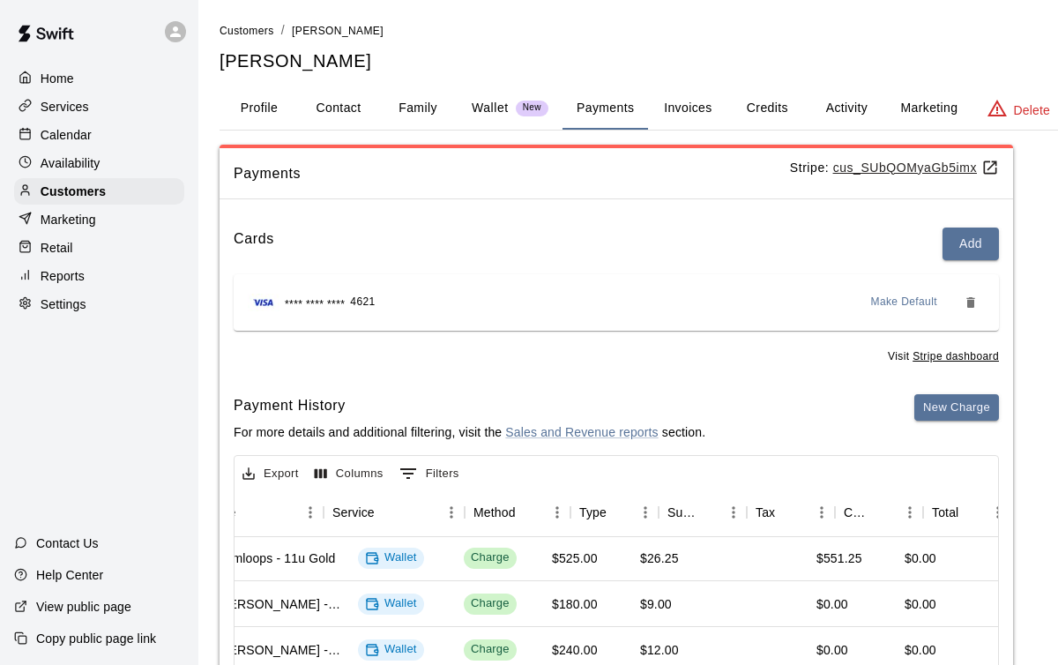
scroll to position [5, 0]
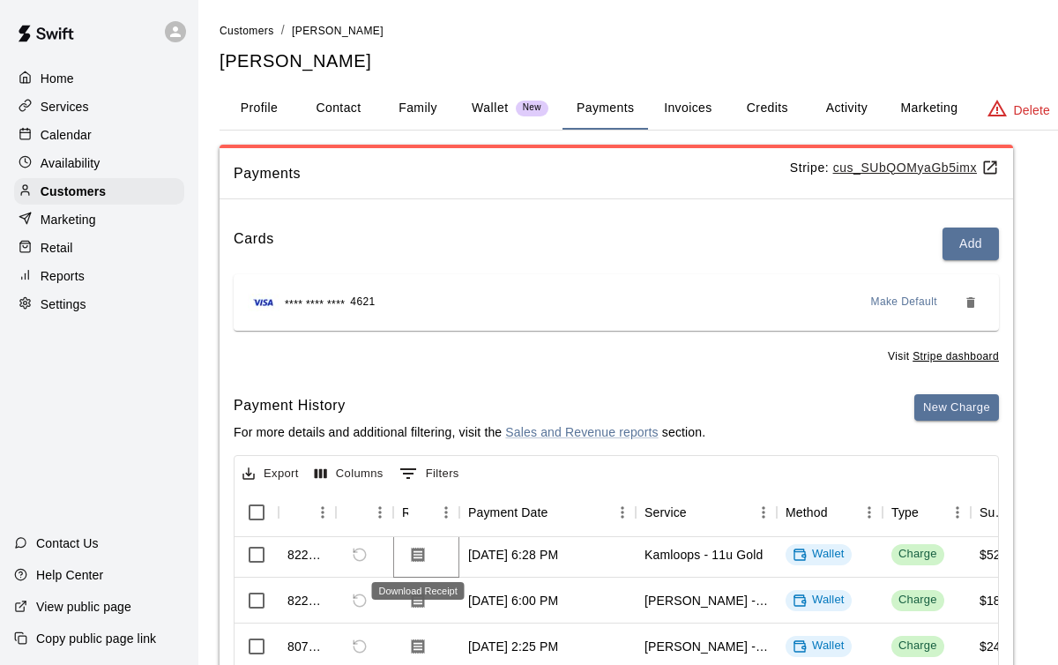
click at [415, 555] on icon "Download Receipt" at bounding box center [418, 554] width 13 height 15
click at [505, 107] on p "Wallet" at bounding box center [490, 108] width 37 height 19
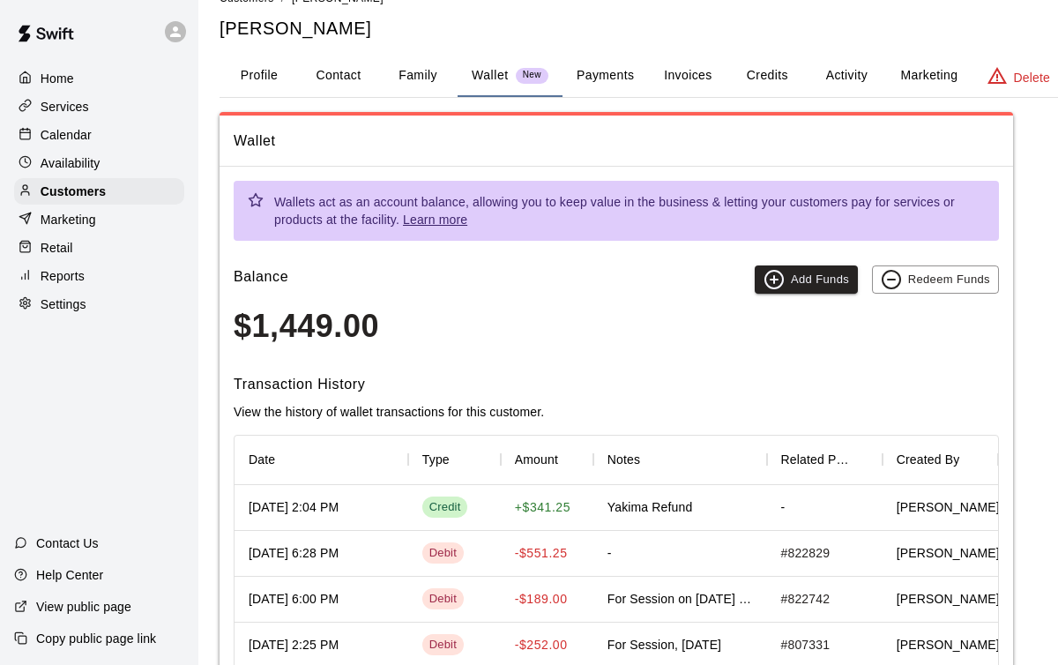
scroll to position [0, 0]
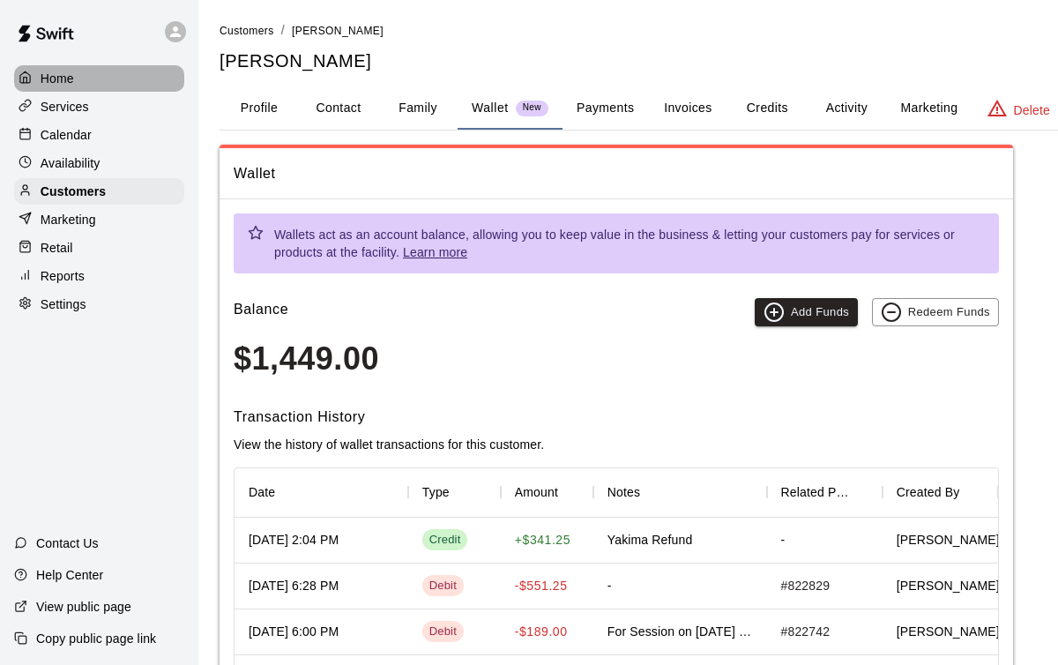
click at [55, 77] on p "Home" at bounding box center [58, 79] width 34 height 18
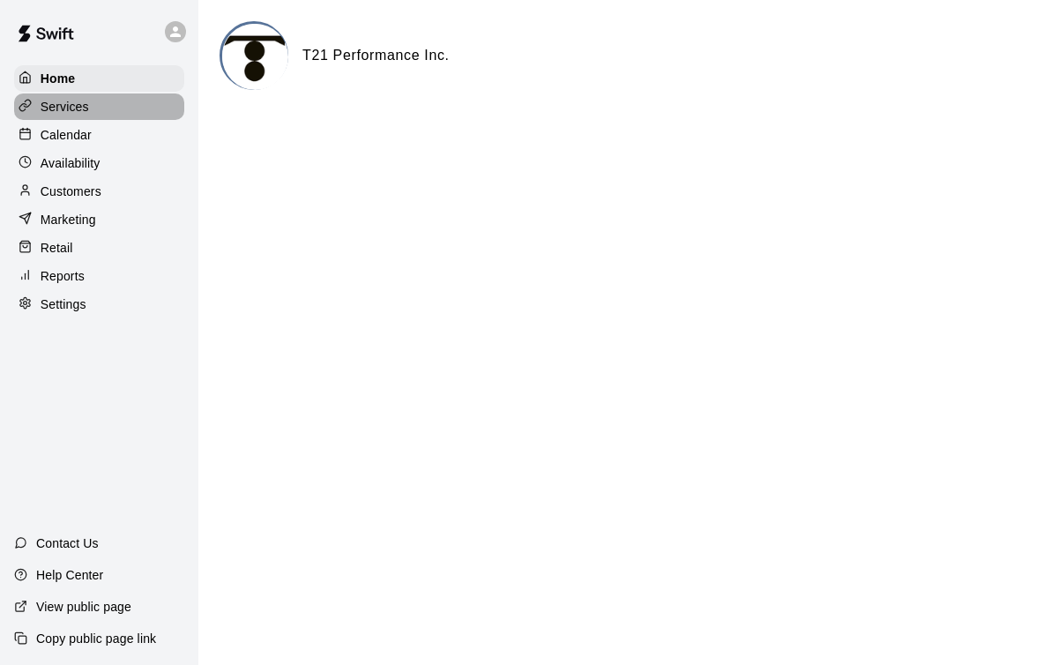
click at [73, 108] on p "Services" at bounding box center [65, 107] width 48 height 18
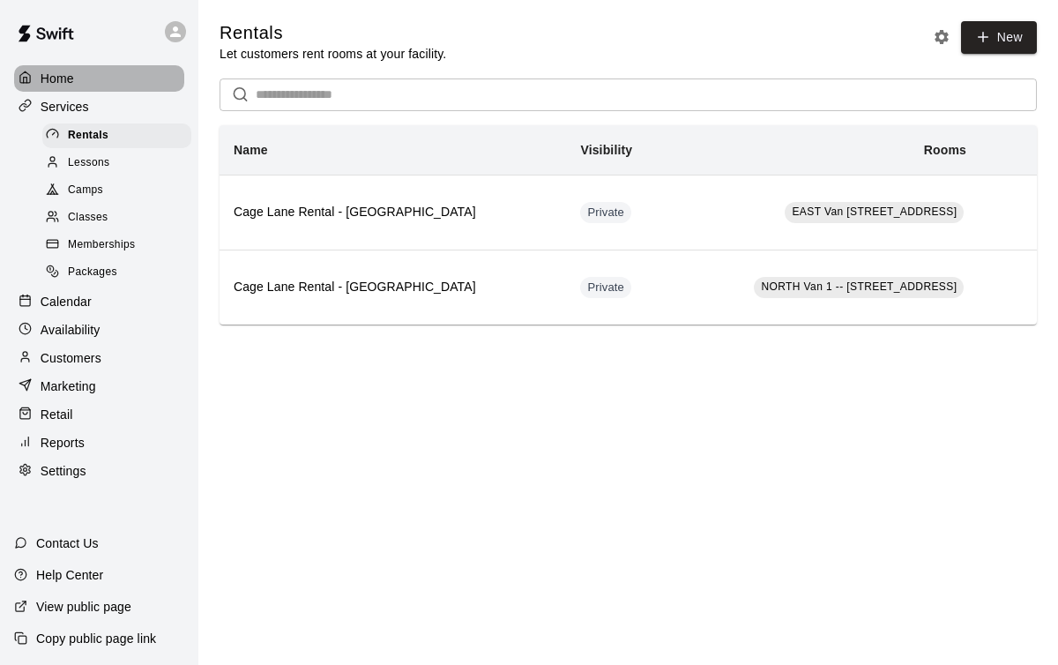
click at [48, 79] on p "Home" at bounding box center [58, 79] width 34 height 18
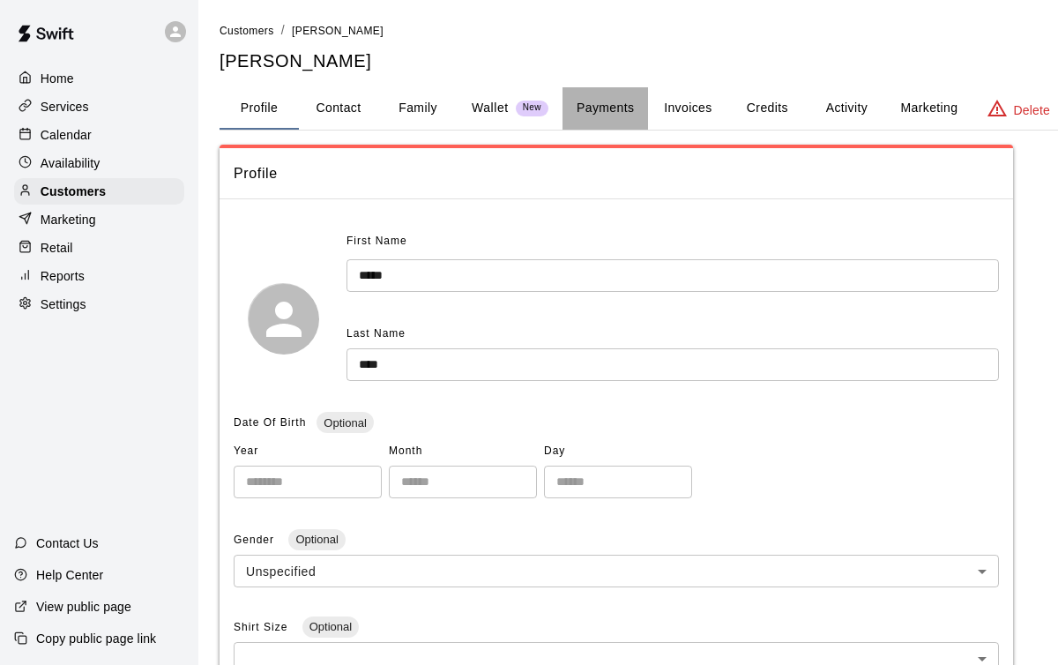
click at [586, 102] on button "Payments" at bounding box center [606, 108] width 86 height 42
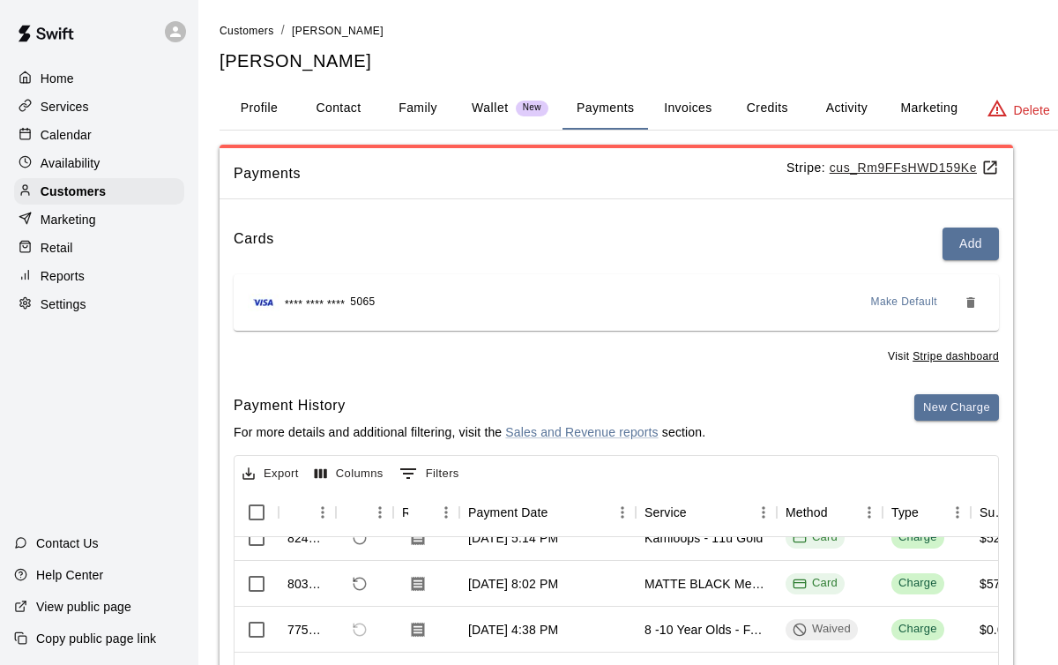
scroll to position [0, 7]
